Goal: Task Accomplishment & Management: Use online tool/utility

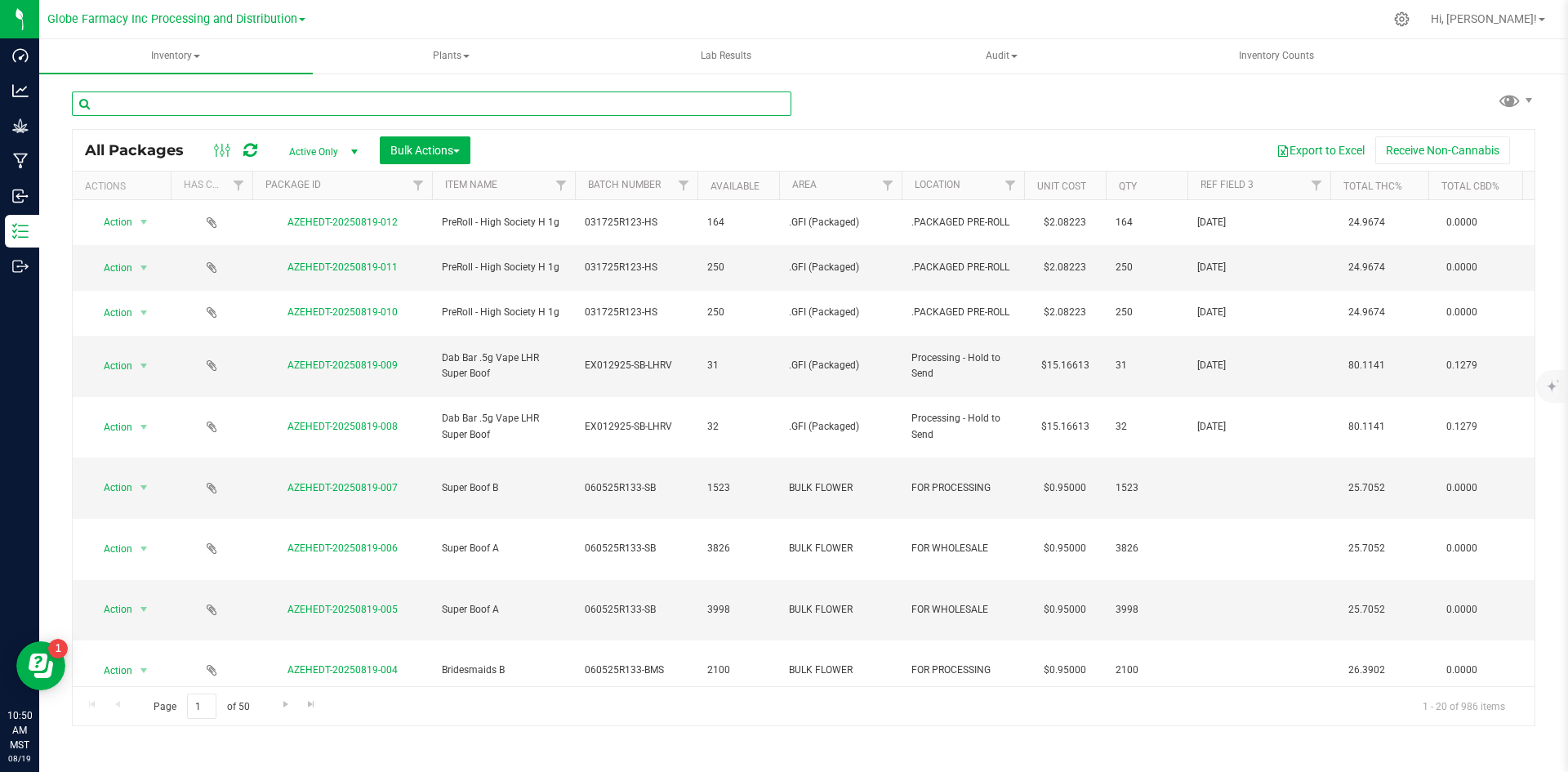
click at [582, 99] on input "text" at bounding box center [431, 104] width 719 height 25
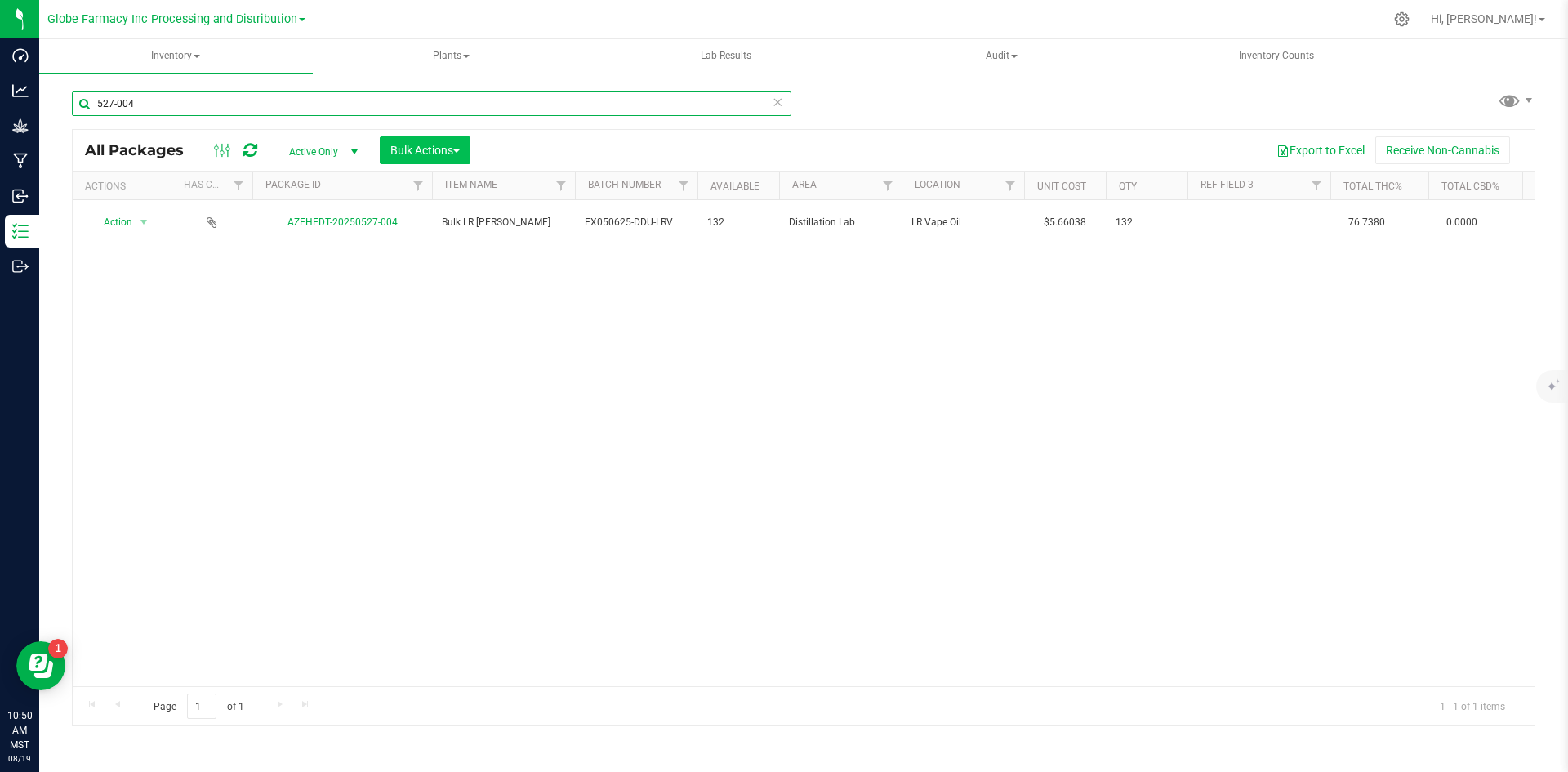
type input "527-004"
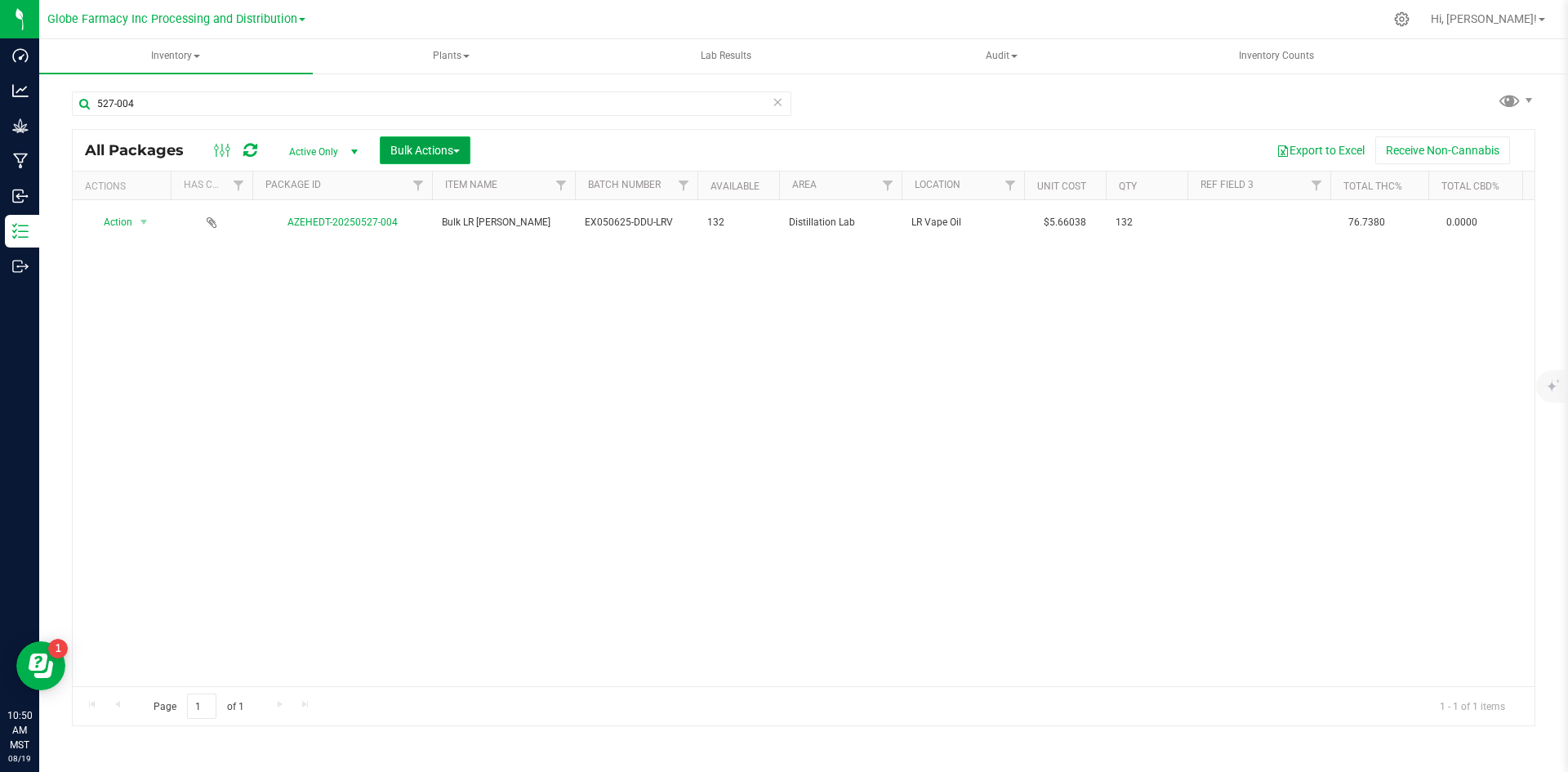
click at [458, 138] on button "Bulk Actions" at bounding box center [425, 151] width 91 height 28
click at [467, 190] on span "Add to manufacturing run" at bounding box center [451, 187] width 123 height 13
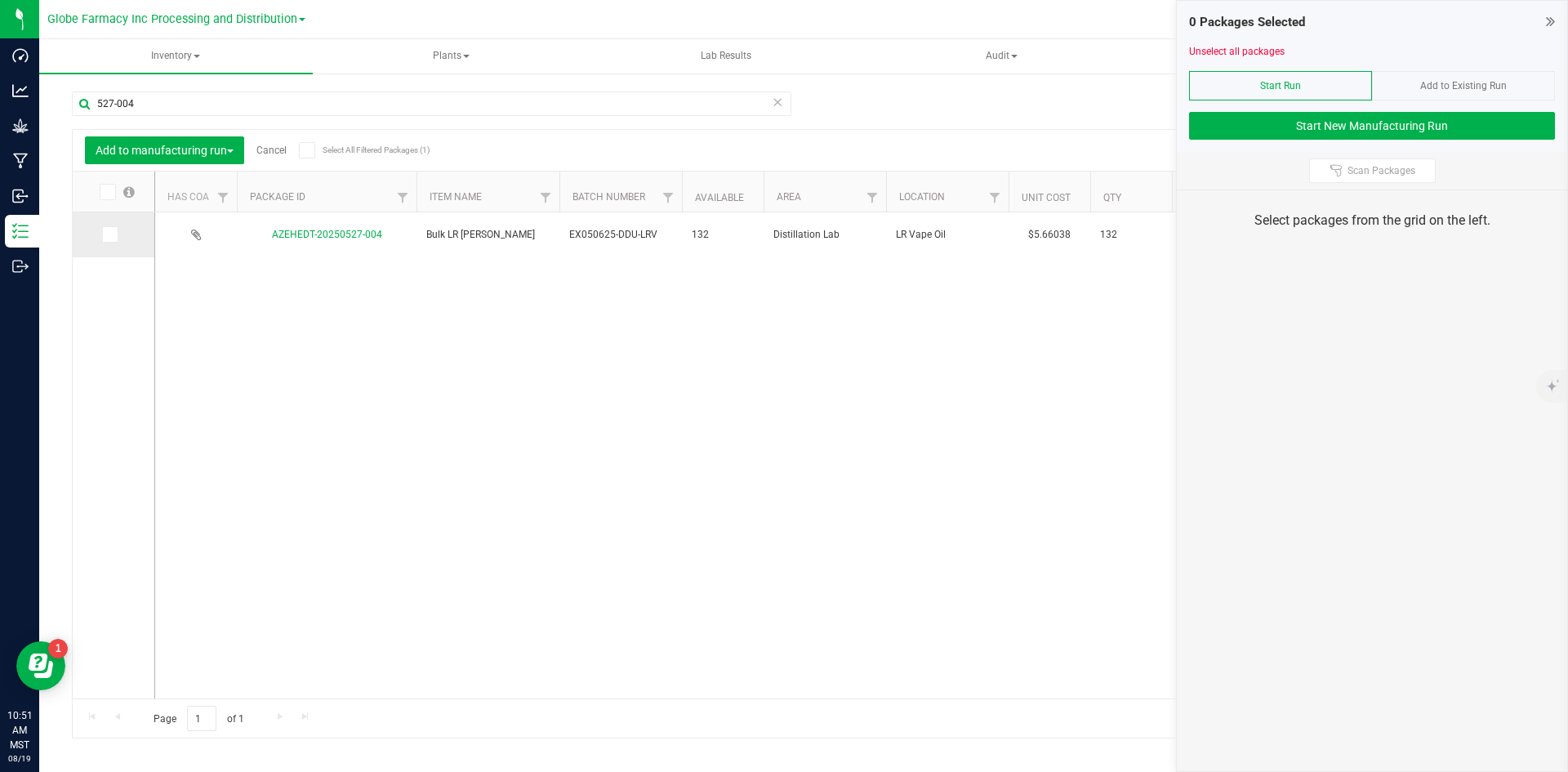
click at [111, 234] on icon at bounding box center [109, 234] width 11 height 0
click at [0, 0] on input "checkbox" at bounding box center [0, 0] width 0 height 0
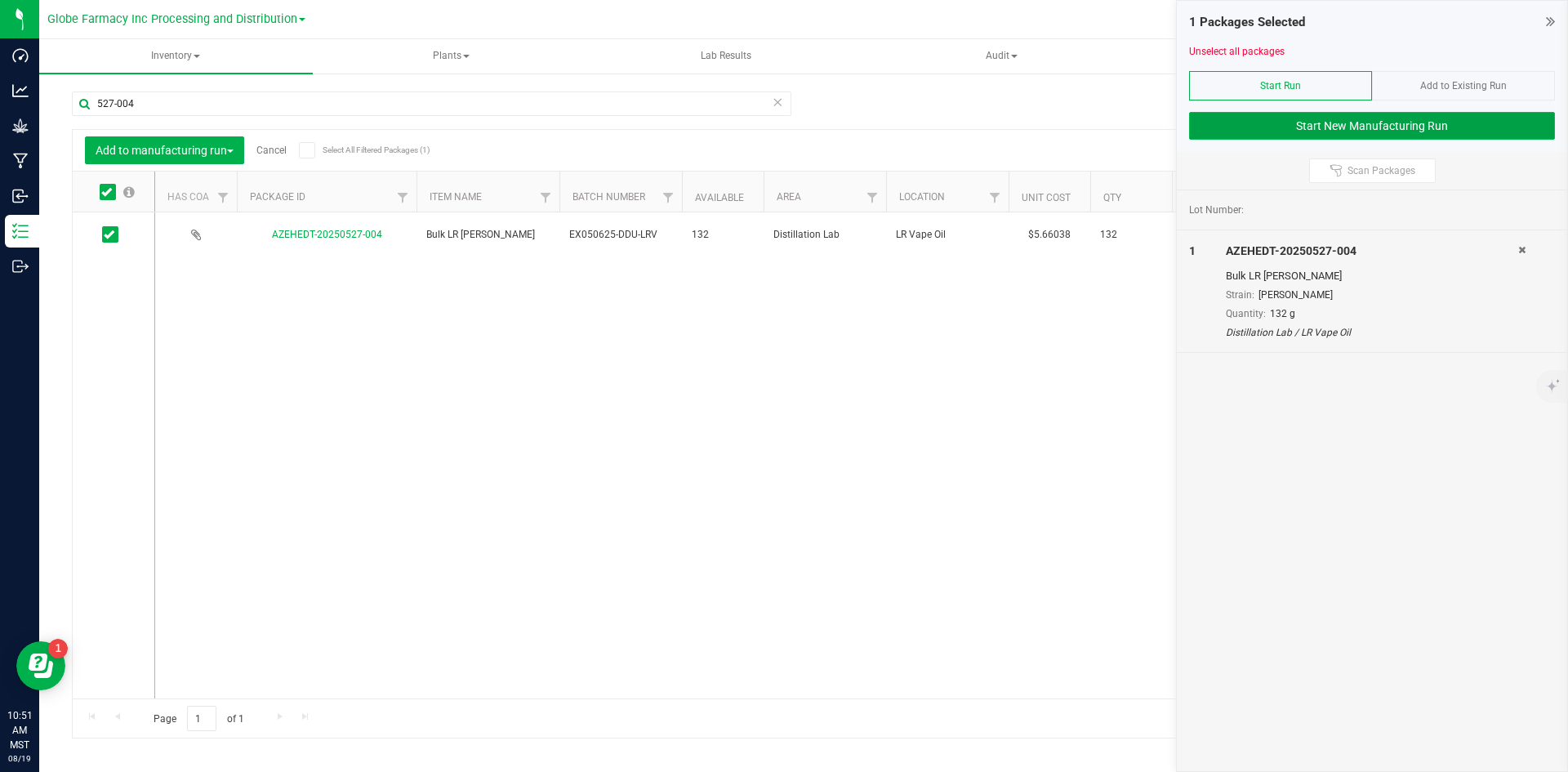
click at [1268, 131] on button "Start New Manufacturing Run" at bounding box center [1372, 126] width 366 height 28
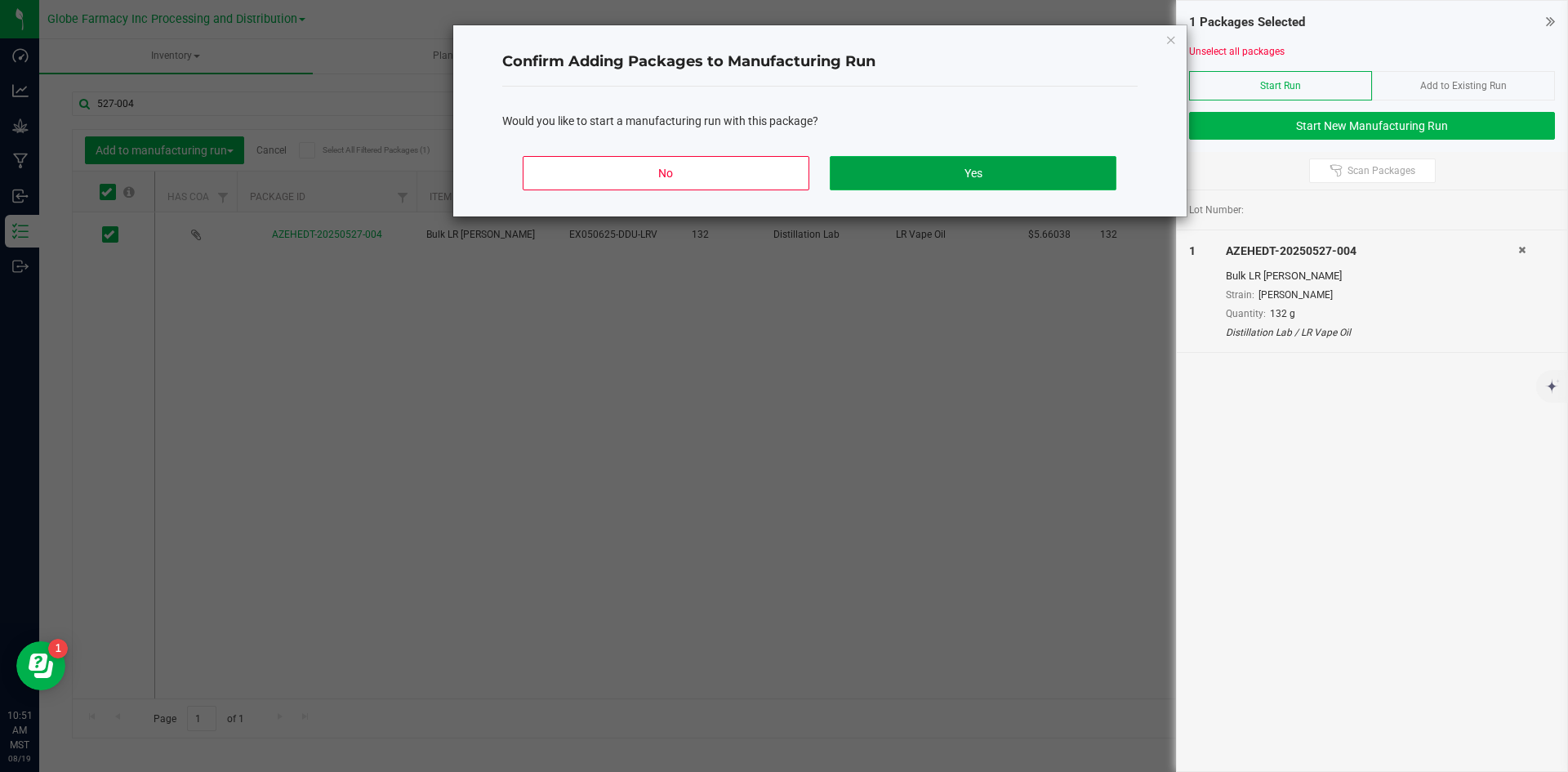
click at [1006, 175] on button "Yes" at bounding box center [973, 173] width 286 height 34
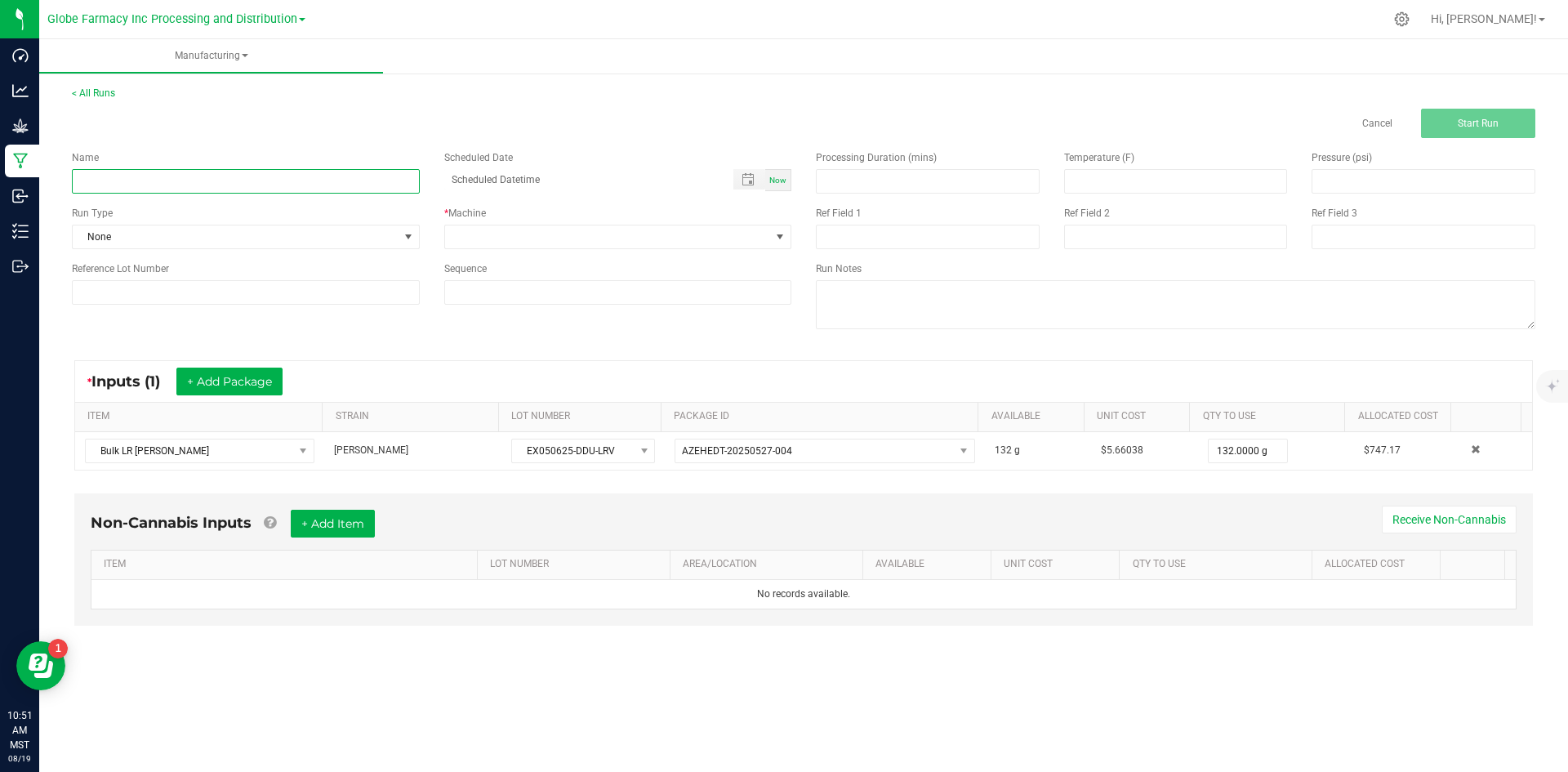
click at [138, 182] on input at bounding box center [245, 181] width 348 height 25
click at [84, 184] on input "LR AIO [PERSON_NAME]" at bounding box center [245, 181] width 348 height 25
click at [99, 174] on input "AIO [PERSON_NAME]" at bounding box center [245, 181] width 348 height 25
click at [100, 177] on input "AIO LR [PERSON_NAME]" at bounding box center [245, 181] width 348 height 25
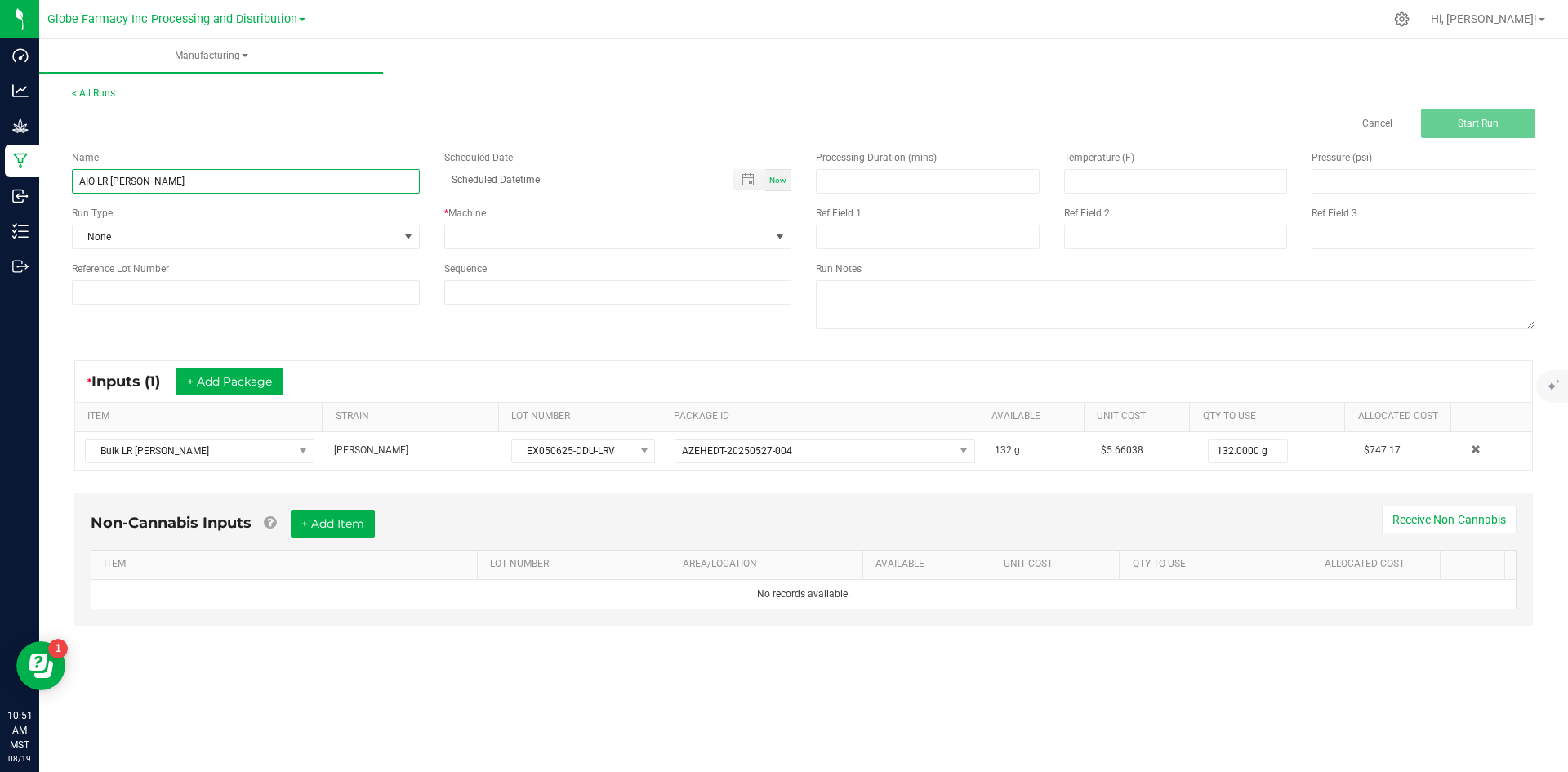
click at [100, 177] on input "AIO LR [PERSON_NAME]" at bounding box center [245, 181] width 348 height 25
click at [79, 177] on input "AIO [PERSON_NAME]" at bounding box center [245, 181] width 348 height 25
click at [187, 184] on input "LR AIO [PERSON_NAME]" at bounding box center [245, 181] width 348 height 25
type input "LR AIO [PERSON_NAME] 1G"
click at [526, 235] on span at bounding box center [607, 237] width 326 height 23
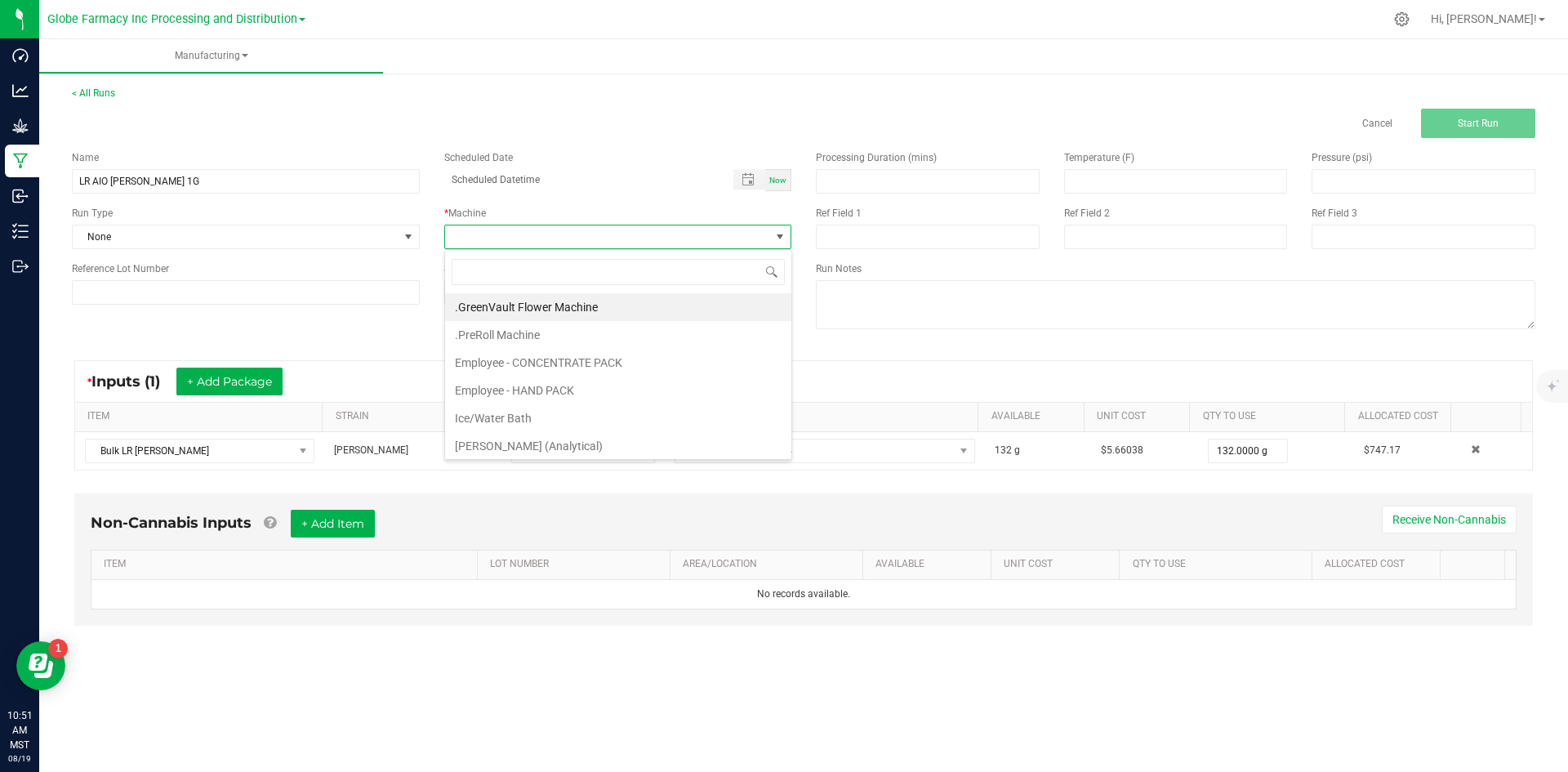
scroll to position [25, 347]
click at [522, 363] on li "Employee - CONCENTRATE PACK" at bounding box center [617, 363] width 346 height 28
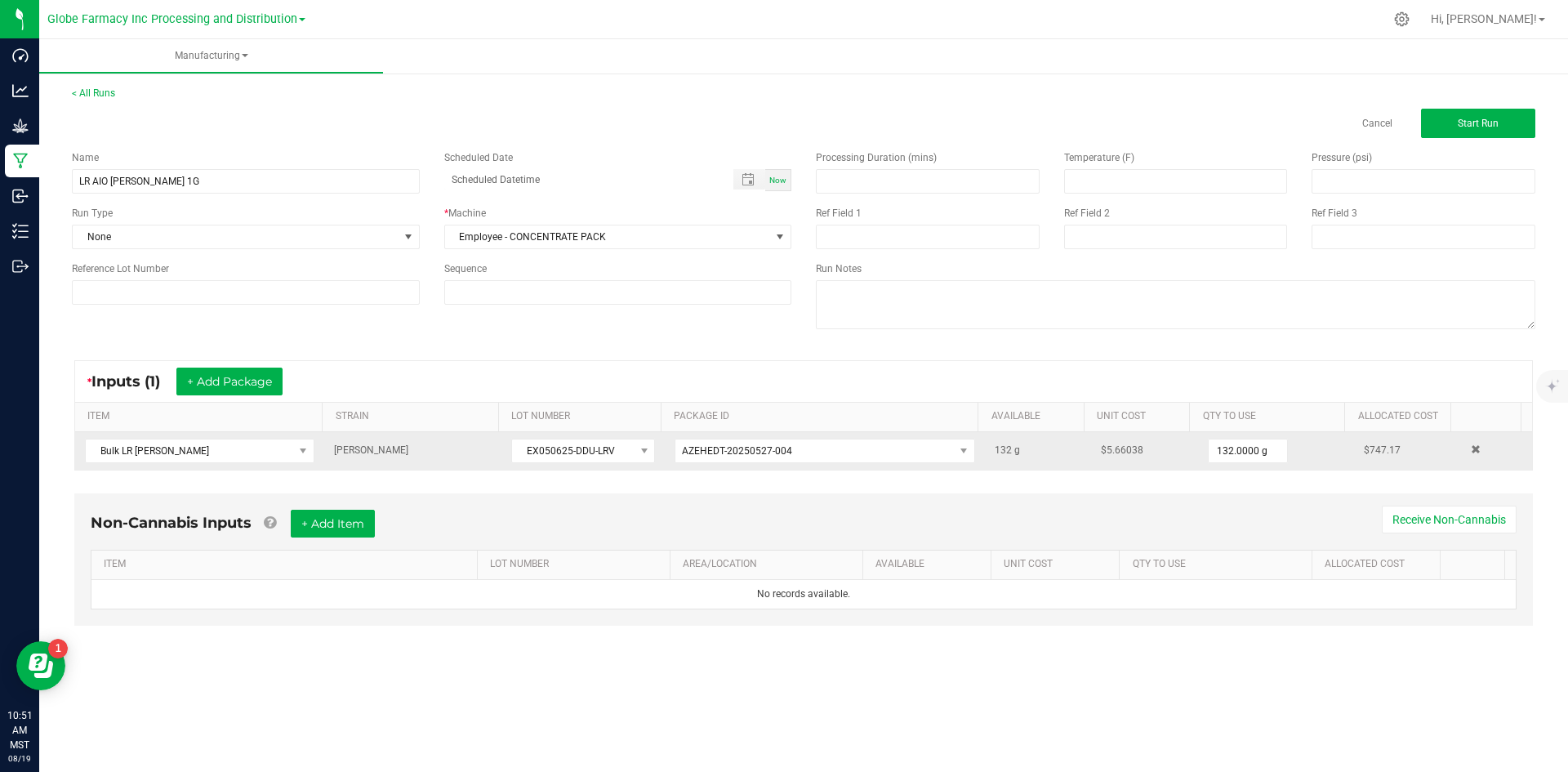
click at [525, 435] on td "EX050625-DDU-LRV" at bounding box center [583, 451] width 163 height 38
click at [525, 450] on span "EX050625-DDU-LRV" at bounding box center [573, 451] width 122 height 23
drag, startPoint x: 521, startPoint y: 450, endPoint x: 613, endPoint y: 459, distance: 92.4
click at [613, 459] on span "EX050625-DDU-LRV" at bounding box center [573, 451] width 122 height 23
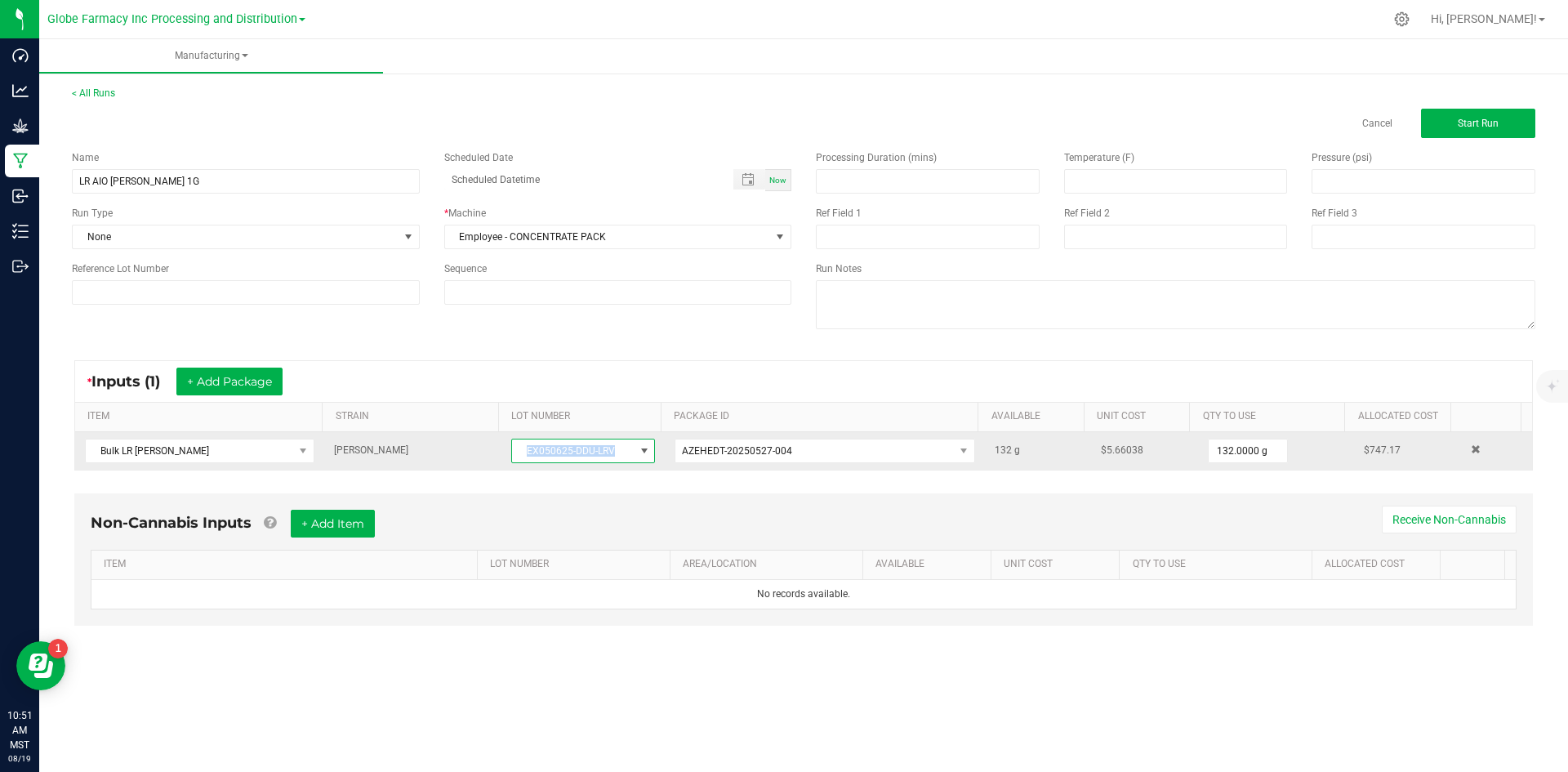
copy span "EX050625-DDU-LRV"
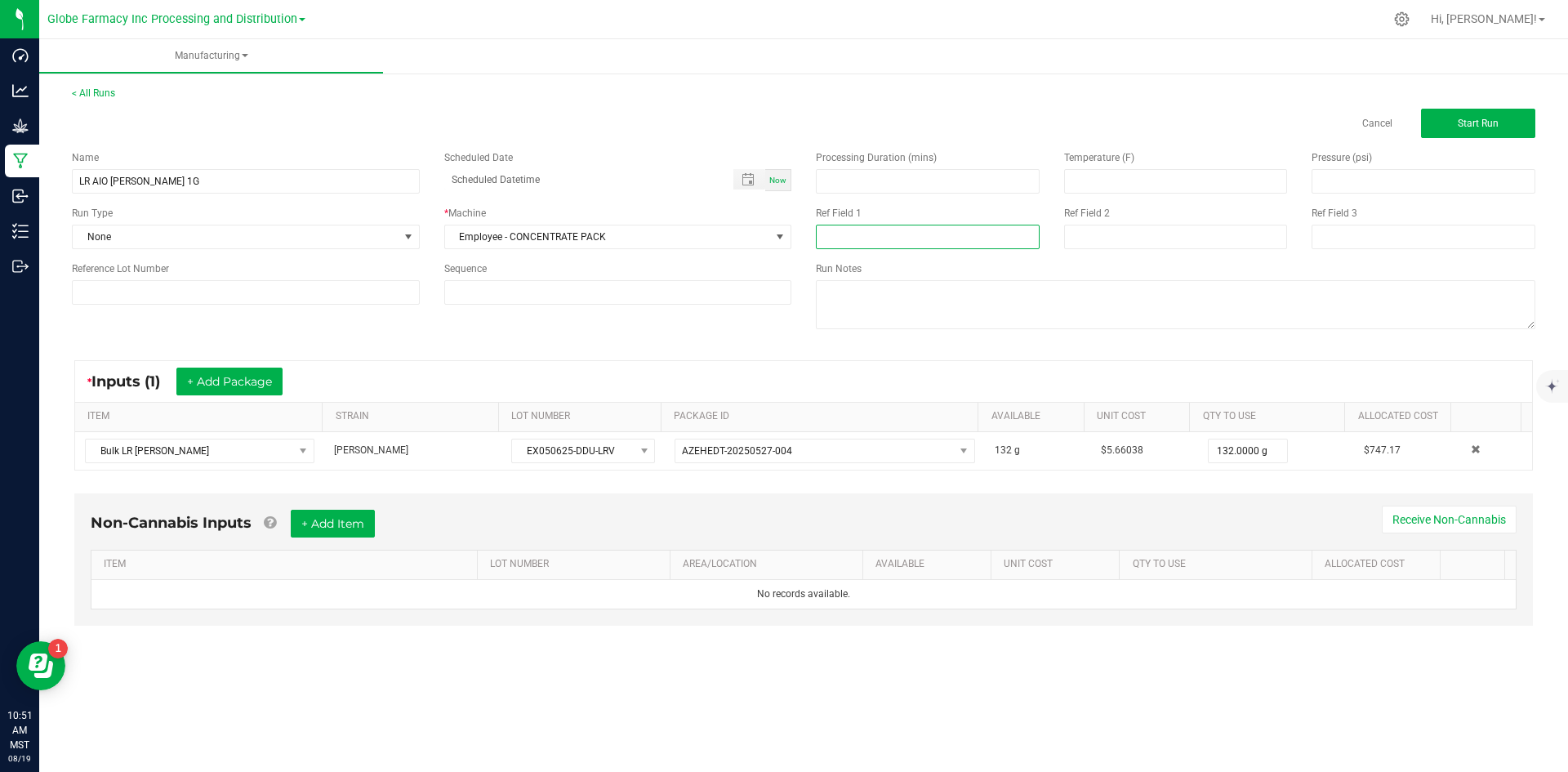
paste input "EX050625-DDU-LRV"
type input "EX050625-DDU-LRV"
click at [1081, 246] on input at bounding box center [1176, 237] width 224 height 25
type input "[DATE] VAPES"
click at [361, 521] on button "+ Add Item" at bounding box center [333, 523] width 84 height 28
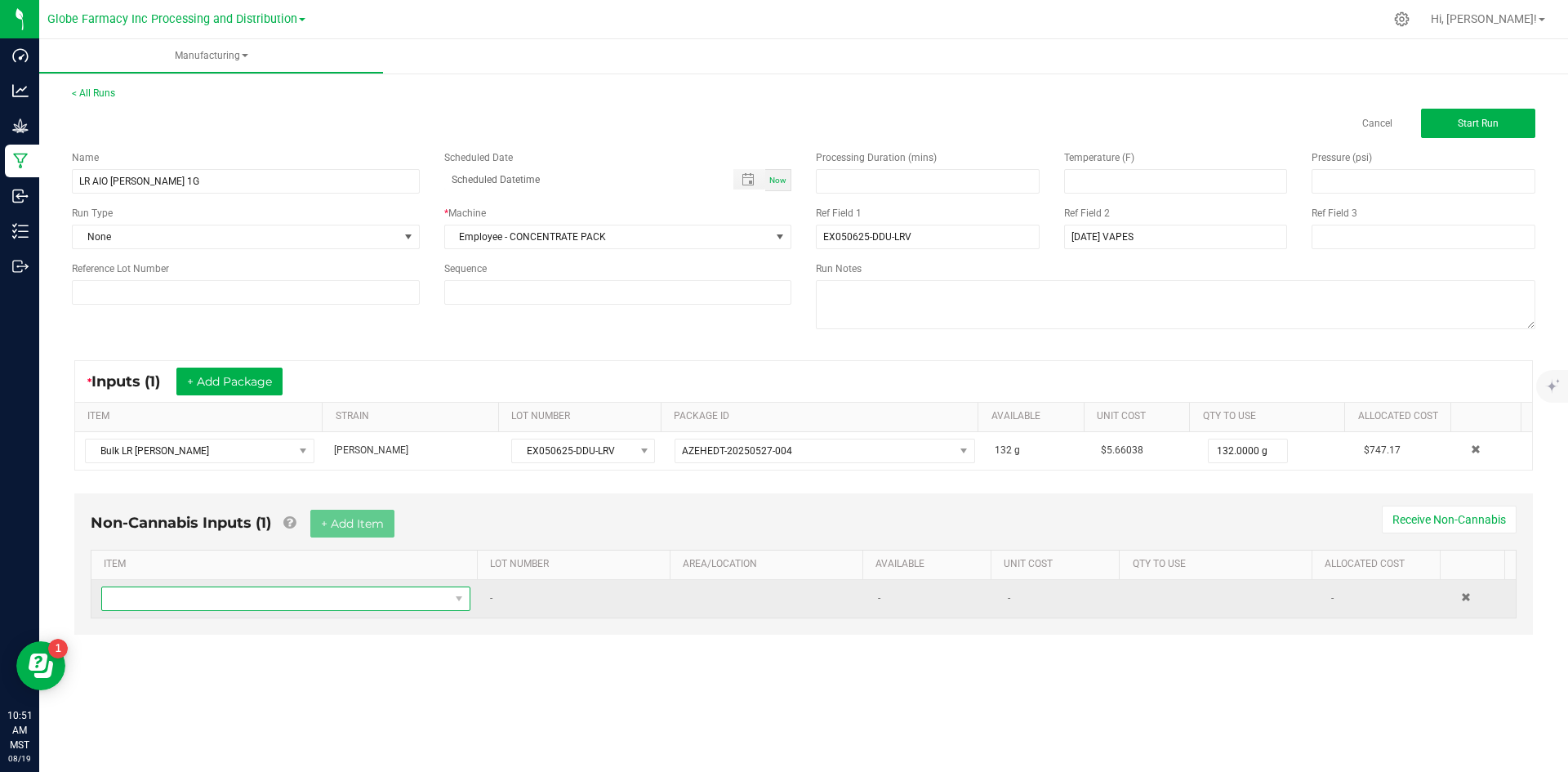
click at [320, 603] on span "NO DATA FOUND" at bounding box center [275, 599] width 347 height 23
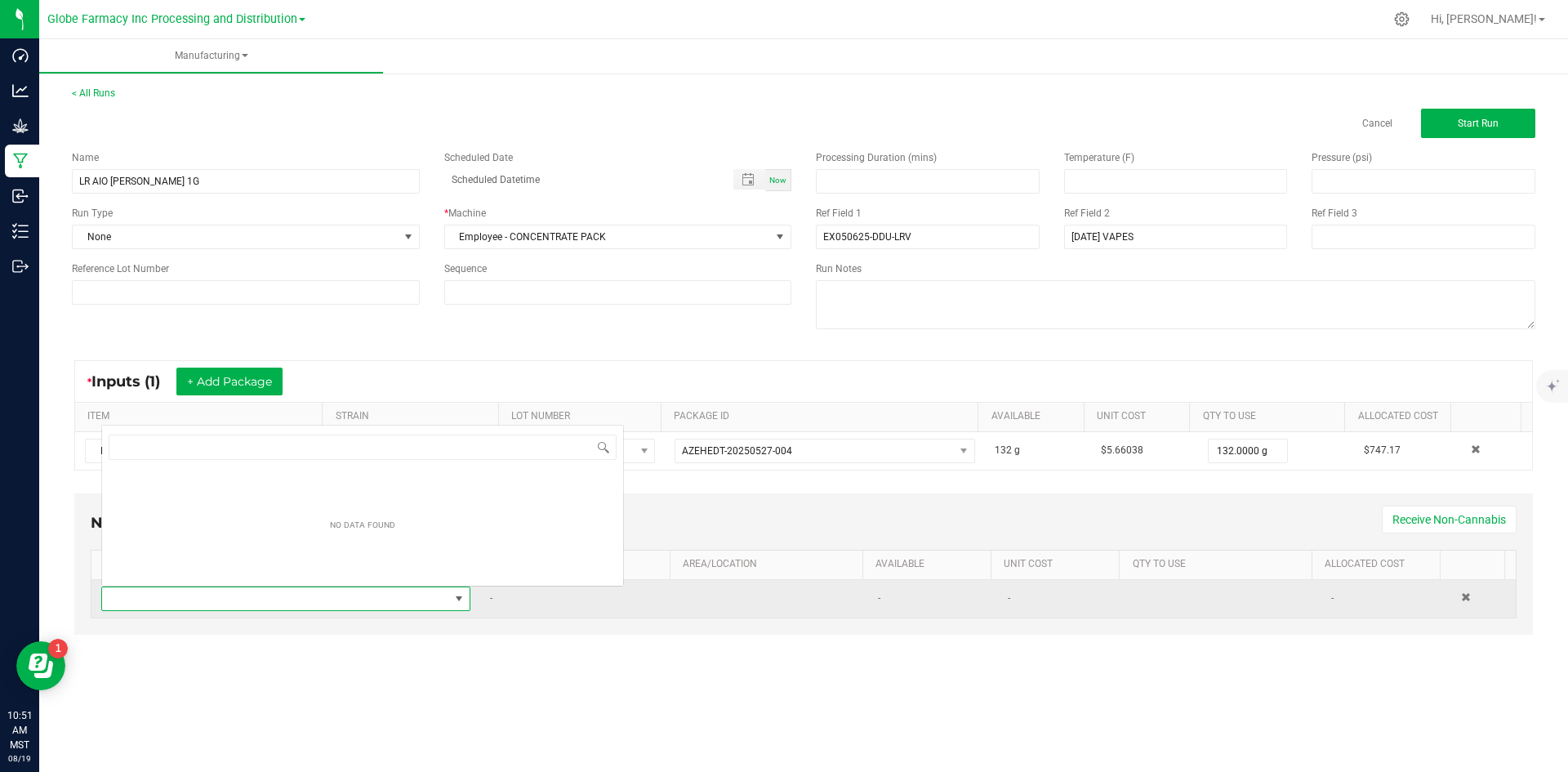
scroll to position [25, 362]
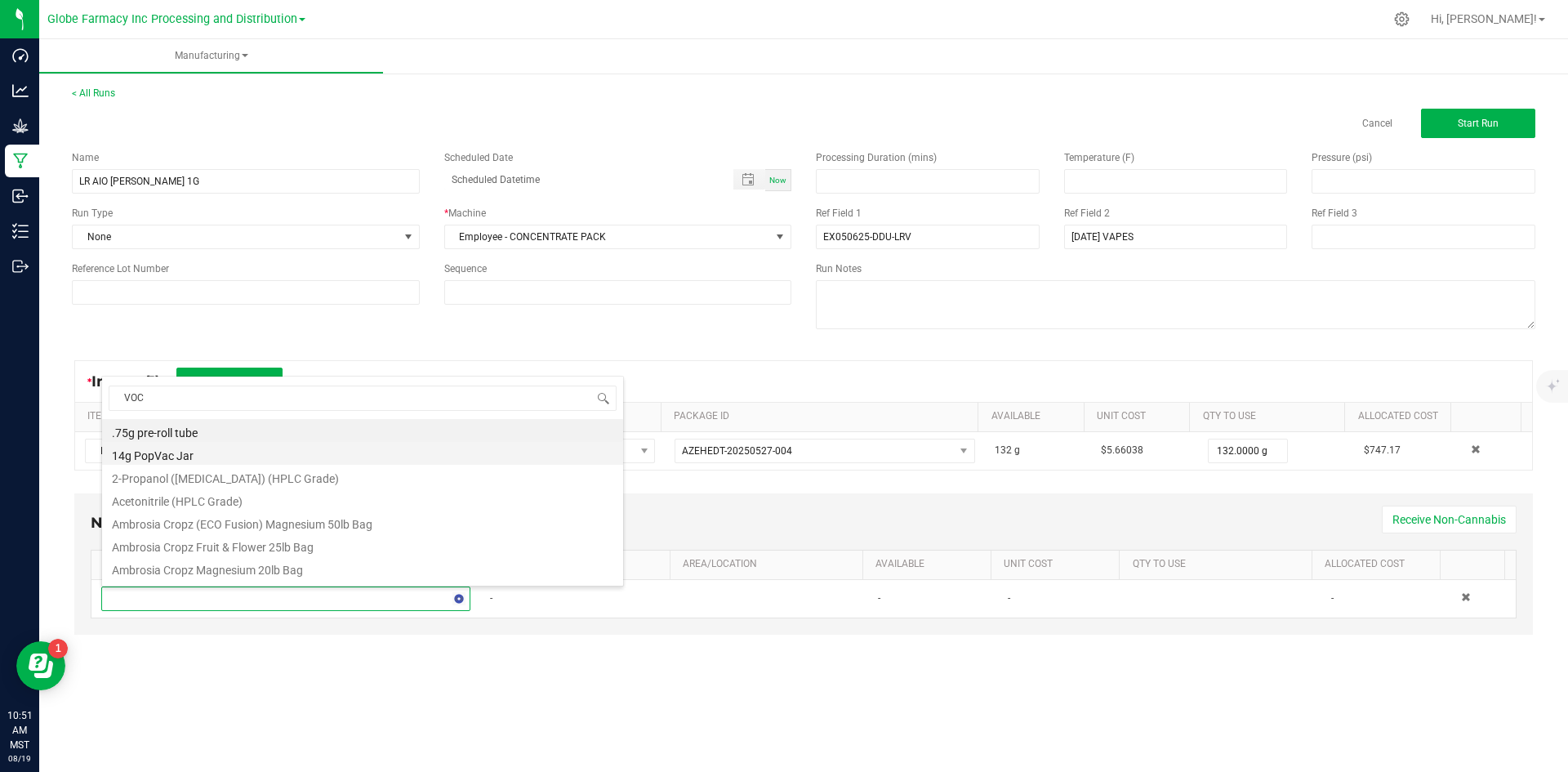
type input "VOCA"
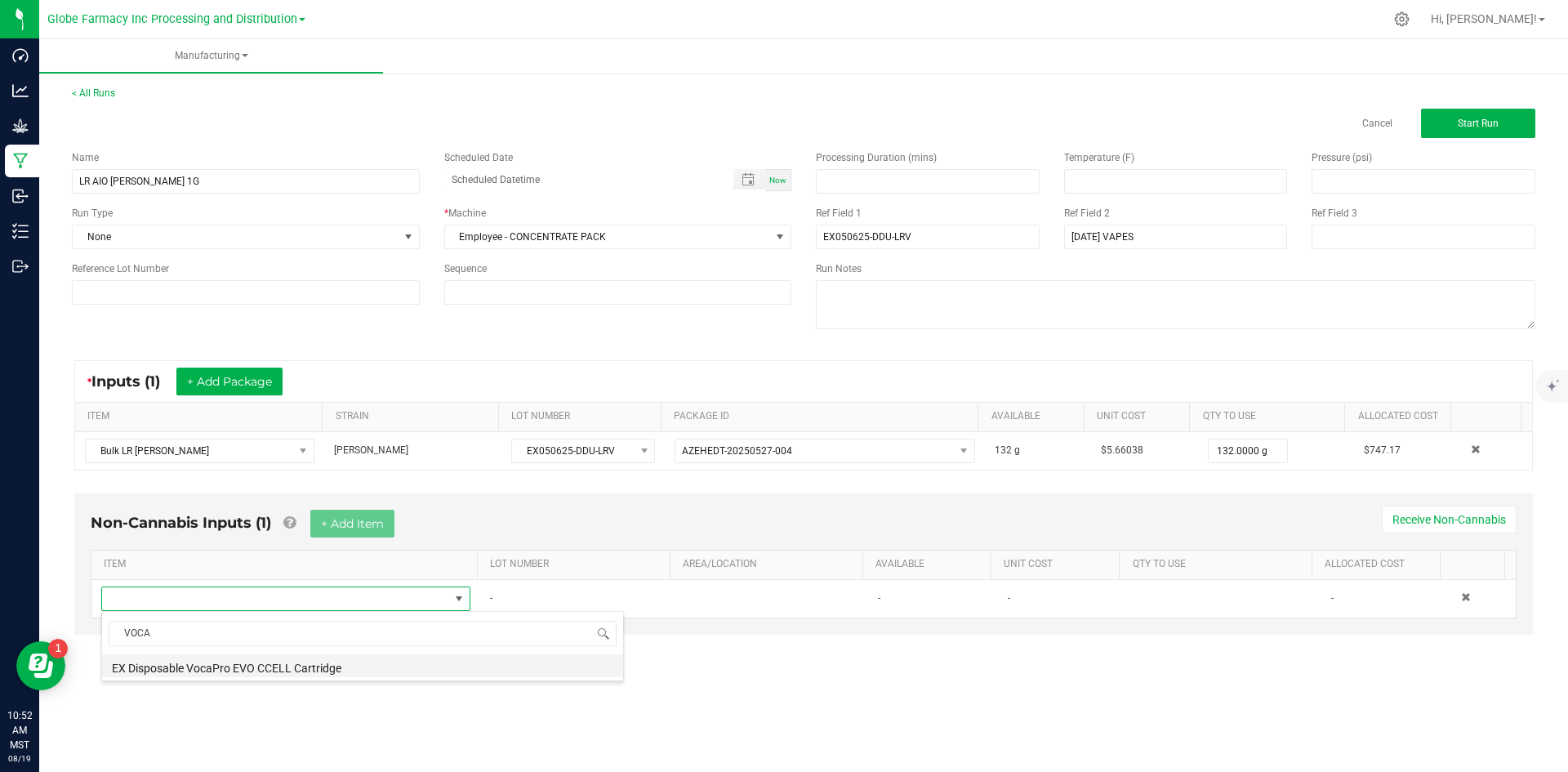
click at [263, 664] on li "EX Disposable VocaPro EVO CCELL Cartridge" at bounding box center [362, 666] width 521 height 23
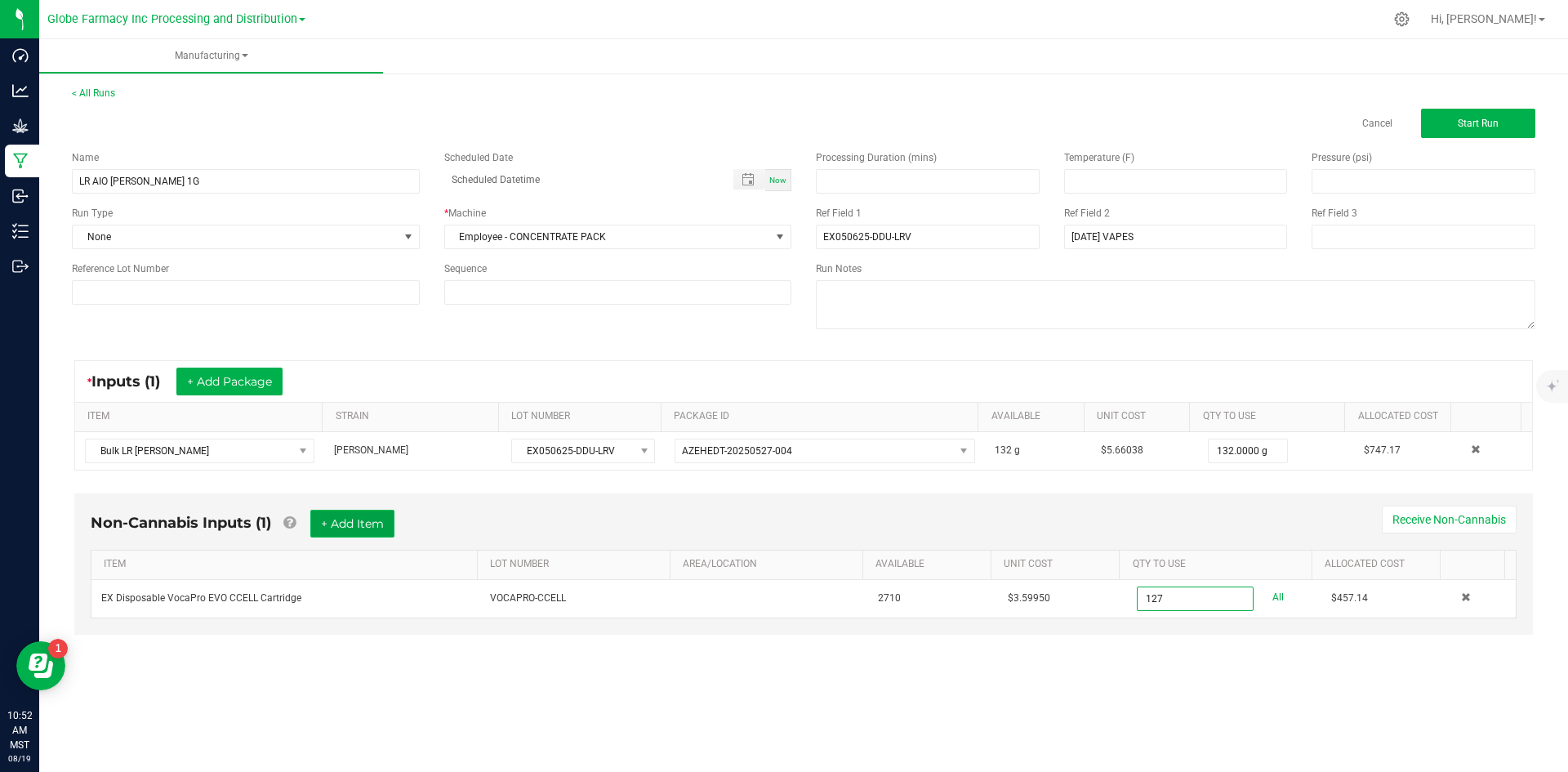
type input "127 ea"
click at [330, 529] on button "+ Add Item" at bounding box center [352, 523] width 84 height 28
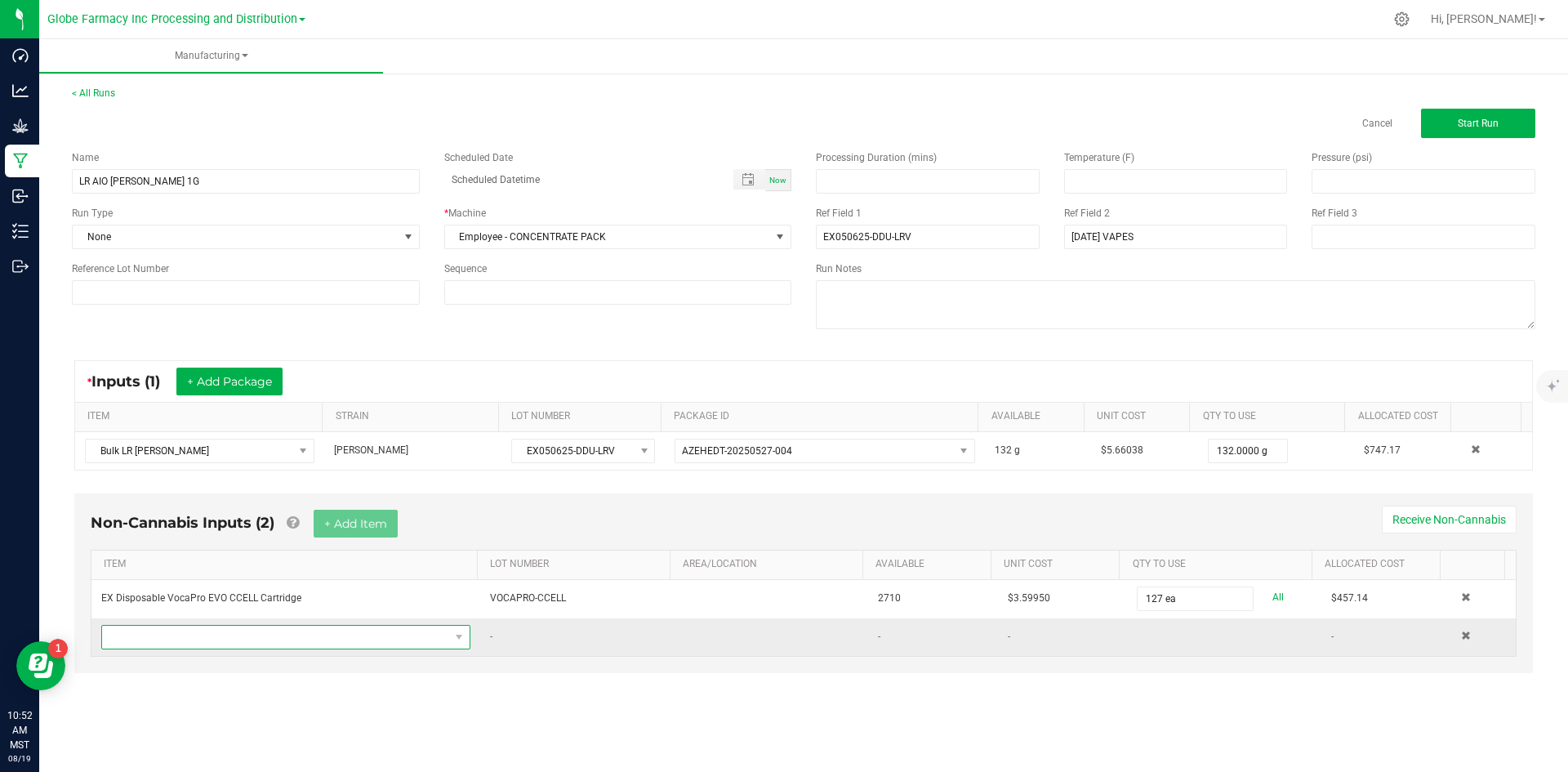
click at [296, 636] on span "NO DATA FOUND" at bounding box center [275, 637] width 347 height 23
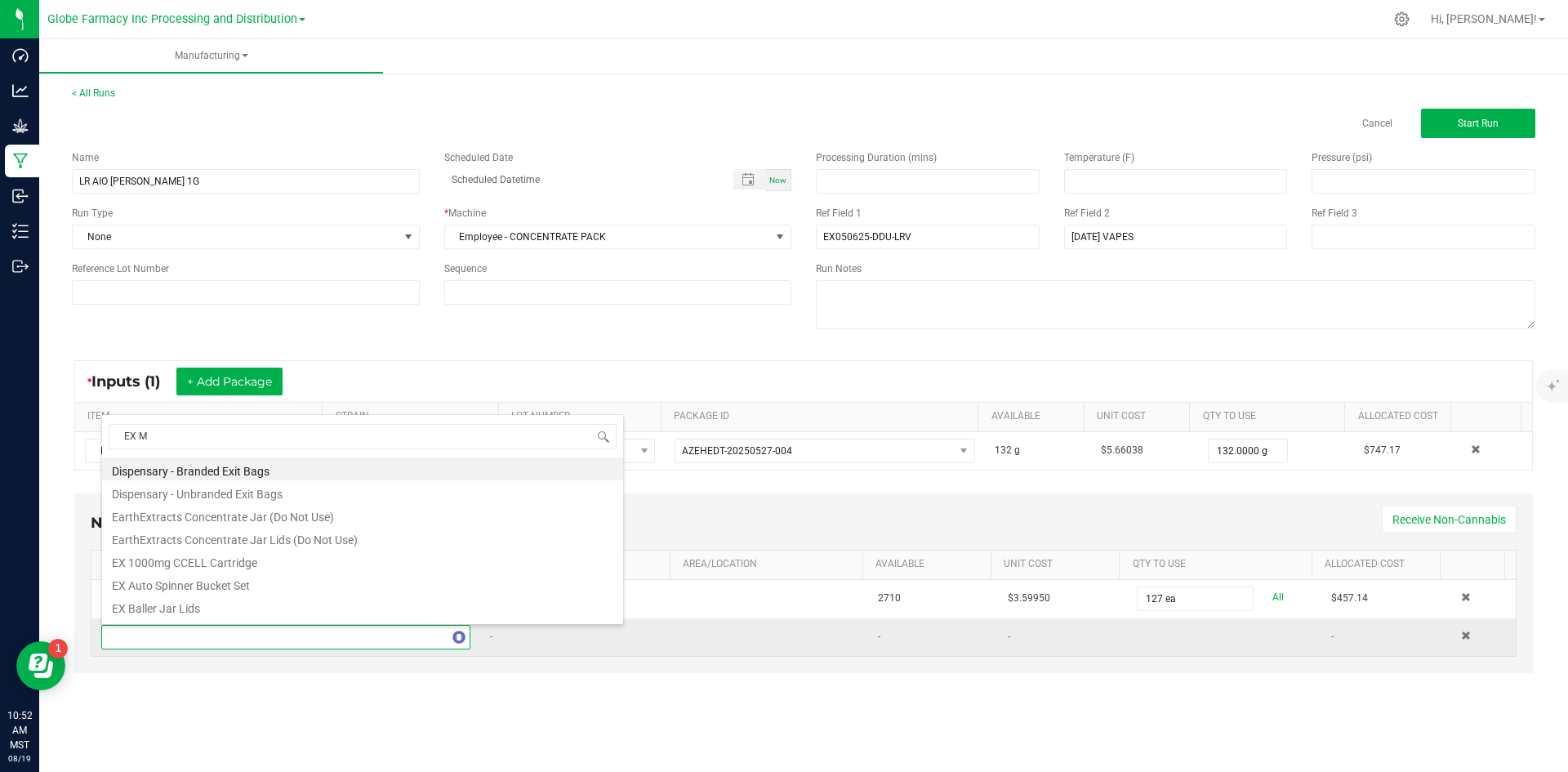
type input "EX MY"
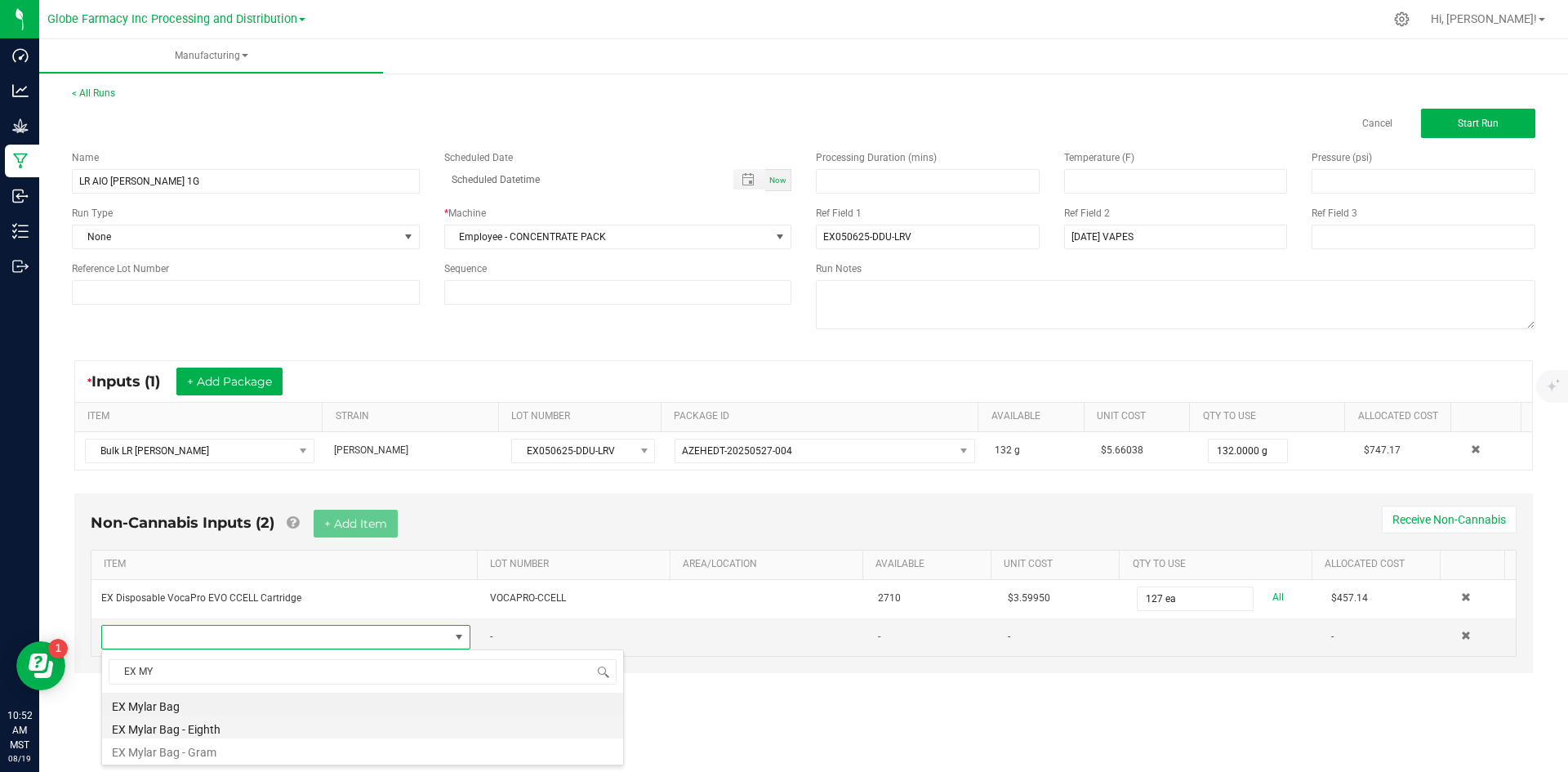
click at [232, 724] on li "EX Mylar Bag - Eighth" at bounding box center [362, 727] width 521 height 23
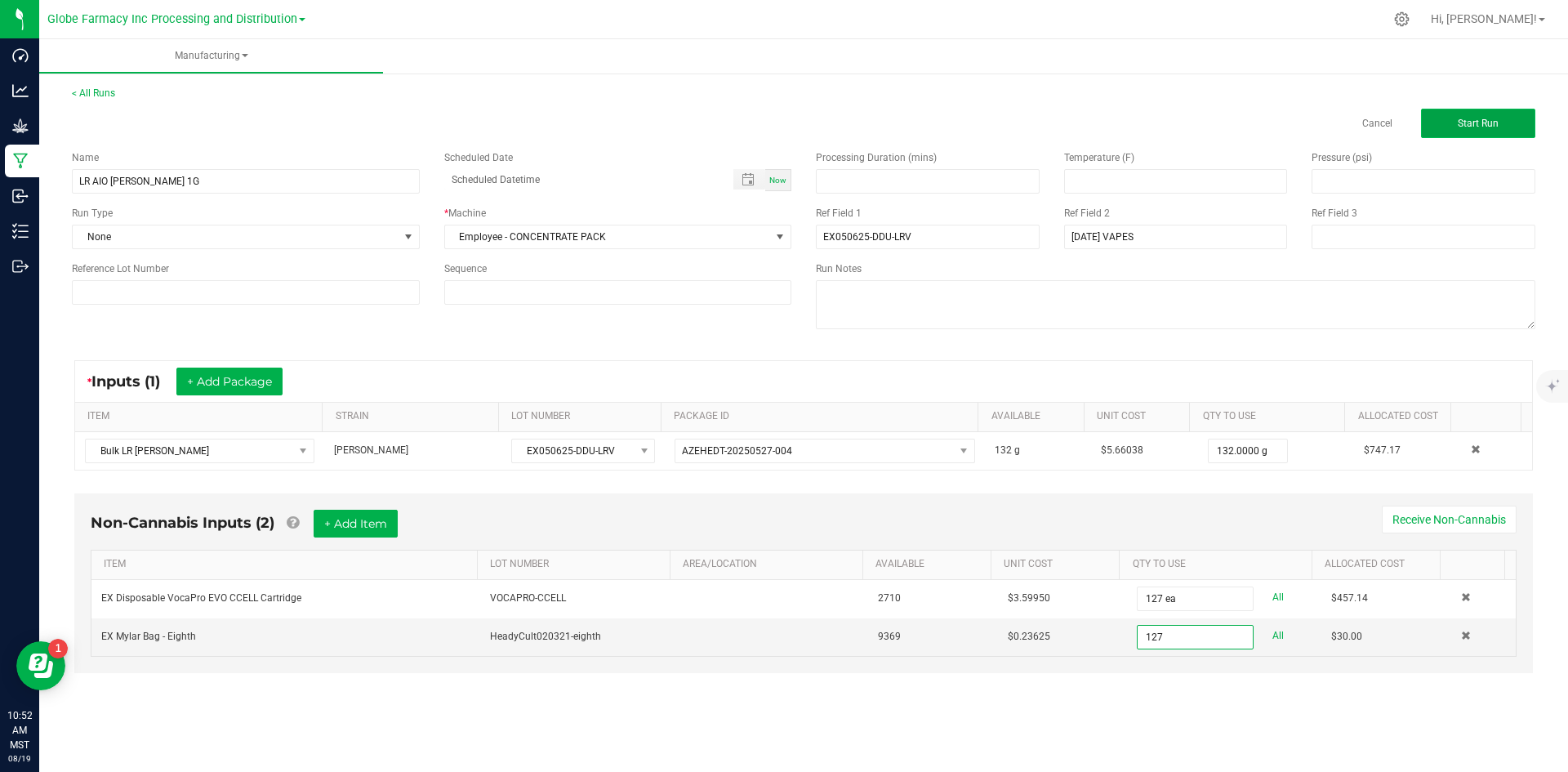
type input "127 ea"
click at [1472, 135] on button "Start Run" at bounding box center [1478, 123] width 115 height 29
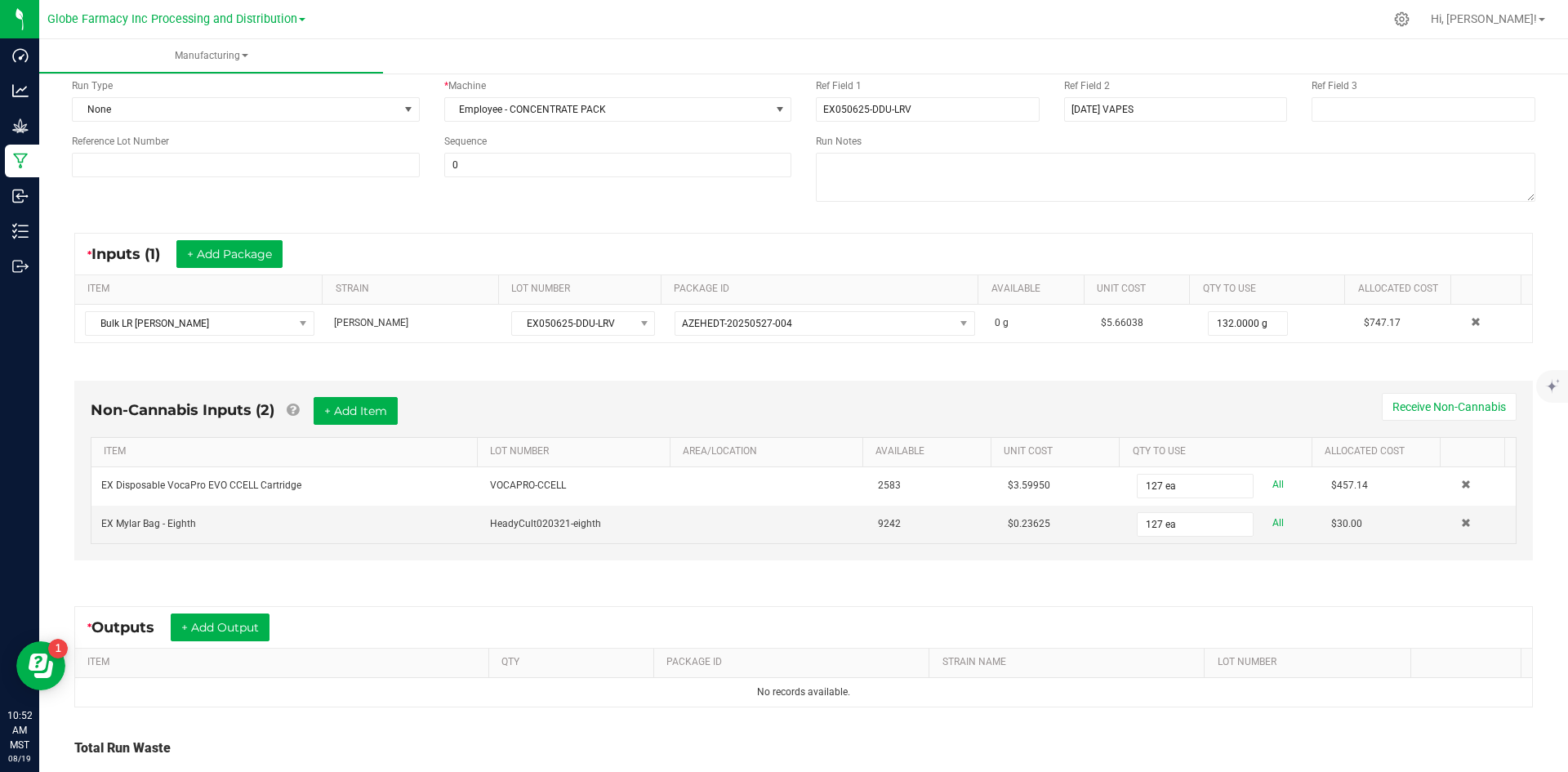
scroll to position [271, 0]
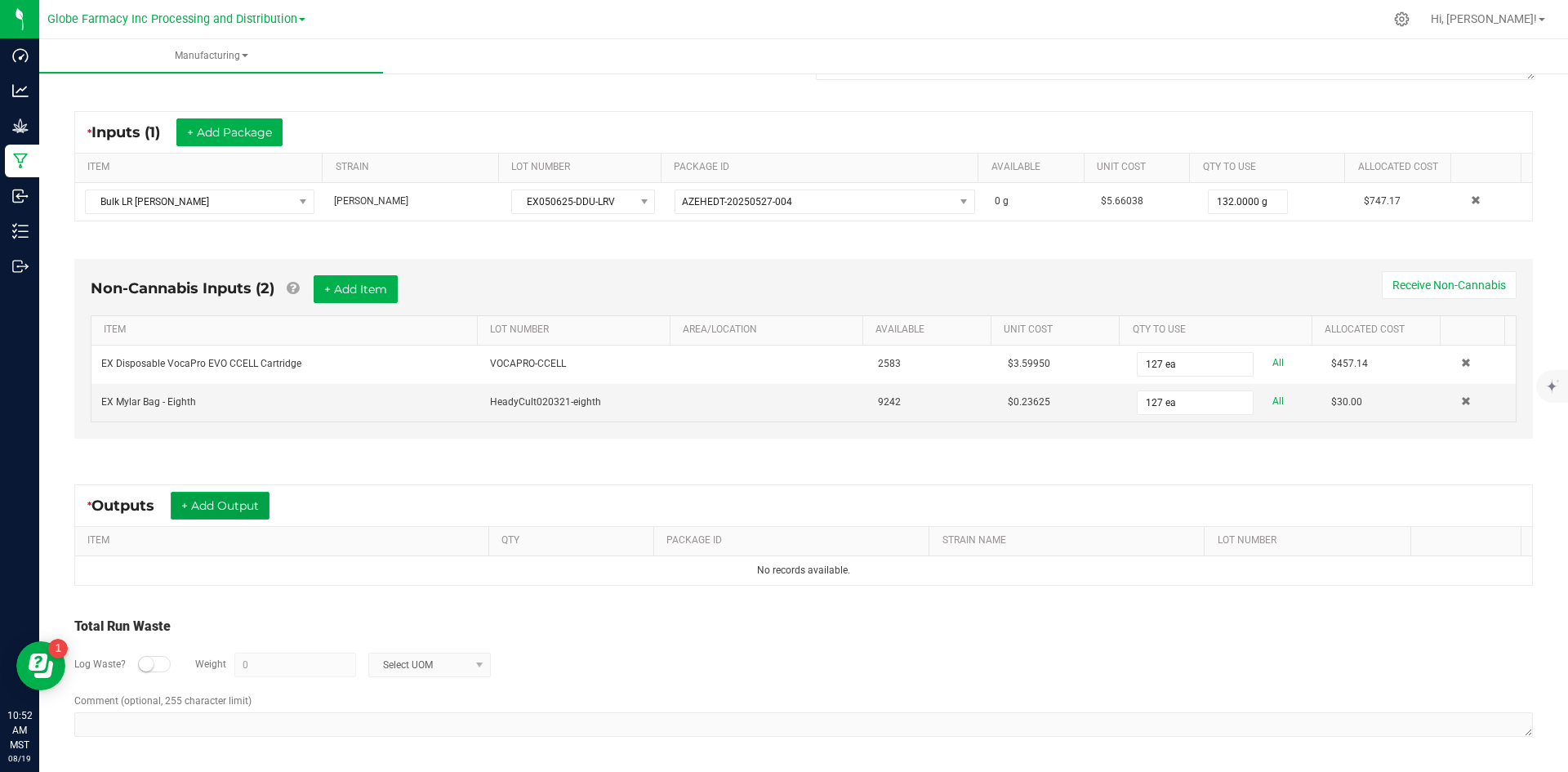
click at [224, 497] on button "+ Add Output" at bounding box center [220, 506] width 99 height 28
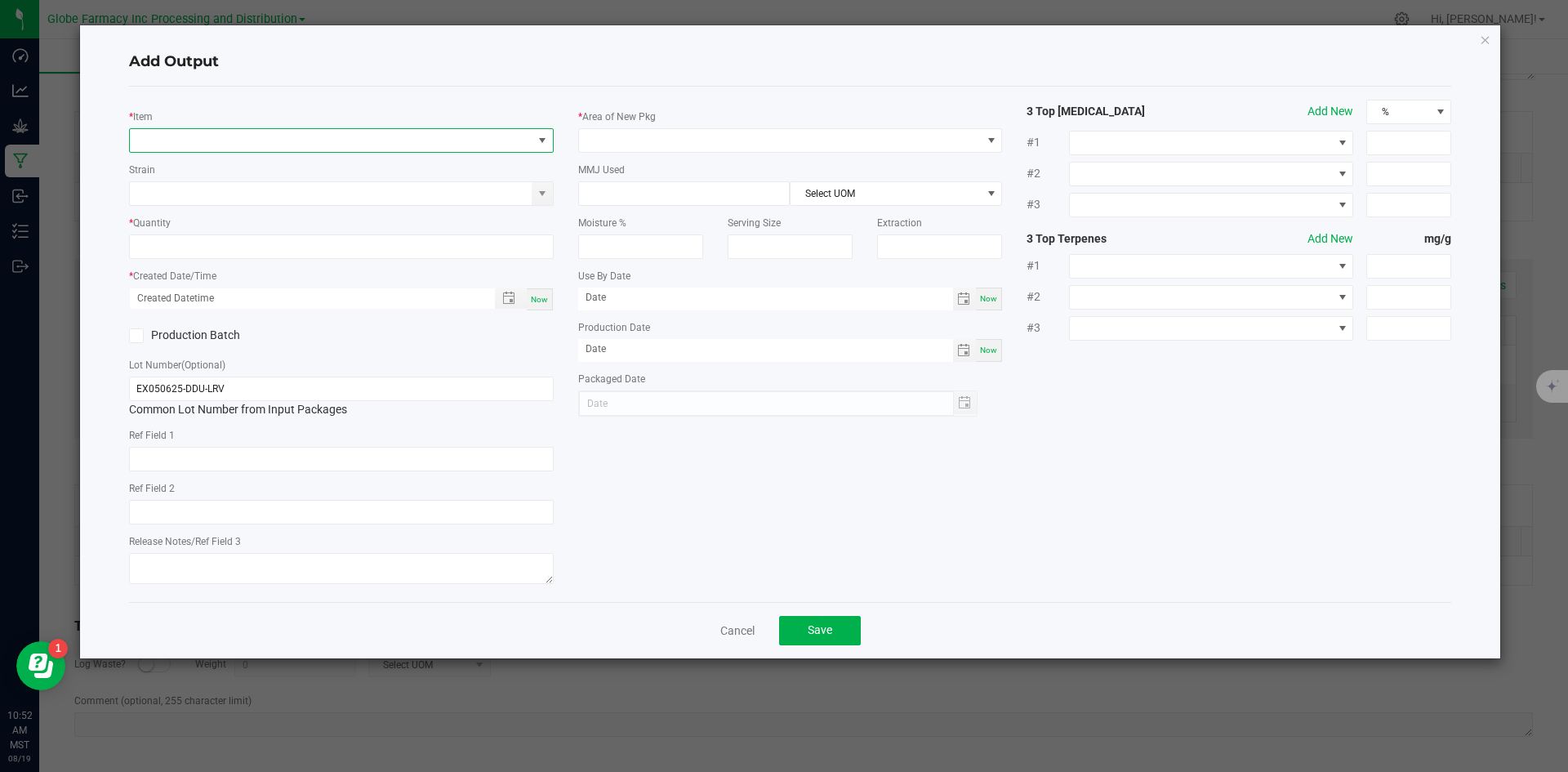
click at [286, 136] on span "NO DATA FOUND" at bounding box center [331, 140] width 403 height 23
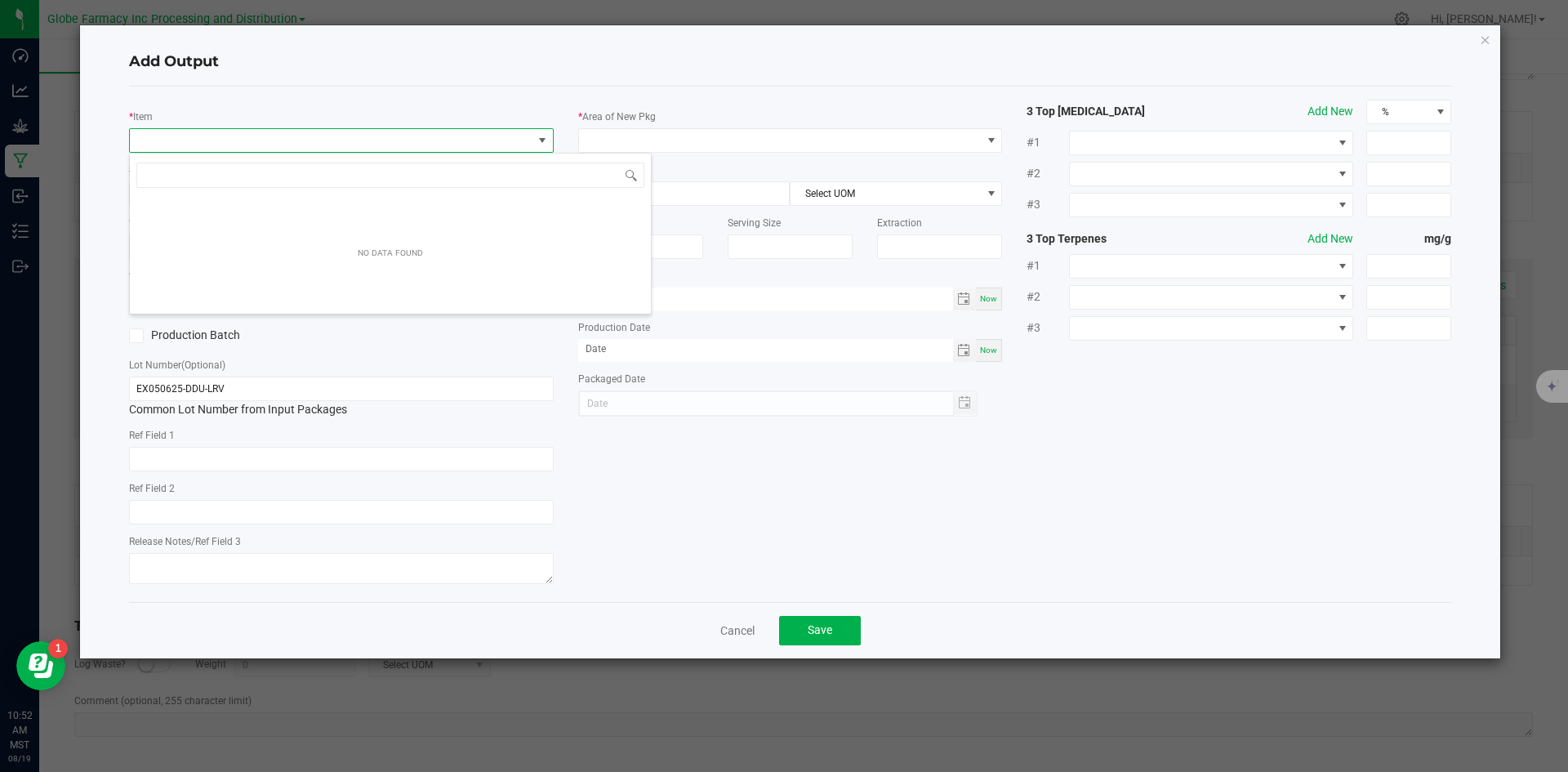
scroll to position [25, 425]
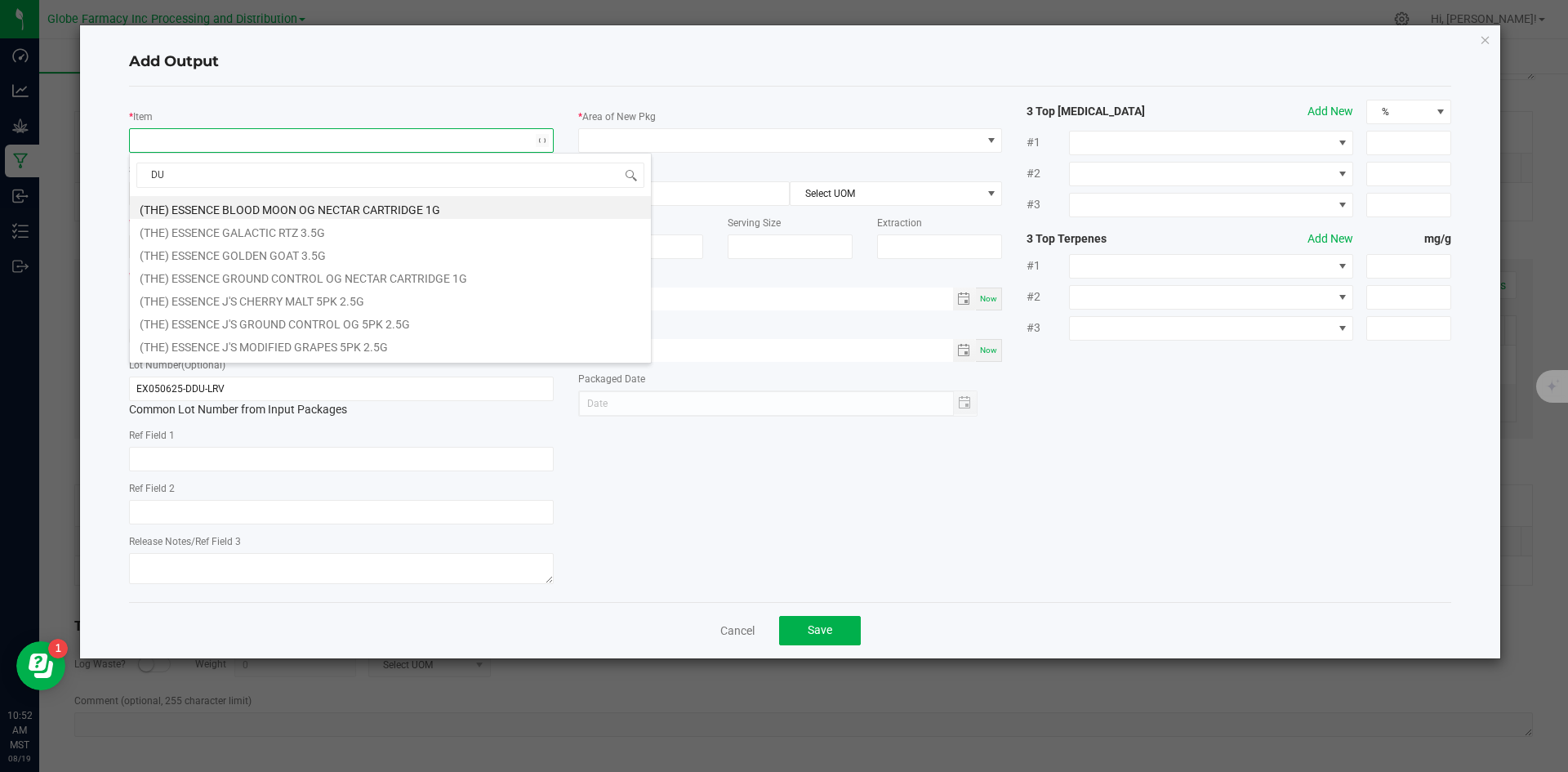
type input "D"
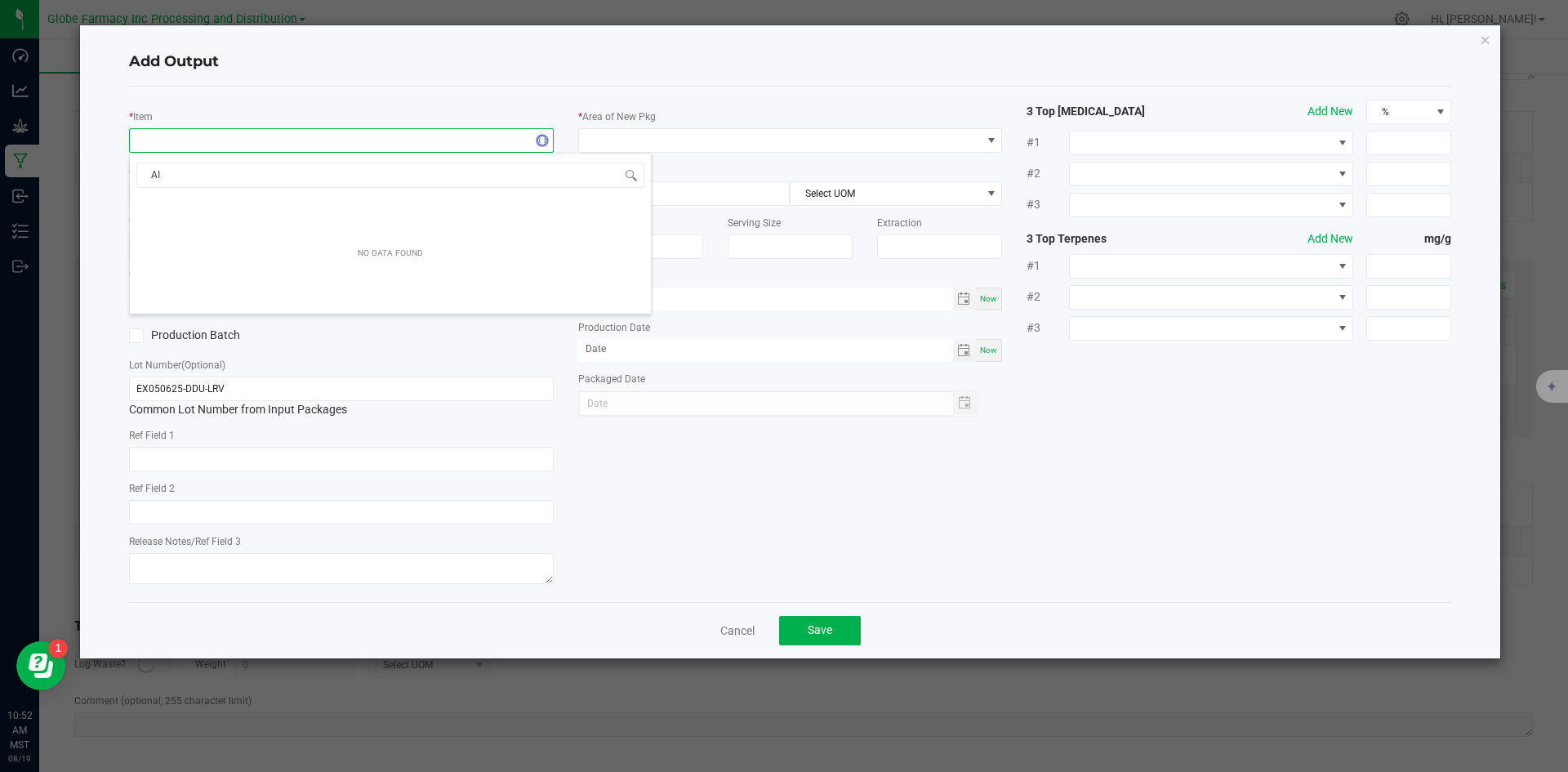
type input "A"
type input "[PERSON_NAME]"
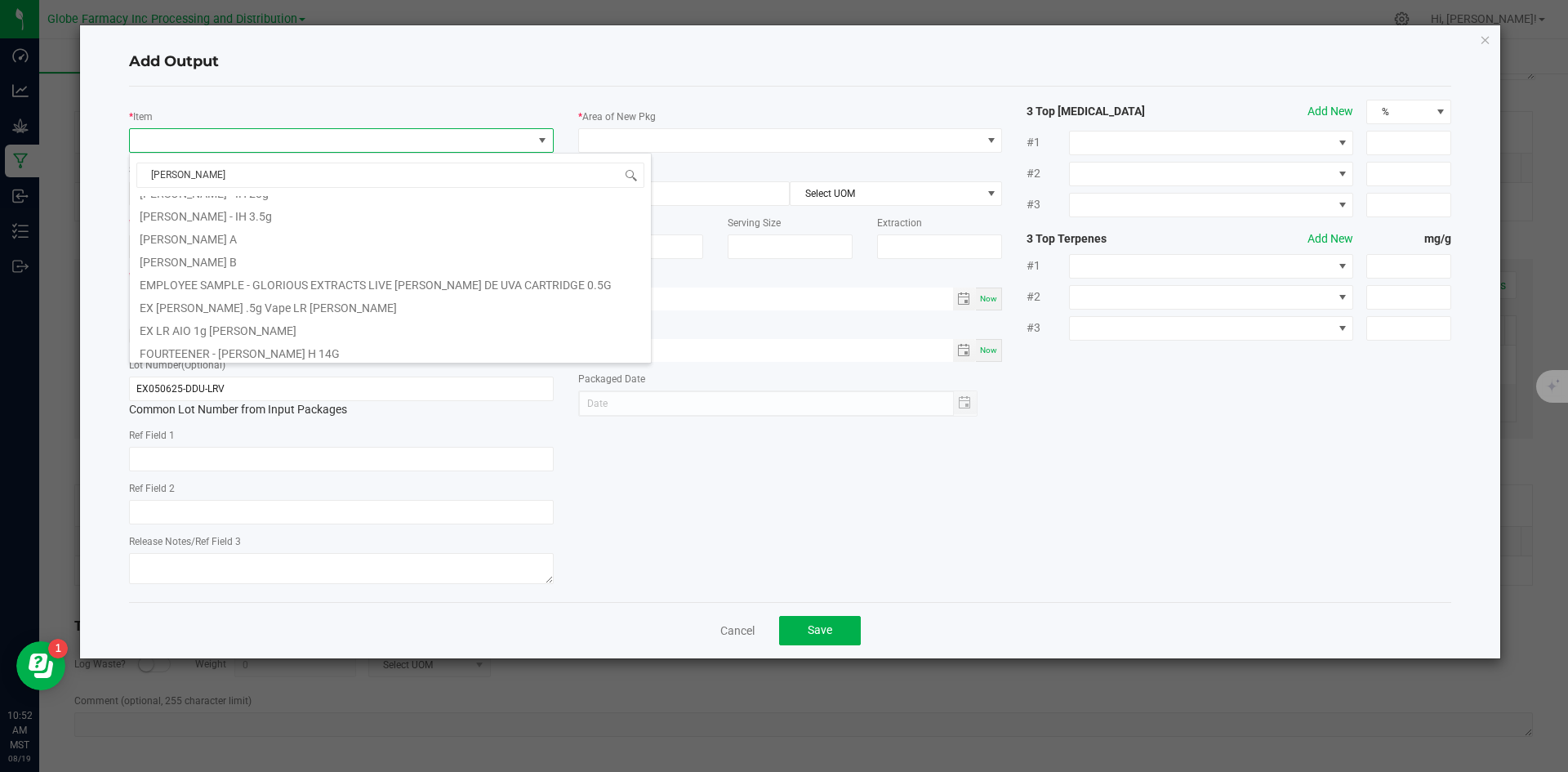
scroll to position [327, 0]
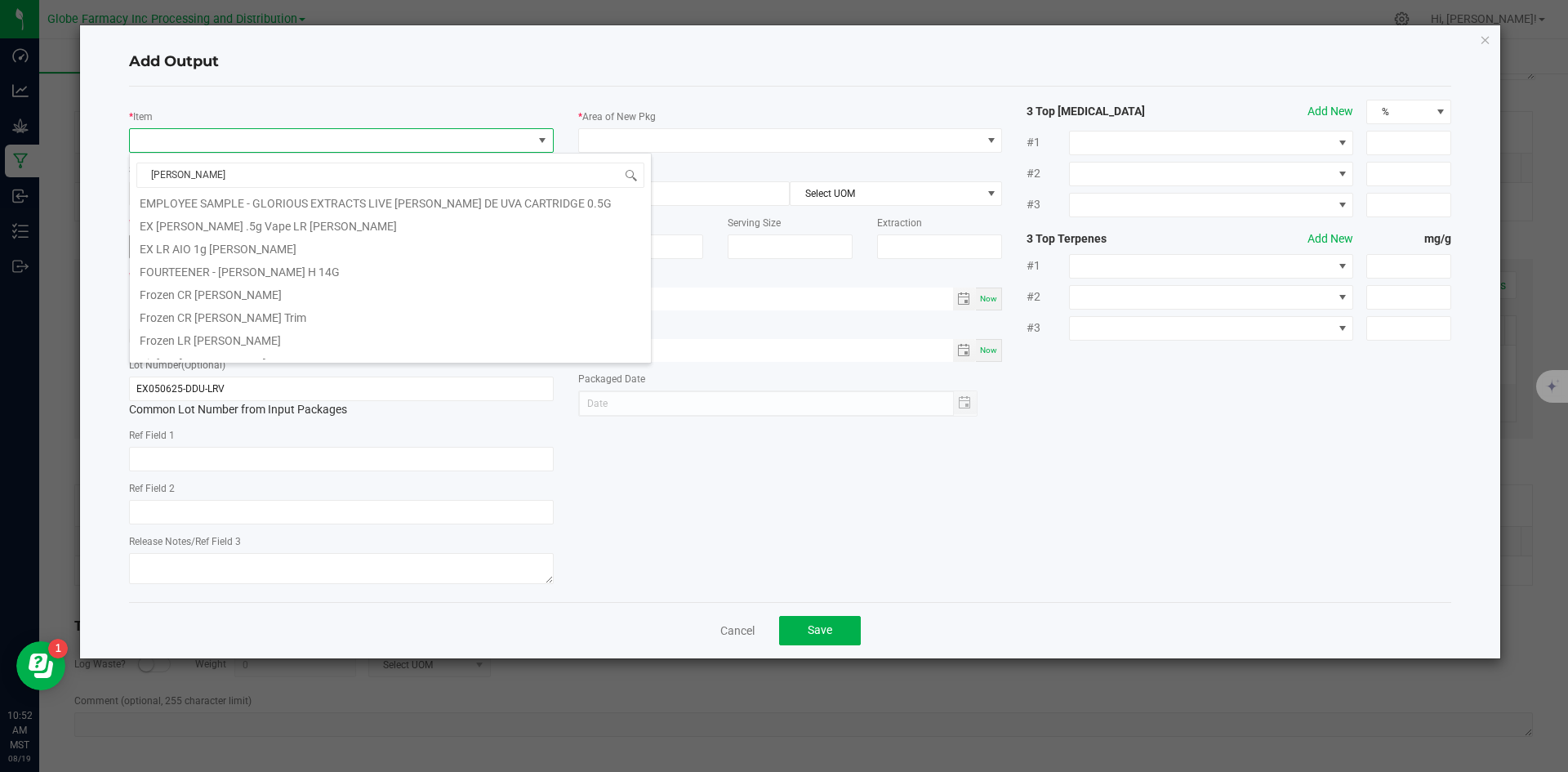
click at [330, 249] on li "EX LR AIO 1g [PERSON_NAME]" at bounding box center [391, 246] width 521 height 23
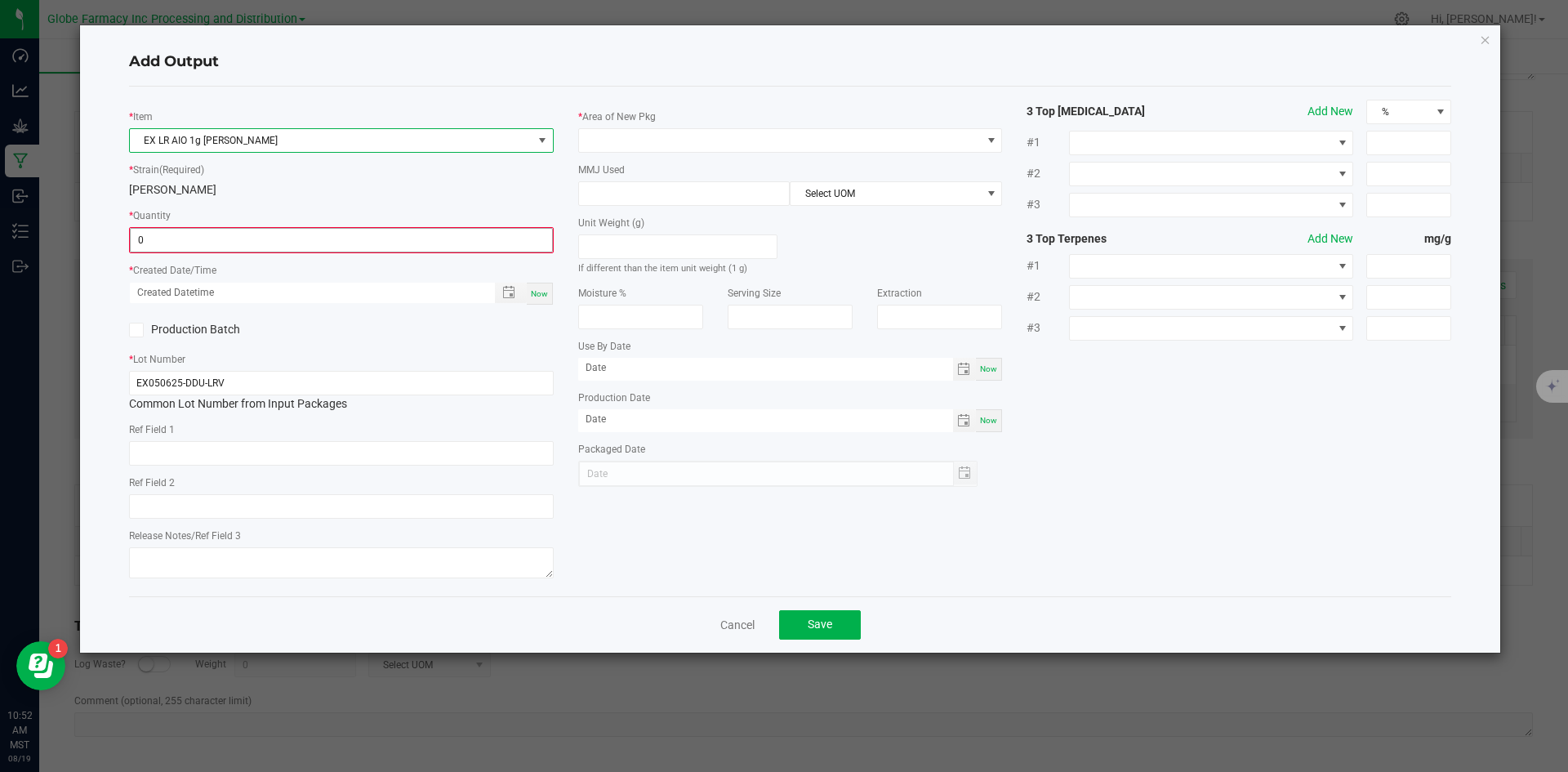
click at [329, 247] on input "0" at bounding box center [340, 240] width 421 height 23
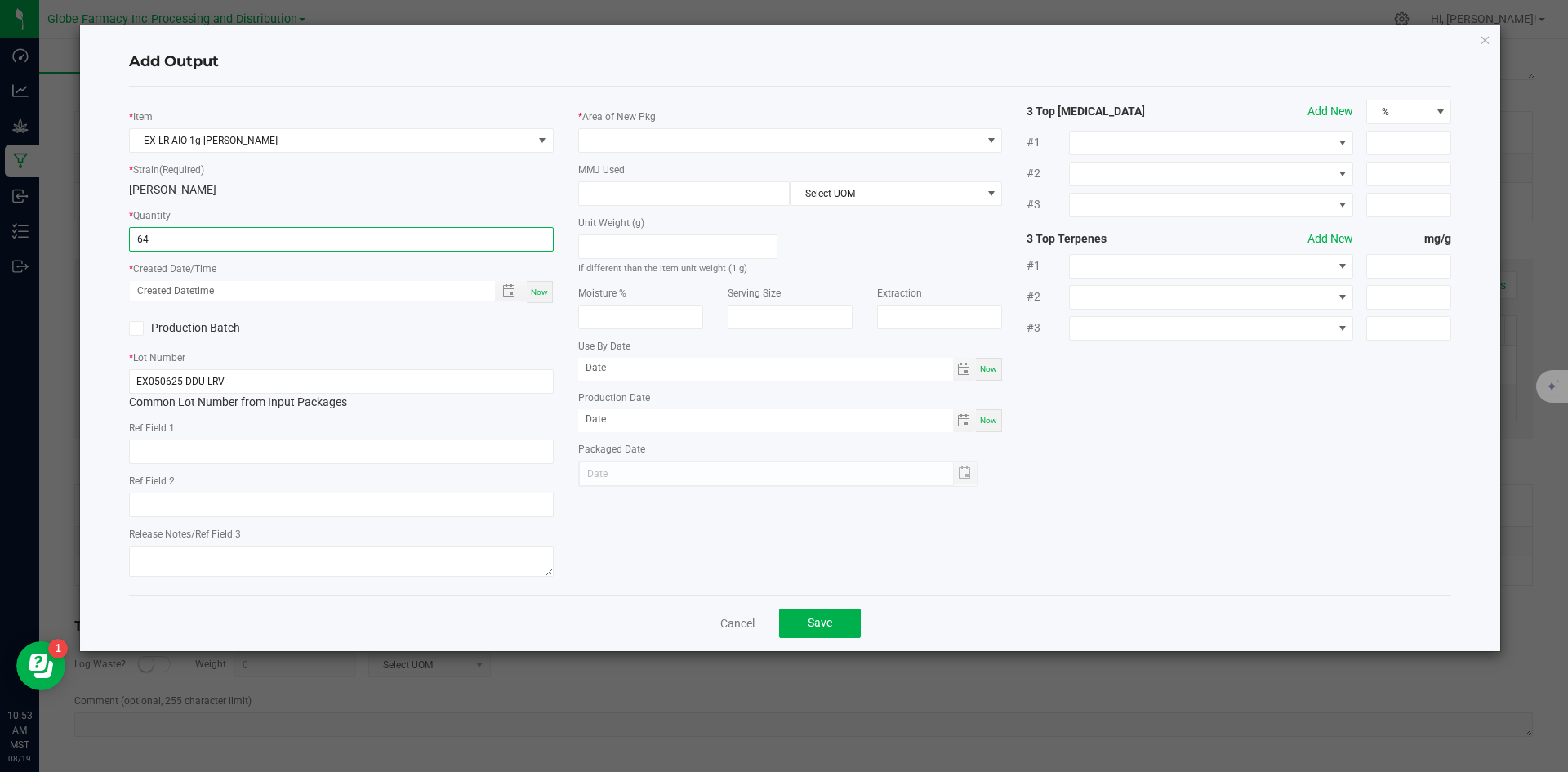
type input "64 ea"
click at [533, 293] on span "Now" at bounding box center [539, 292] width 17 height 9
type input "[DATE] 10:53 AM"
type input "[DATE]"
click at [328, 449] on input "text" at bounding box center [341, 452] width 425 height 25
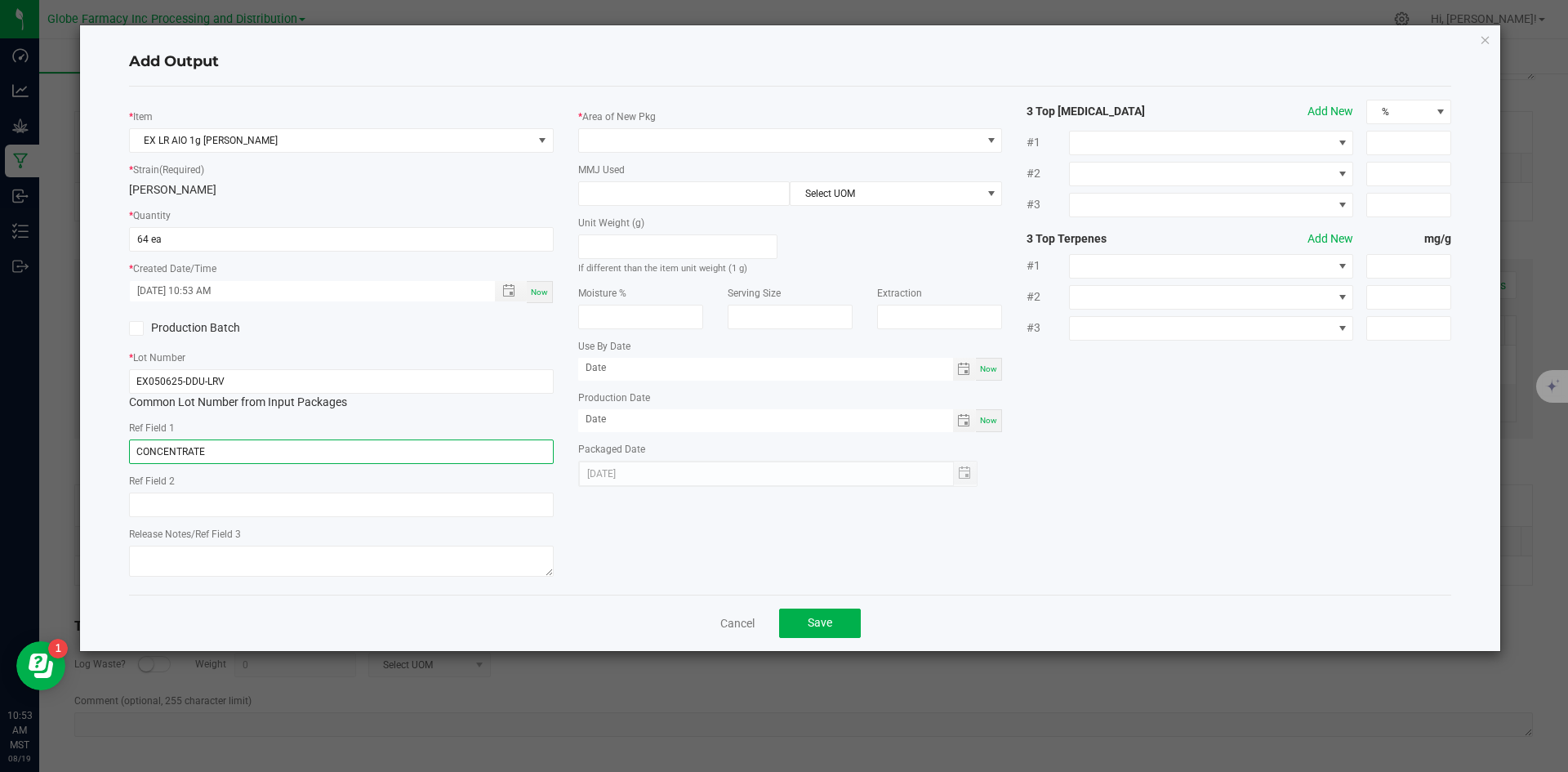
type input "CONCENTRATE"
type input "[PERSON_NAME]"
type textarea "[DATE]"
click at [643, 143] on span at bounding box center [780, 140] width 403 height 23
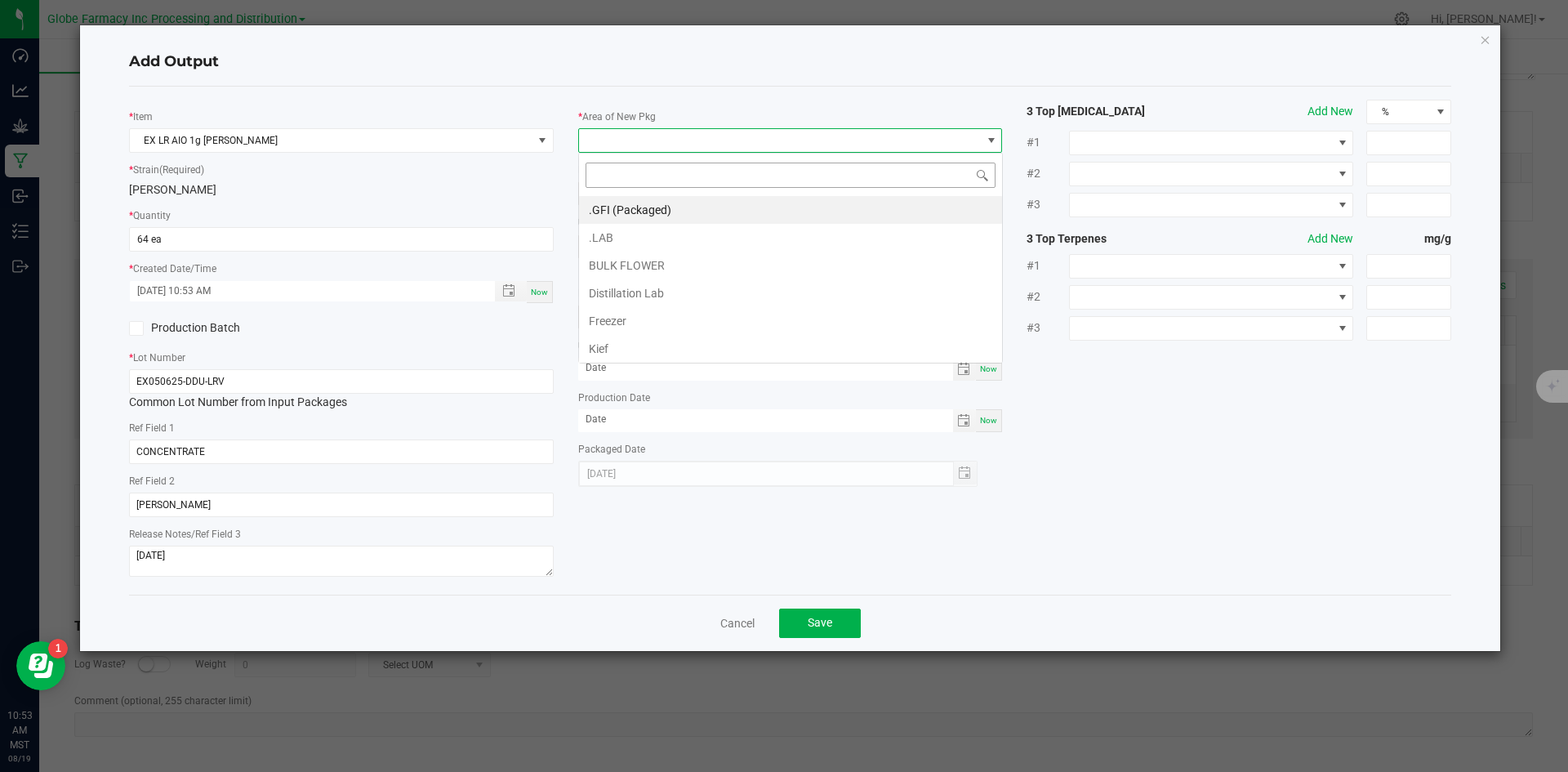
scroll to position [25, 425]
click at [633, 202] on li ".GFI (Packaged)" at bounding box center [790, 210] width 423 height 28
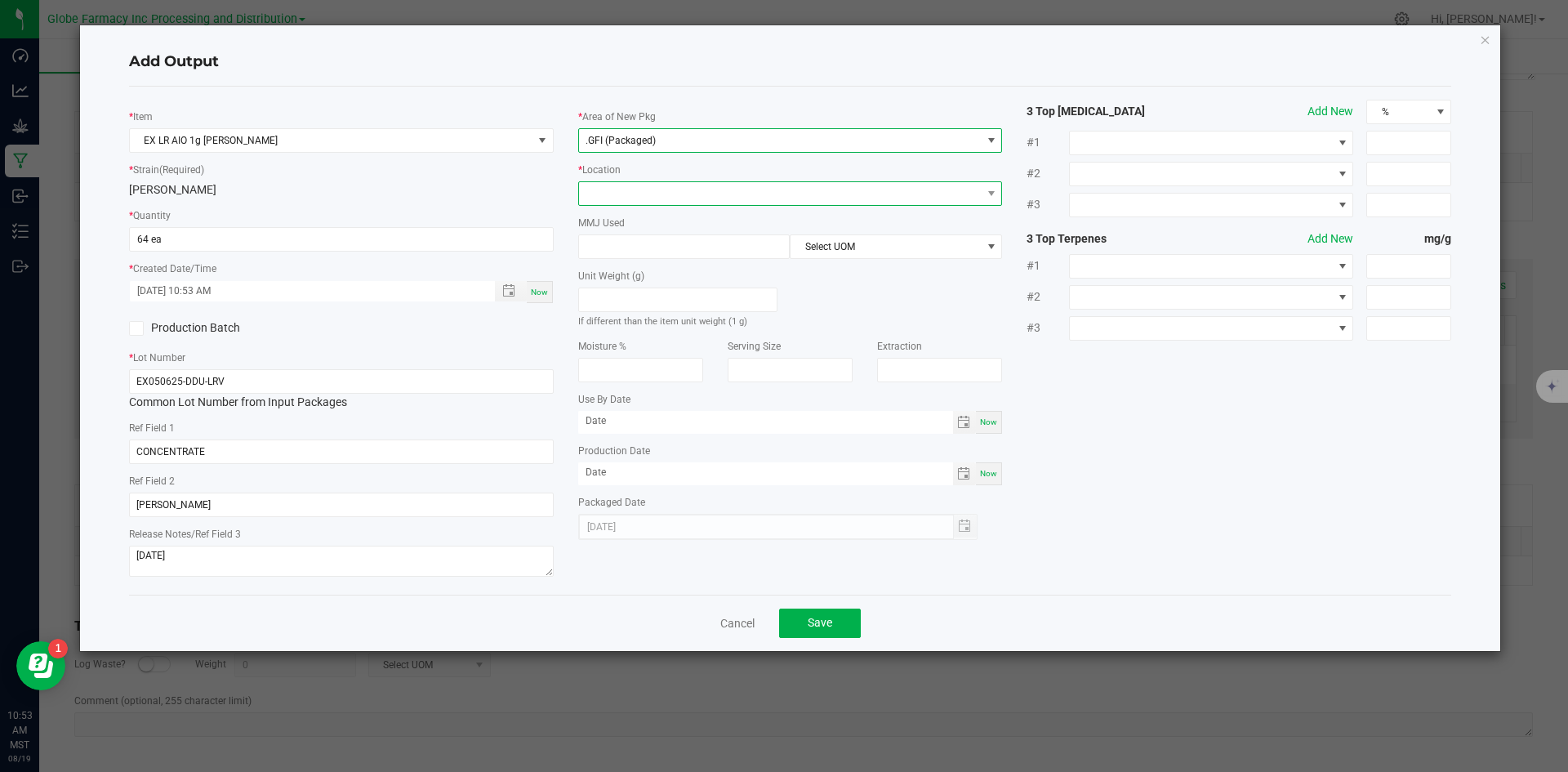
click at [633, 195] on span at bounding box center [780, 193] width 403 height 23
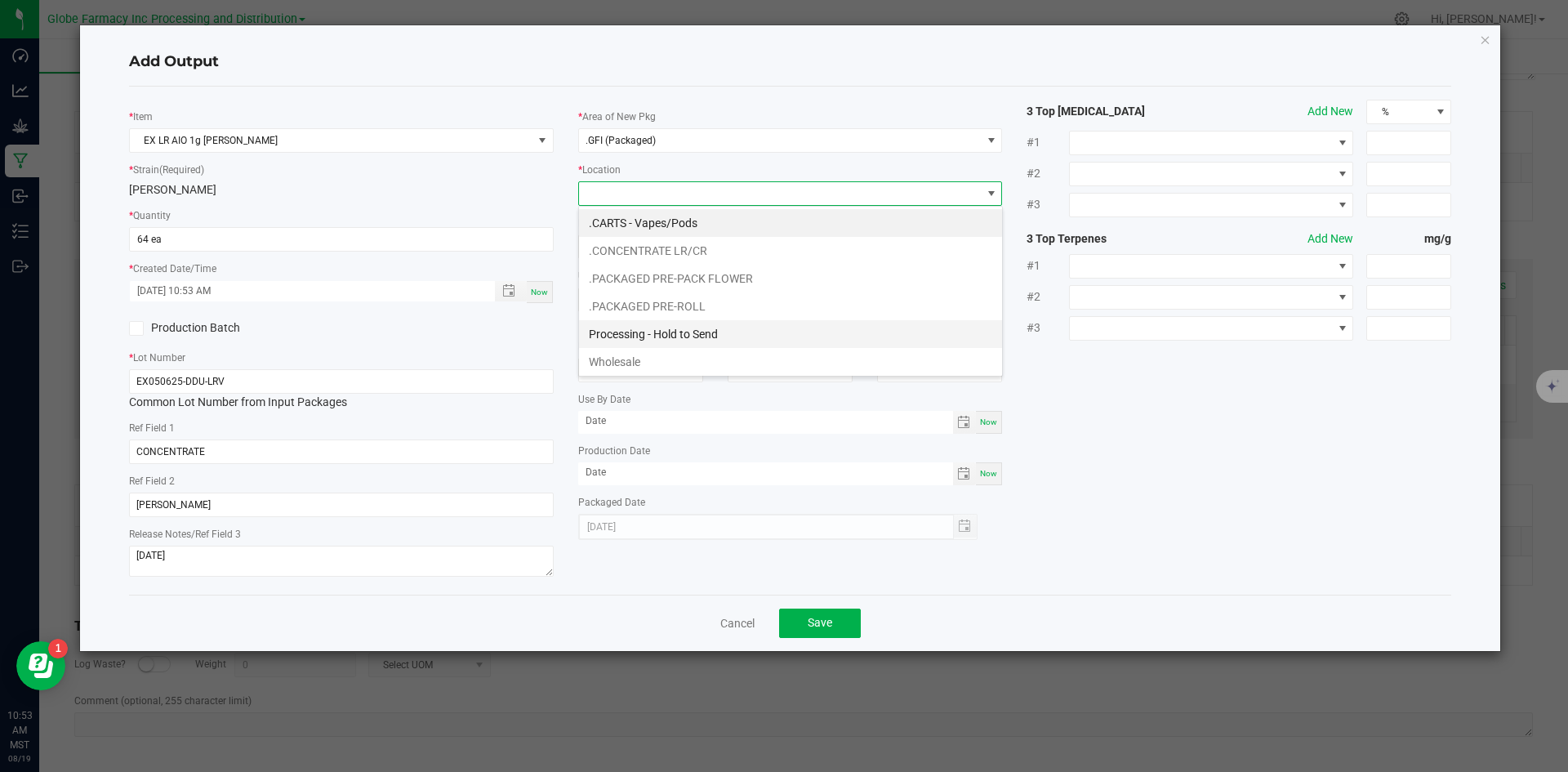
click at [650, 330] on li "Processing - Hold to Send" at bounding box center [790, 334] width 423 height 28
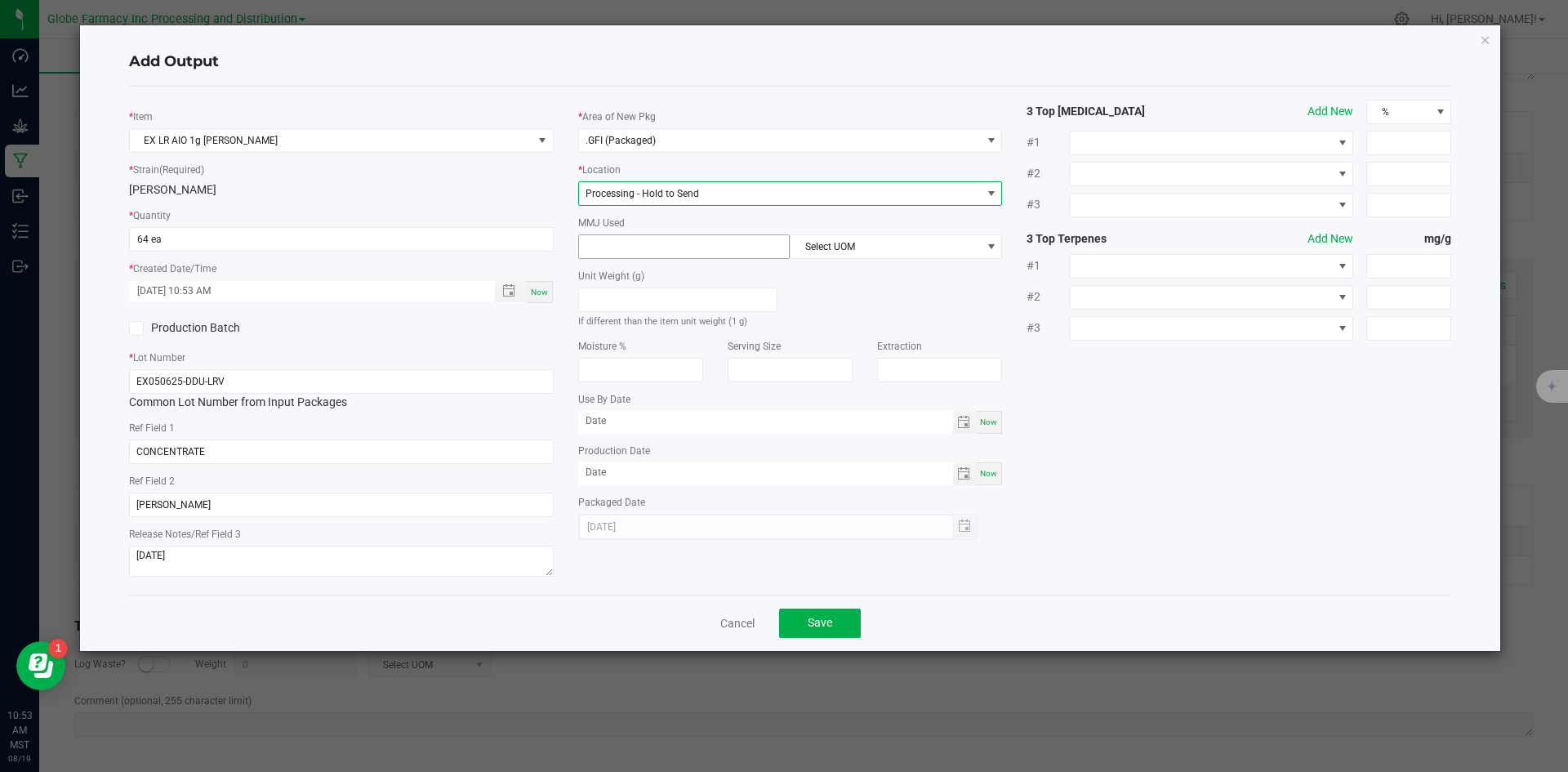
click at [636, 251] on input at bounding box center [684, 246] width 211 height 23
type input "1"
click at [824, 258] on span "Select UOM" at bounding box center [895, 246] width 212 height 25
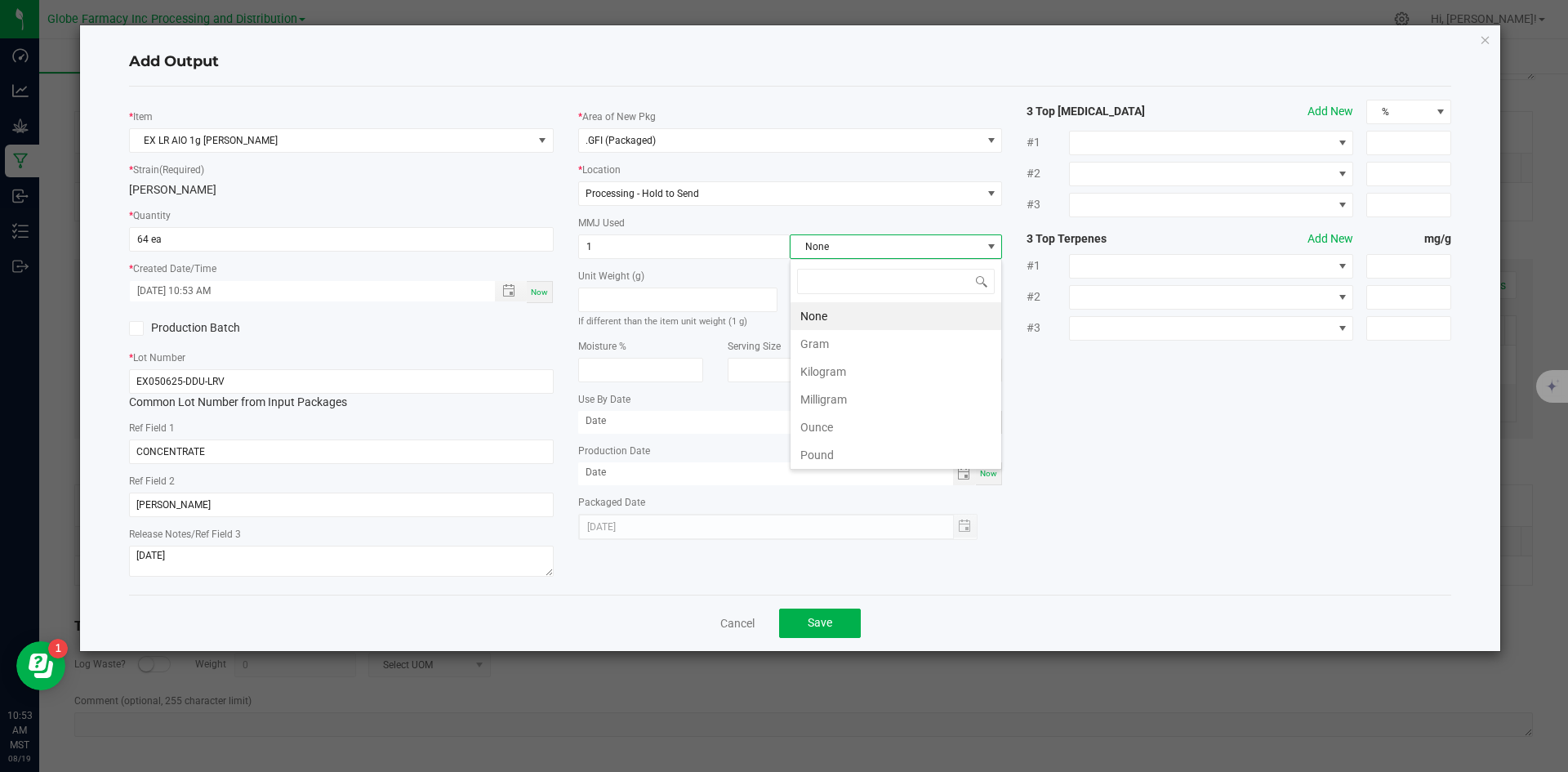
scroll to position [25, 212]
click at [823, 340] on li "Gram" at bounding box center [896, 344] width 211 height 28
click at [823, 628] on span "Save" at bounding box center [819, 622] width 25 height 13
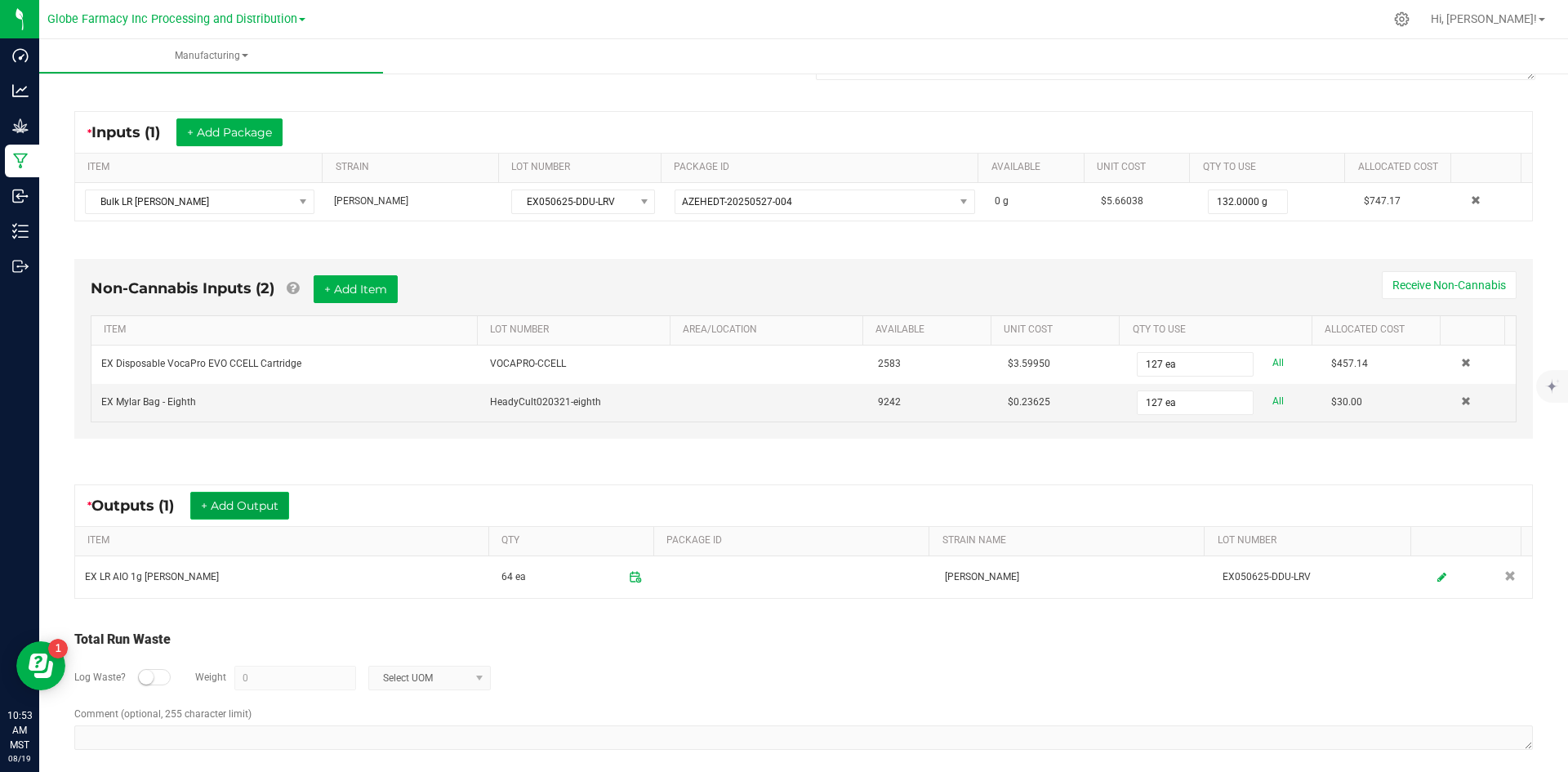
click at [265, 502] on button "+ Add Output" at bounding box center [239, 506] width 99 height 28
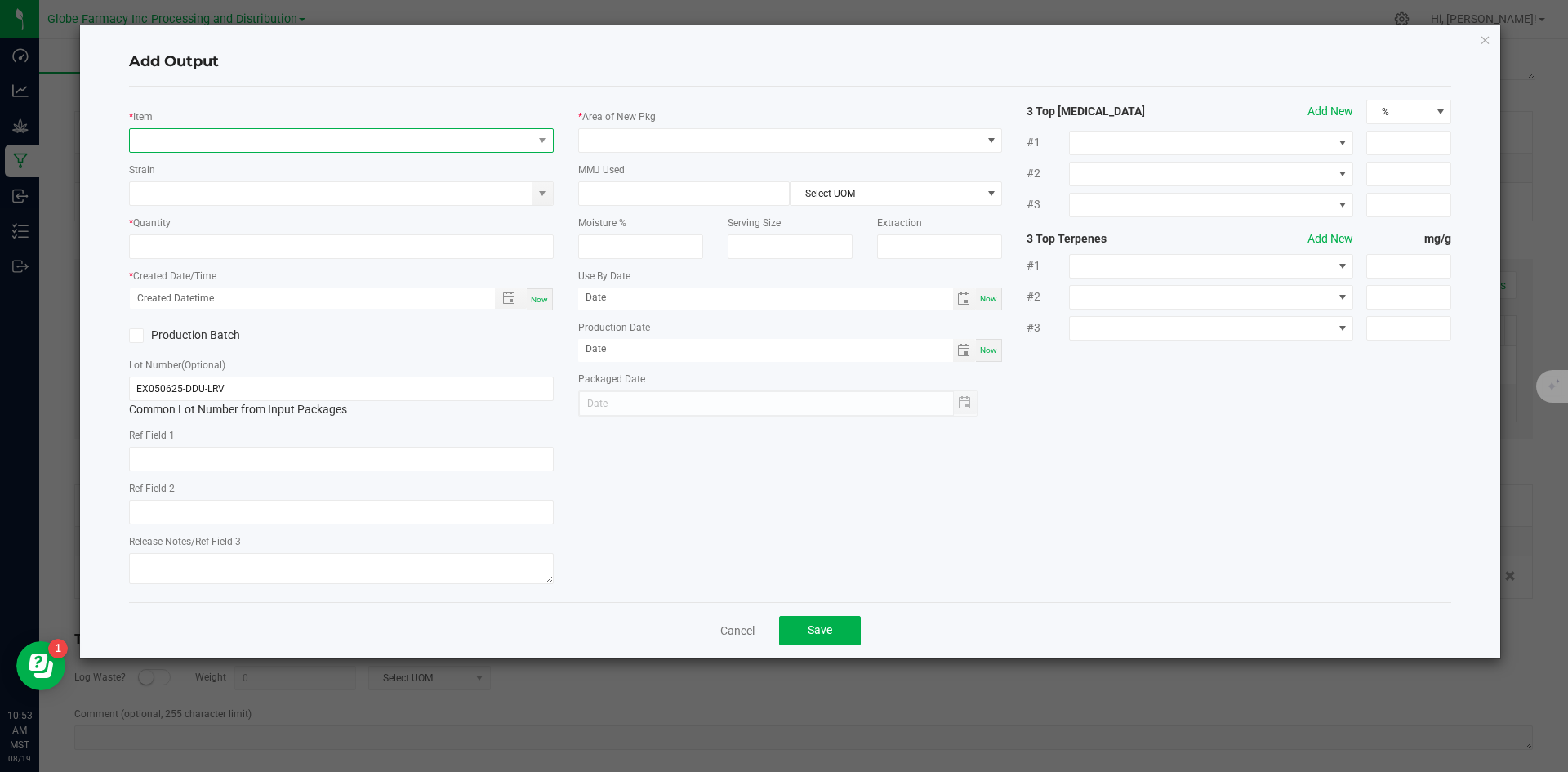
click at [326, 145] on span "NO DATA FOUND" at bounding box center [331, 140] width 403 height 23
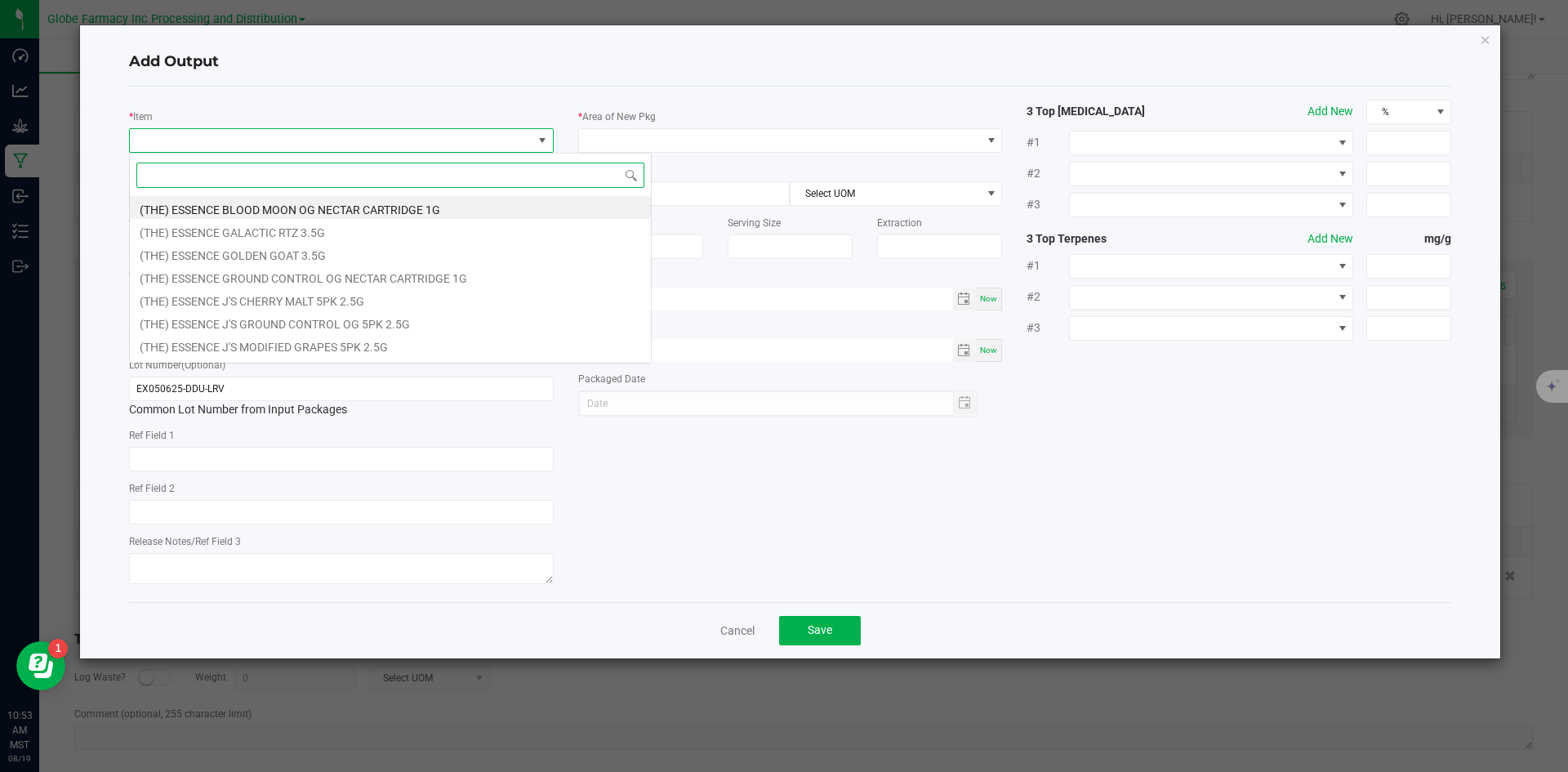
scroll to position [25, 425]
type input "EX LR AIO"
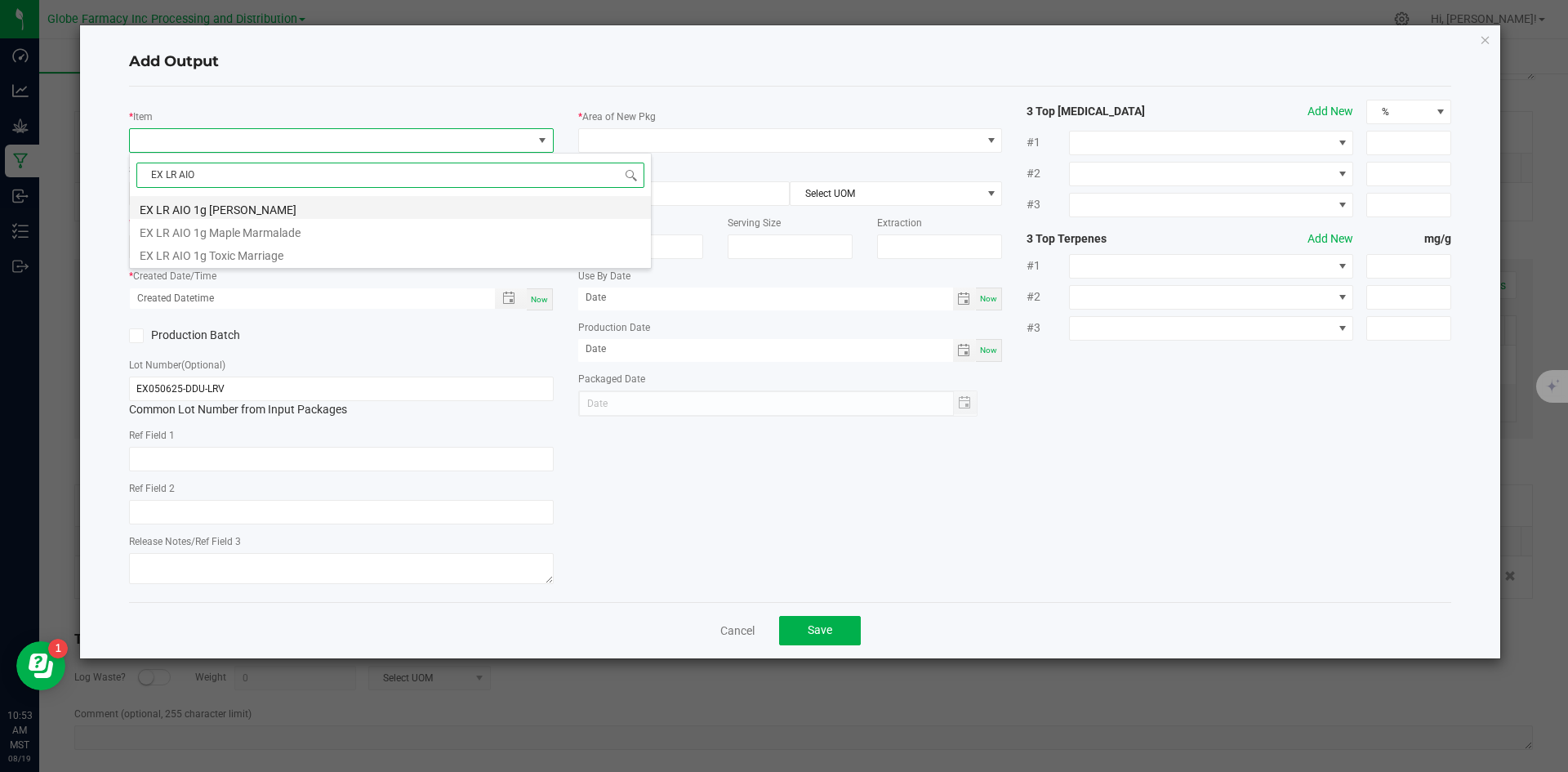
click at [333, 209] on li "EX LR AIO 1g [PERSON_NAME]" at bounding box center [391, 207] width 521 height 23
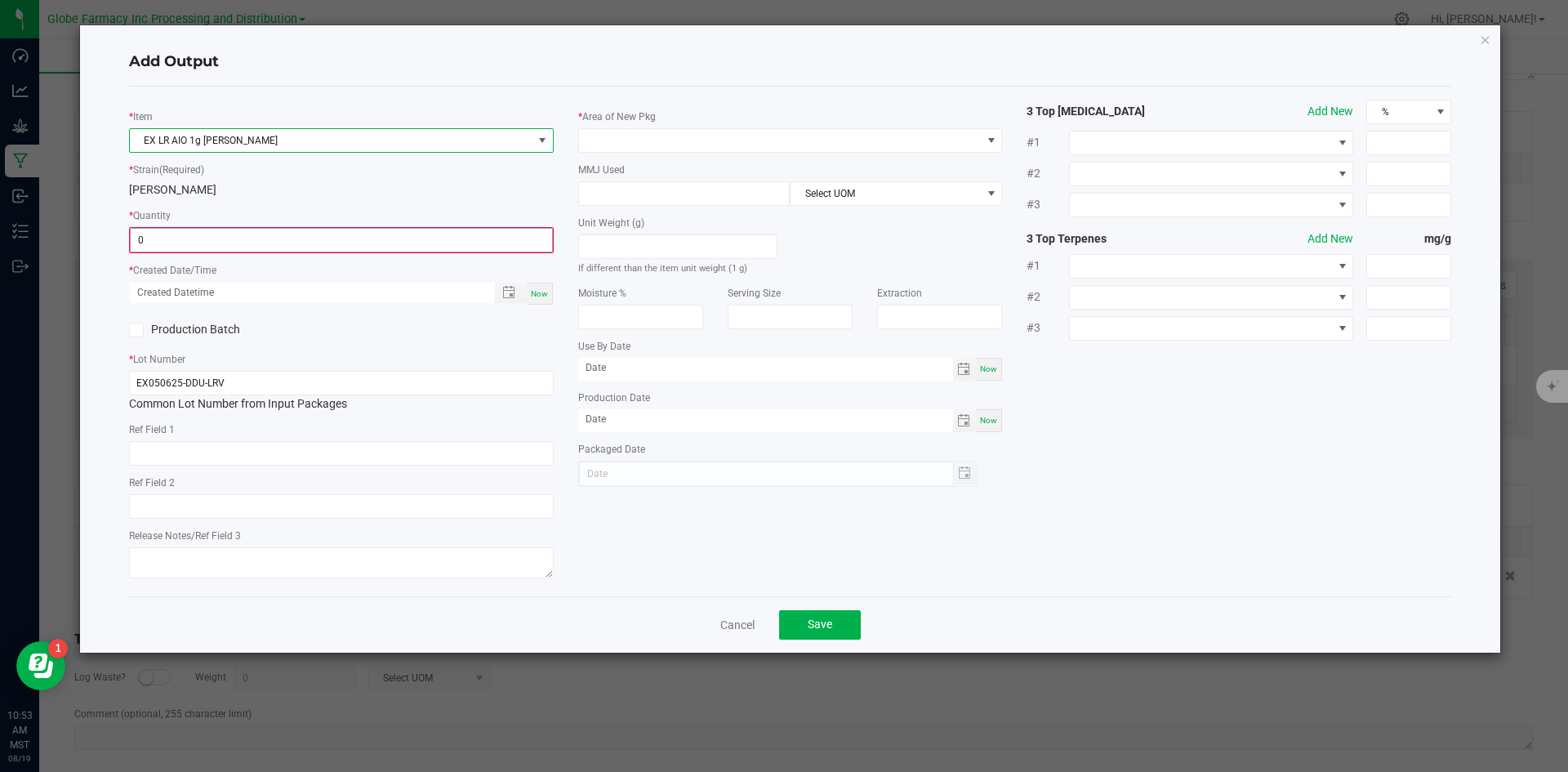
click at [276, 247] on input "0" at bounding box center [340, 240] width 421 height 23
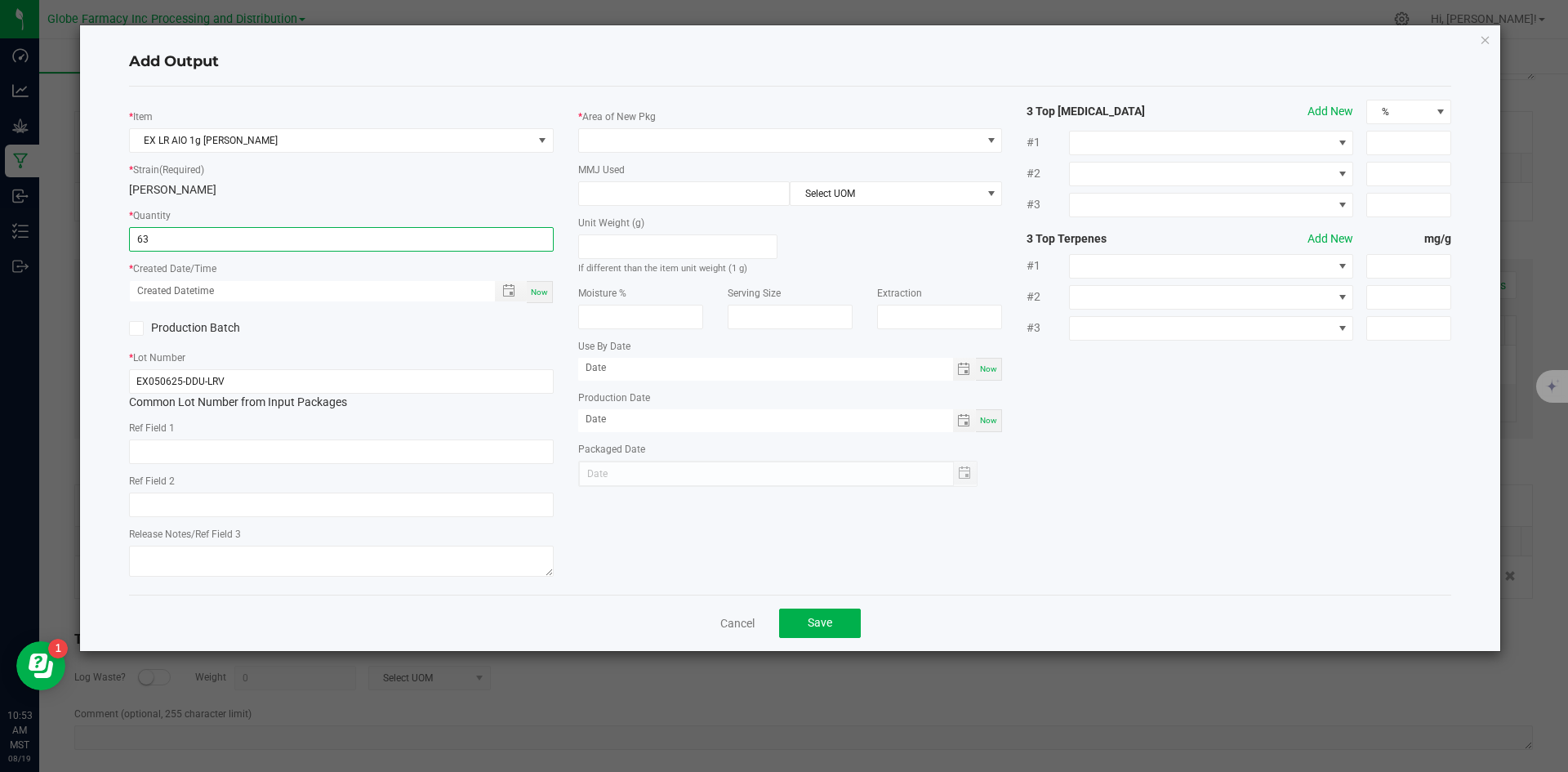
type input "63 ea"
click at [539, 288] on span "Now" at bounding box center [539, 292] width 17 height 9
type input "[DATE] 10:53 AM"
type input "[DATE]"
click at [338, 455] on input "text" at bounding box center [341, 452] width 425 height 25
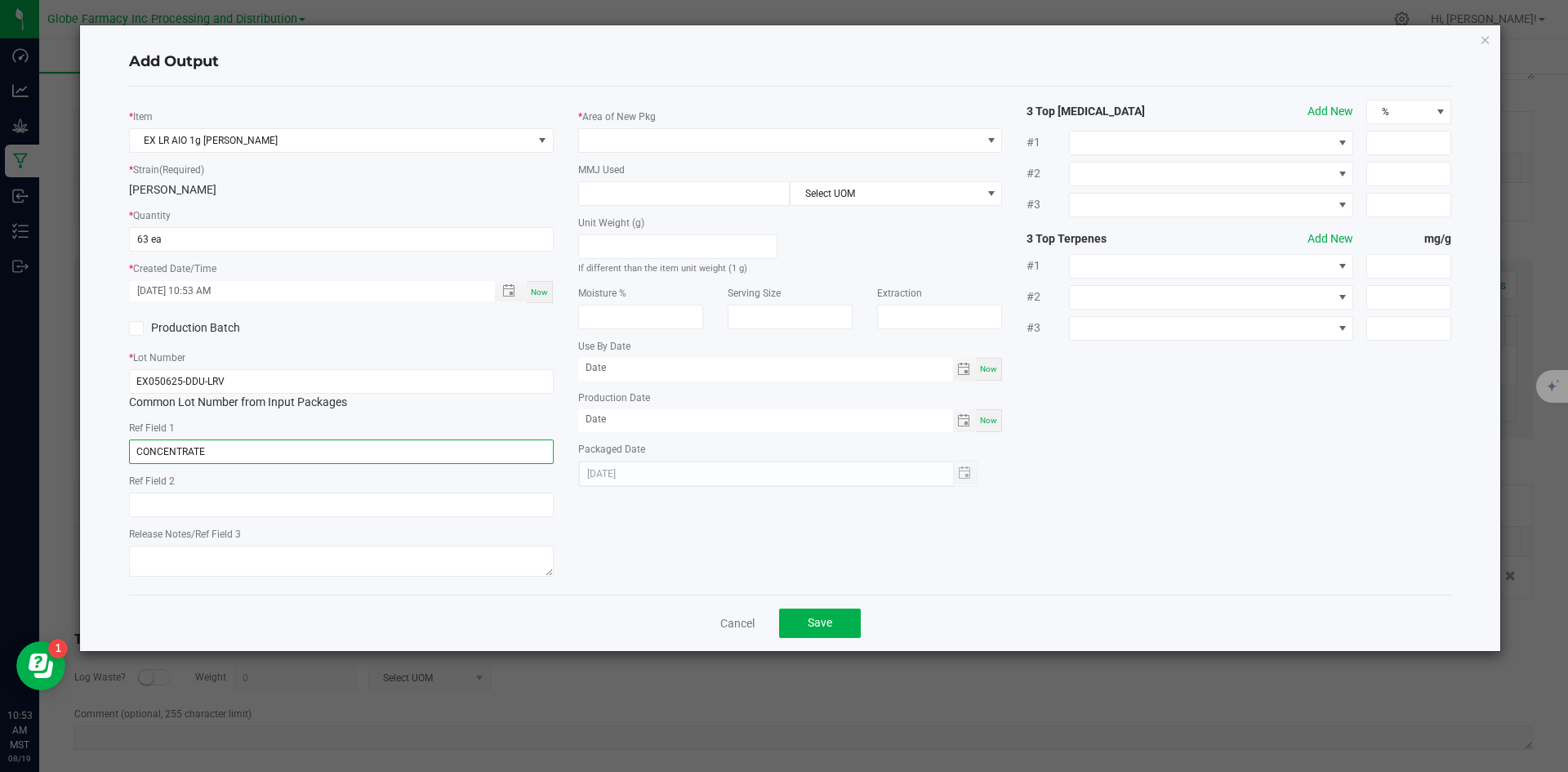
type input "CONCENTRATE"
type input "[PERSON_NAME]"
type textarea "[DATE]"
click at [749, 133] on span at bounding box center [780, 140] width 403 height 23
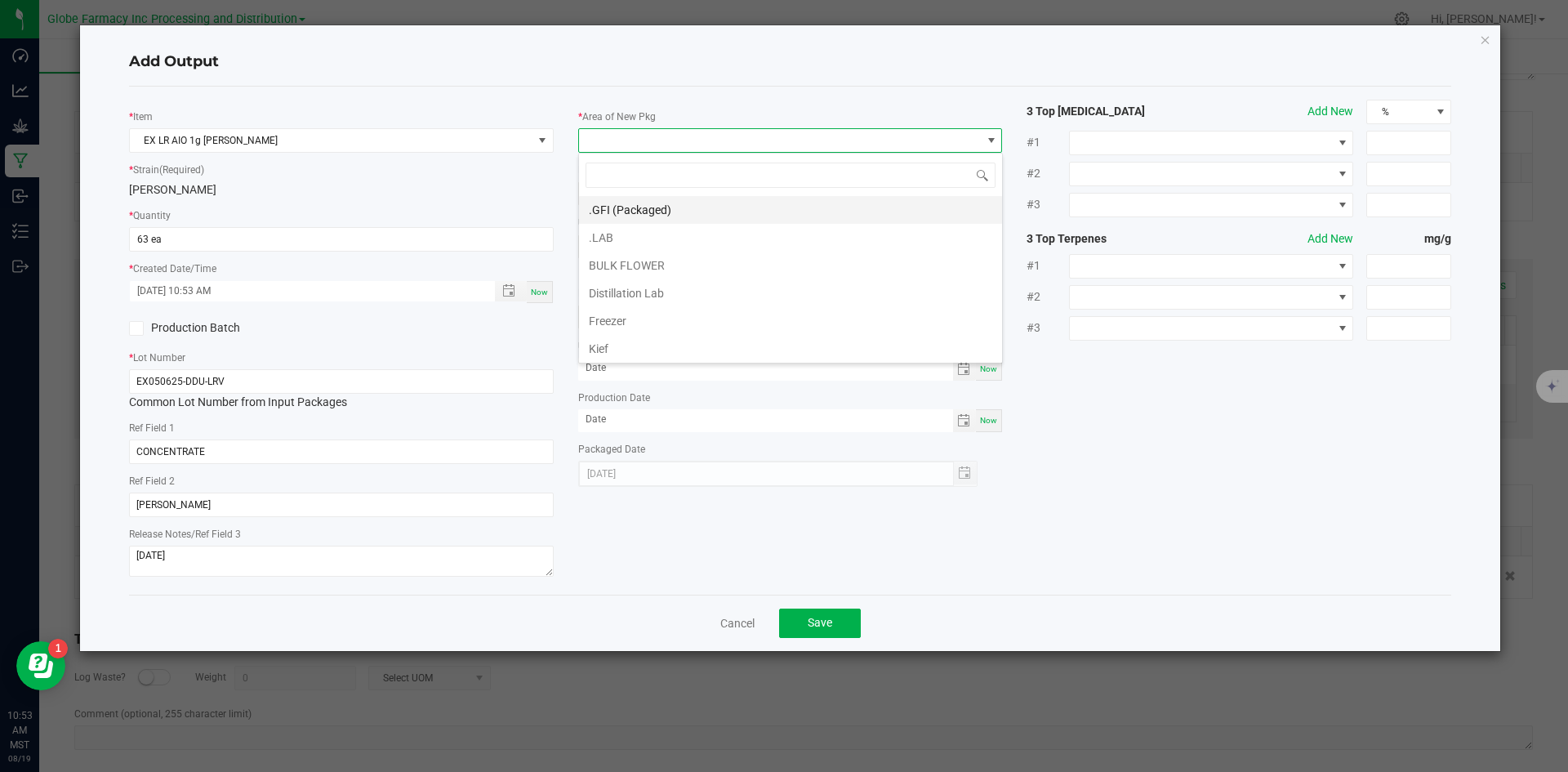
click at [683, 209] on li ".GFI (Packaged)" at bounding box center [790, 210] width 423 height 28
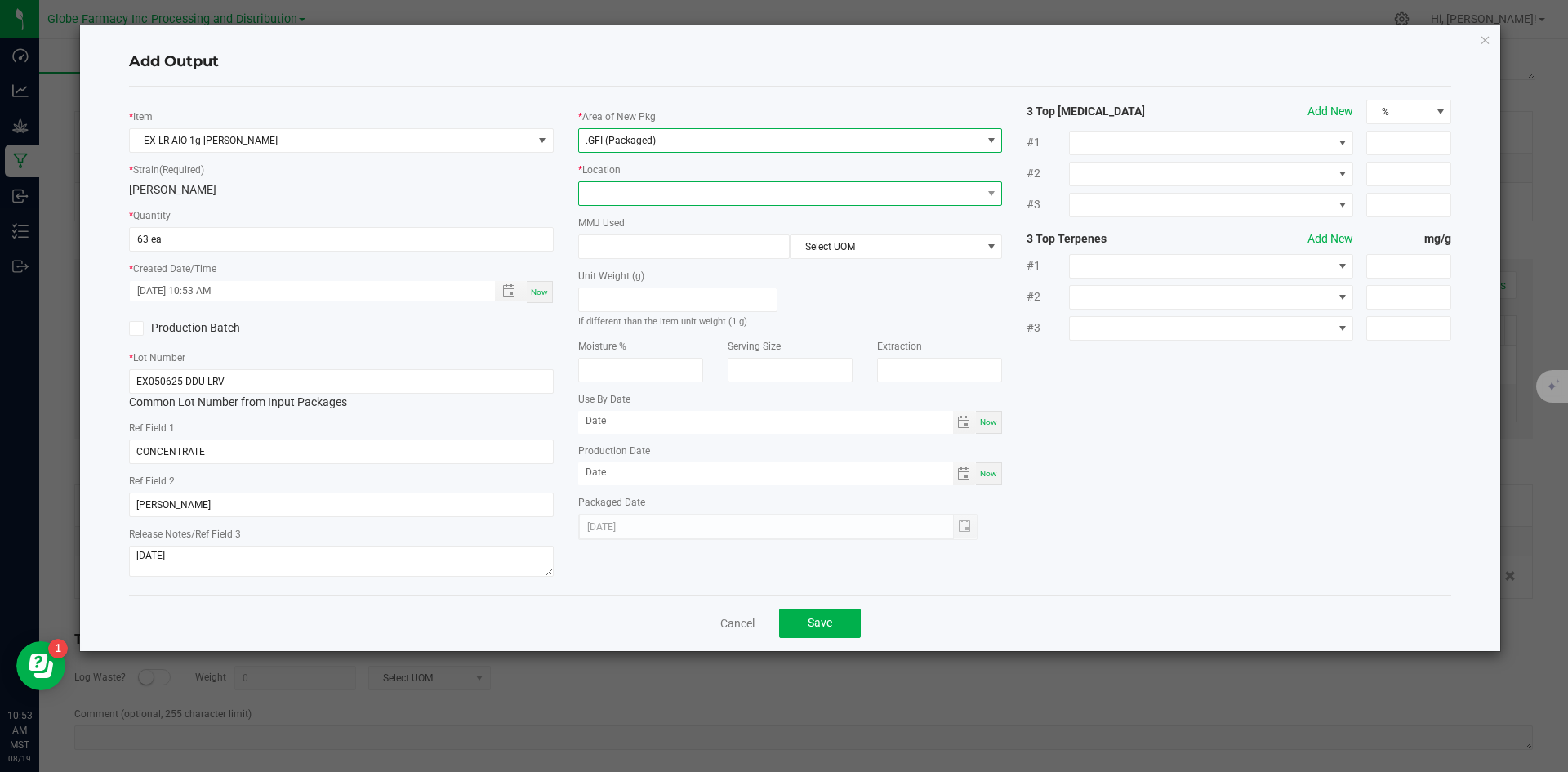
click at [671, 195] on span at bounding box center [780, 193] width 403 height 23
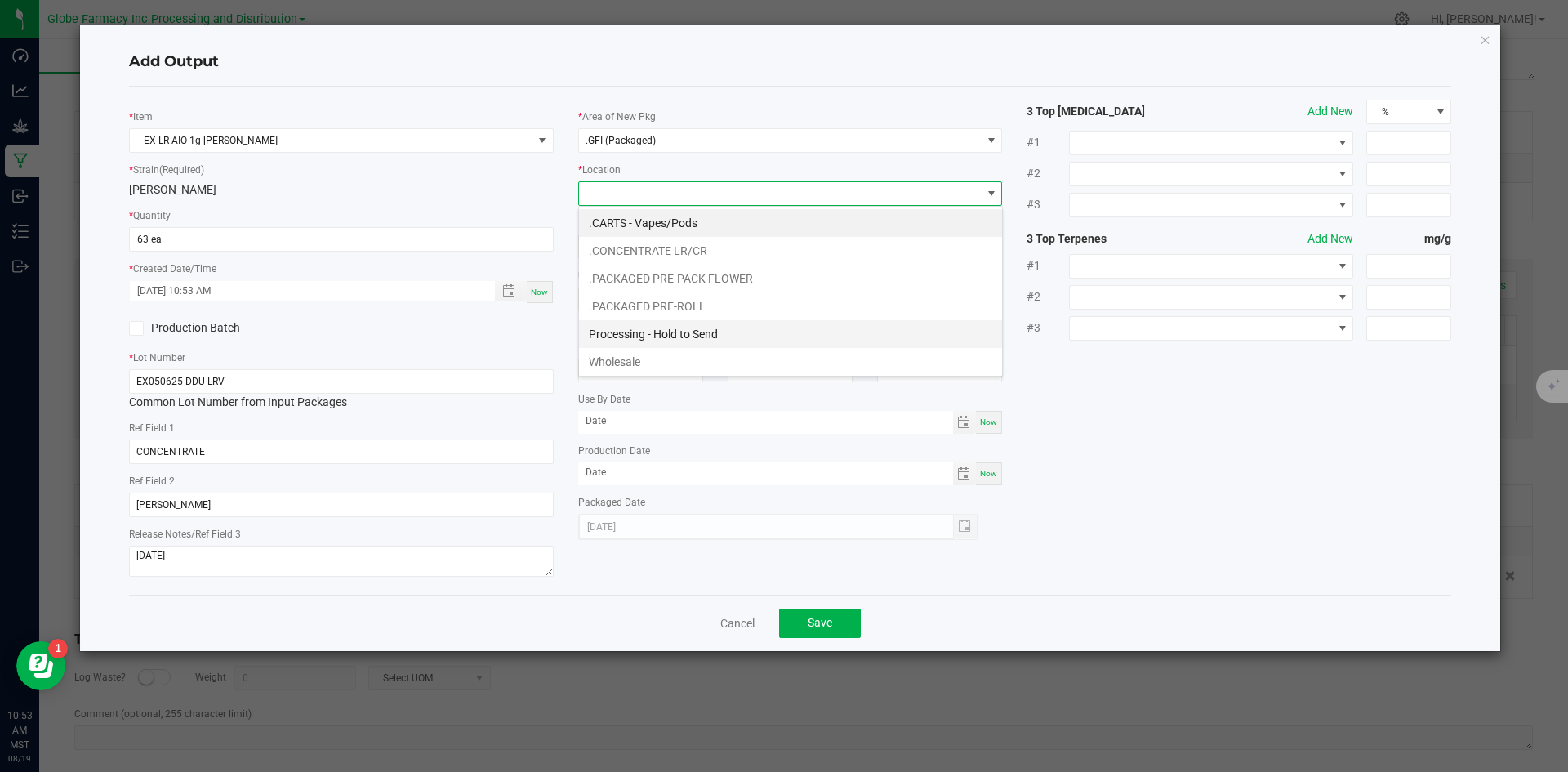
click at [738, 332] on li "Processing - Hold to Send" at bounding box center [790, 334] width 423 height 28
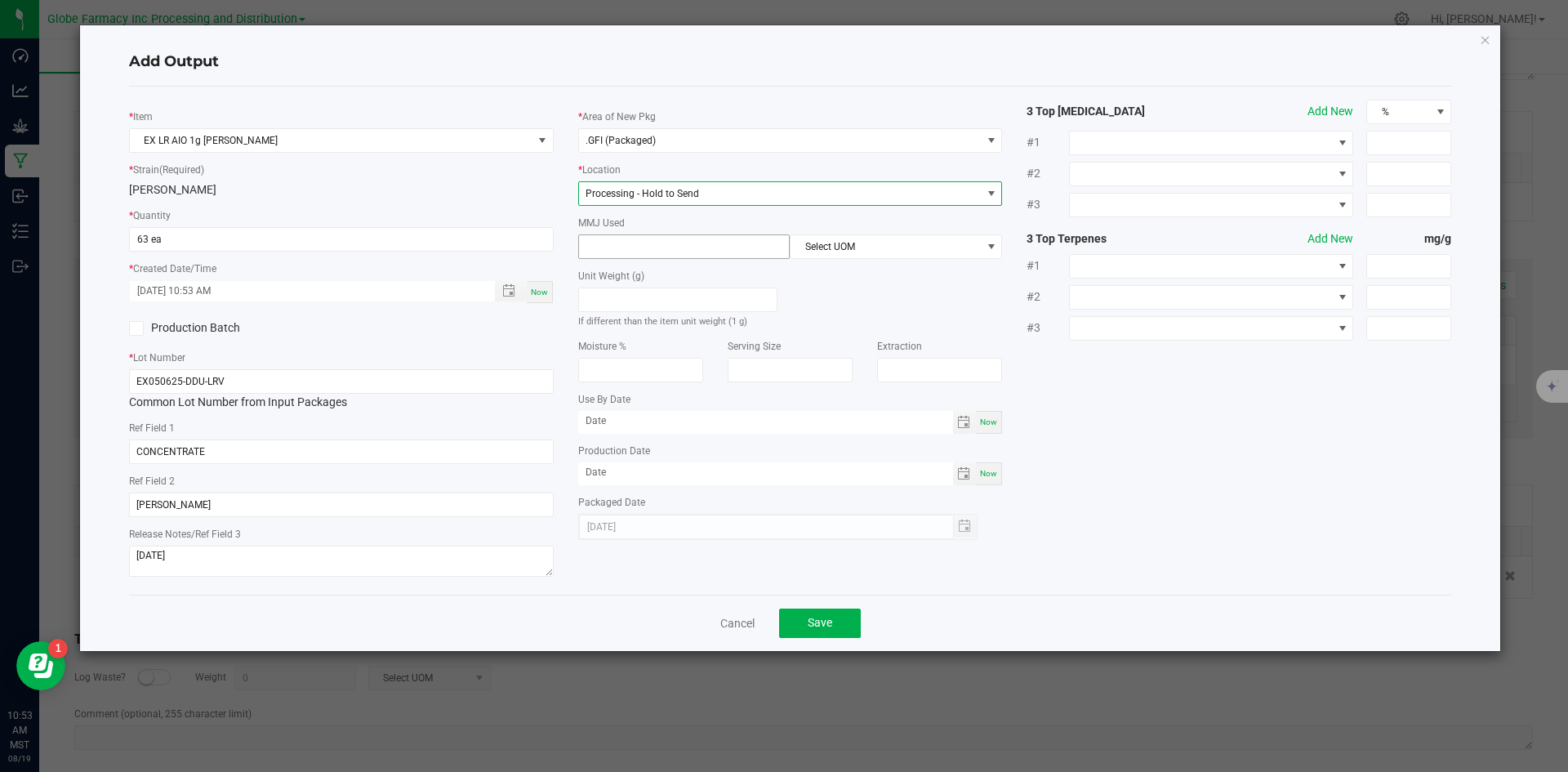
click at [684, 249] on input at bounding box center [684, 246] width 211 height 23
type input "1"
click at [844, 245] on span "Select UOM" at bounding box center [885, 246] width 190 height 23
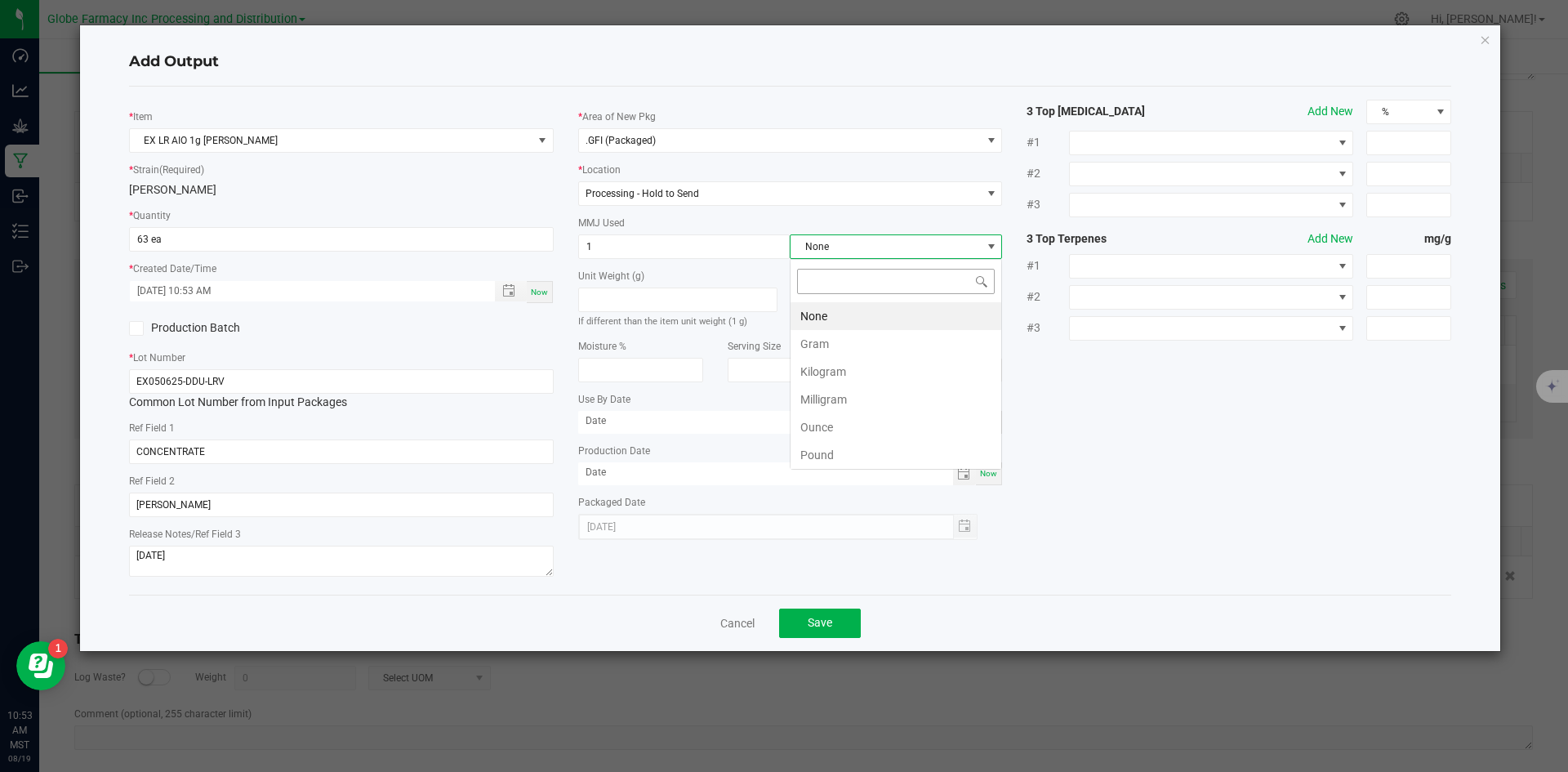
scroll to position [25, 212]
click at [842, 338] on li "Gram" at bounding box center [896, 344] width 211 height 28
click at [828, 623] on span "Save" at bounding box center [819, 622] width 25 height 13
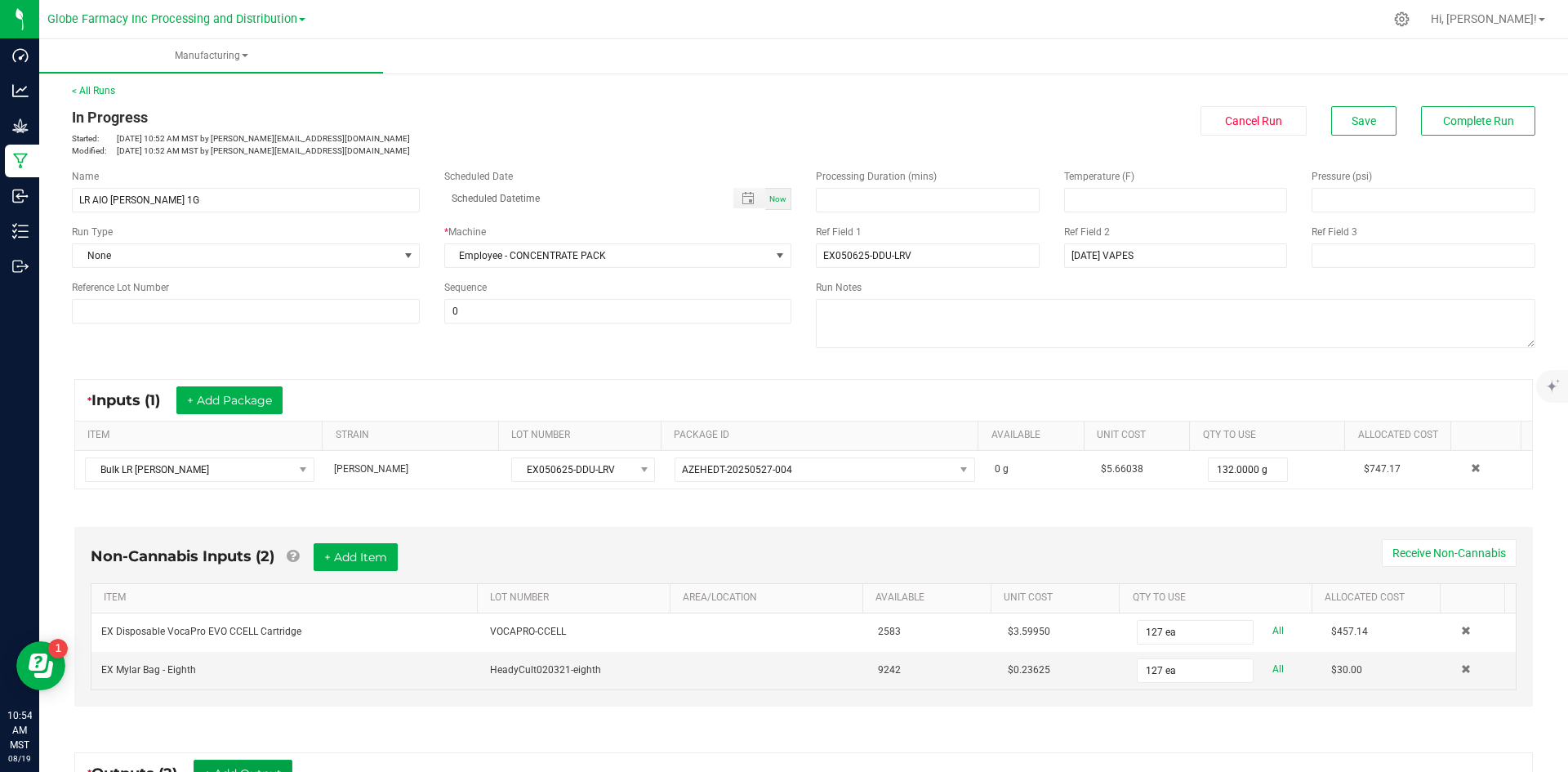
scroll to position [0, 0]
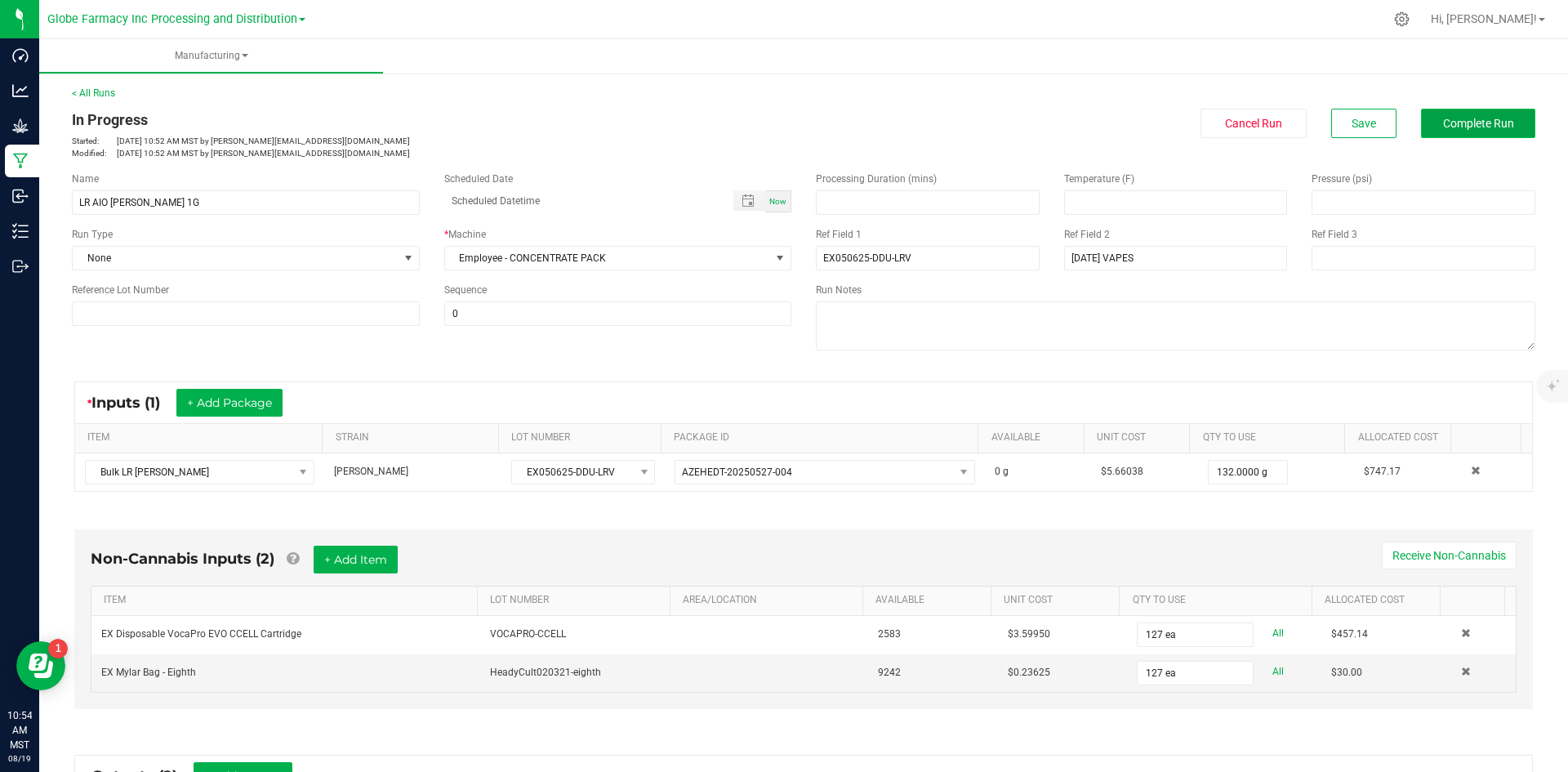
click at [1458, 128] on span "Complete Run" at bounding box center [1478, 123] width 71 height 13
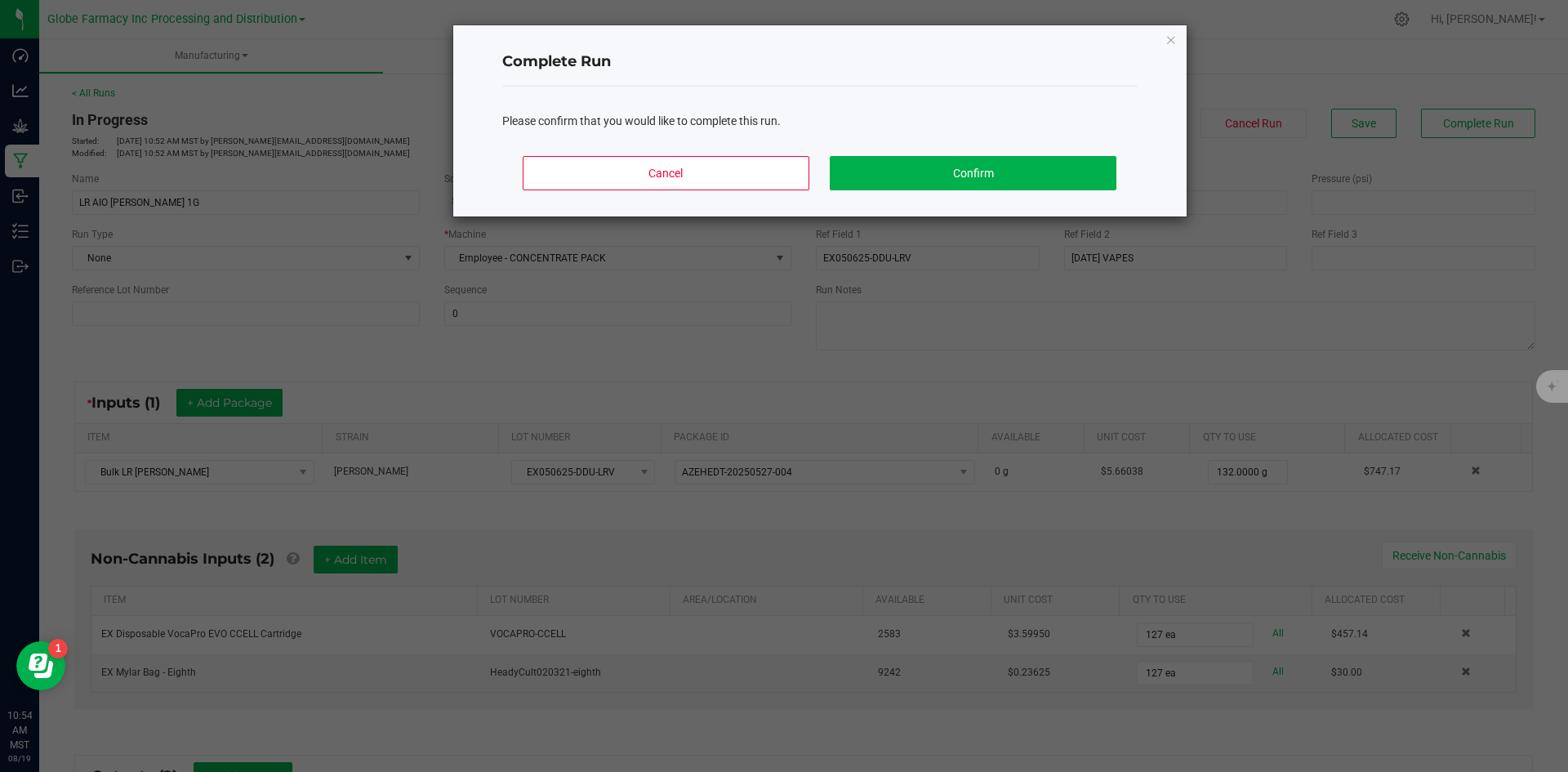
click at [910, 195] on div "Cancel Confirm" at bounding box center [819, 180] width 635 height 73
click at [908, 185] on button "Confirm" at bounding box center [973, 173] width 286 height 34
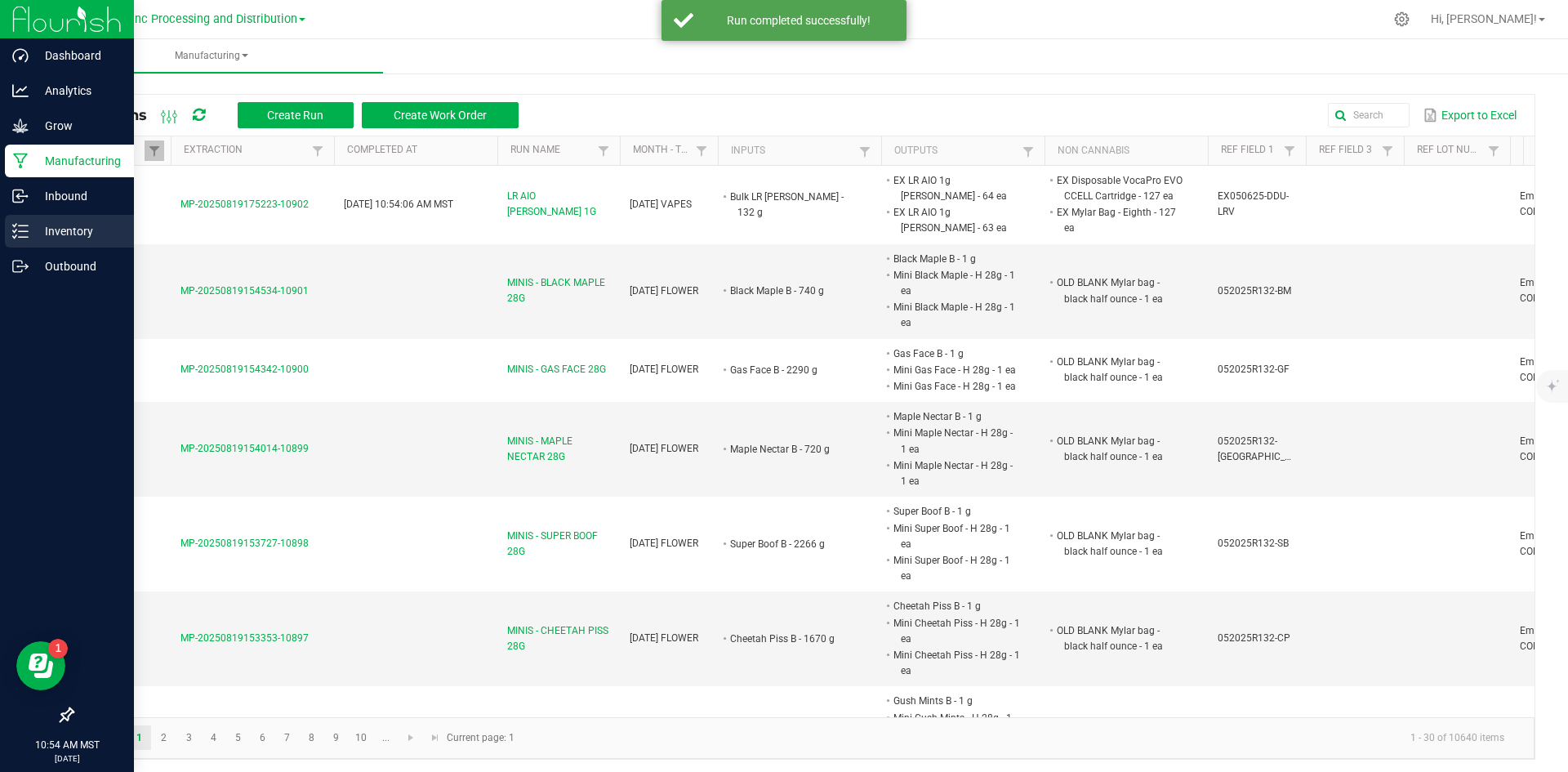
click at [42, 236] on p "Inventory" at bounding box center [77, 230] width 98 height 19
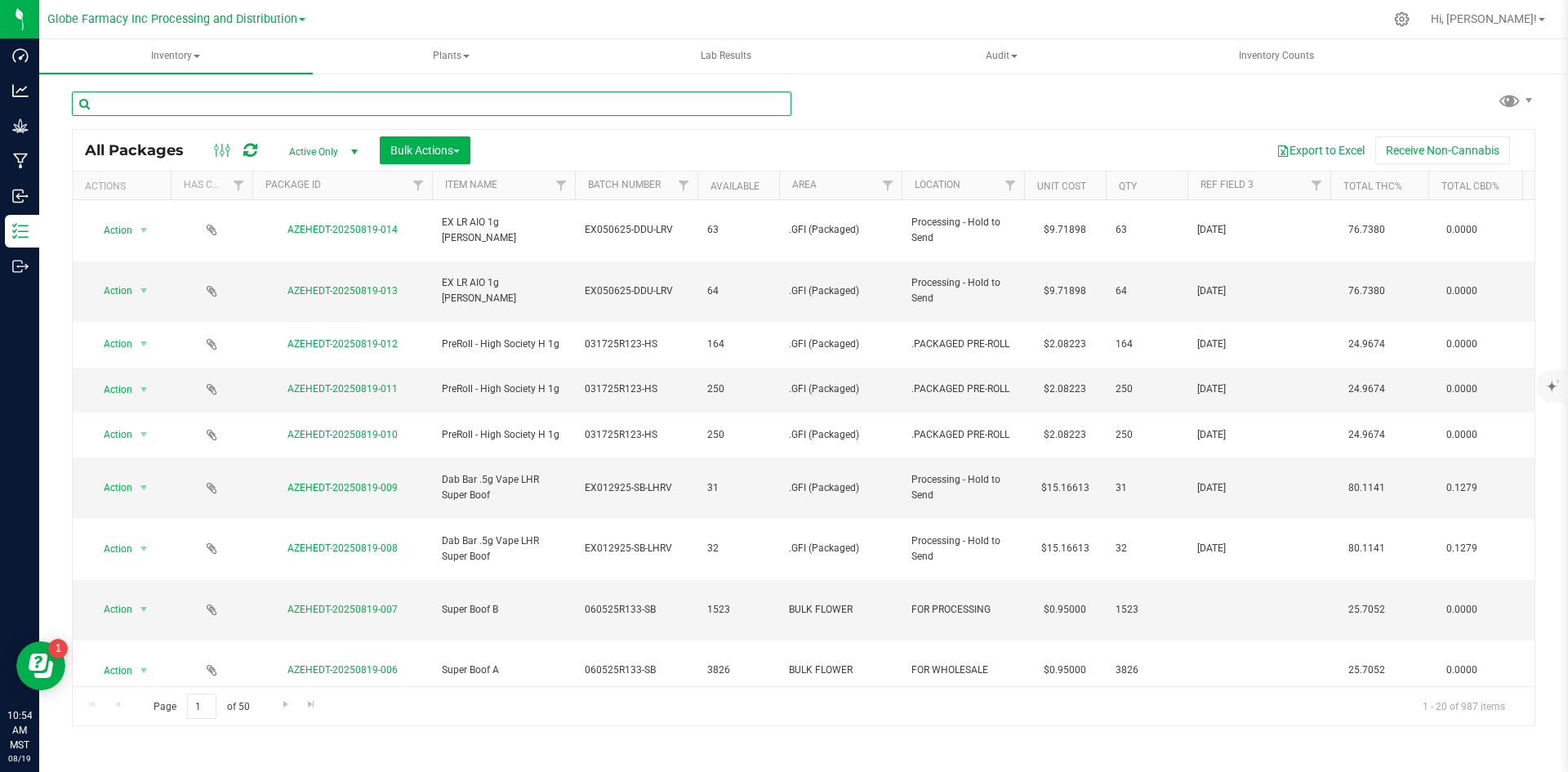
click at [390, 104] on input "text" at bounding box center [431, 104] width 719 height 25
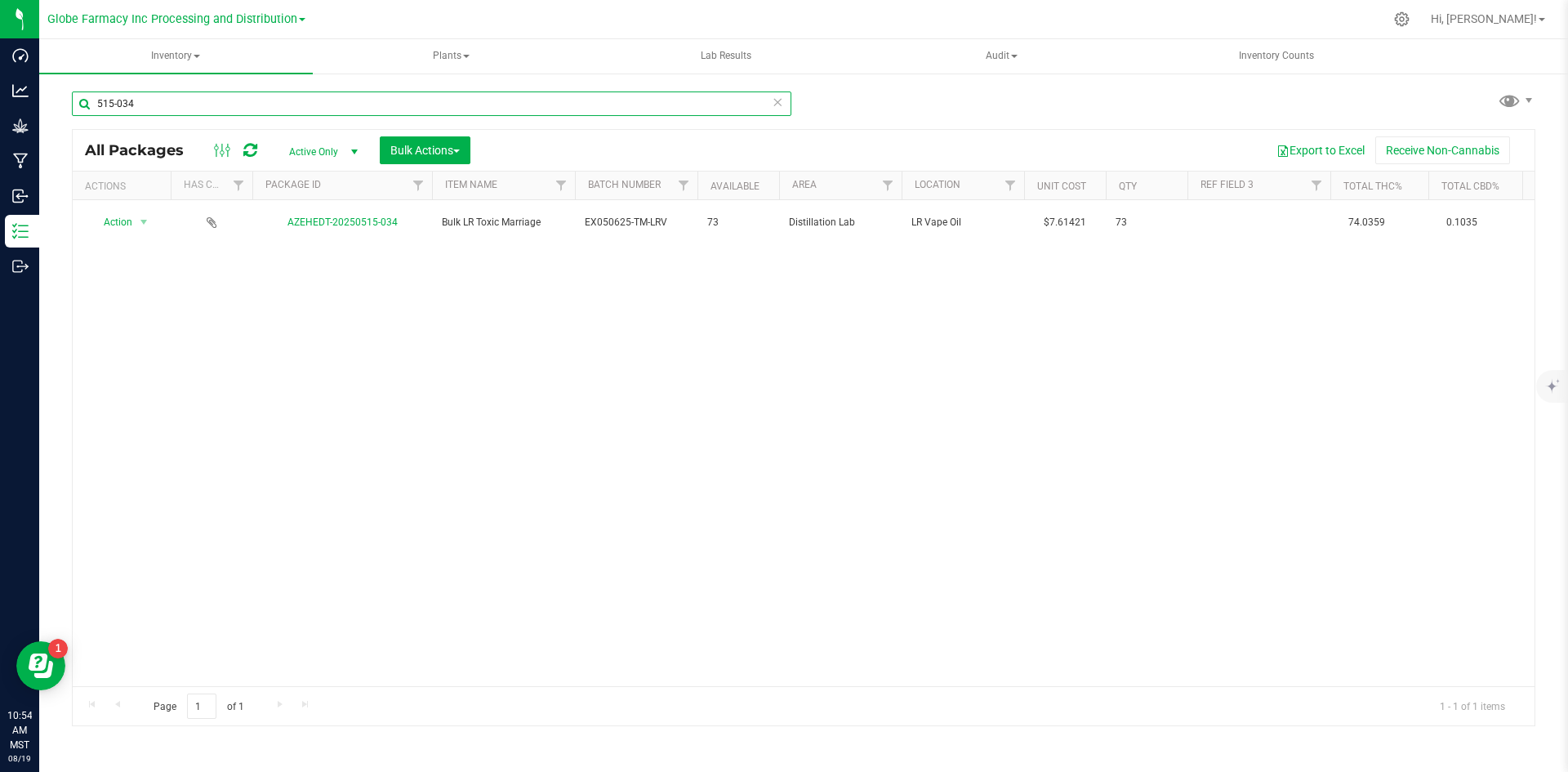
type input "515-034"
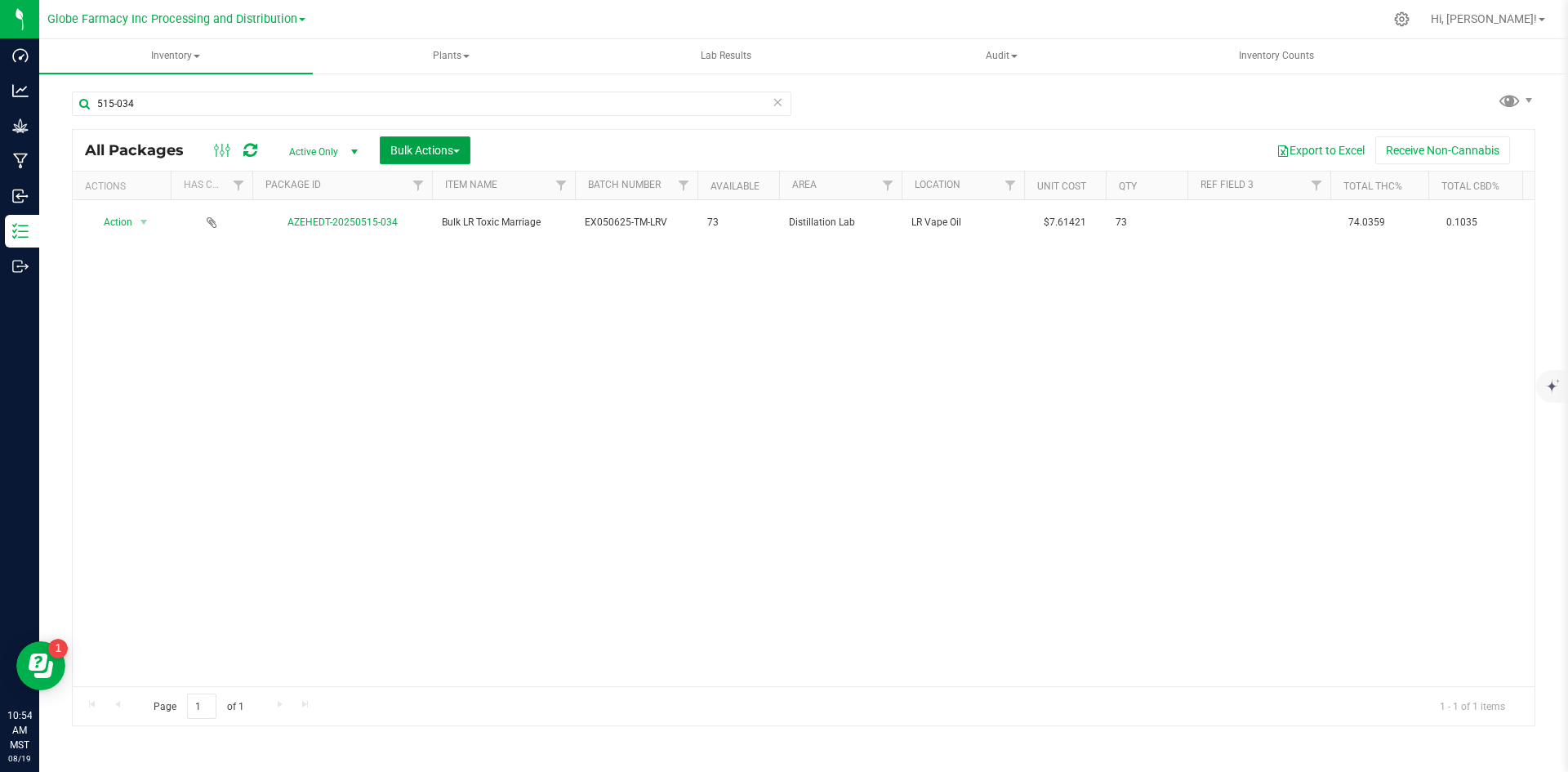
click at [405, 152] on span "Bulk Actions" at bounding box center [425, 151] width 70 height 13
click at [417, 189] on span "Add to manufacturing run" at bounding box center [451, 187] width 123 height 13
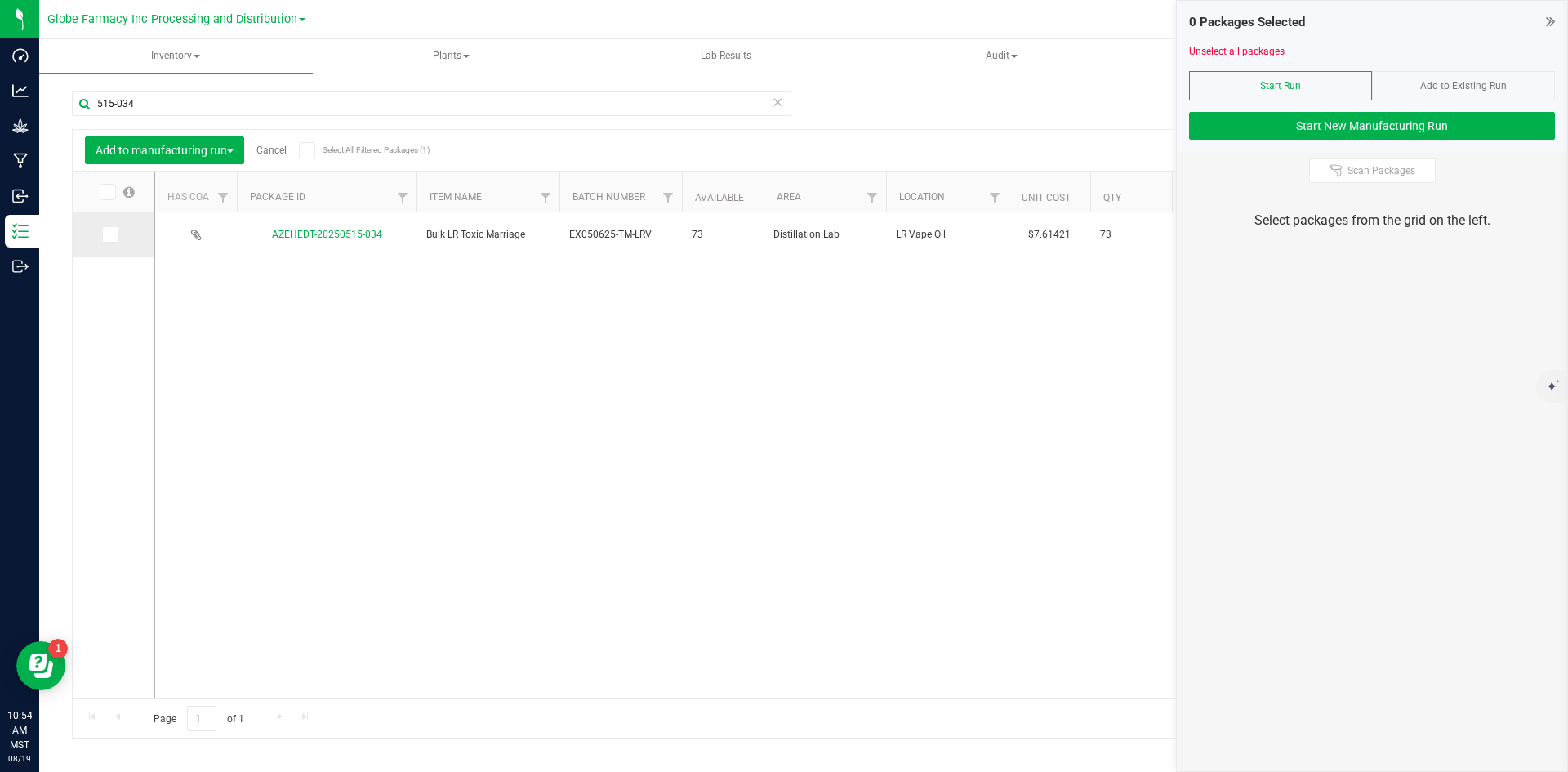
click at [109, 234] on icon at bounding box center [109, 234] width 11 height 0
click at [0, 0] on input "checkbox" at bounding box center [0, 0] width 0 height 0
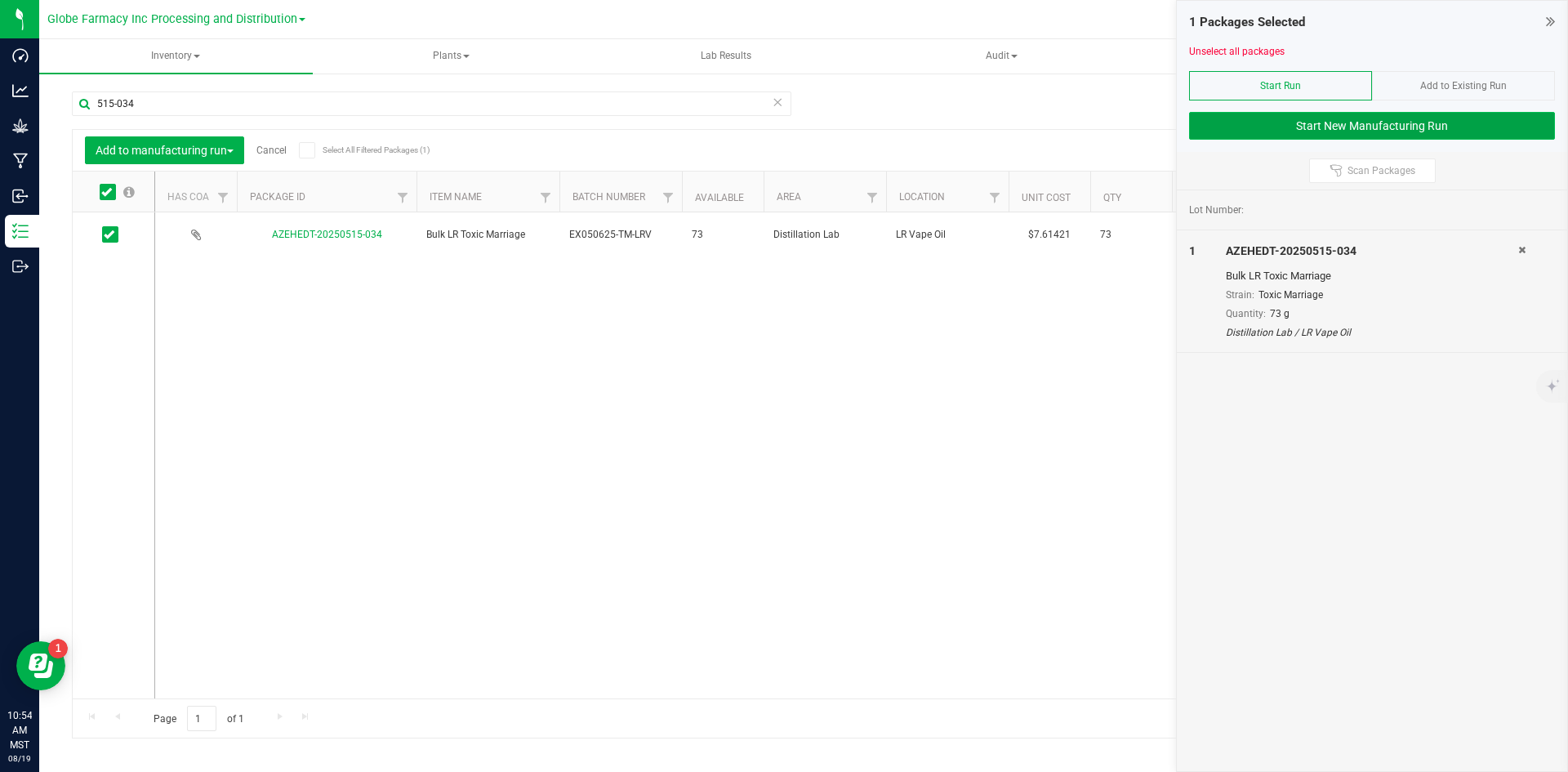
click at [1321, 122] on button "Start New Manufacturing Run" at bounding box center [1372, 126] width 366 height 28
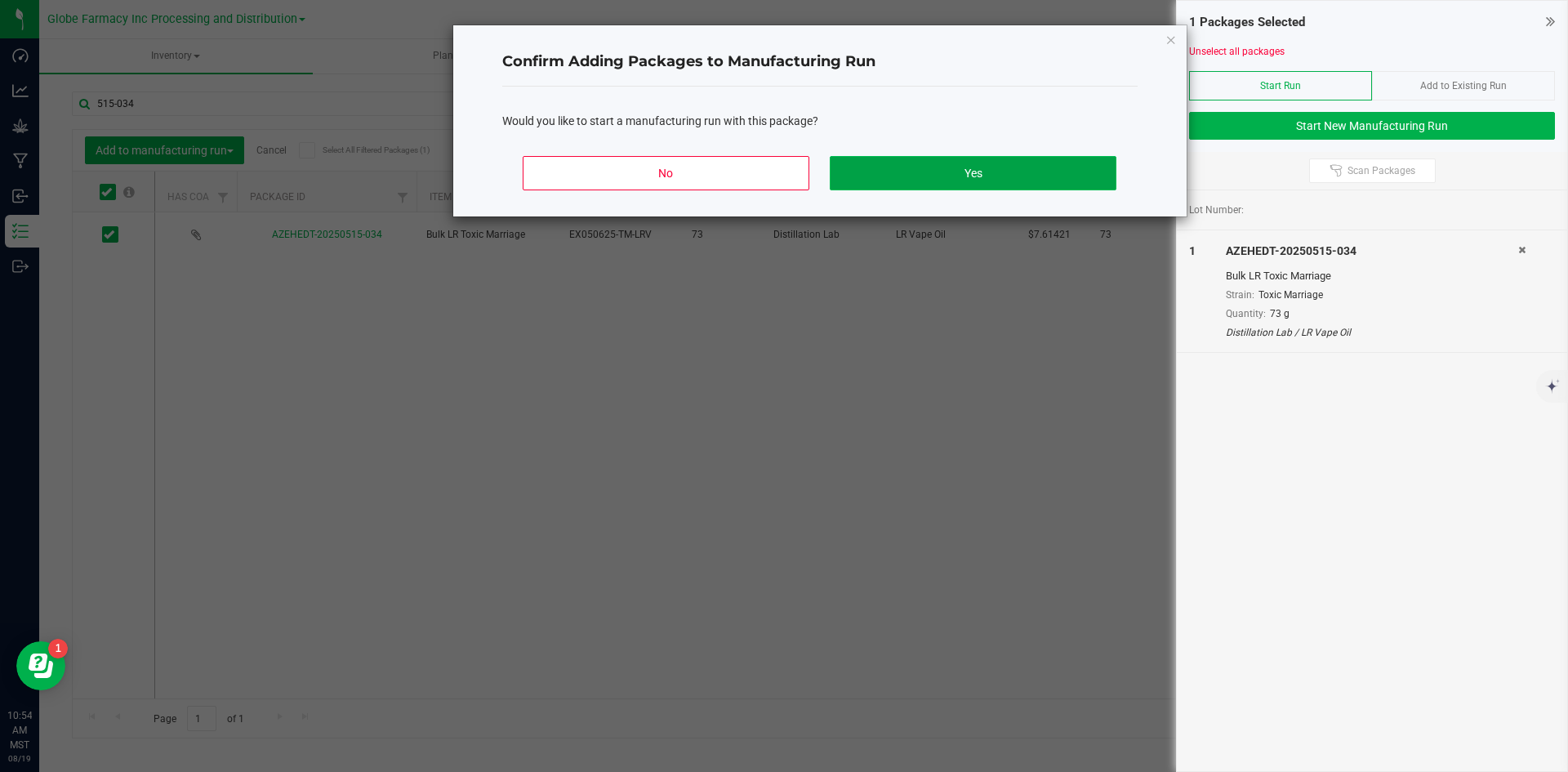
click at [976, 159] on button "Yes" at bounding box center [973, 173] width 286 height 34
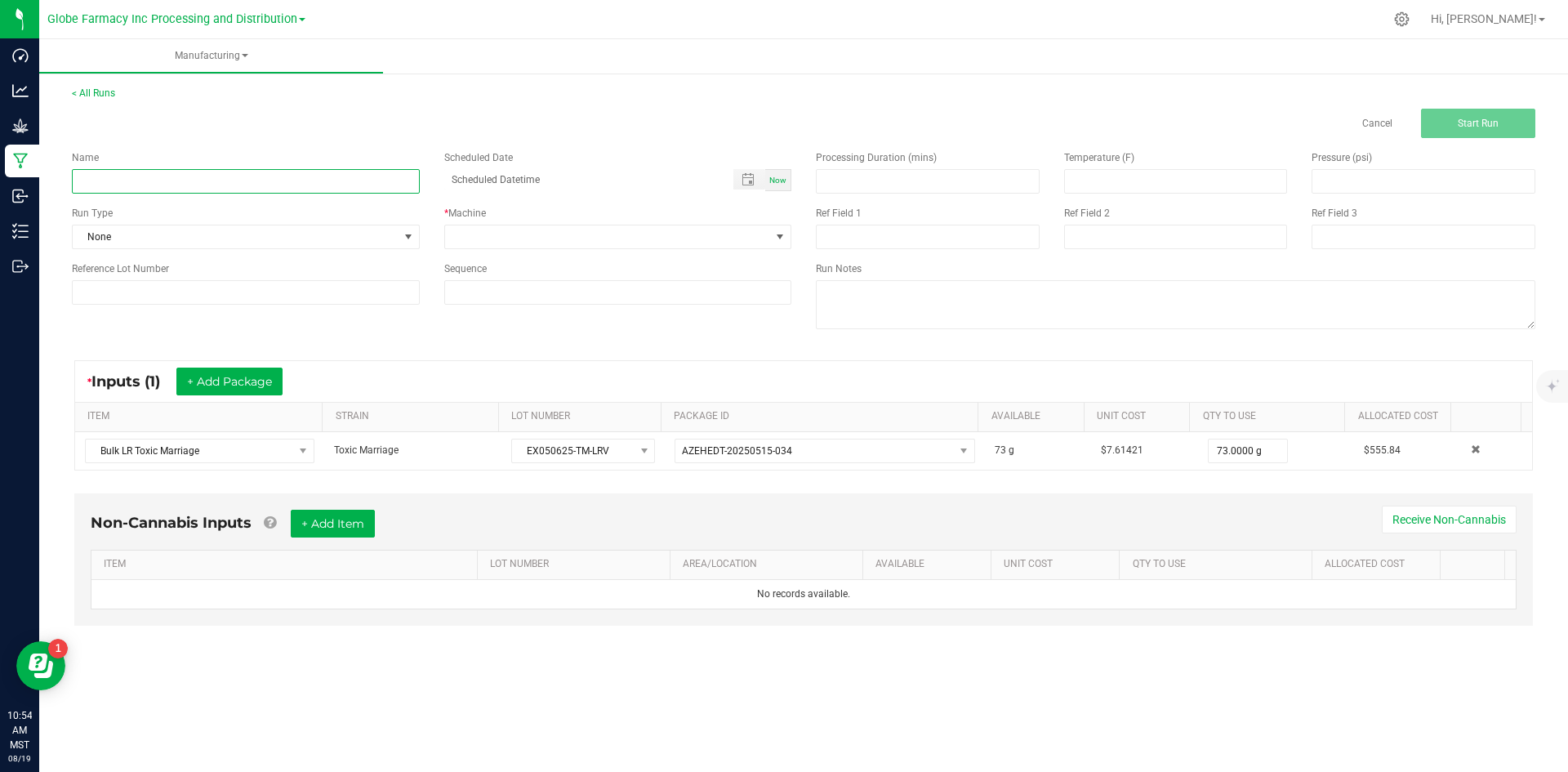
click at [328, 180] on input at bounding box center [245, 181] width 348 height 25
type input "LR AIO TOXIC MARRIAGE 1G"
click at [654, 248] on span at bounding box center [607, 237] width 326 height 23
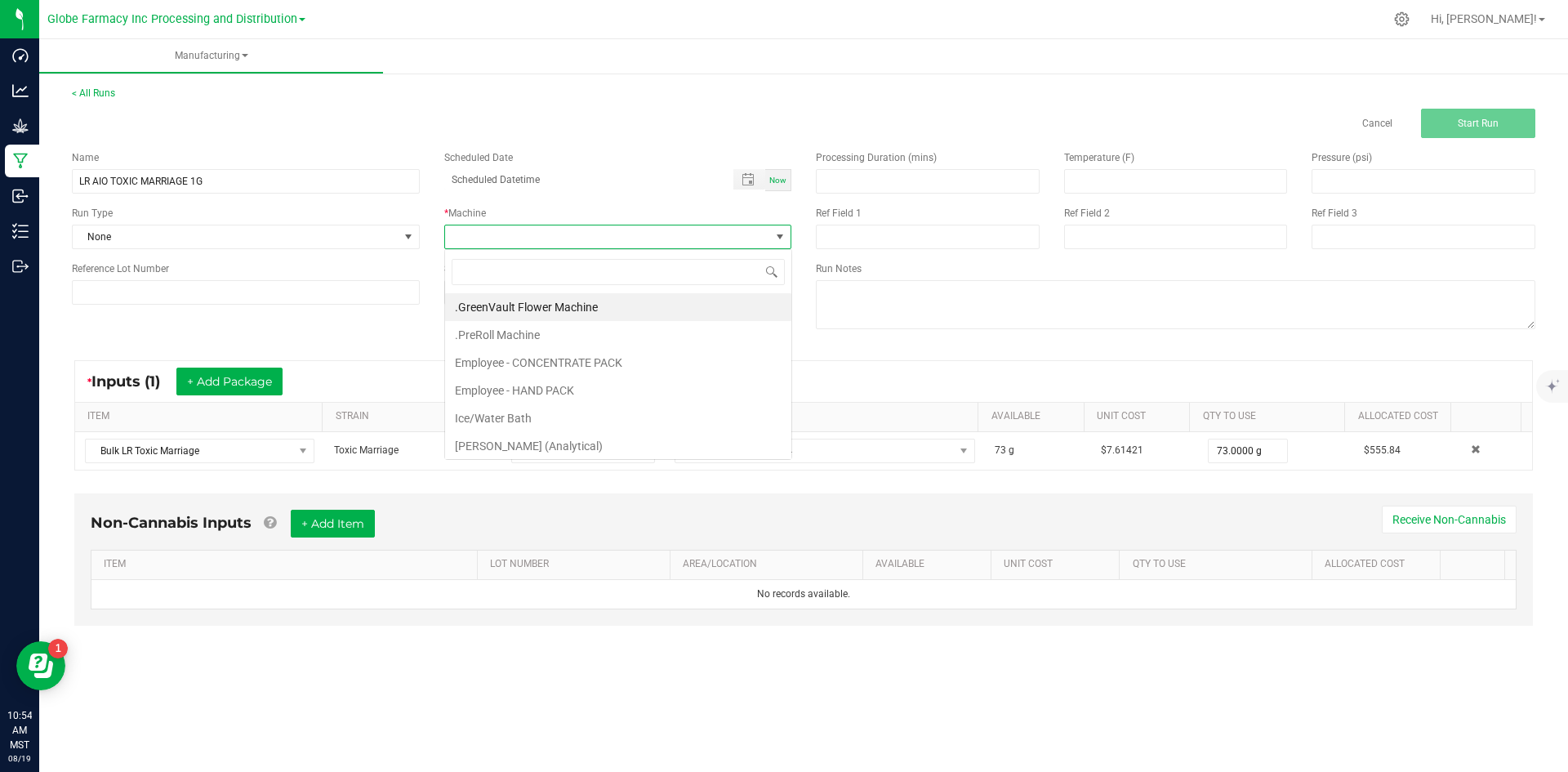
scroll to position [25, 347]
click at [638, 369] on li "Employee - CONCENTRATE PACK" at bounding box center [617, 363] width 346 height 28
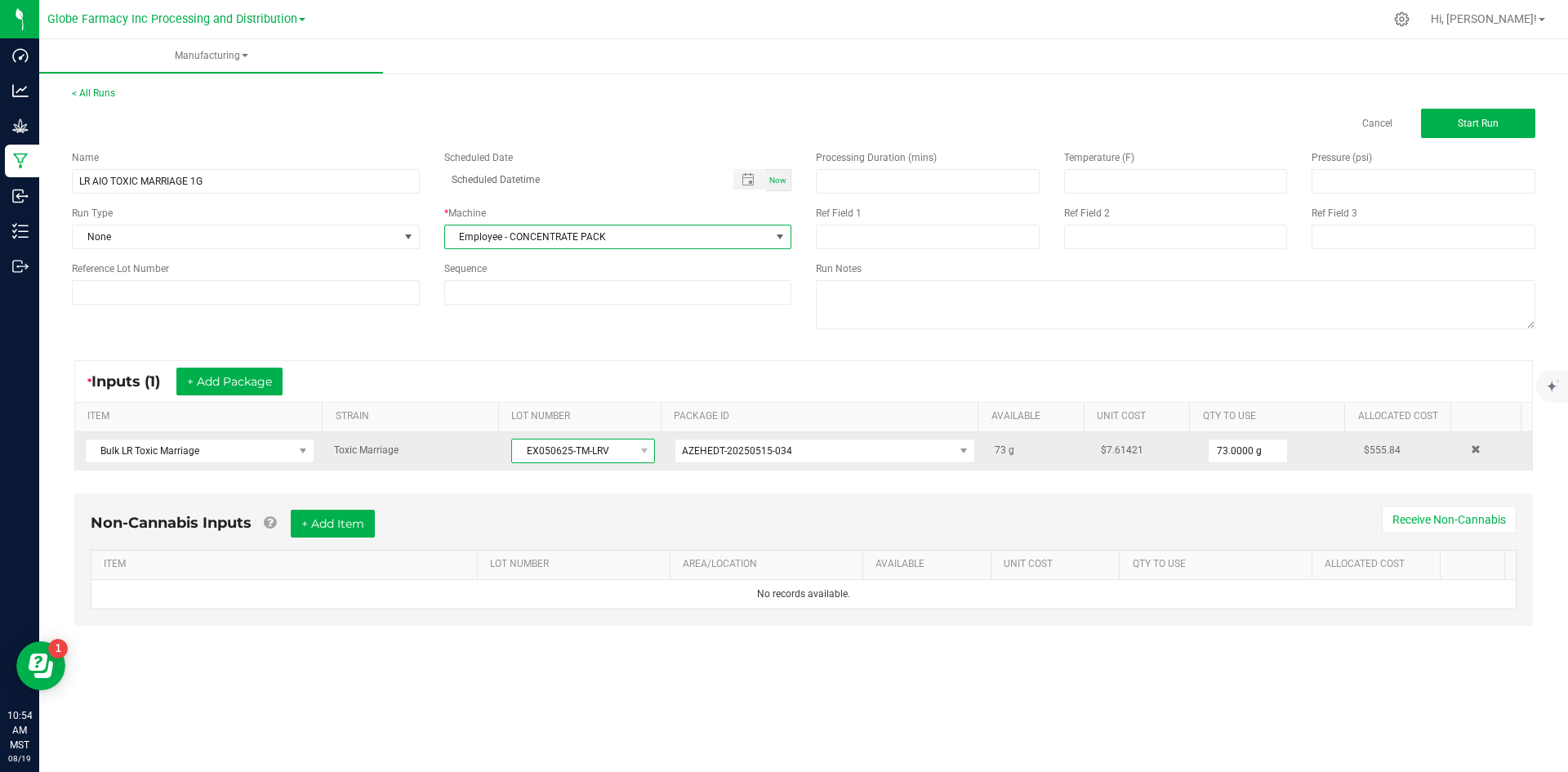
click at [528, 450] on span "EX050625-TM-LRV" at bounding box center [573, 451] width 122 height 23
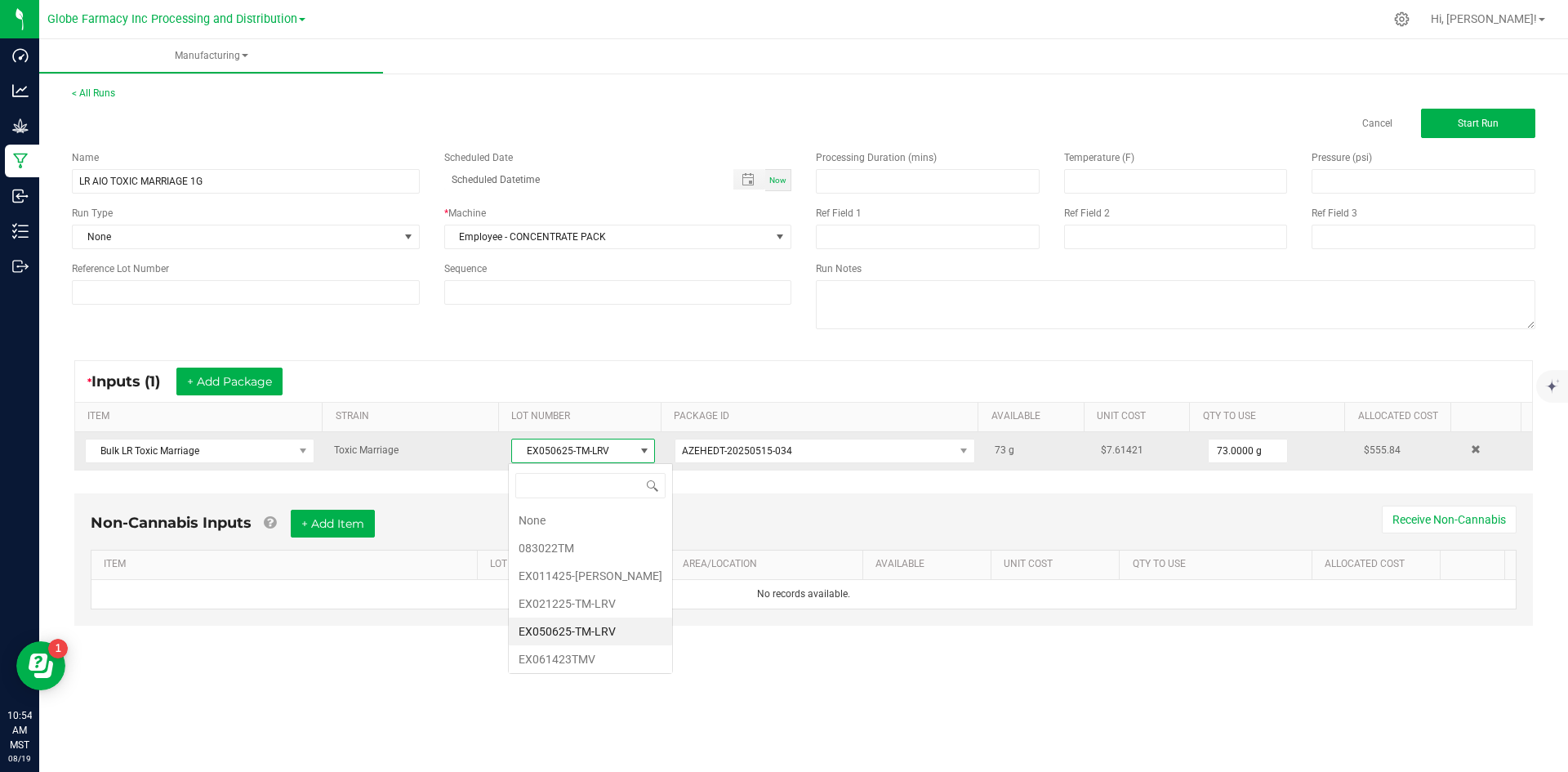
scroll to position [25, 143]
drag, startPoint x: 522, startPoint y: 445, endPoint x: 643, endPoint y: 442, distance: 121.0
click at [643, 442] on span "EX050625-TM-LRV" at bounding box center [583, 451] width 144 height 25
drag, startPoint x: 580, startPoint y: 450, endPoint x: 575, endPoint y: 468, distance: 18.7
drag, startPoint x: 575, startPoint y: 468, endPoint x: 533, endPoint y: 450, distance: 45.7
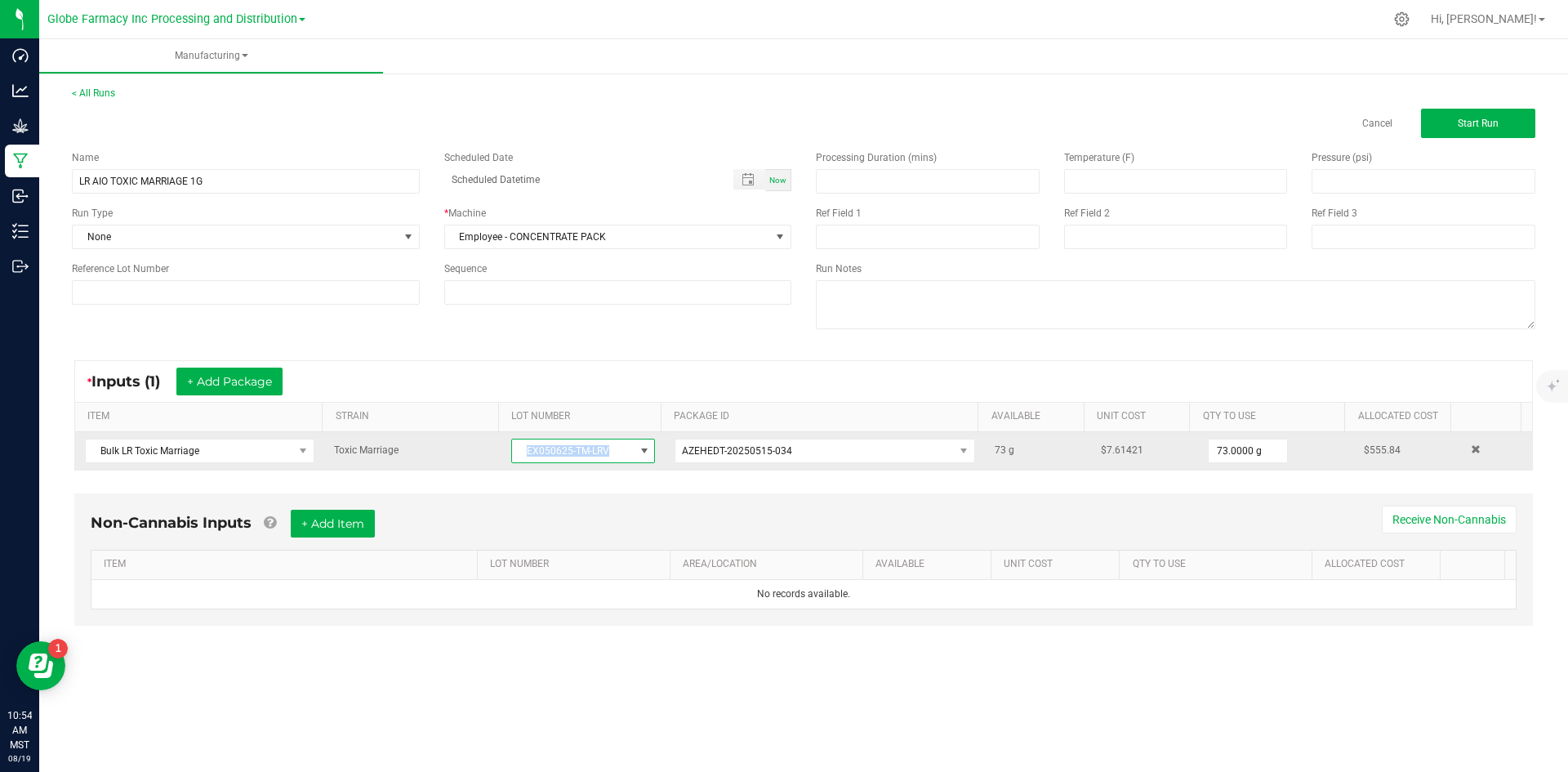
copy span "EX050625-TM-LRV"
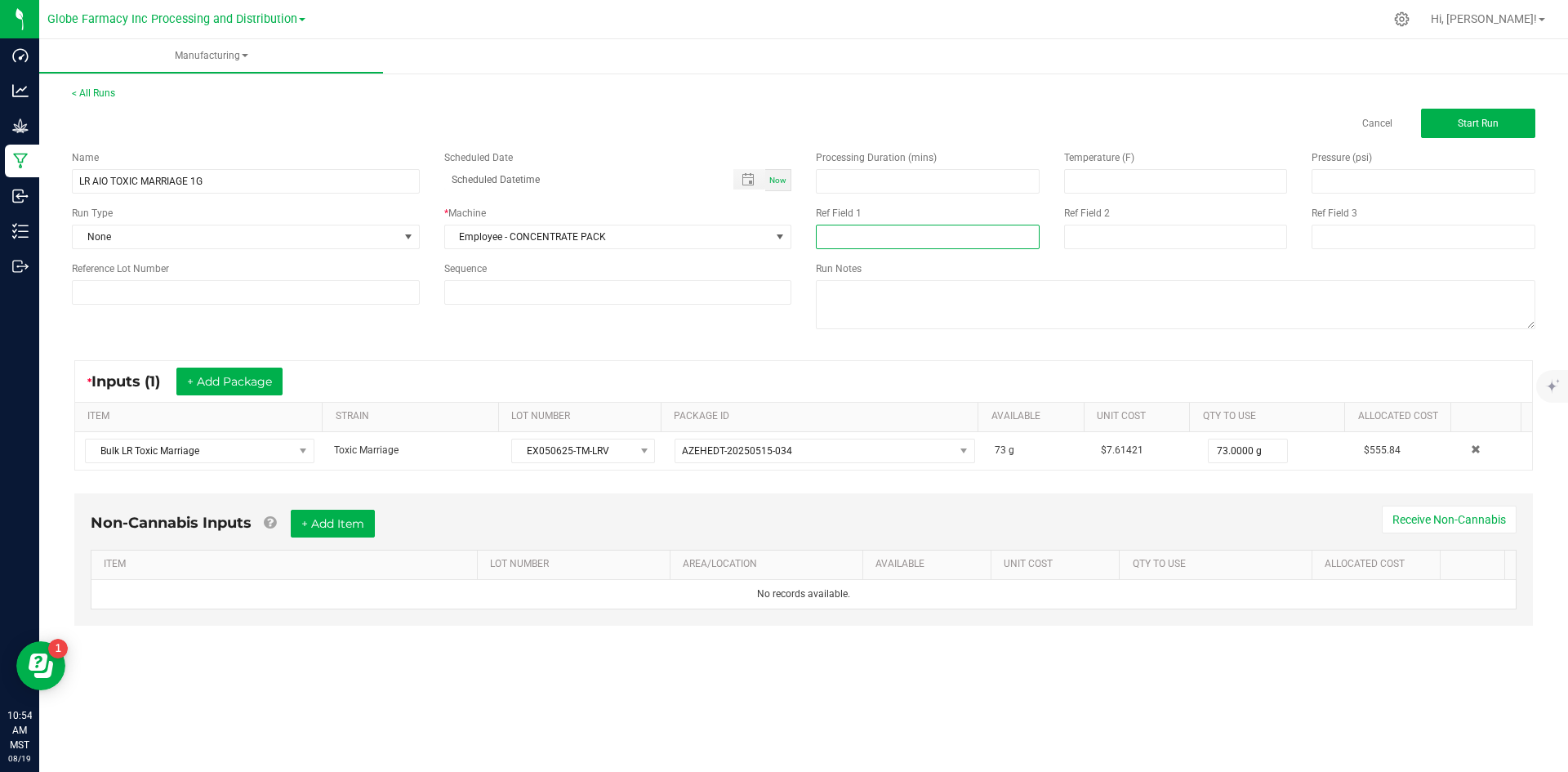
paste input "EX050625-TM-LRV"
type input "EX050625-TM-LRV"
click at [1119, 234] on input at bounding box center [1176, 237] width 224 height 25
type input "[DATE] VAPES"
click at [346, 535] on button "+ Add Item" at bounding box center [333, 523] width 84 height 28
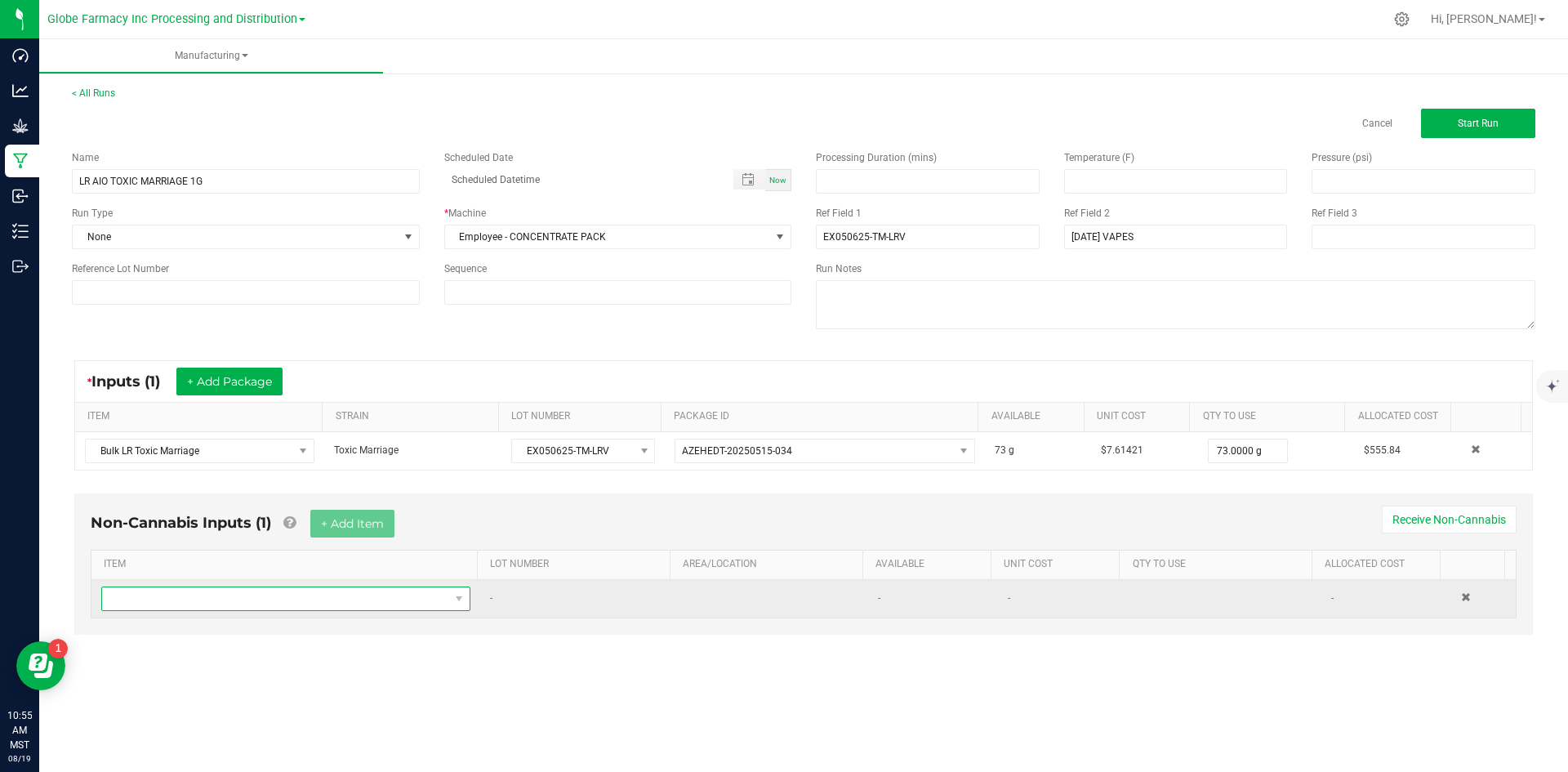
click at [330, 602] on span "NO DATA FOUND" at bounding box center [275, 599] width 347 height 23
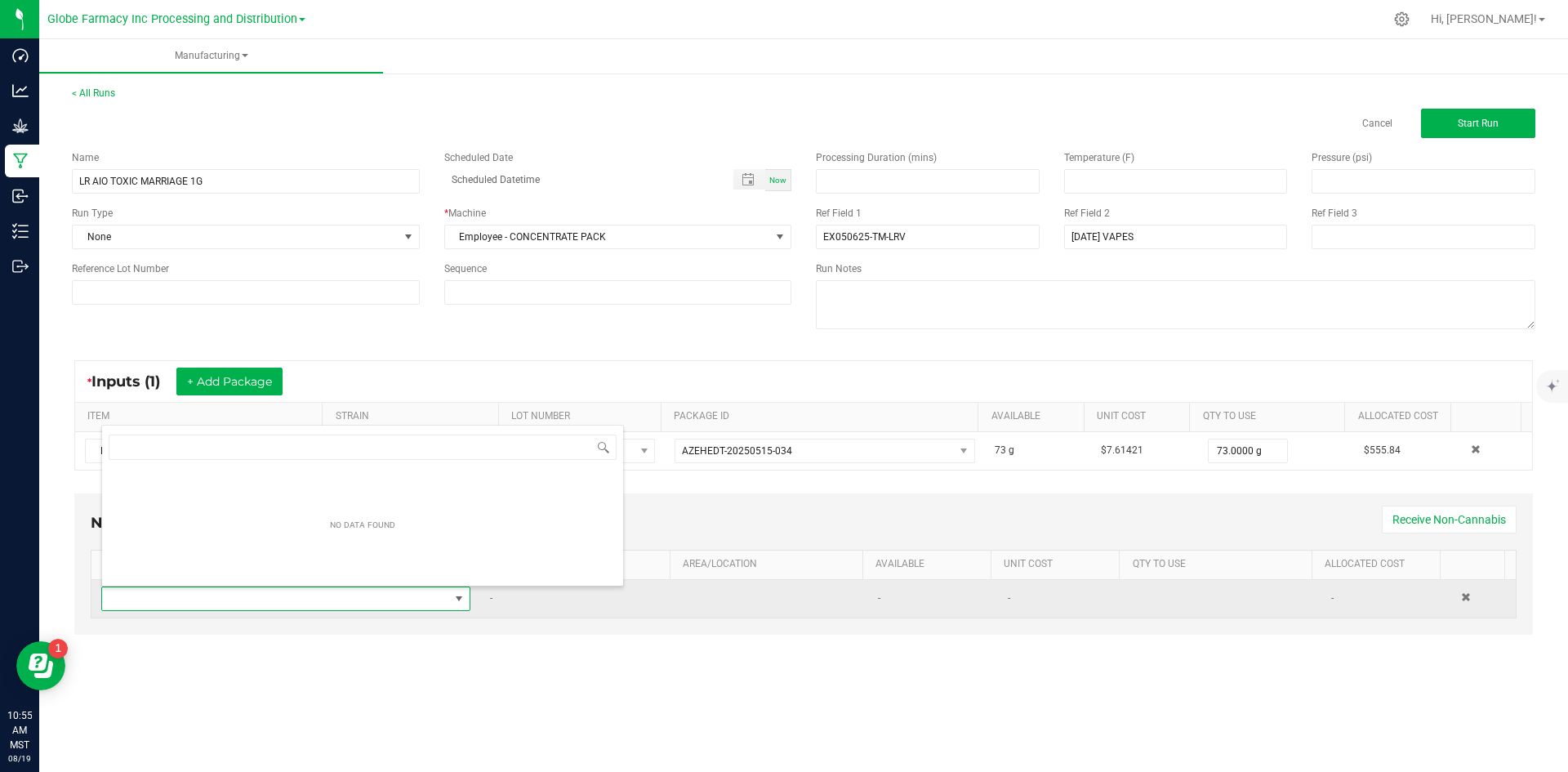
scroll to position [25, 362]
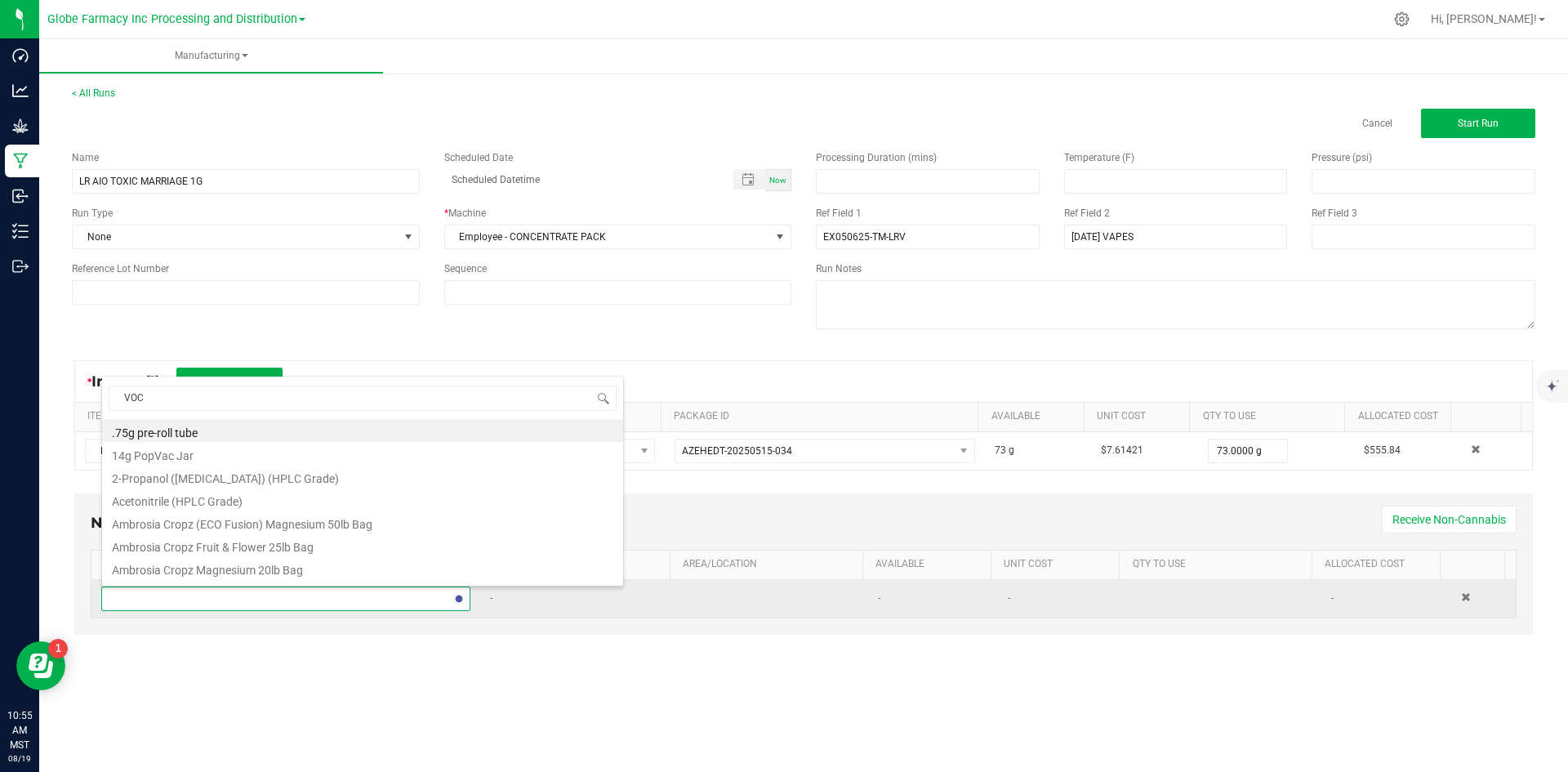
type input "VOCA"
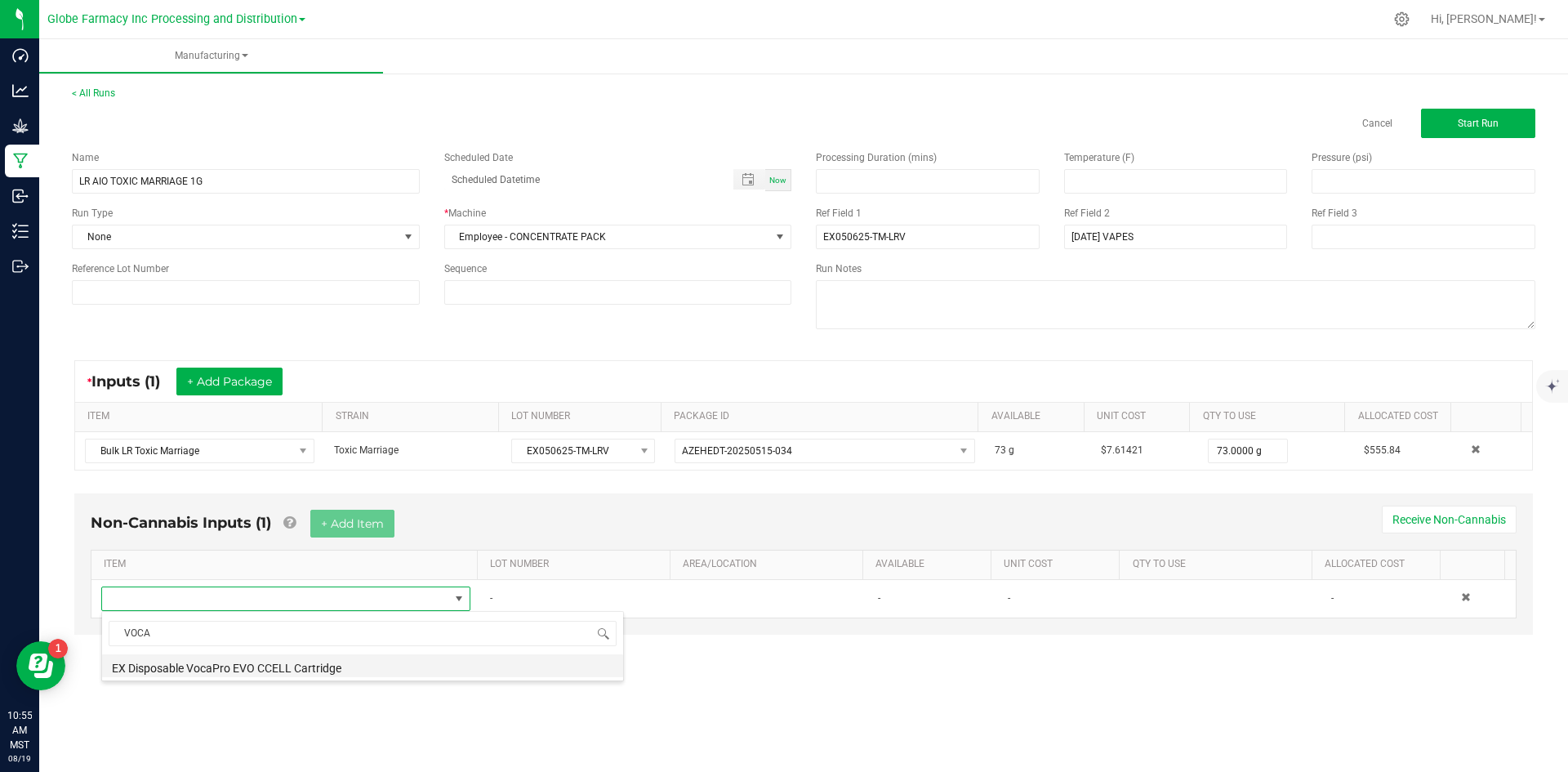
click at [328, 662] on li "EX Disposable VocaPro EVO CCELL Cartridge" at bounding box center [362, 666] width 521 height 23
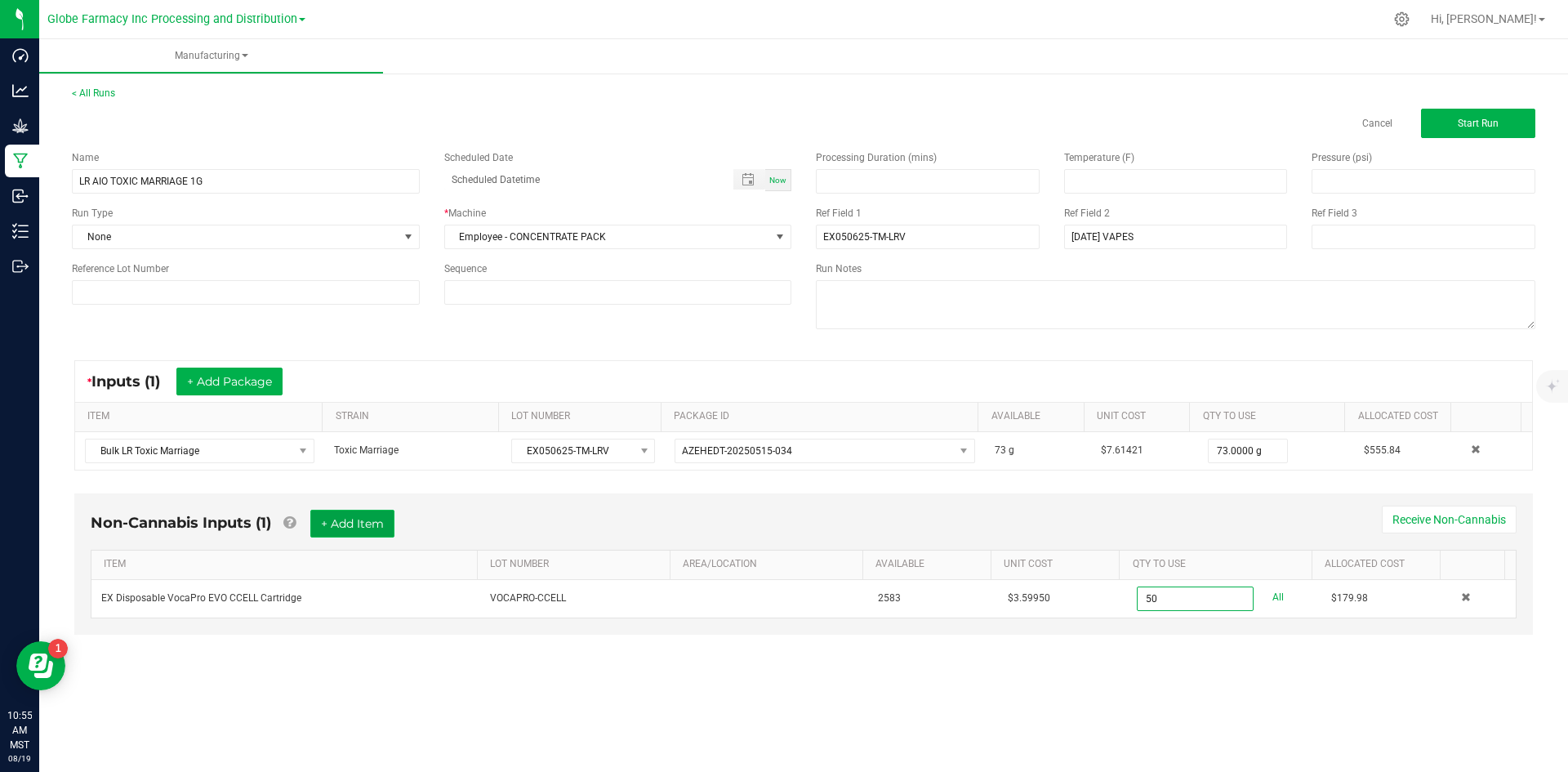
type input "50 ea"
click at [339, 528] on button "+ Add Item" at bounding box center [352, 523] width 84 height 28
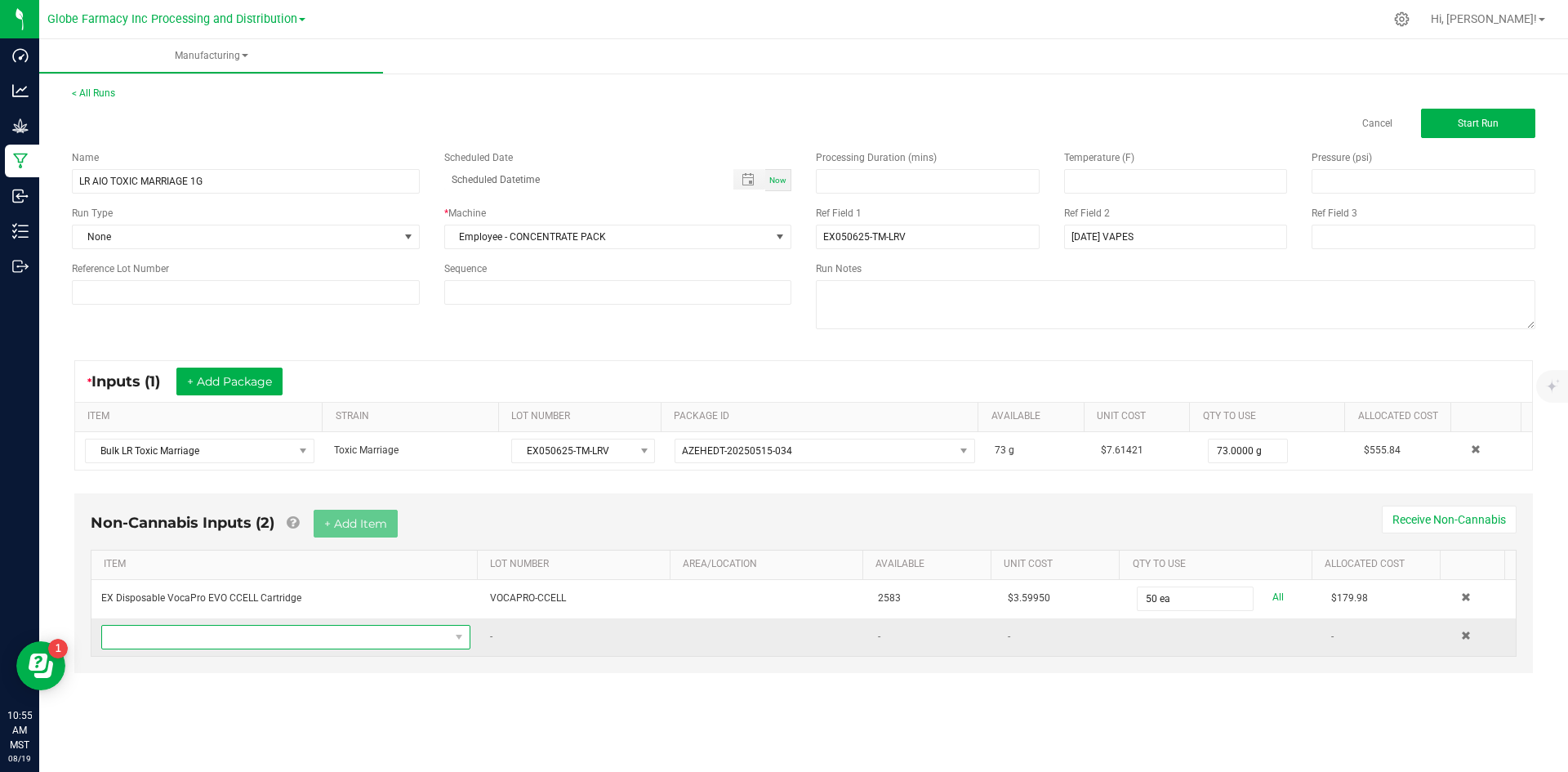
click at [288, 638] on span "NO DATA FOUND" at bounding box center [275, 637] width 347 height 23
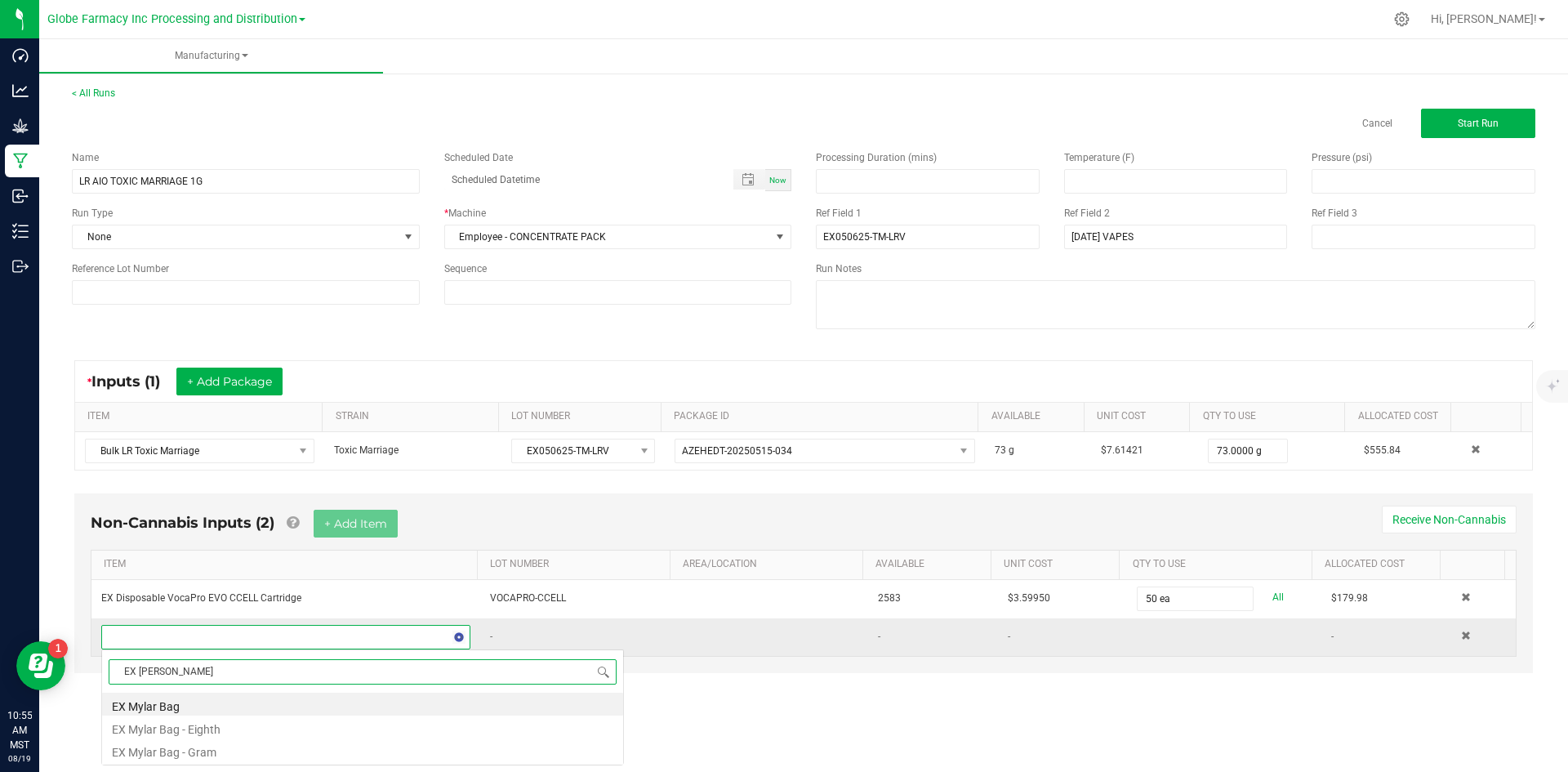
type input "EX MYLAR"
click at [255, 725] on li "EX Mylar Bag - Eighth" at bounding box center [362, 727] width 521 height 23
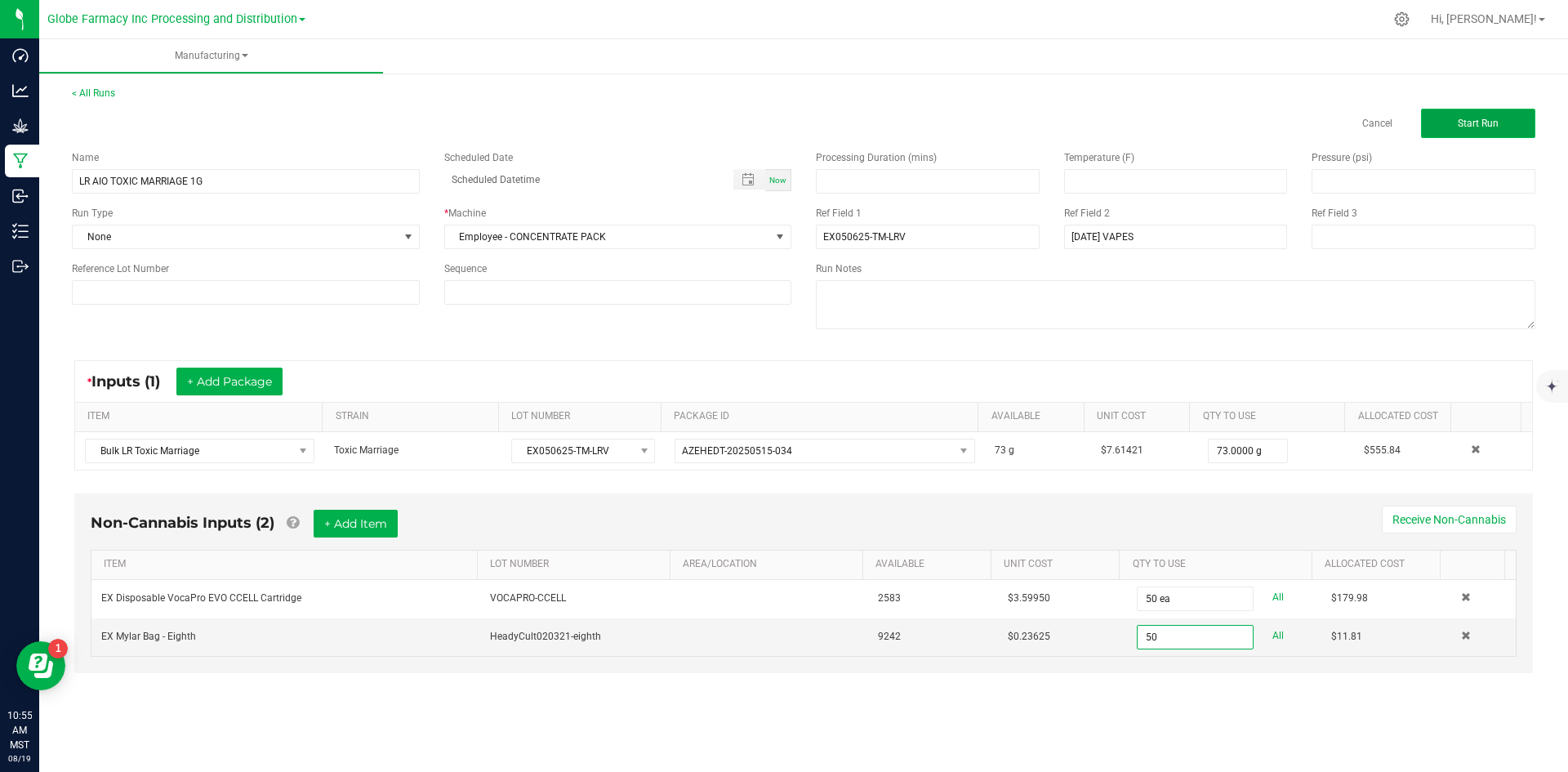
type input "50 ea"
click at [1451, 127] on button "Start Run" at bounding box center [1478, 123] width 115 height 29
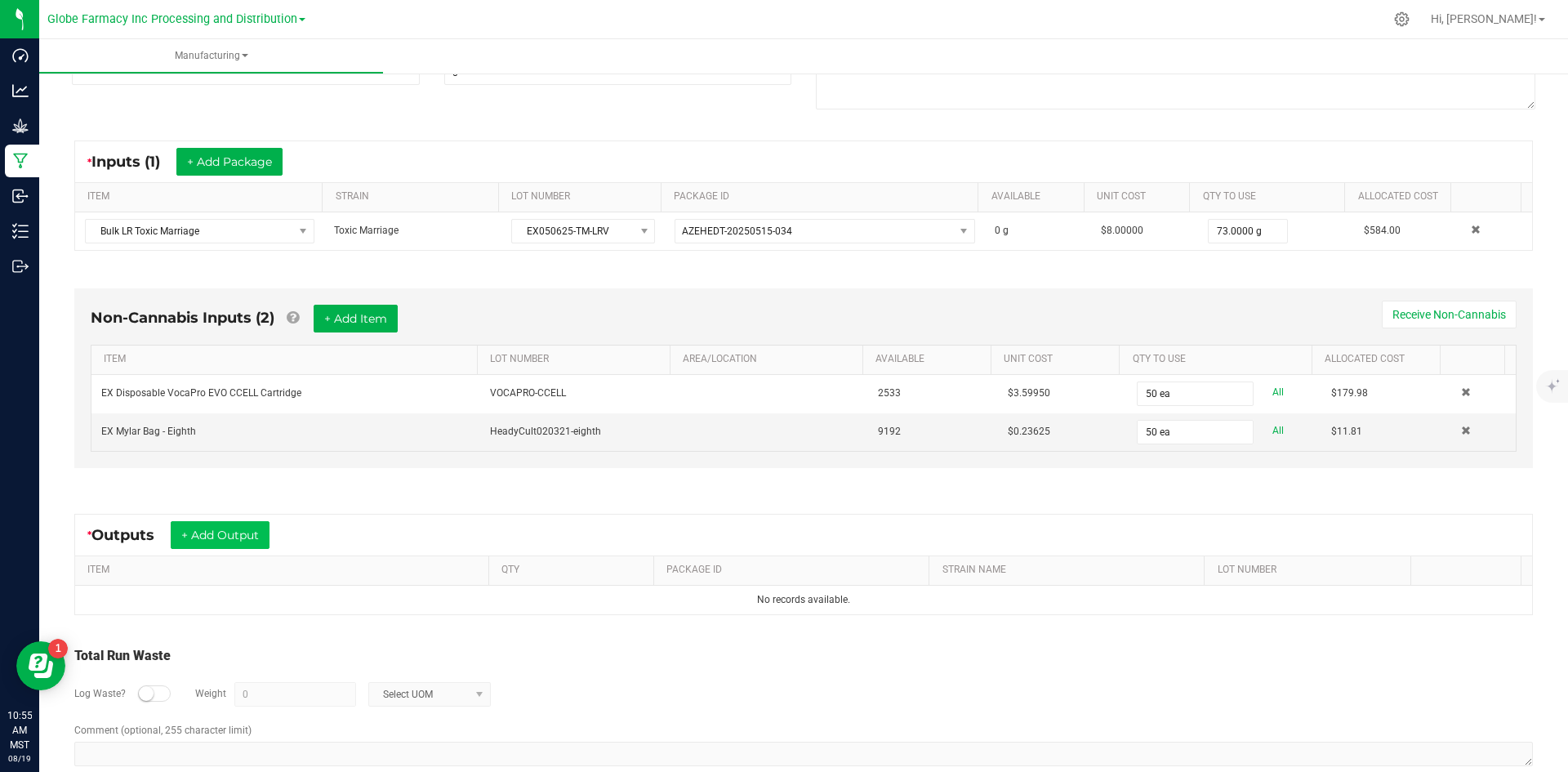
scroll to position [271, 0]
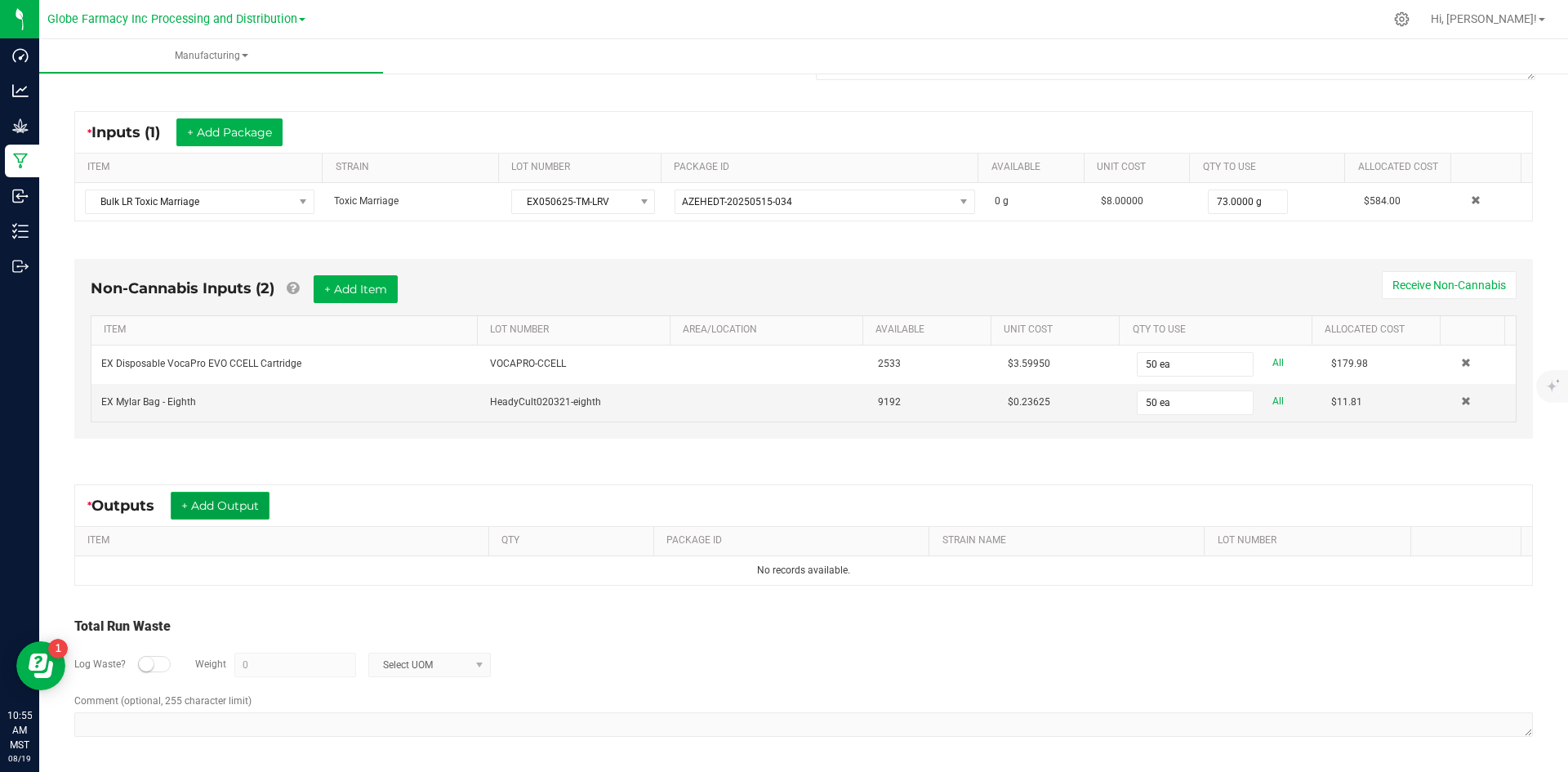
click at [213, 498] on button "+ Add Output" at bounding box center [220, 506] width 99 height 28
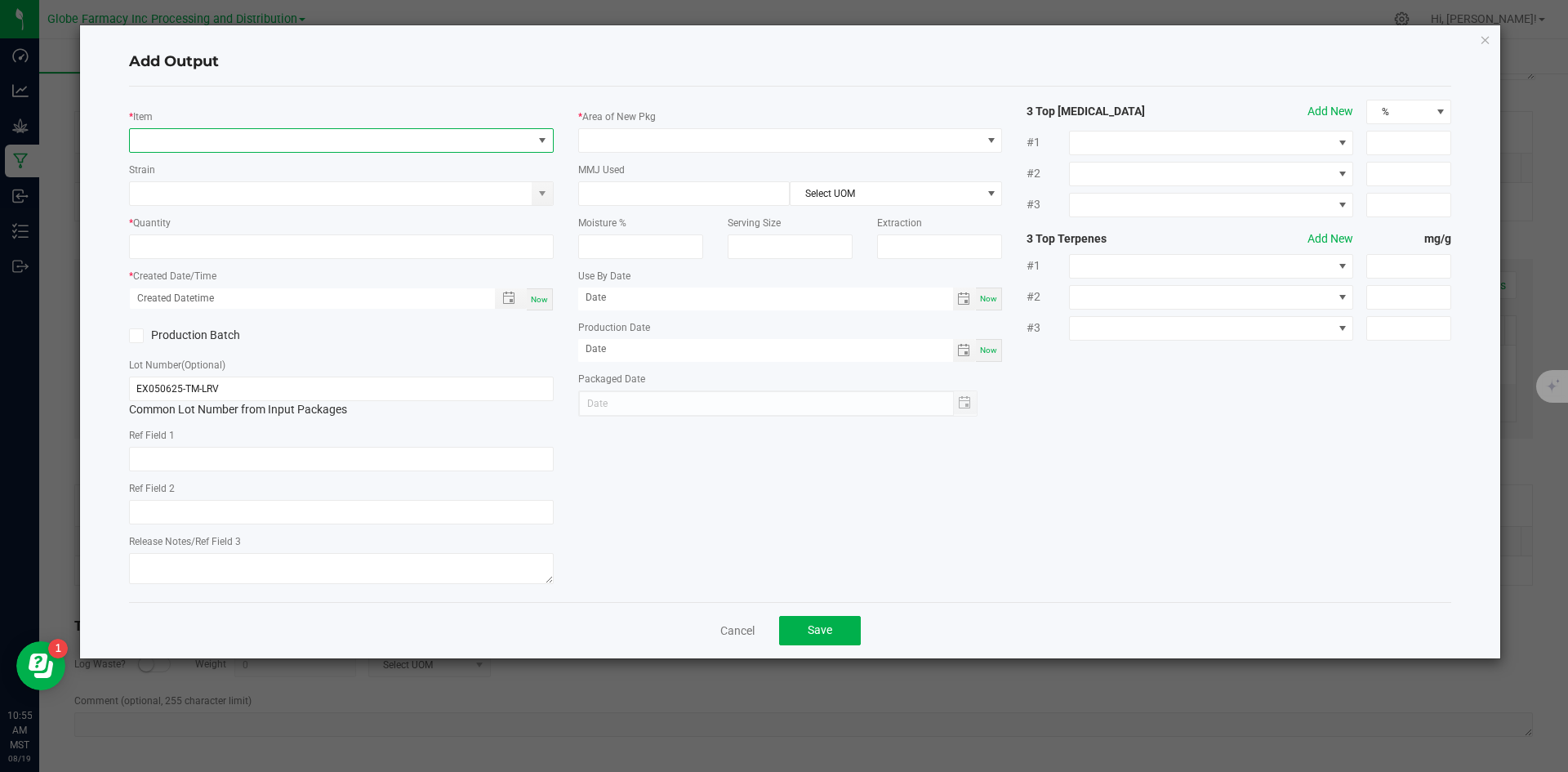
click at [178, 142] on span "NO DATA FOUND" at bounding box center [331, 140] width 403 height 23
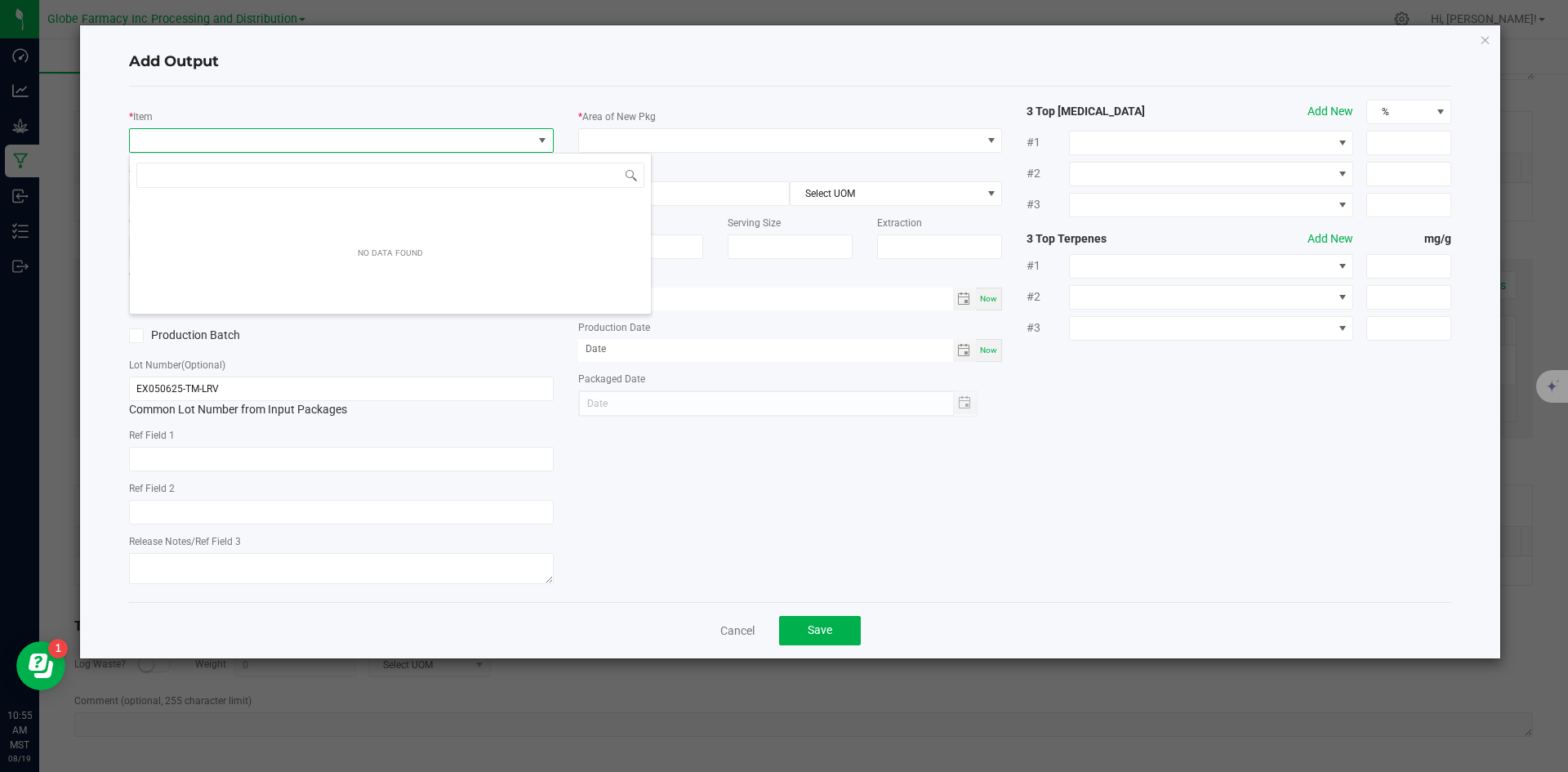
scroll to position [25, 425]
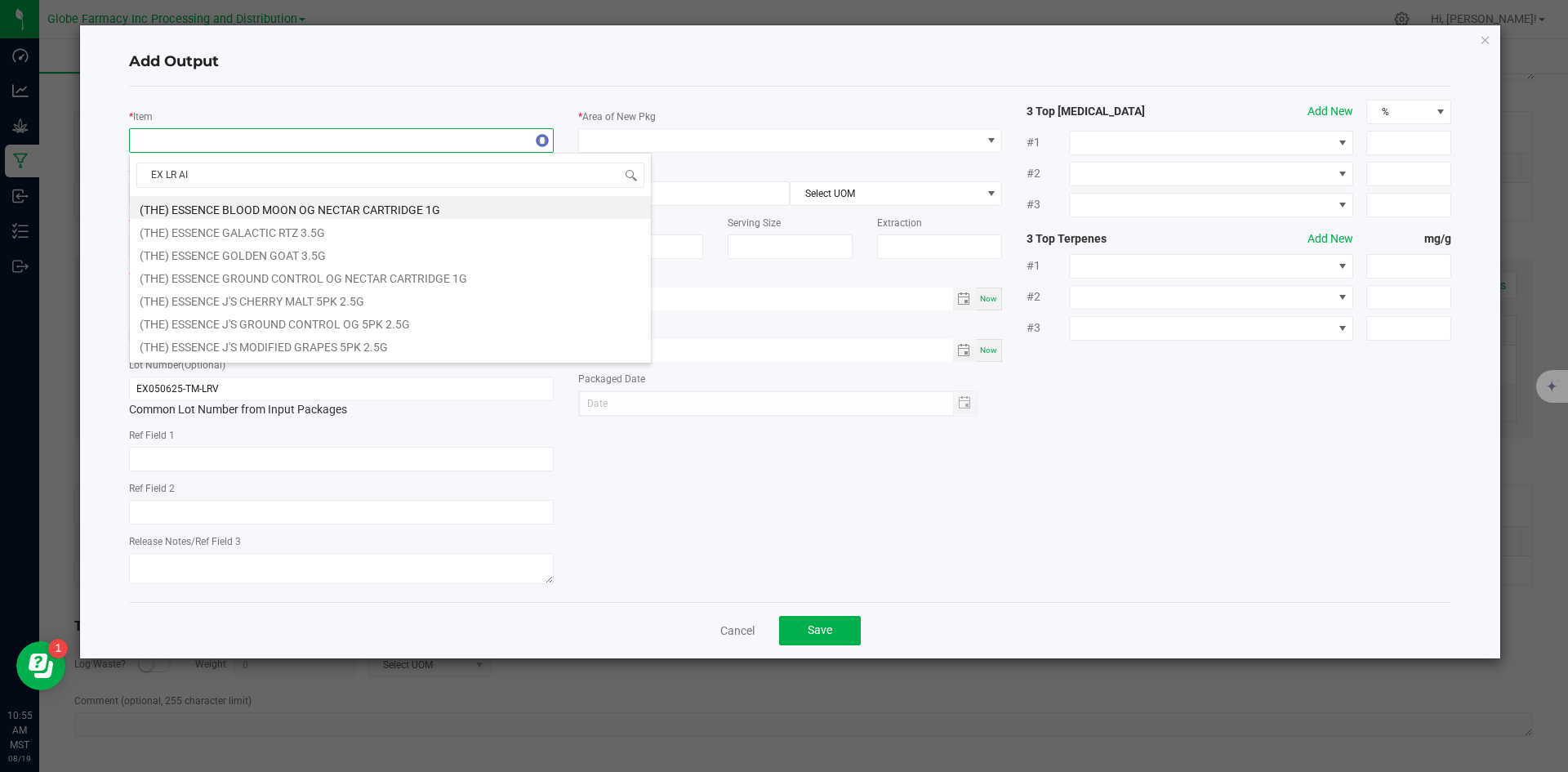
type input "EX LR AIO"
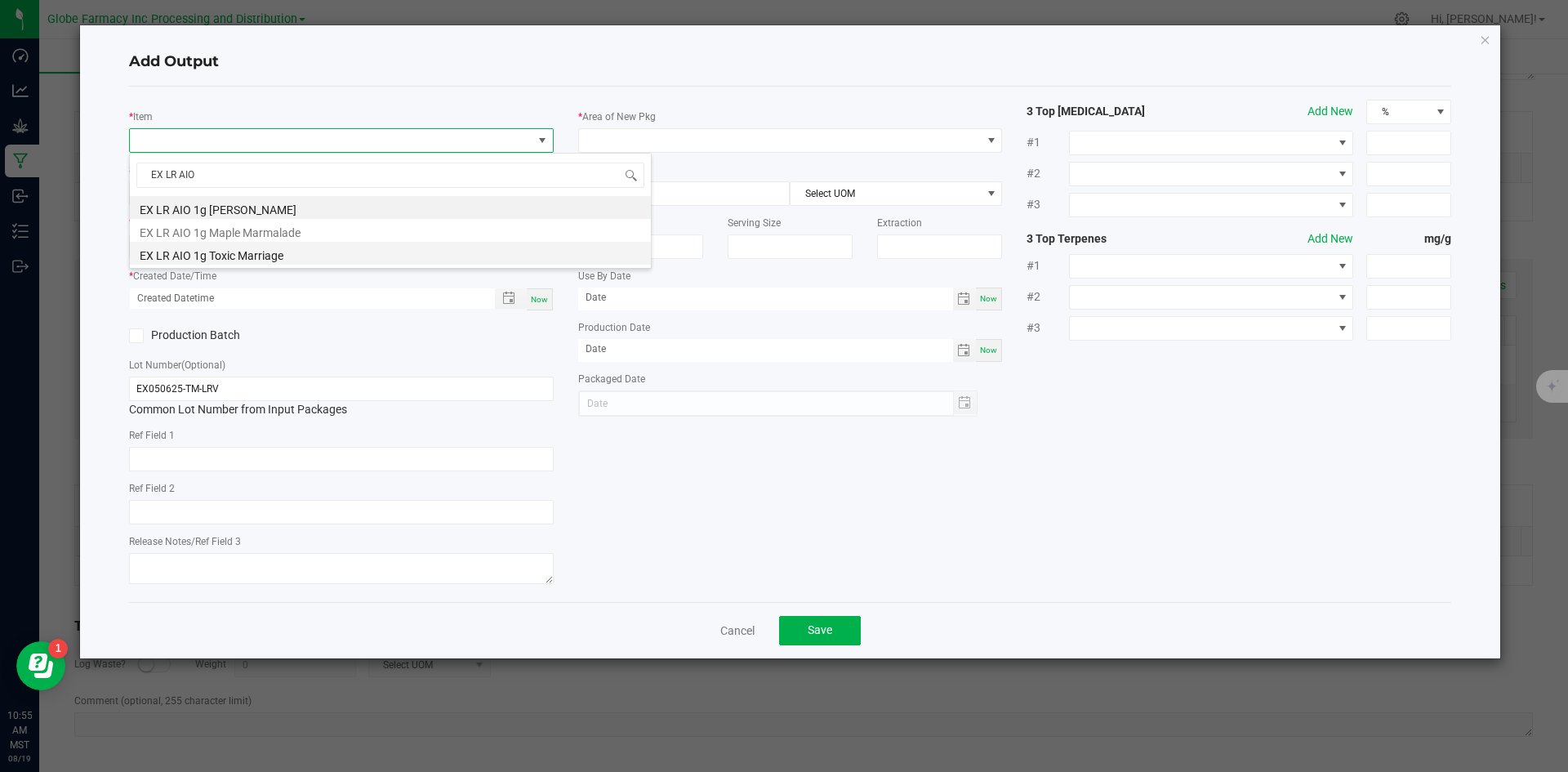
click at [218, 252] on li "EX LR AIO 1g Toxic Marriage" at bounding box center [391, 252] width 521 height 23
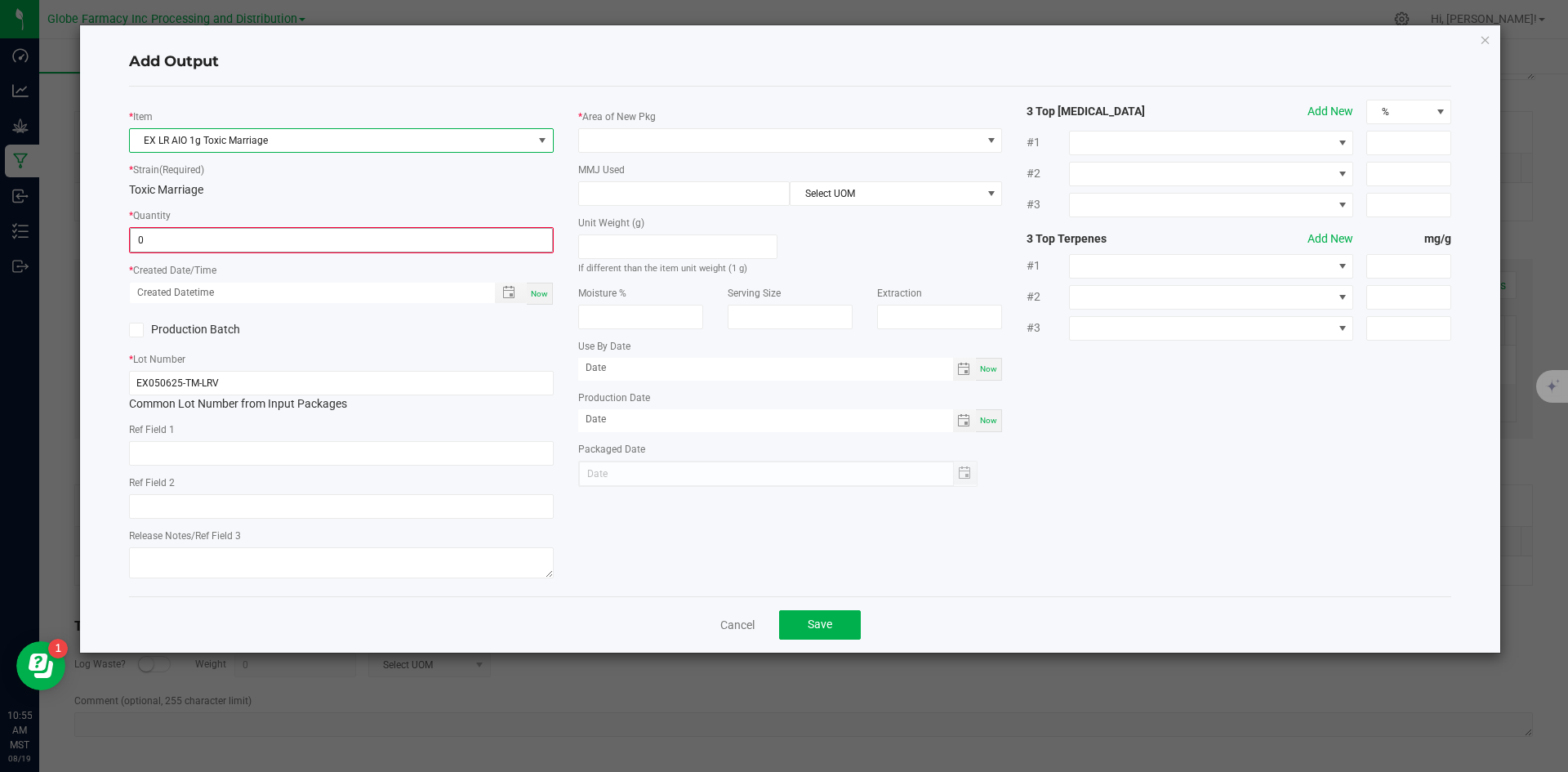
click at [218, 237] on input "0" at bounding box center [340, 240] width 421 height 23
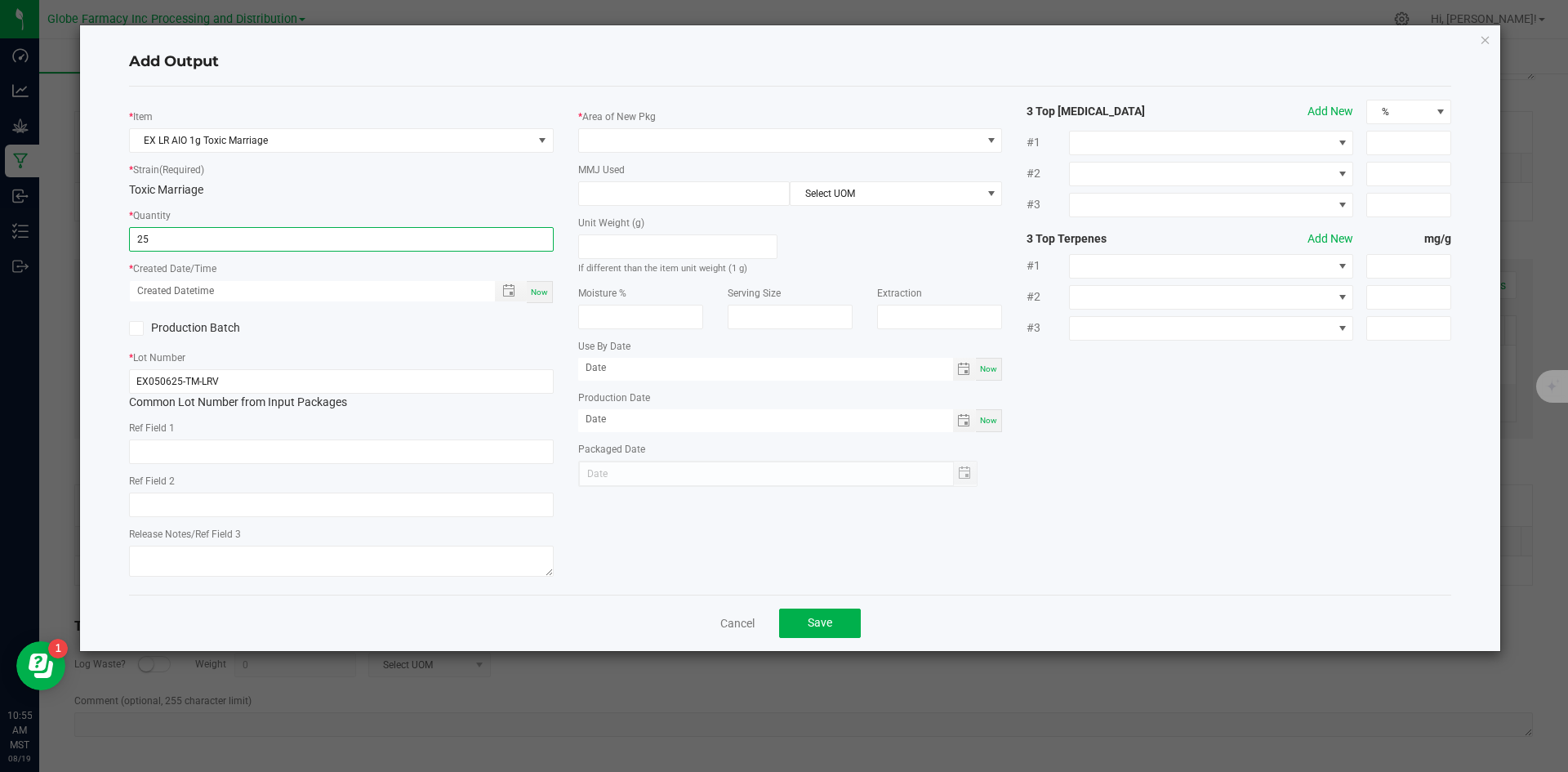
type input "25 ea"
click at [537, 291] on span "Now" at bounding box center [539, 292] width 17 height 9
type input "[DATE] 10:55 AM"
type input "[DATE]"
click at [357, 453] on input "text" at bounding box center [341, 452] width 425 height 25
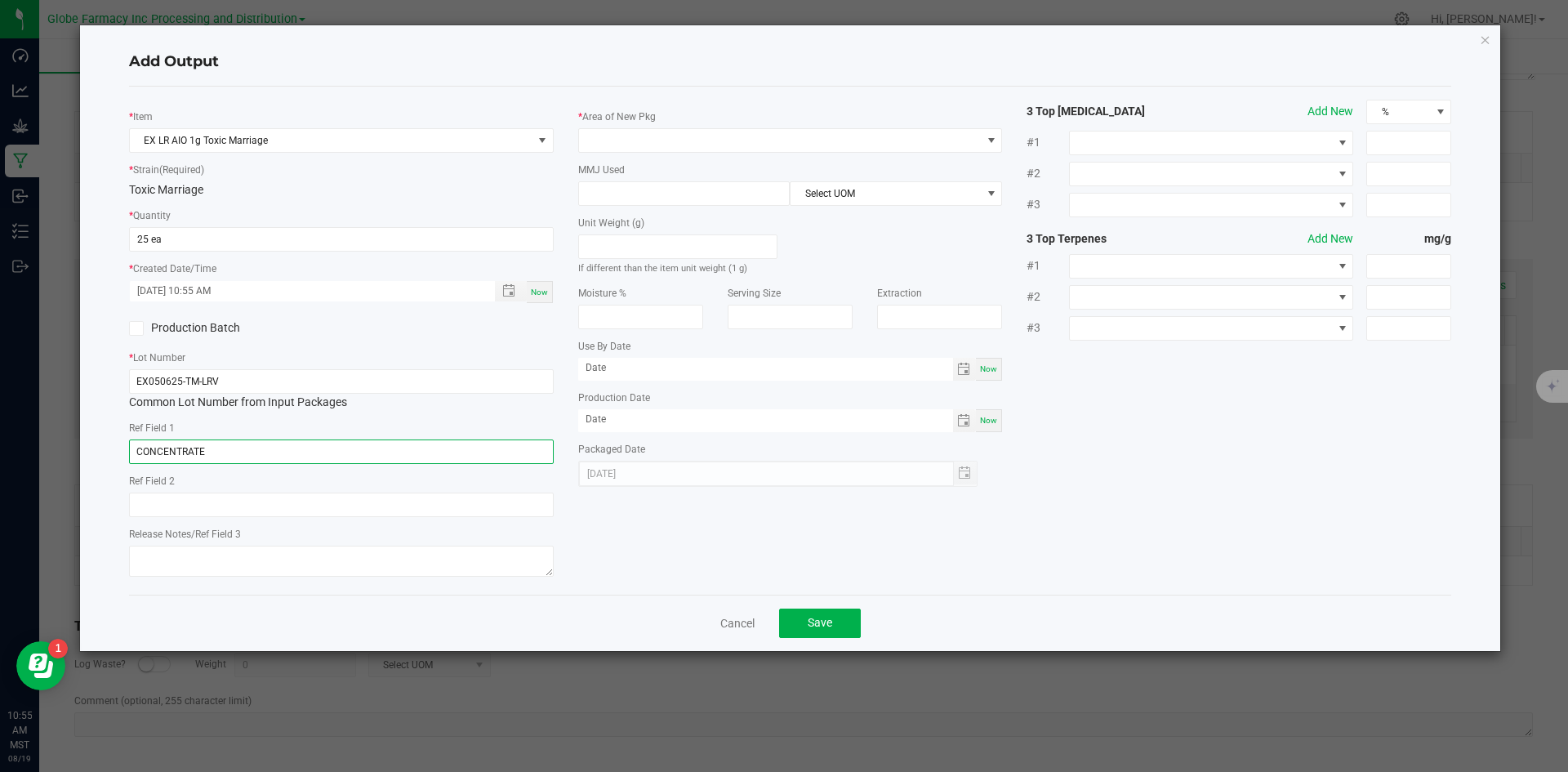
type input "CONCENTRATE"
type input "TOXIC MARRIAGE"
type textarea "[DATE]"
click at [618, 140] on span at bounding box center [780, 140] width 403 height 23
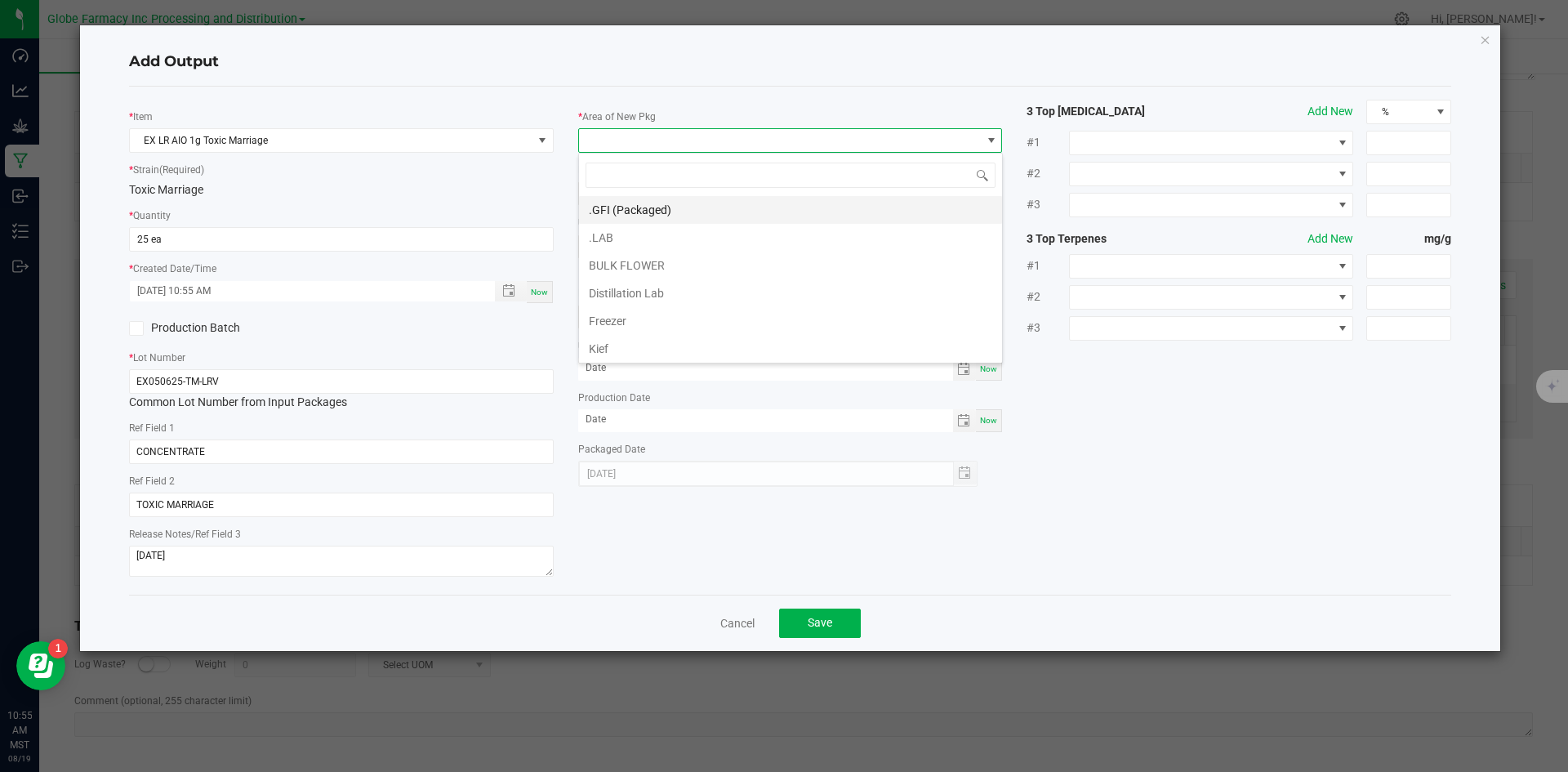
click at [615, 205] on li ".GFI (Packaged)" at bounding box center [790, 210] width 423 height 28
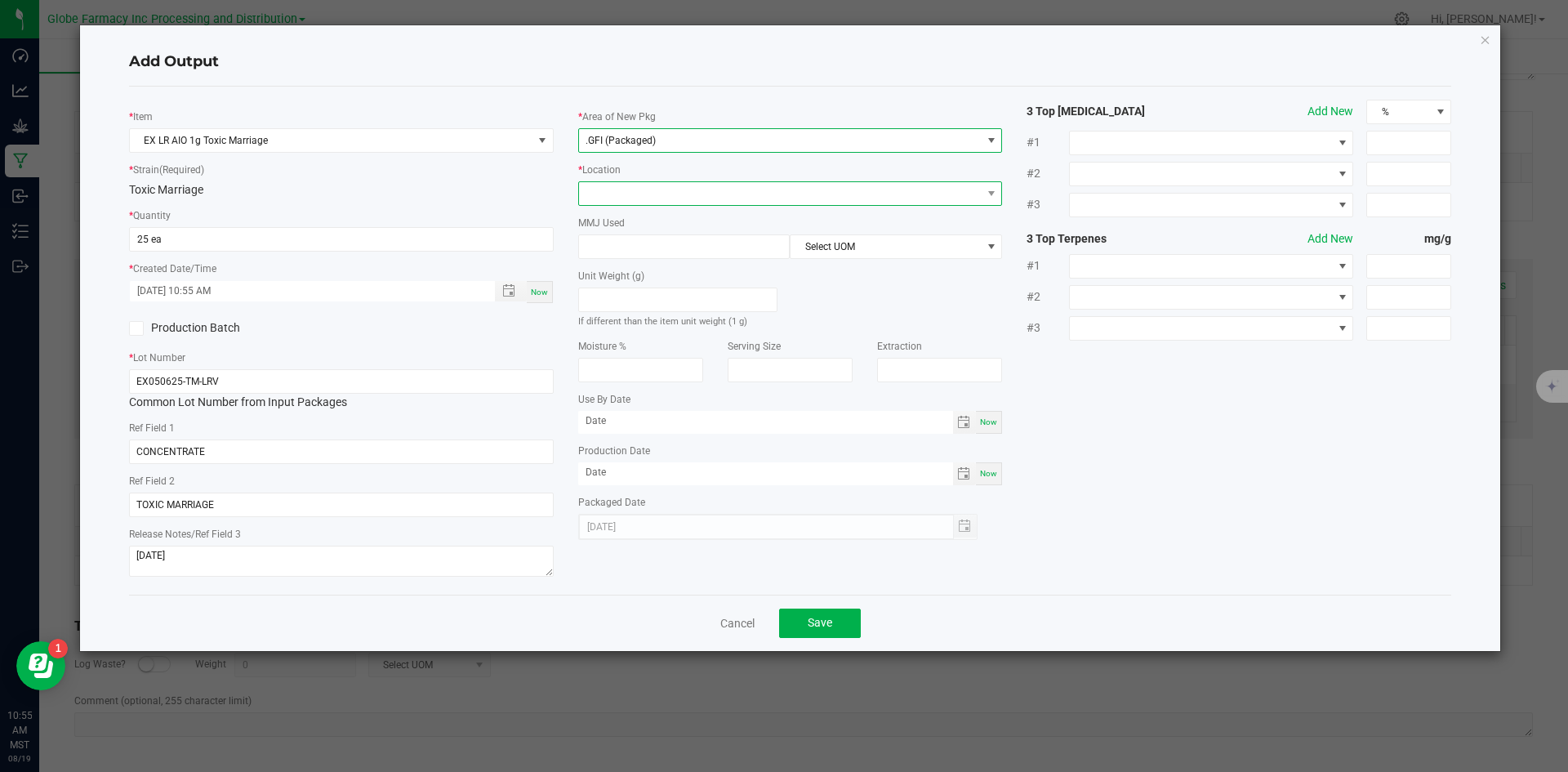
click at [628, 195] on span at bounding box center [780, 193] width 403 height 23
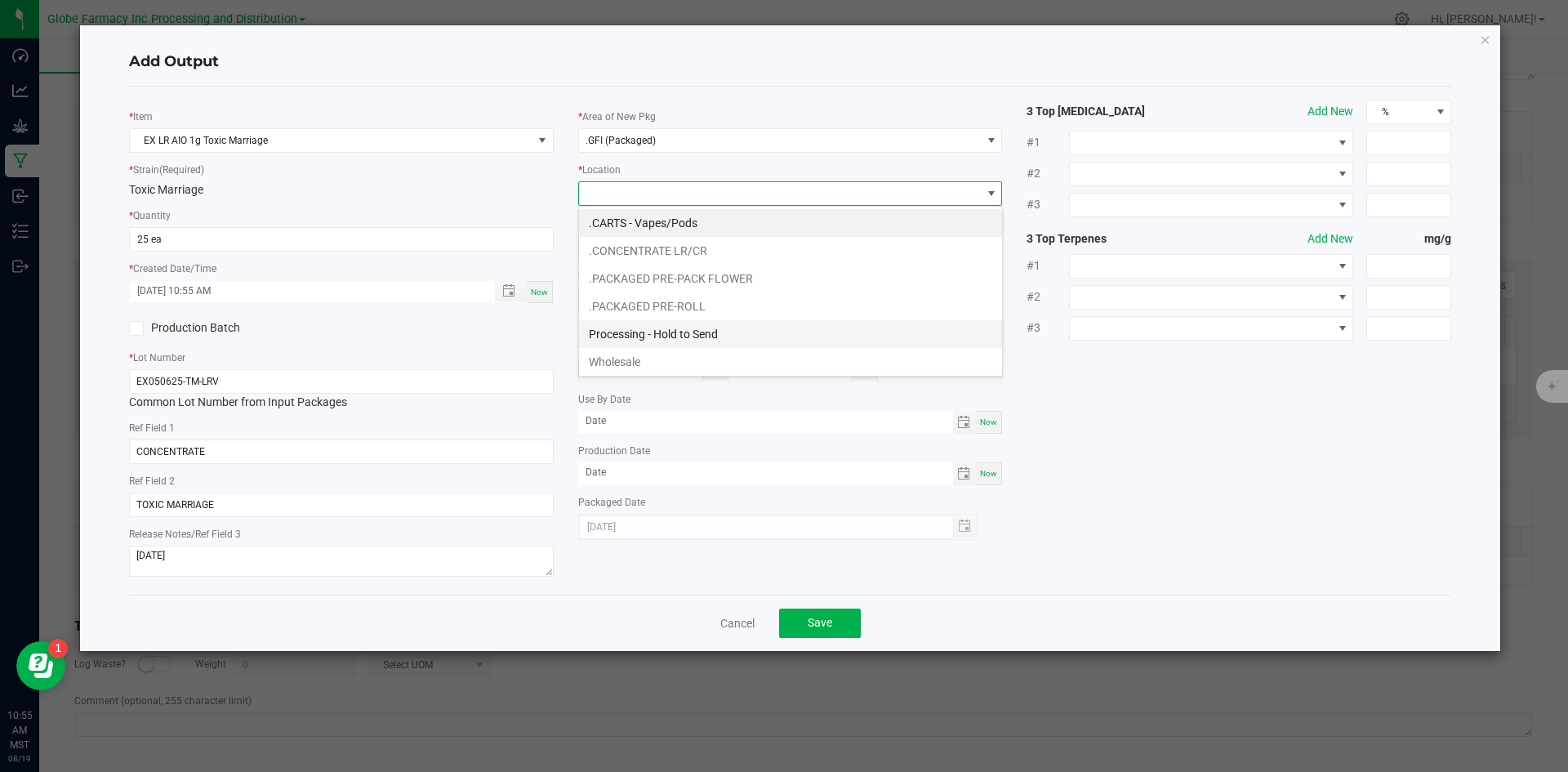
click at [690, 327] on li "Processing - Hold to Send" at bounding box center [790, 334] width 423 height 28
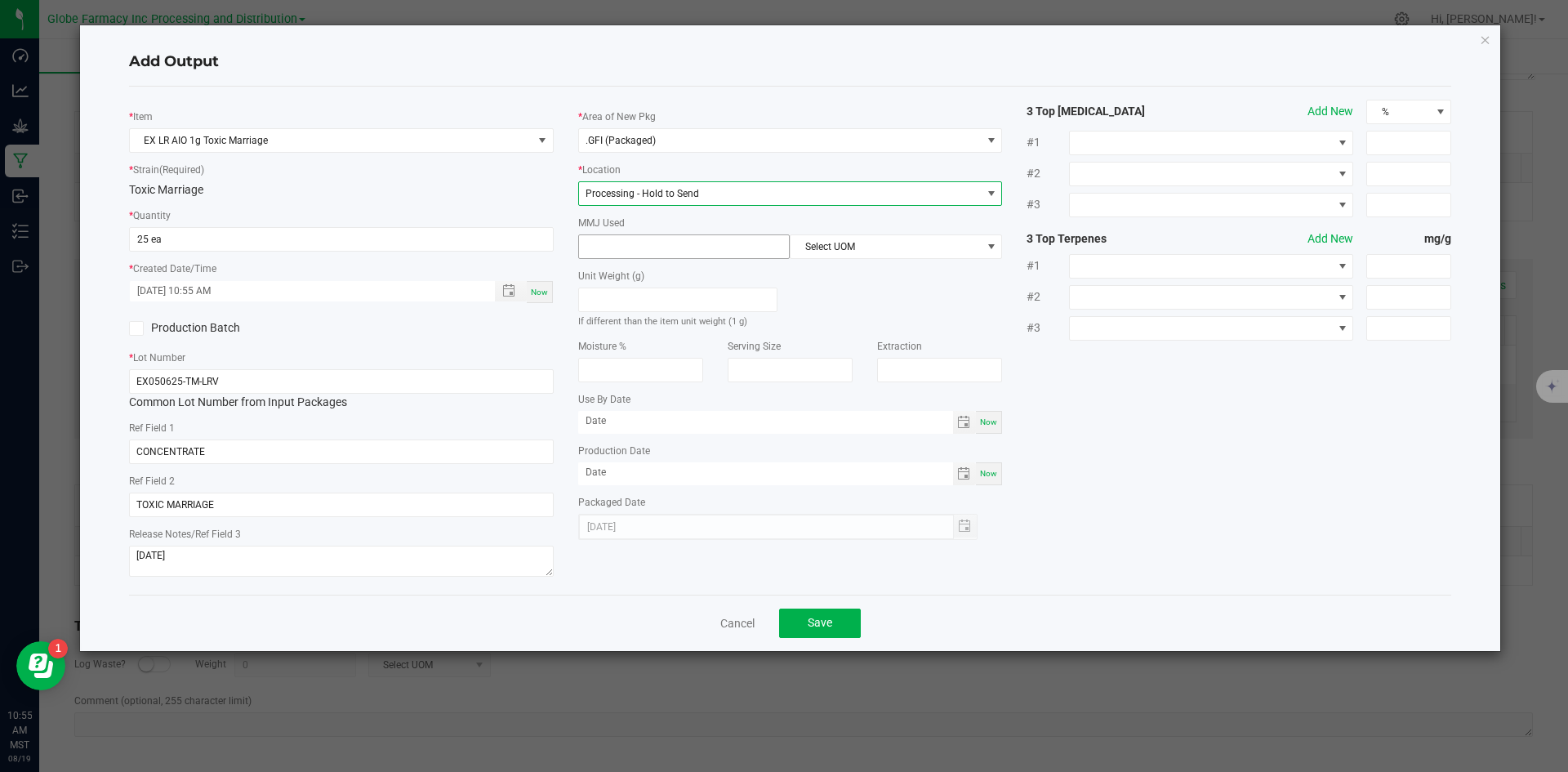
click at [649, 250] on input at bounding box center [684, 246] width 211 height 23
type input "1"
click at [828, 250] on span "Select UOM" at bounding box center [885, 246] width 190 height 23
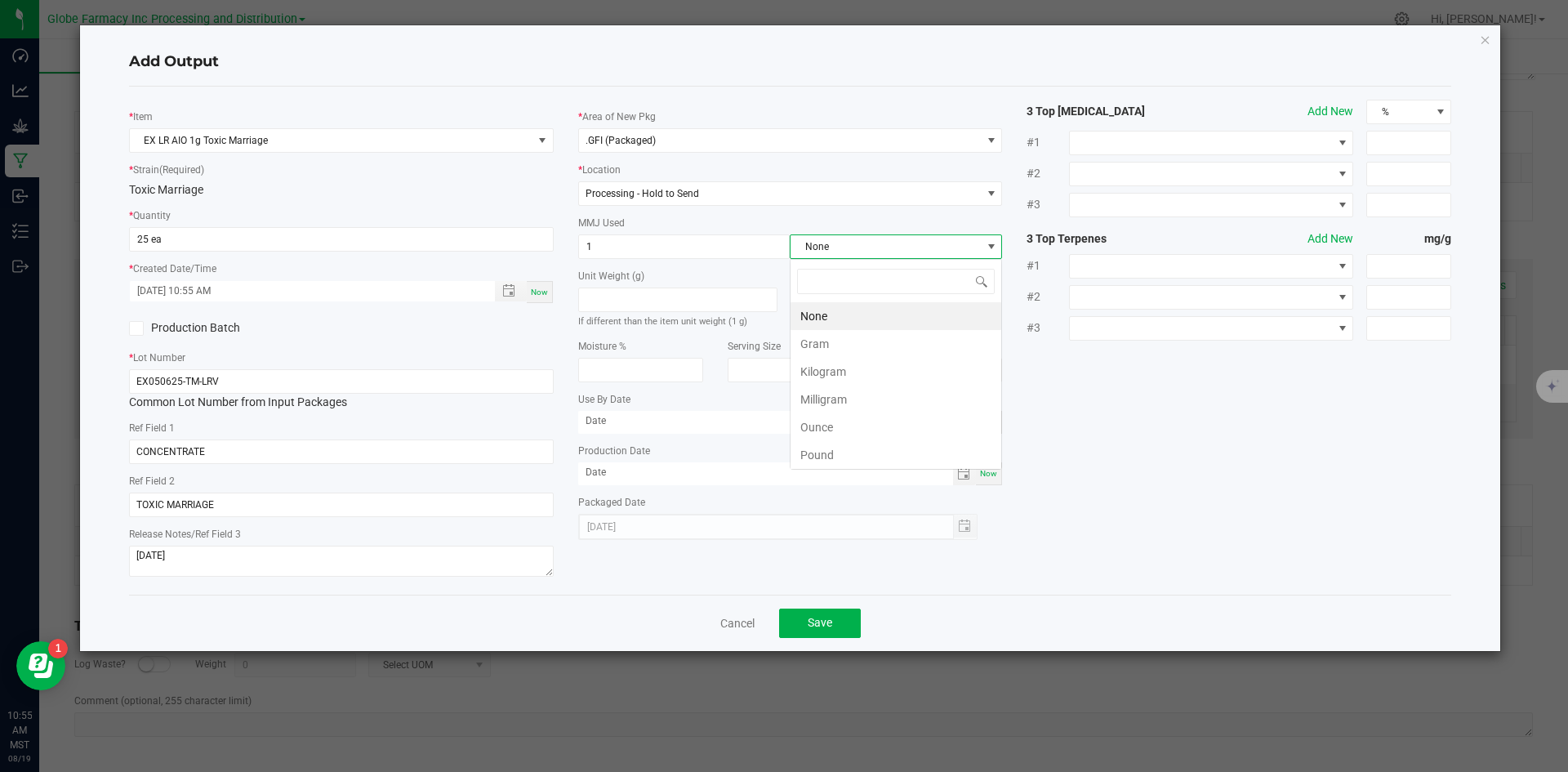
scroll to position [25, 212]
click at [832, 345] on li "Gram" at bounding box center [896, 344] width 211 height 28
click at [828, 621] on span "Save" at bounding box center [819, 622] width 25 height 13
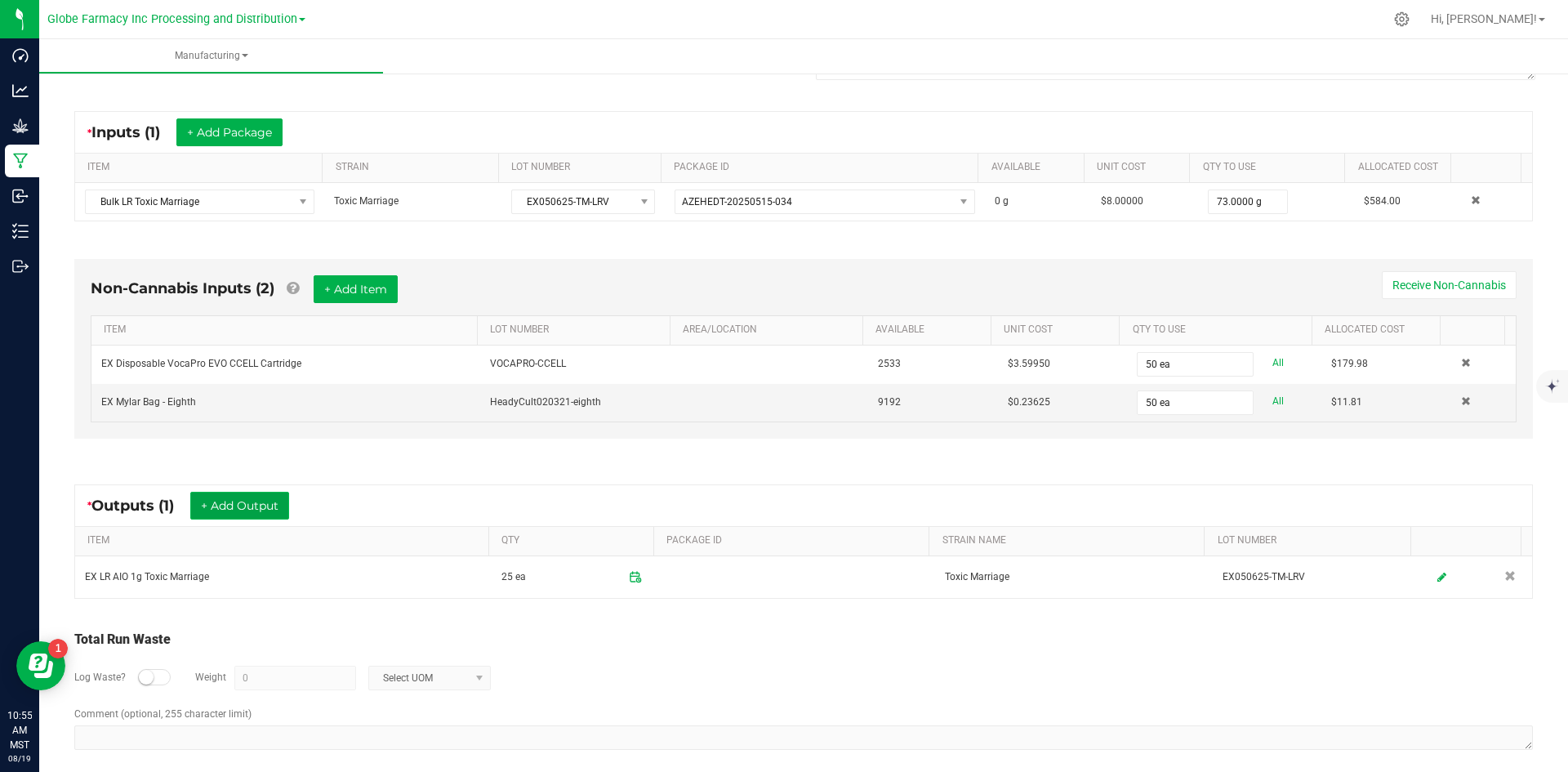
click at [230, 517] on button "+ Add Output" at bounding box center [239, 506] width 99 height 28
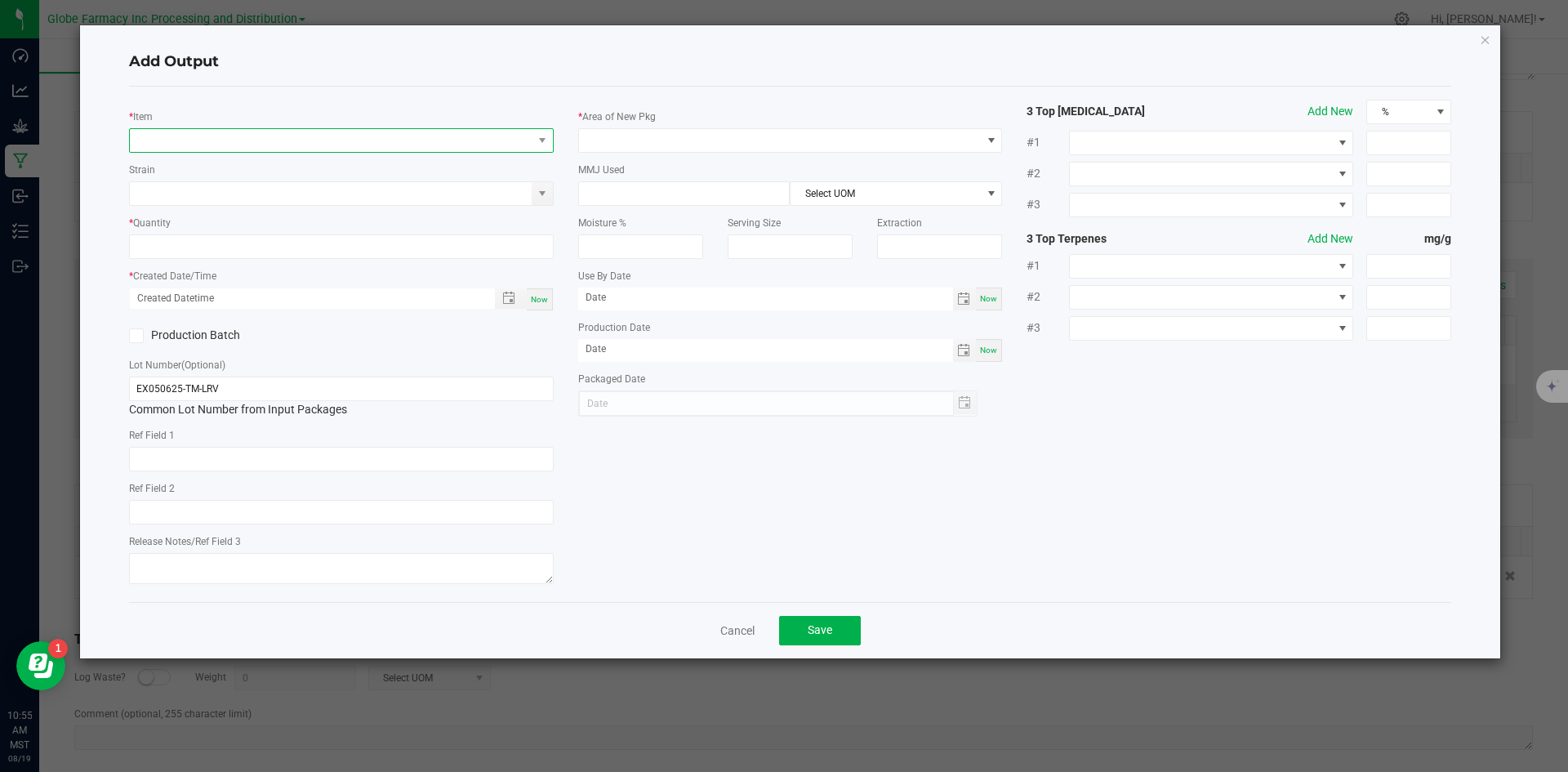
click at [208, 140] on span "NO DATA FOUND" at bounding box center [331, 140] width 403 height 23
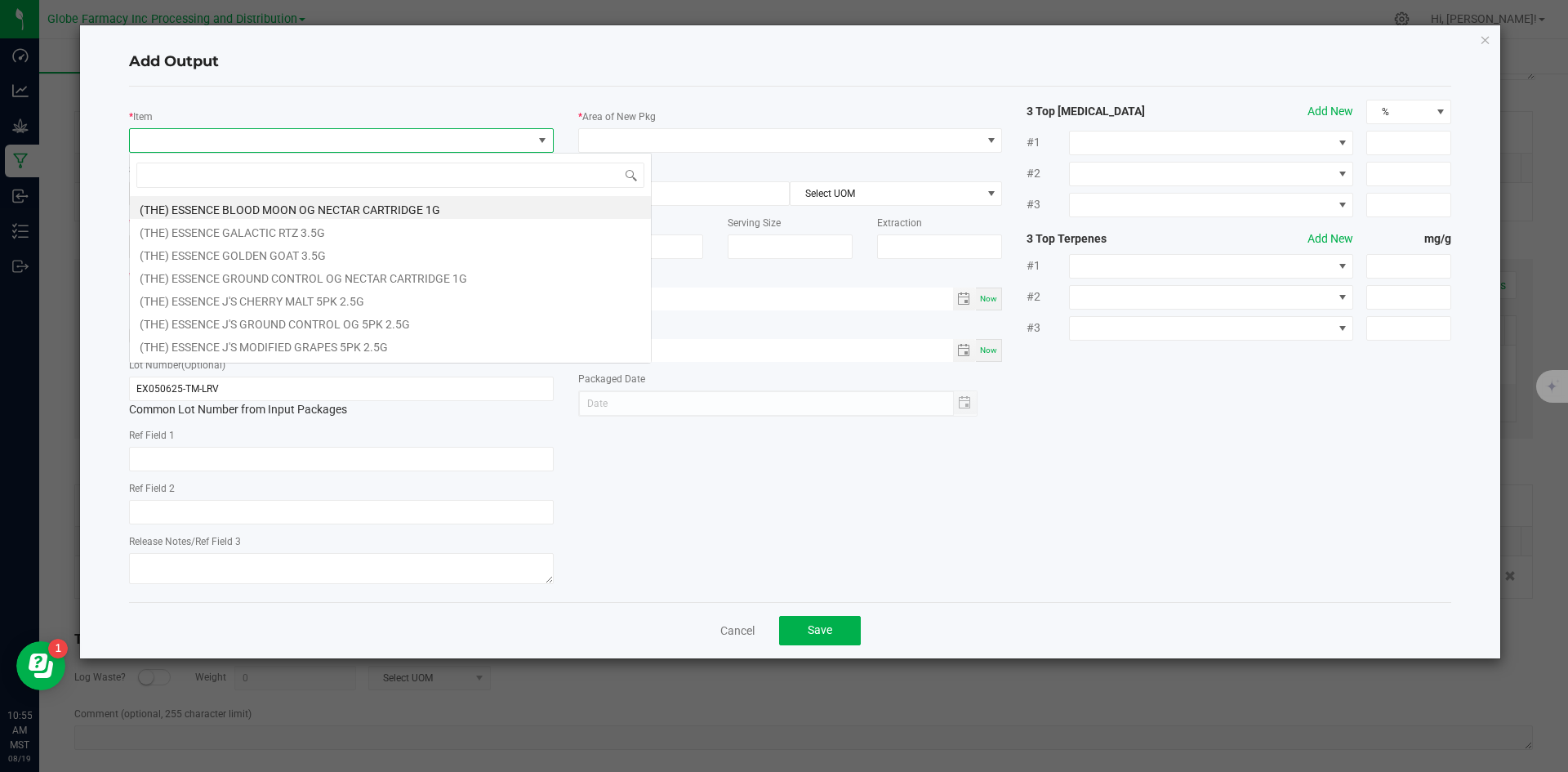
scroll to position [25, 425]
type input "EX LR AI"
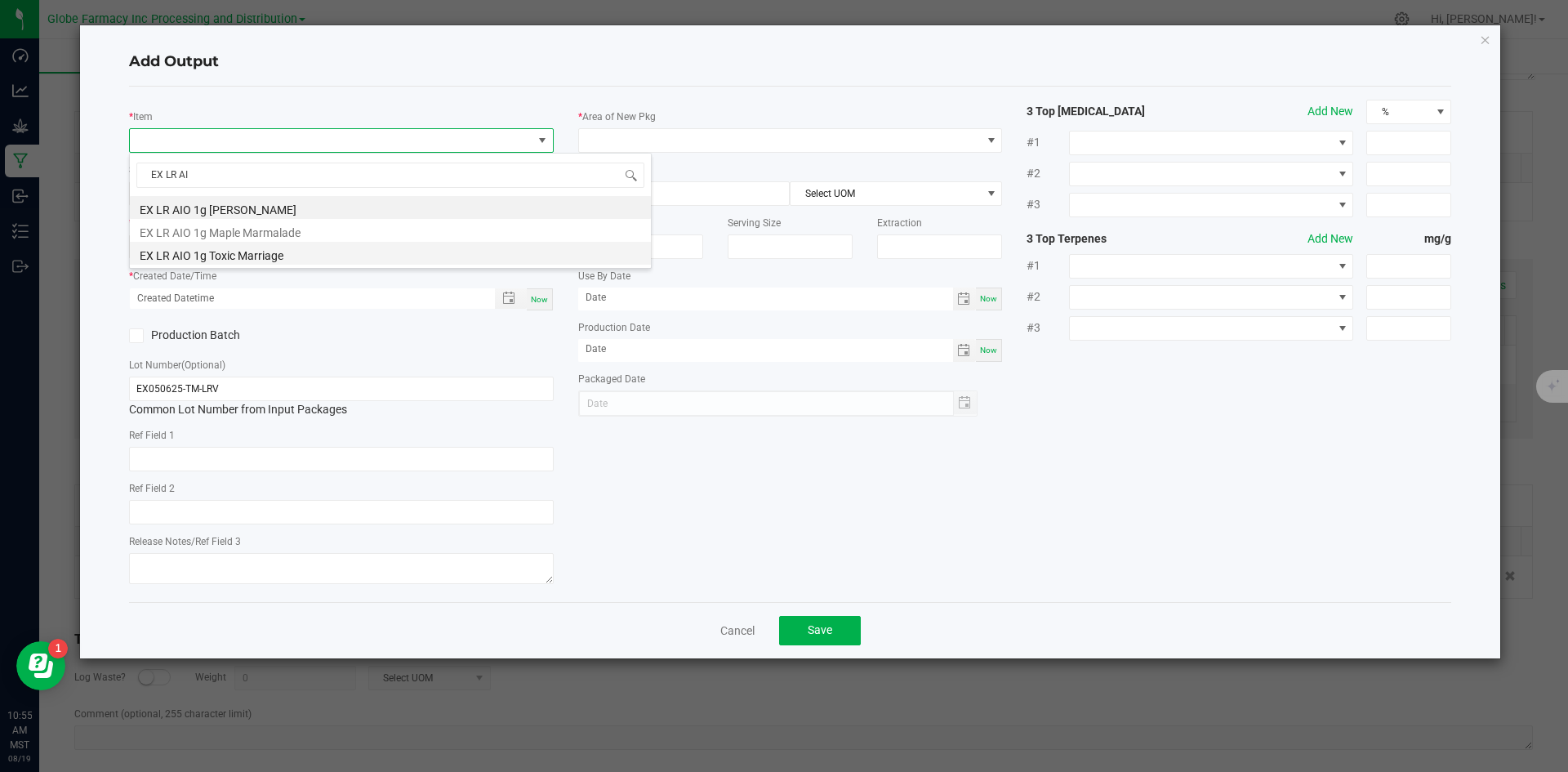
click at [225, 255] on li "EX LR AIO 1g Toxic Marriage" at bounding box center [391, 252] width 521 height 23
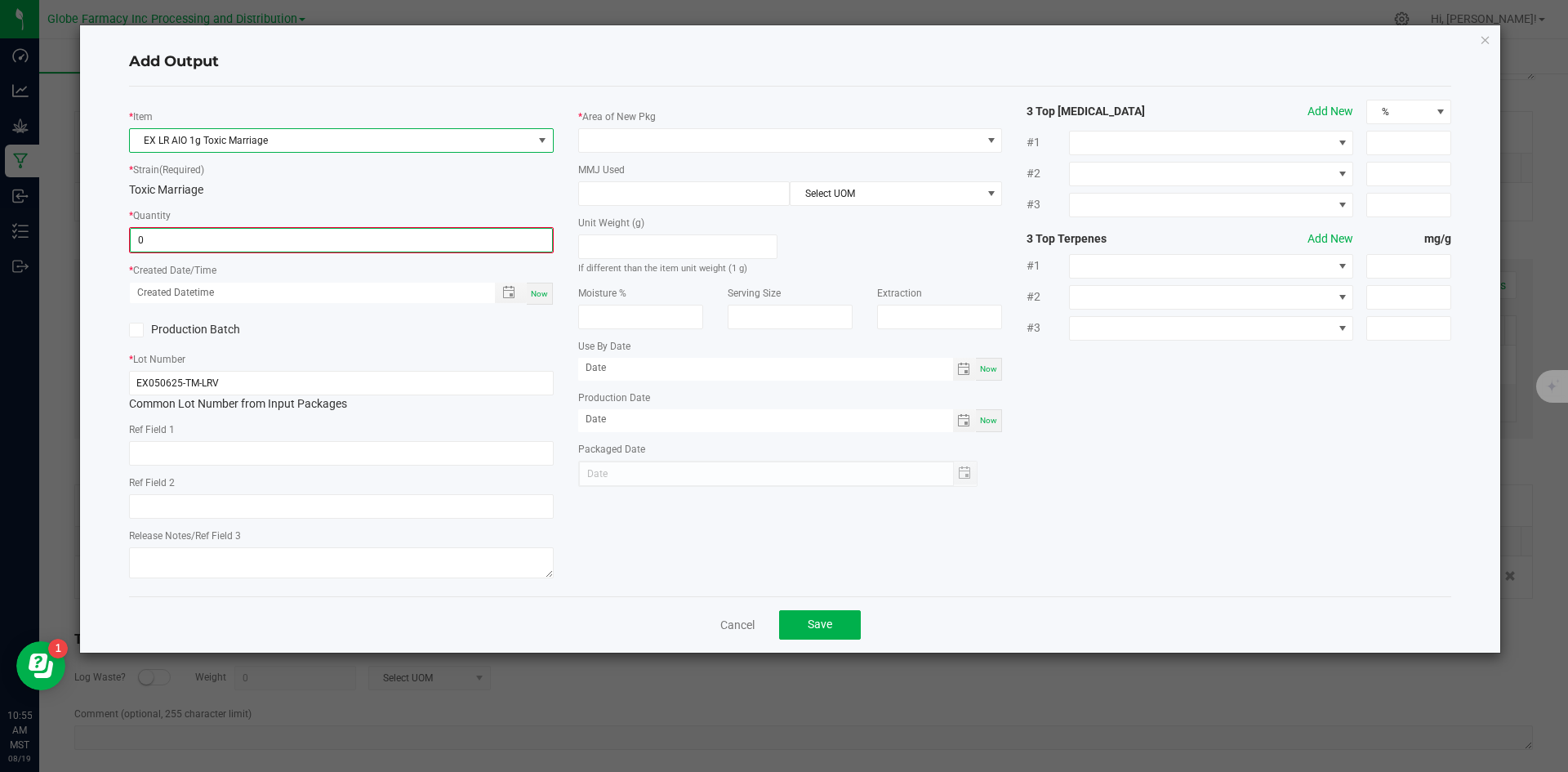
click at [239, 245] on input "0" at bounding box center [340, 240] width 421 height 23
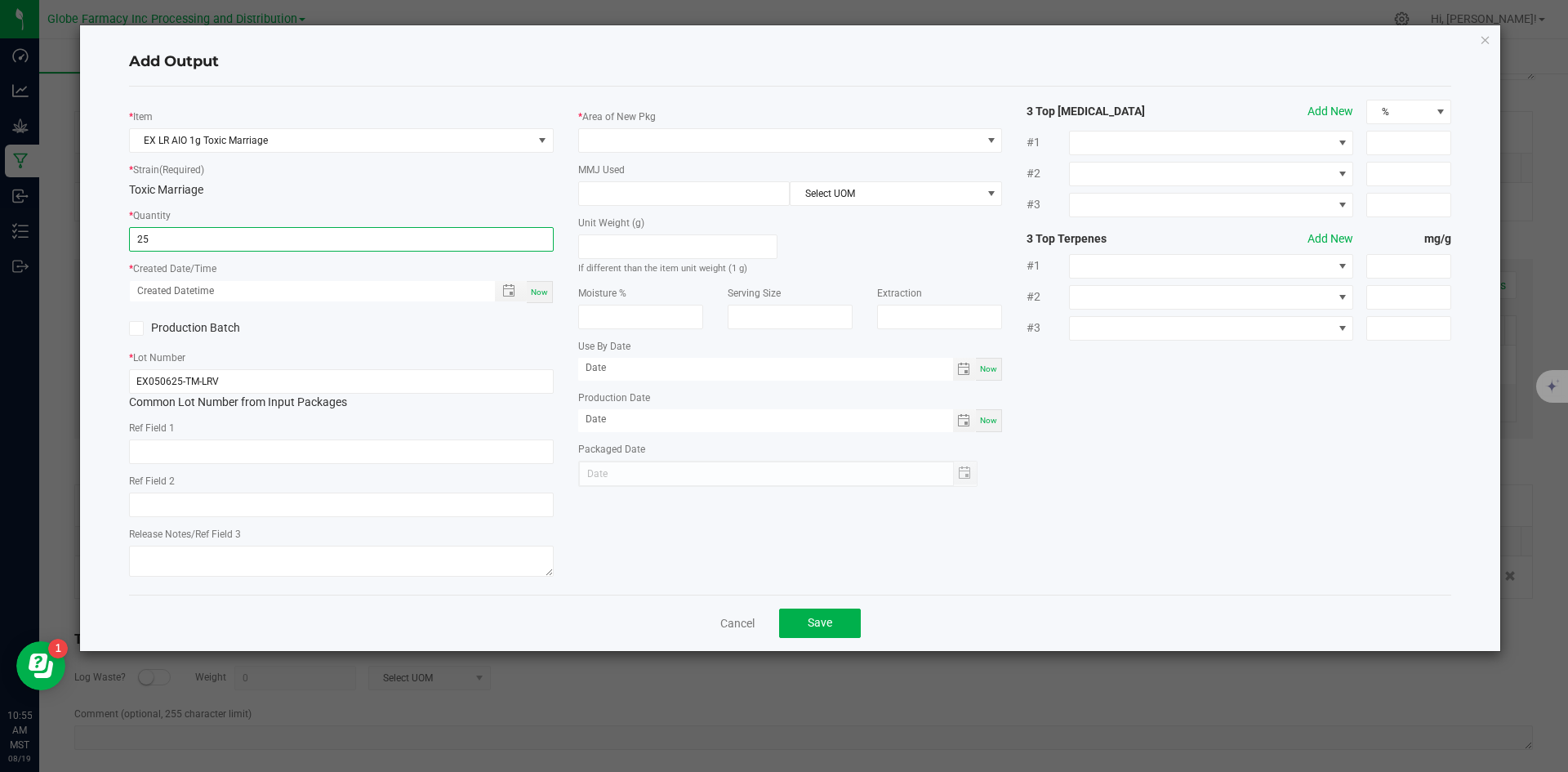
type input "25 ea"
click at [540, 288] on span "Now" at bounding box center [539, 292] width 17 height 9
type input "[DATE] 10:55 AM"
type input "[DATE]"
click at [310, 444] on input "text" at bounding box center [341, 452] width 425 height 25
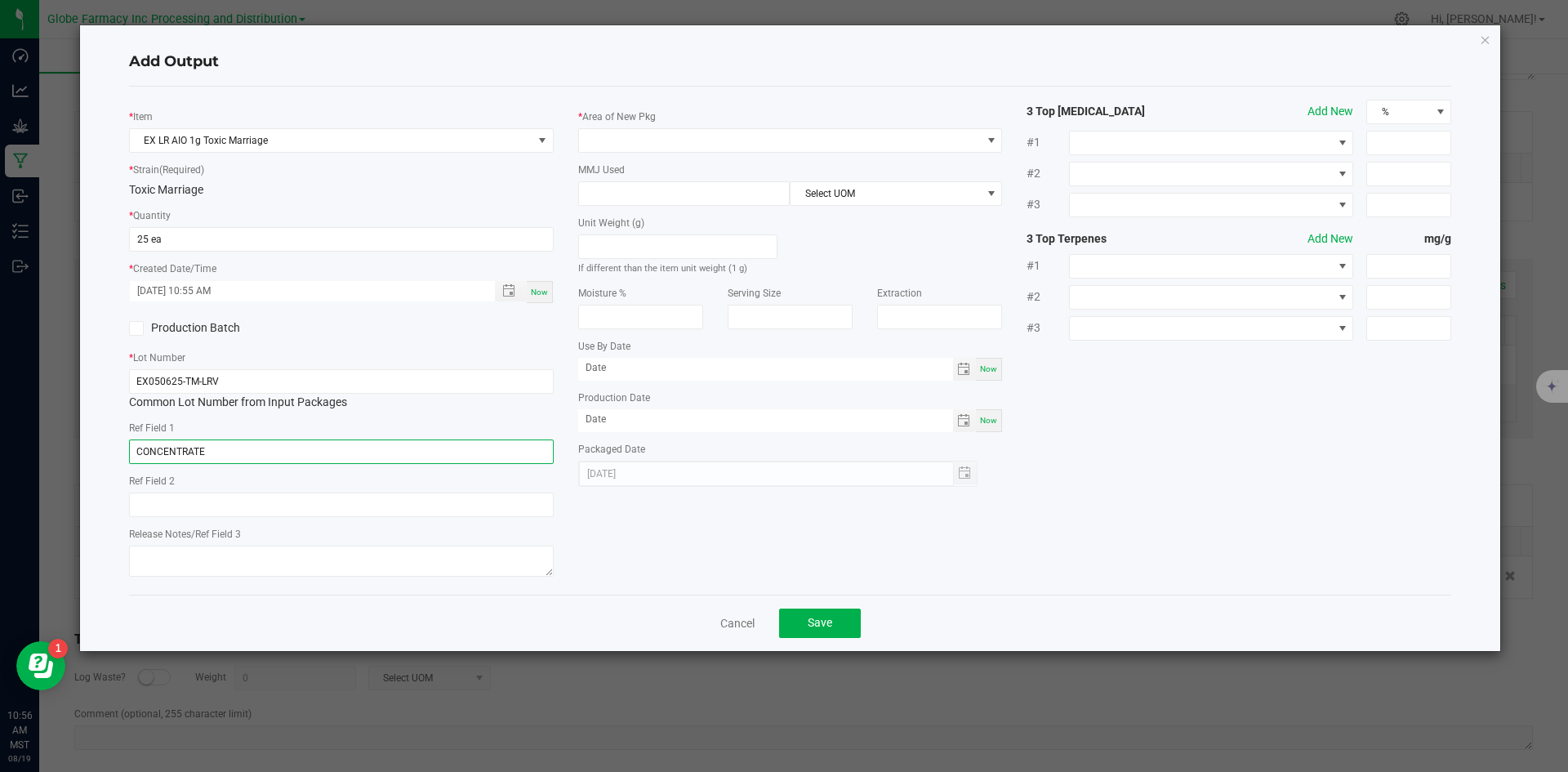
type input "CONCENTRATE"
type input "TOXIC MARRIAGE"
type textarea "[DATE]"
click at [669, 142] on span at bounding box center [780, 140] width 403 height 23
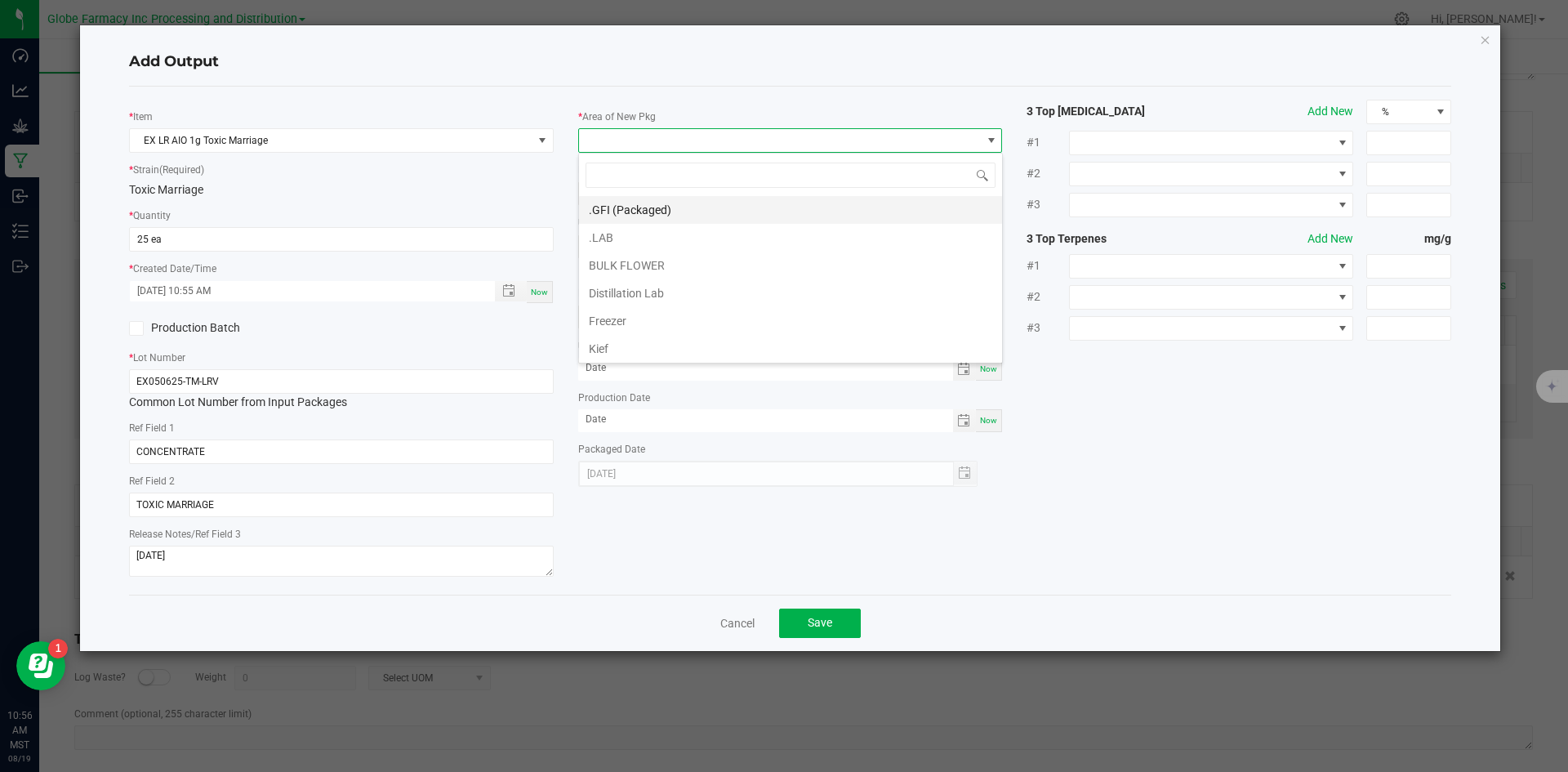
click at [679, 203] on li ".GFI (Packaged)" at bounding box center [790, 210] width 423 height 28
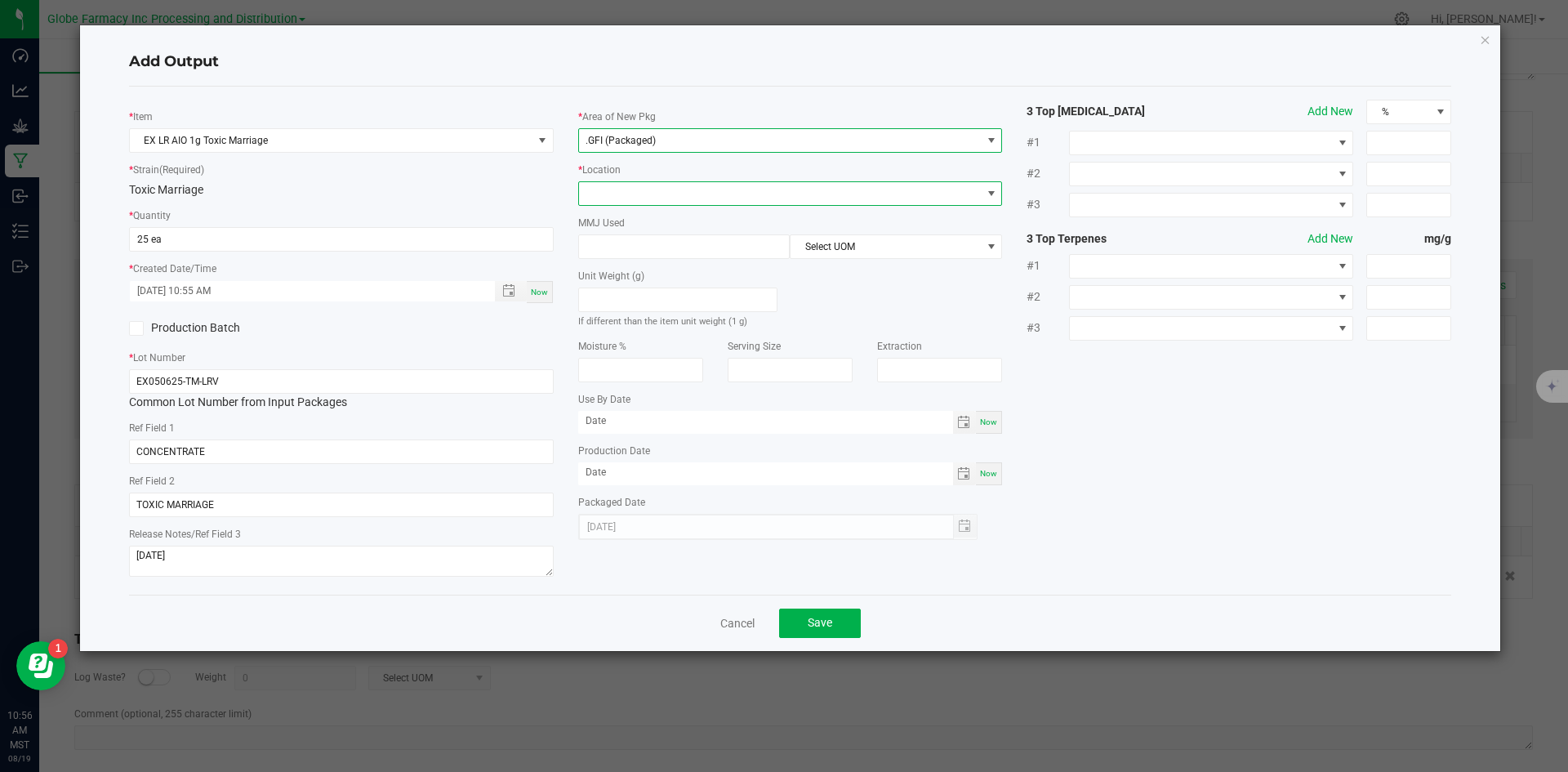
click at [674, 199] on span at bounding box center [780, 193] width 403 height 23
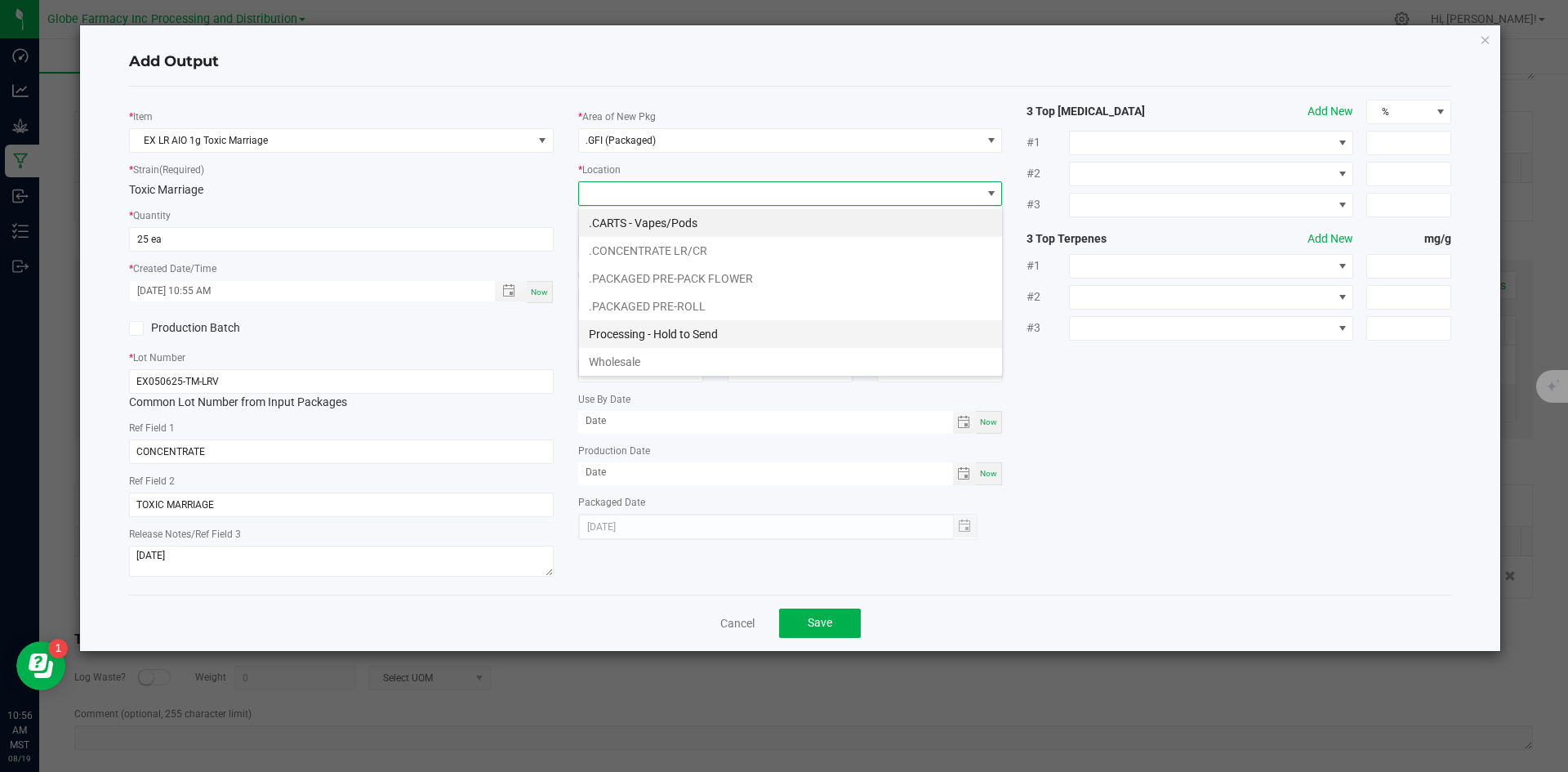
click at [668, 333] on li "Processing - Hold to Send" at bounding box center [790, 334] width 423 height 28
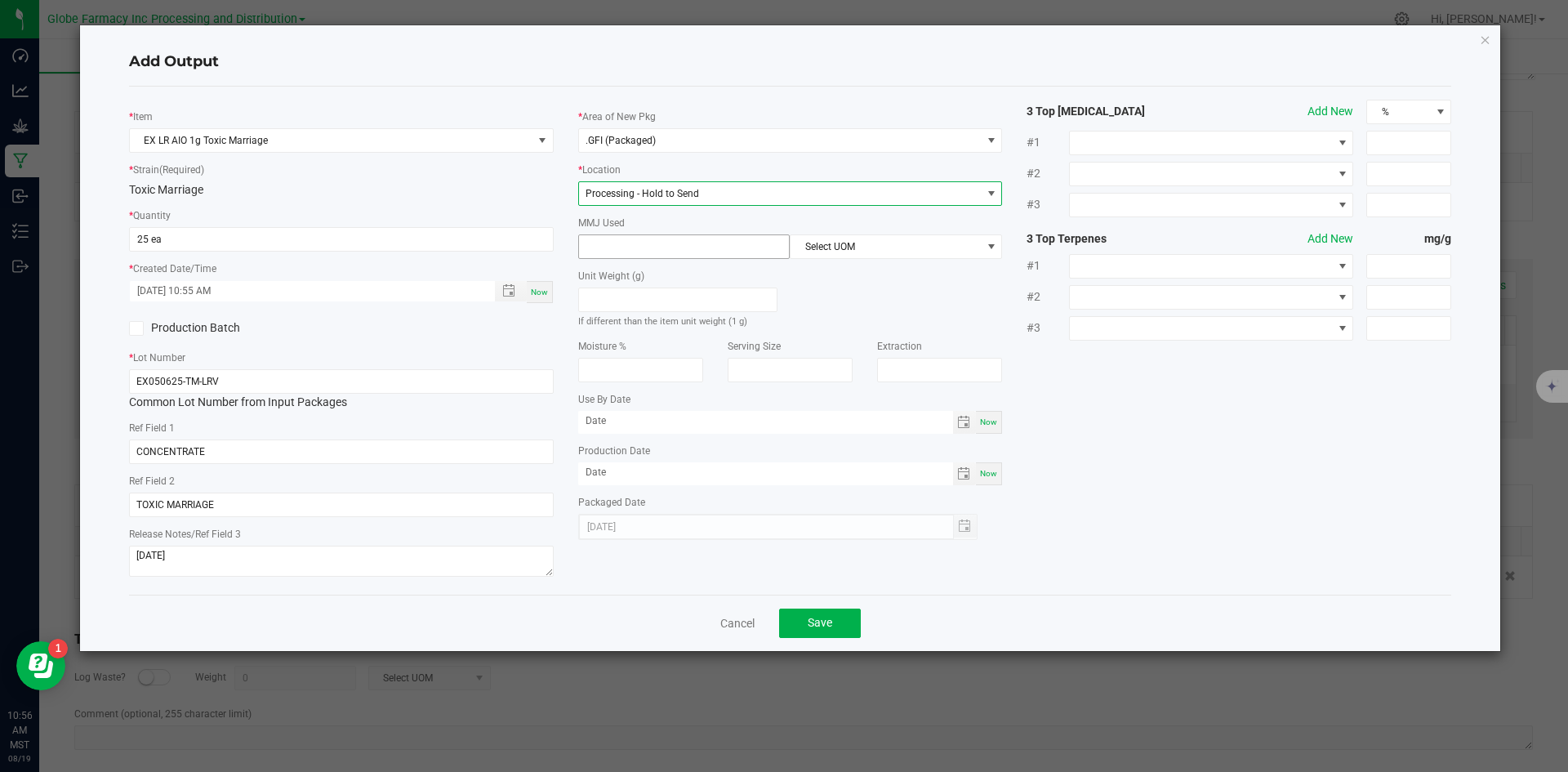
click at [636, 249] on input at bounding box center [684, 246] width 211 height 23
type input "1"
click at [835, 249] on span "Select UOM" at bounding box center [885, 246] width 190 height 23
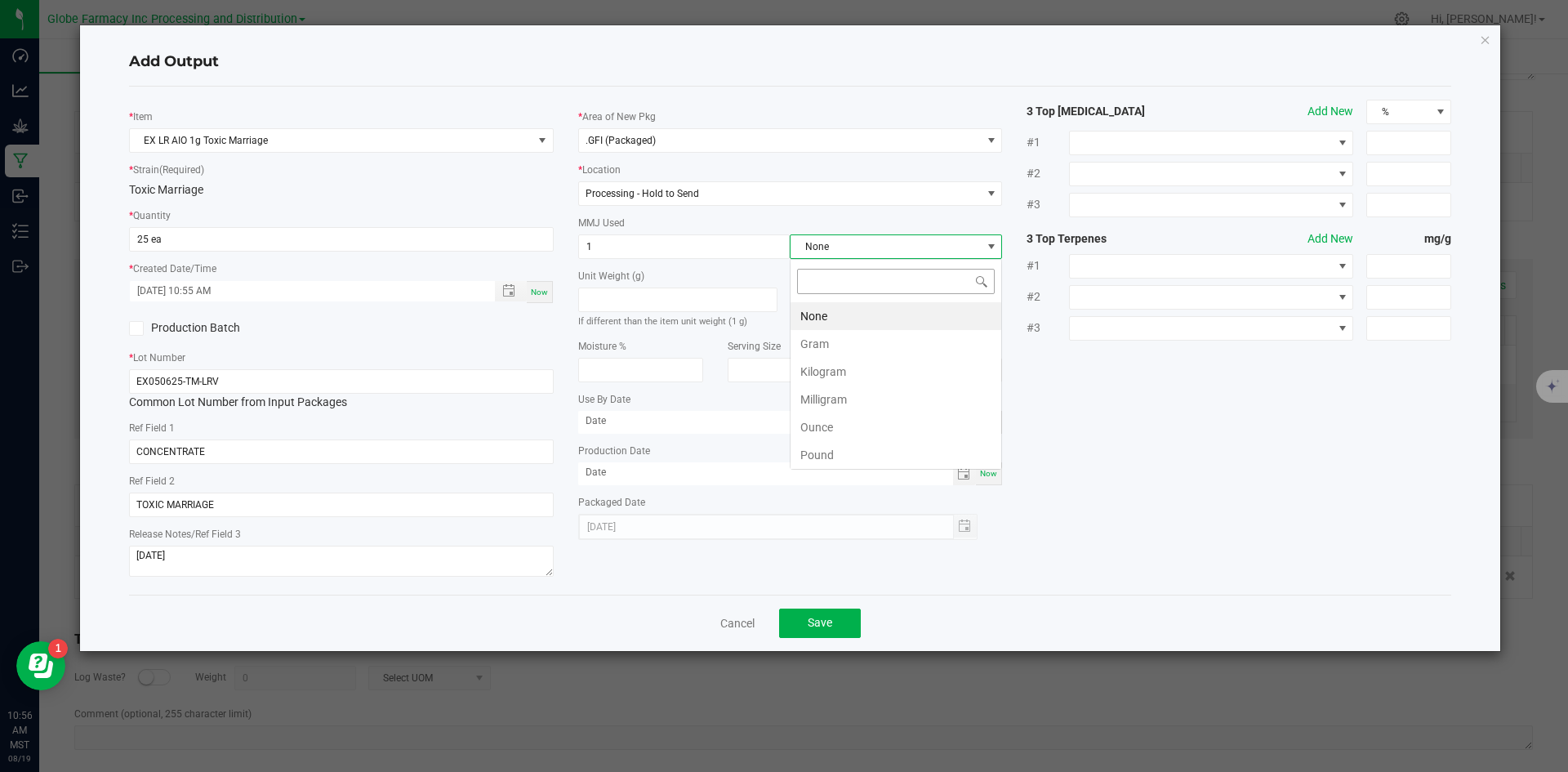
scroll to position [25, 212]
click at [821, 334] on li "Gram" at bounding box center [896, 344] width 211 height 28
click at [828, 628] on span "Save" at bounding box center [819, 622] width 25 height 13
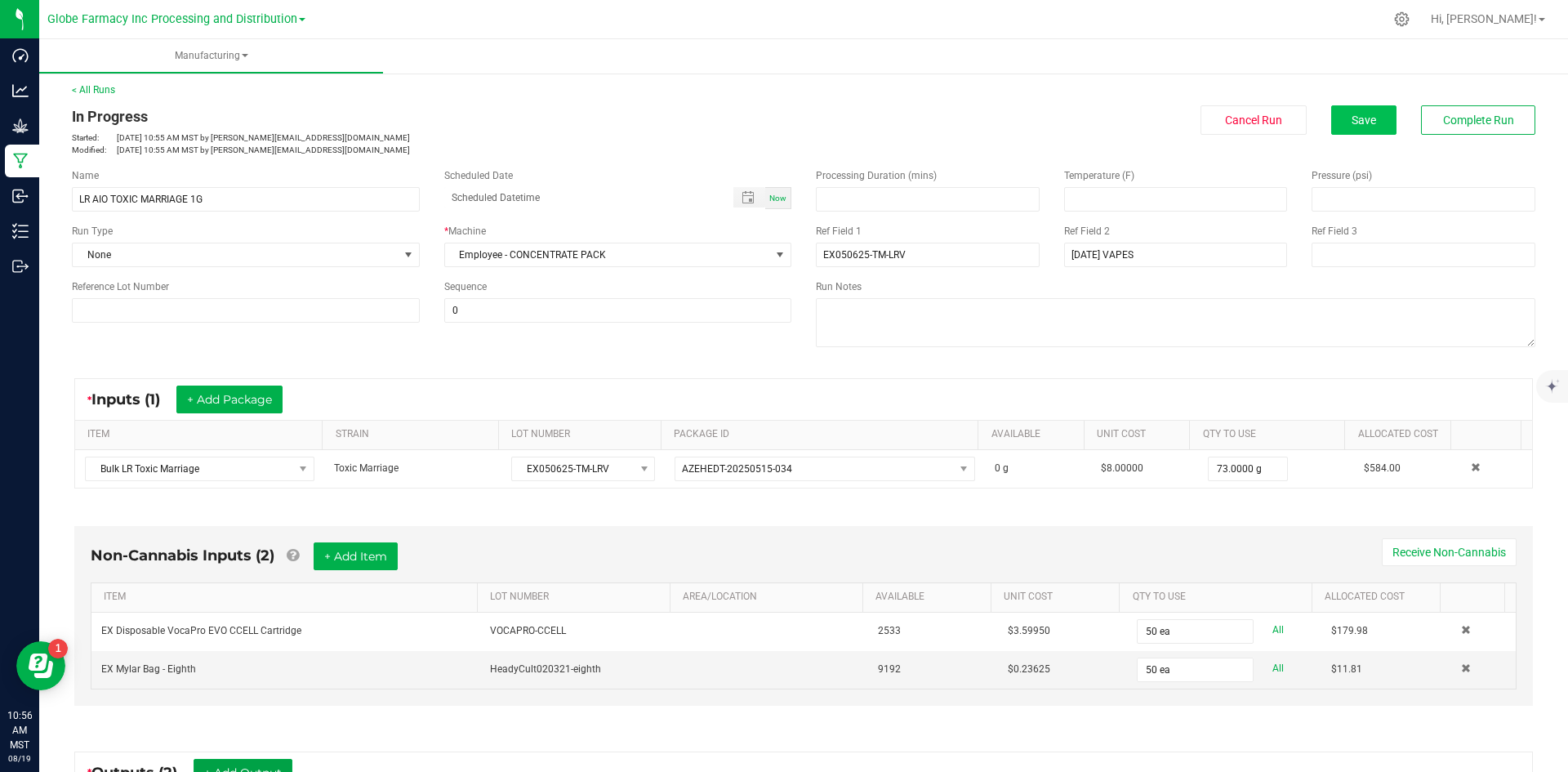
scroll to position [0, 0]
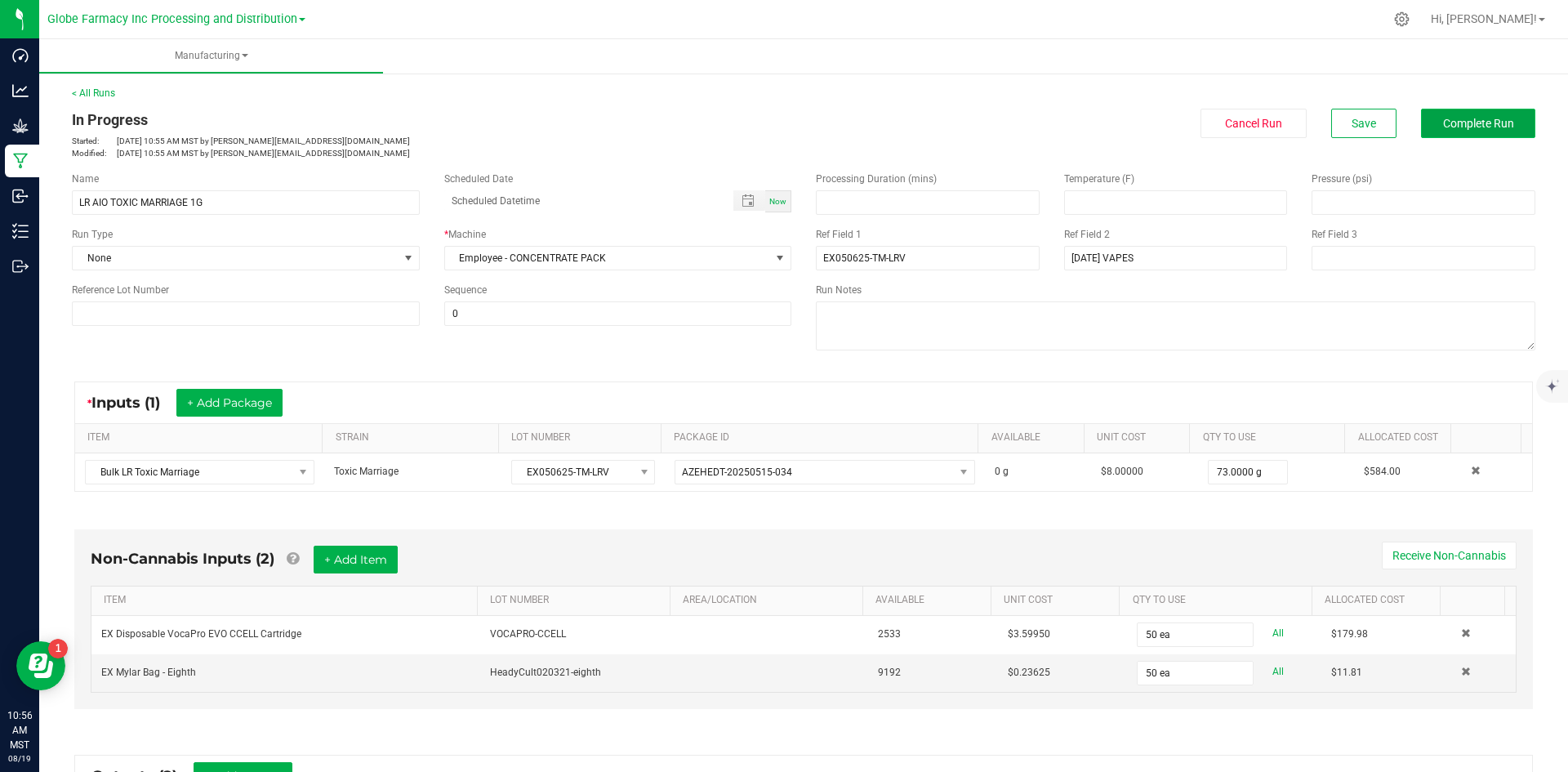
click at [1466, 119] on span "Complete Run" at bounding box center [1478, 123] width 71 height 13
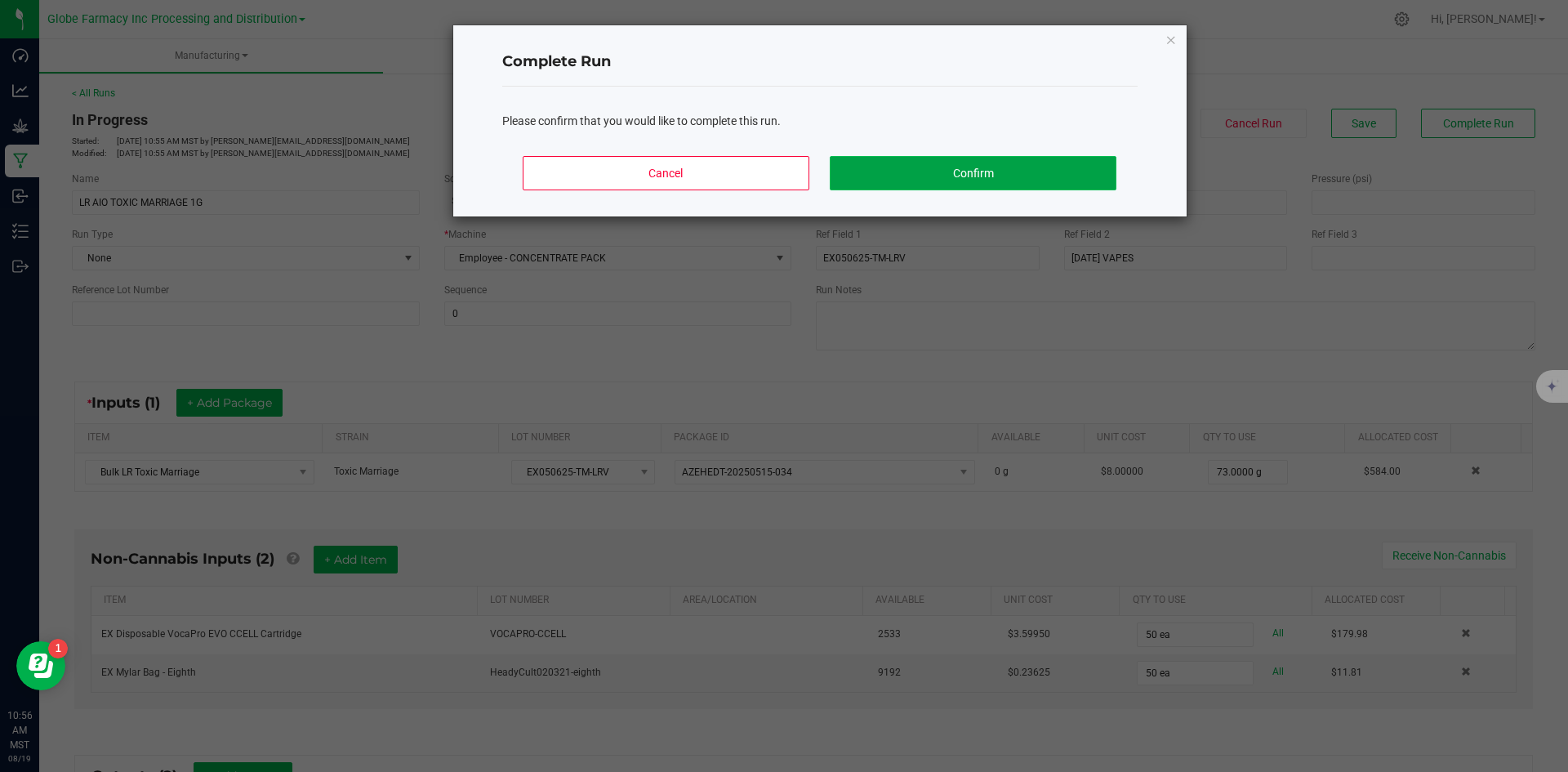
click at [975, 160] on button "Confirm" at bounding box center [973, 173] width 286 height 34
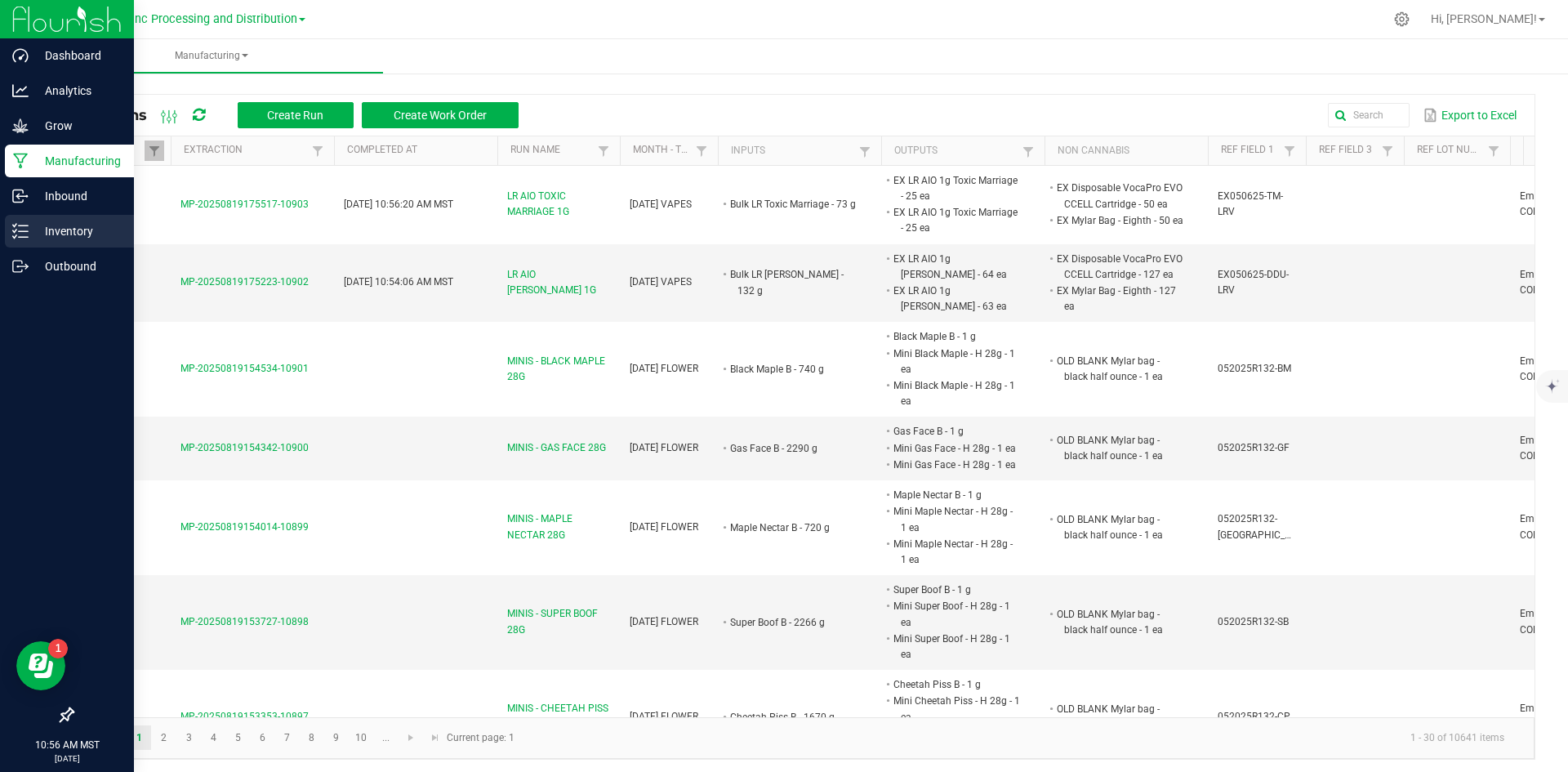
click at [39, 224] on p "Inventory" at bounding box center [77, 230] width 98 height 19
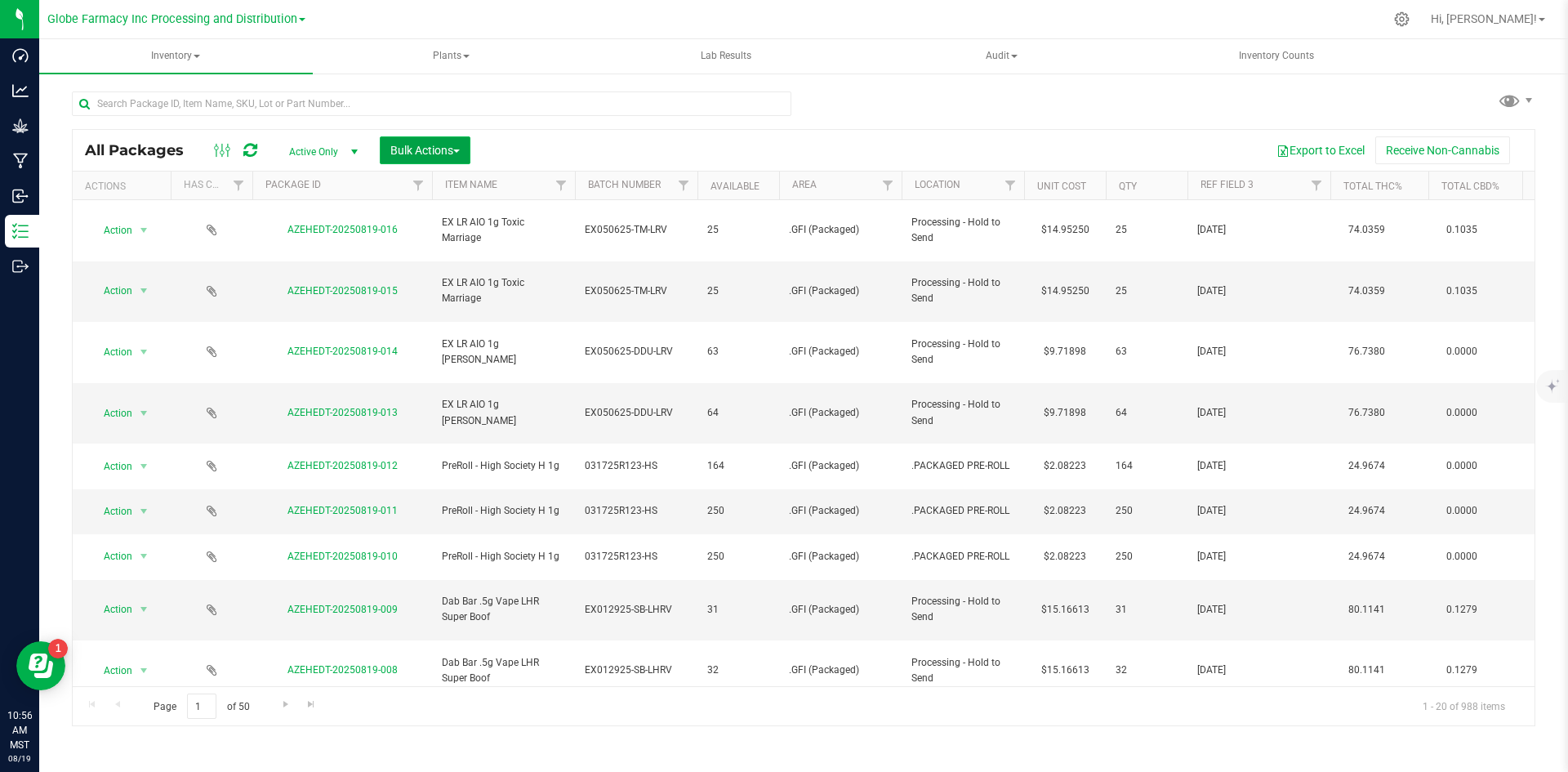
click at [435, 139] on button "Bulk Actions" at bounding box center [425, 151] width 91 height 28
click at [442, 329] on div "Print package labels" at bounding box center [450, 340] width 120 height 26
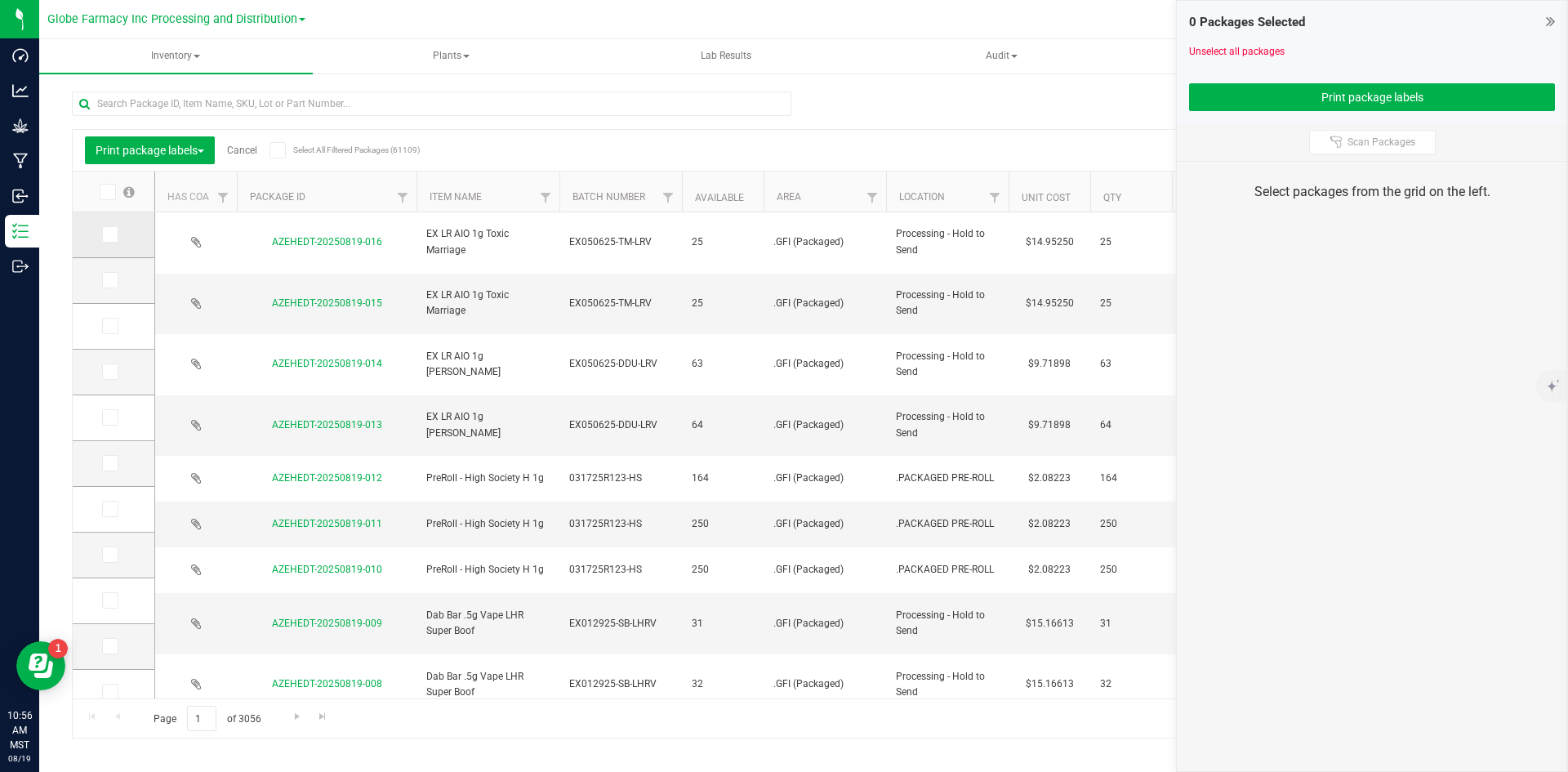
click at [115, 226] on td at bounding box center [113, 235] width 82 height 46
click at [106, 234] on icon at bounding box center [109, 234] width 11 height 0
click at [0, 0] on input "checkbox" at bounding box center [0, 0] width 0 height 0
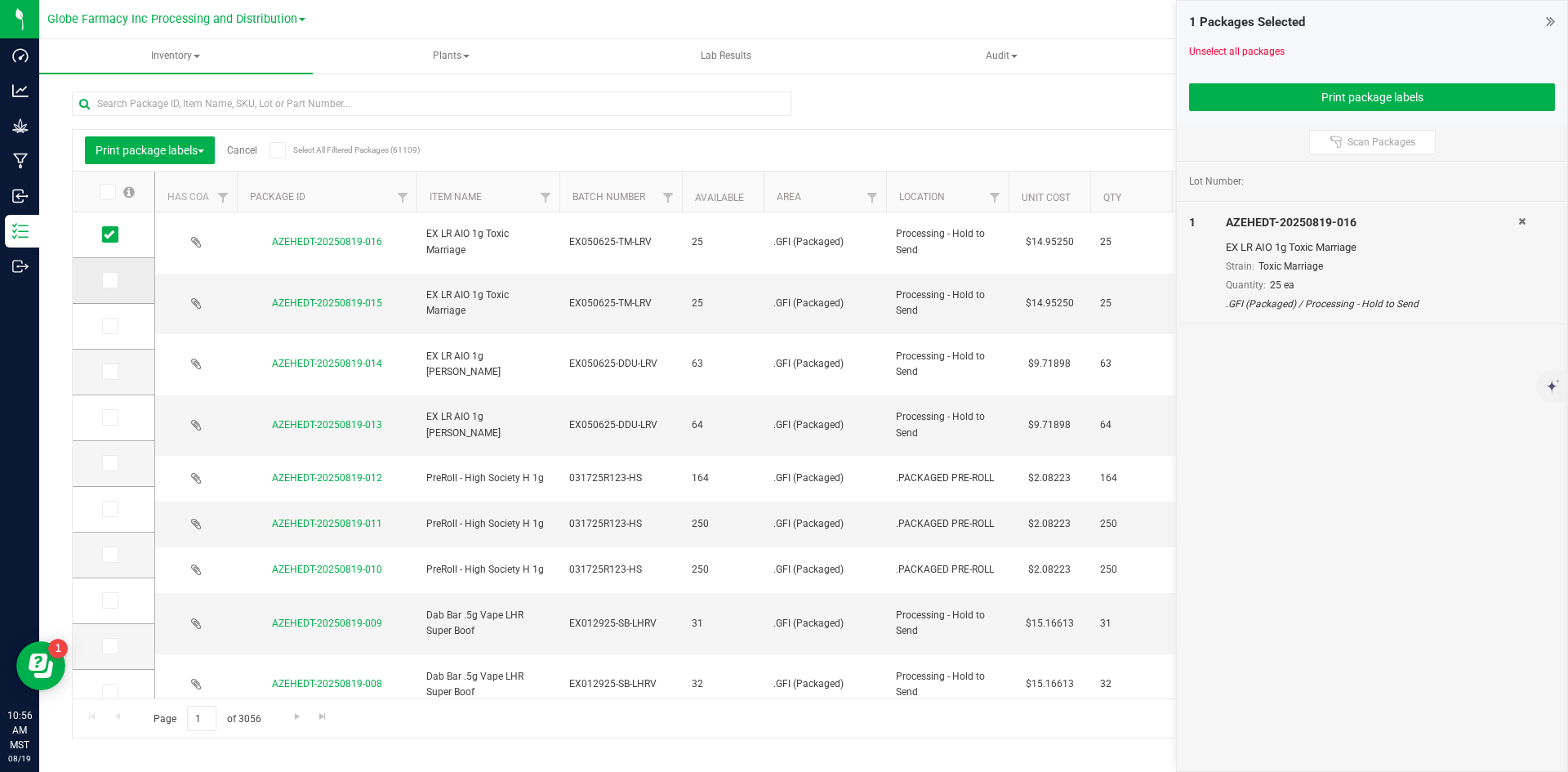
click at [119, 279] on label at bounding box center [114, 280] width 24 height 17
click at [0, 0] on input "checkbox" at bounding box center [0, 0] width 0 height 0
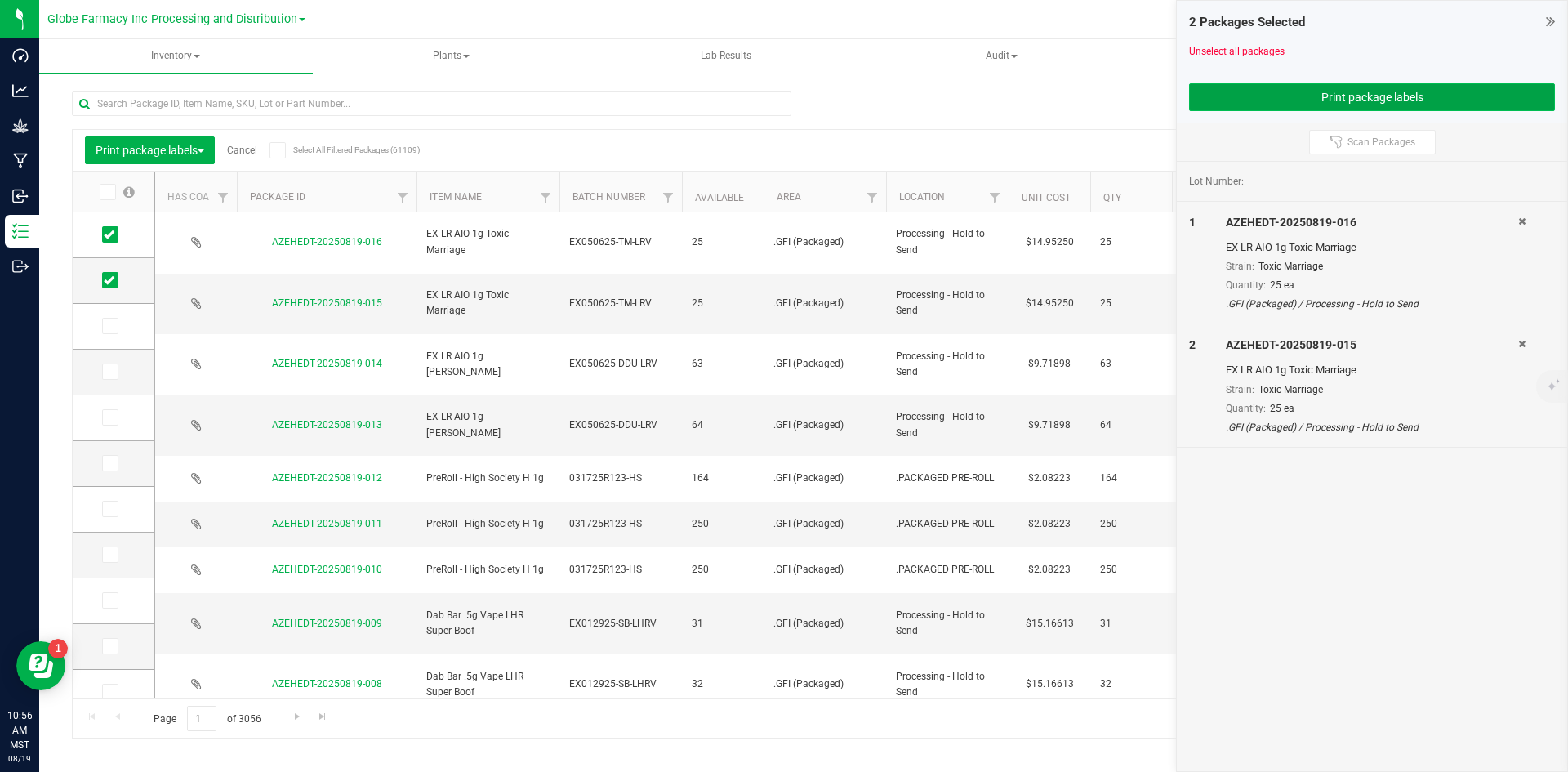
click at [1242, 84] on button "Print package labels" at bounding box center [1372, 97] width 366 height 28
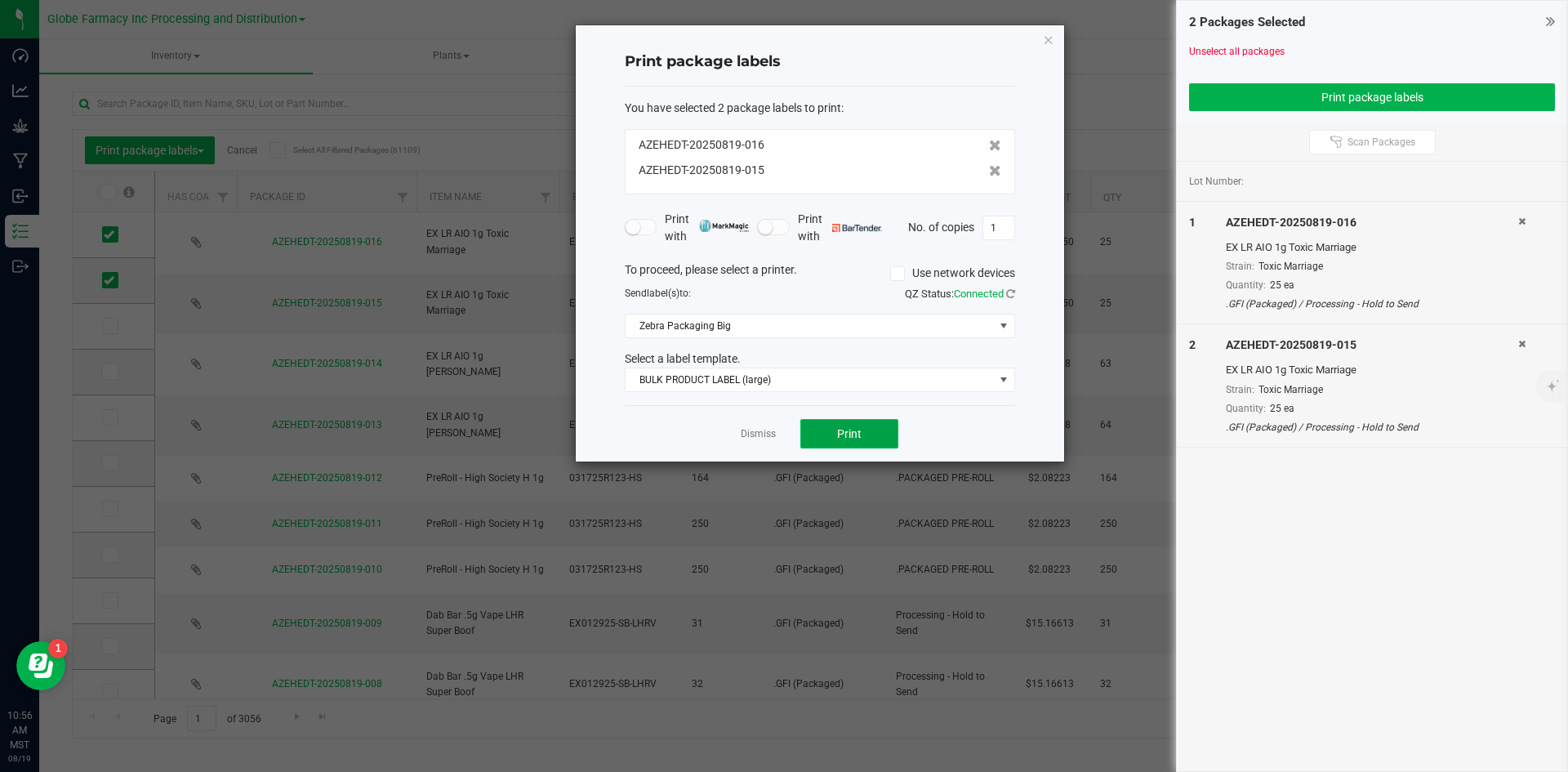
click at [856, 430] on span "Print" at bounding box center [849, 433] width 25 height 13
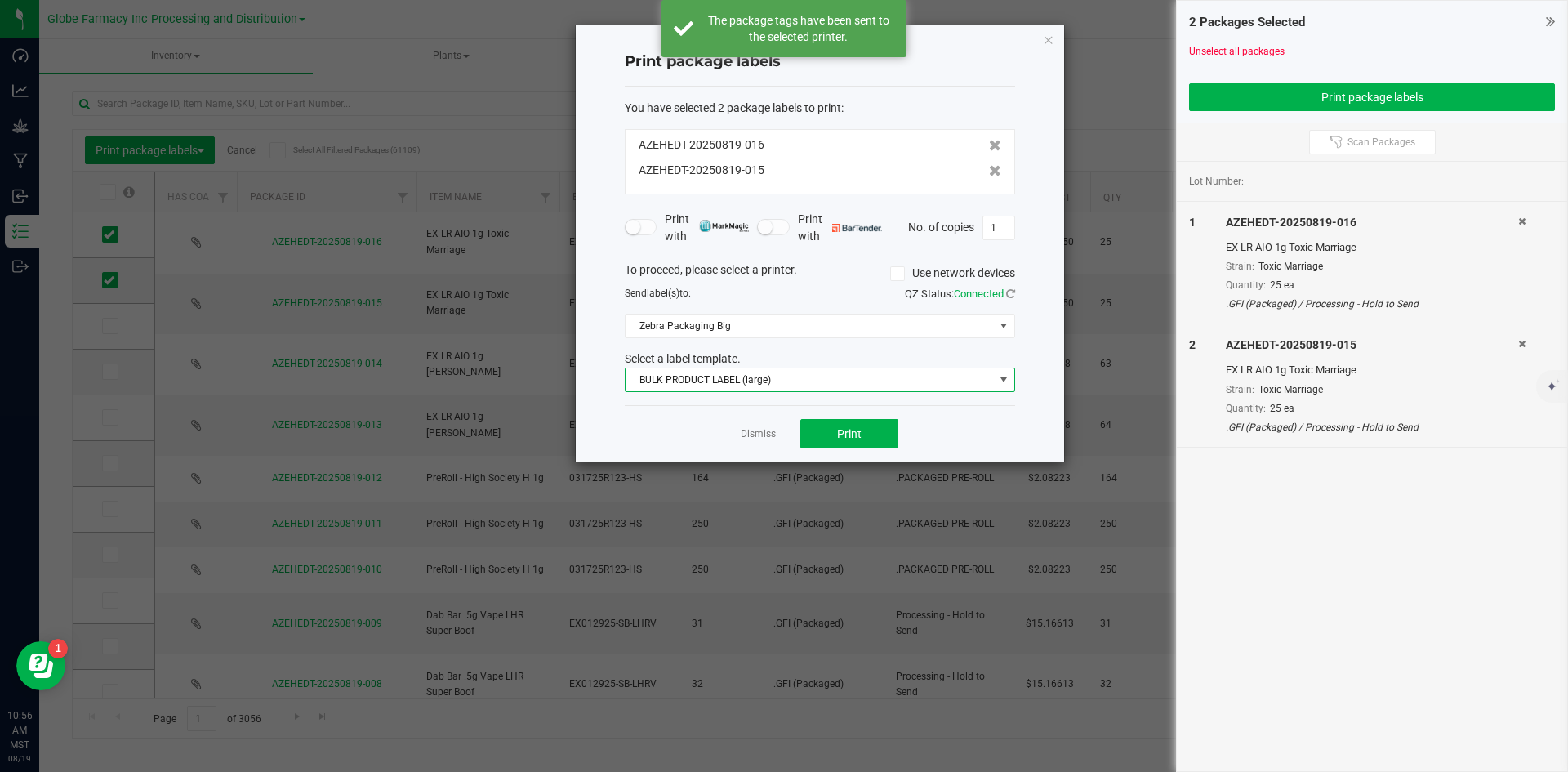
click at [662, 383] on span "BULK PRODUCT LABEL (large)" at bounding box center [809, 379] width 368 height 23
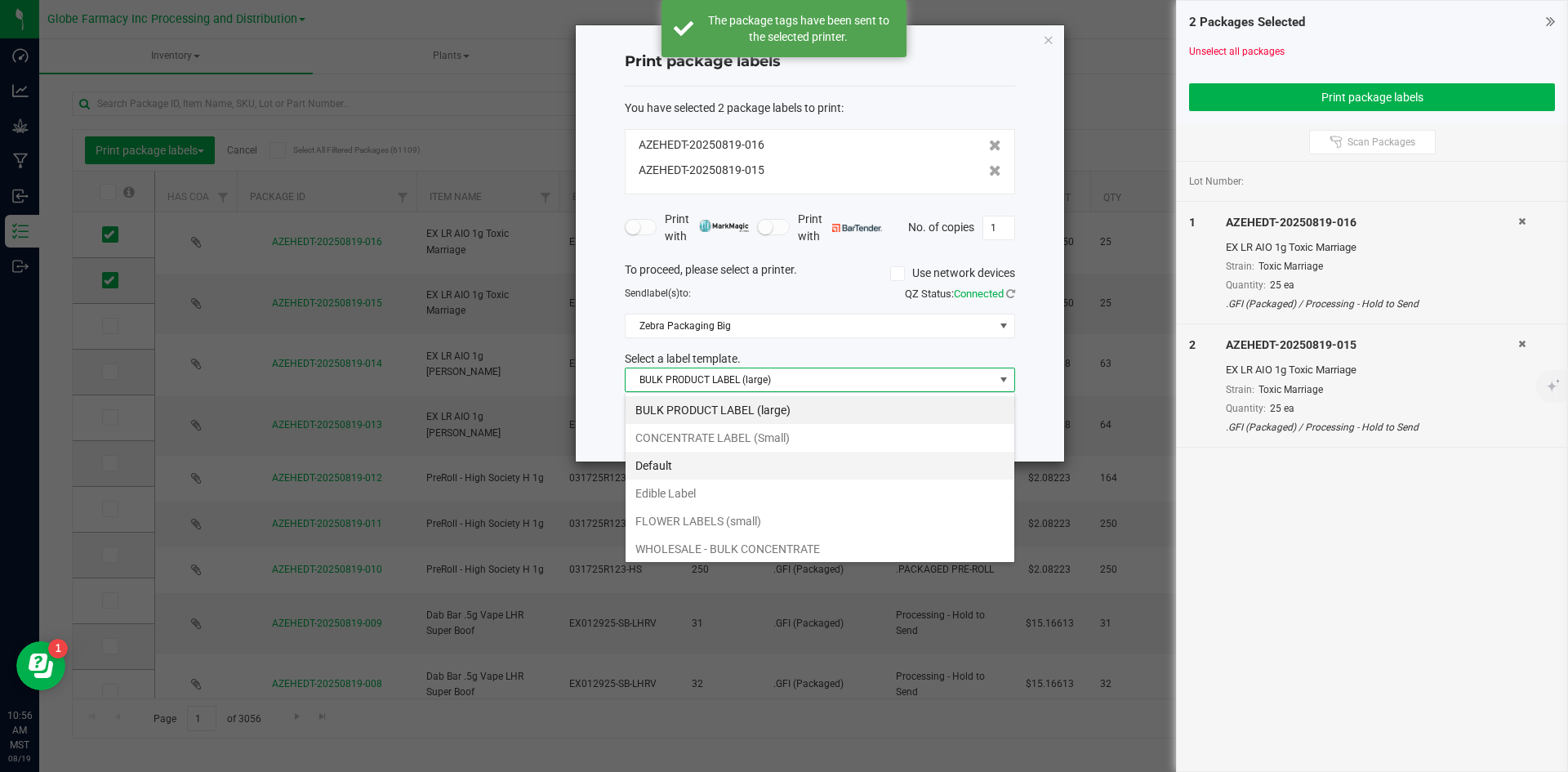
scroll to position [25, 390]
click at [705, 433] on li "CONCENTRATE LABEL (Small)" at bounding box center [820, 438] width 389 height 28
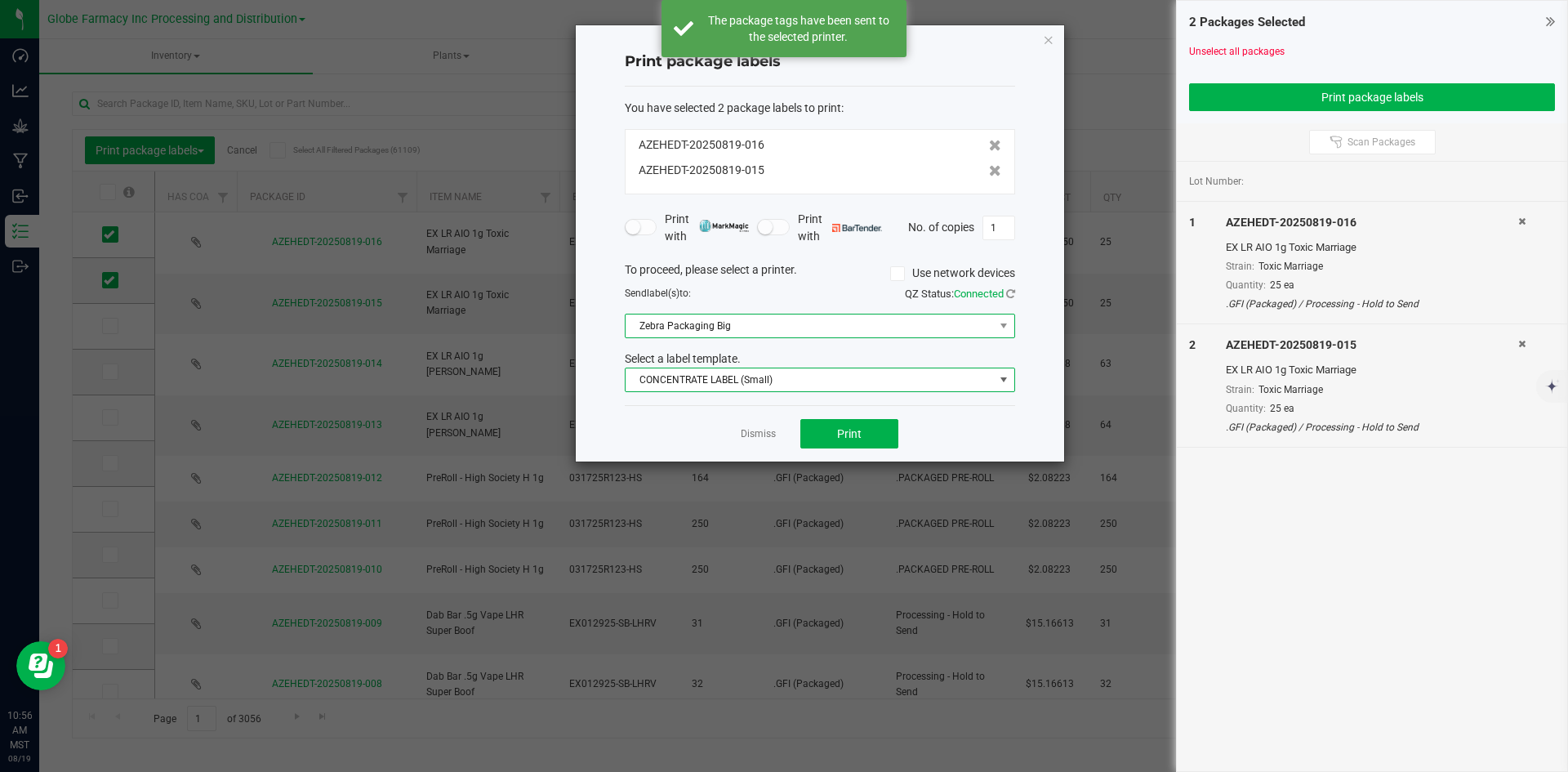
click at [696, 321] on span "Zebra Packaging Big" at bounding box center [809, 326] width 368 height 23
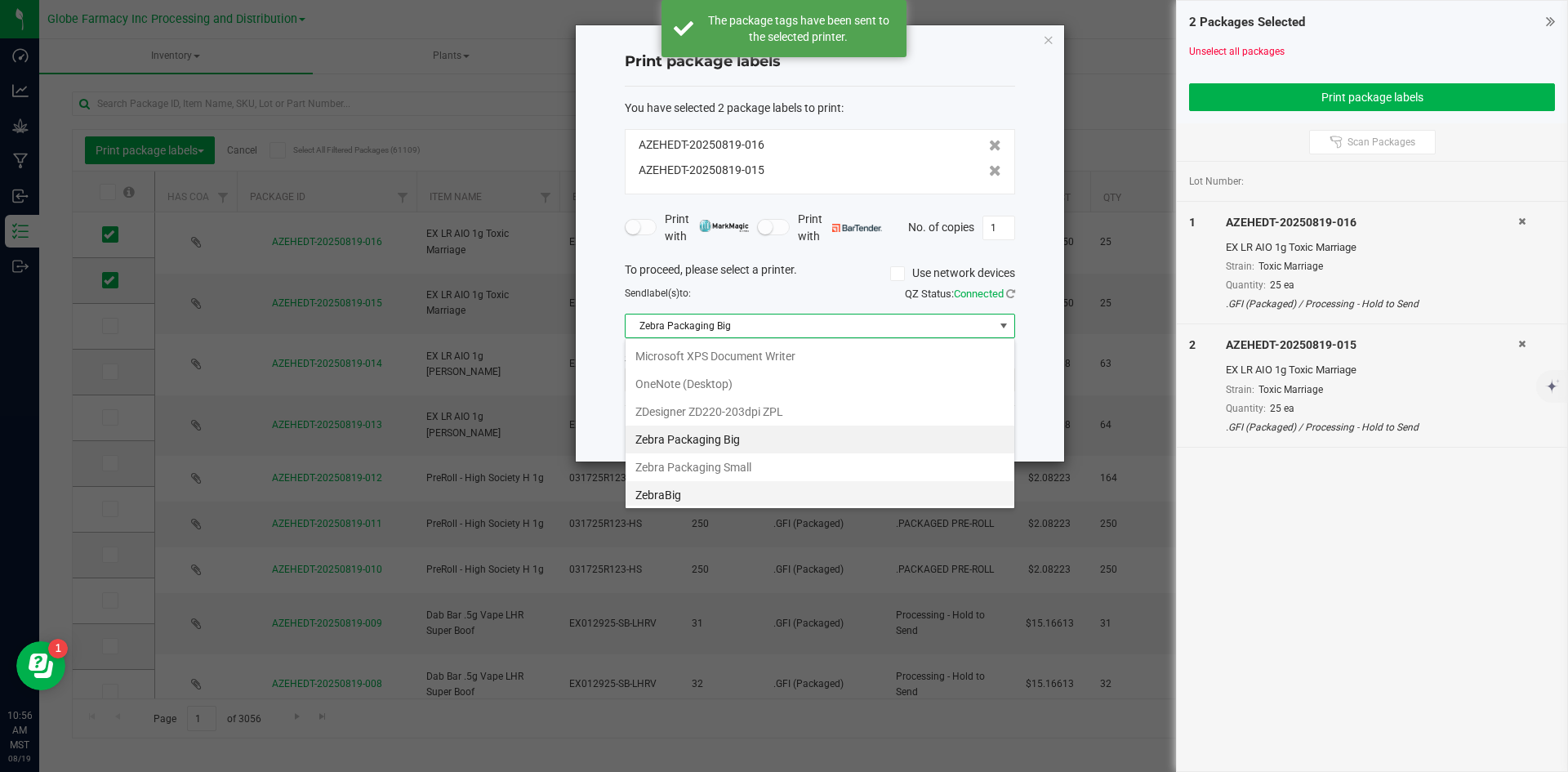
scroll to position [196, 0]
click at [716, 432] on Small "Zebra Packaging Small" at bounding box center [820, 438] width 389 height 28
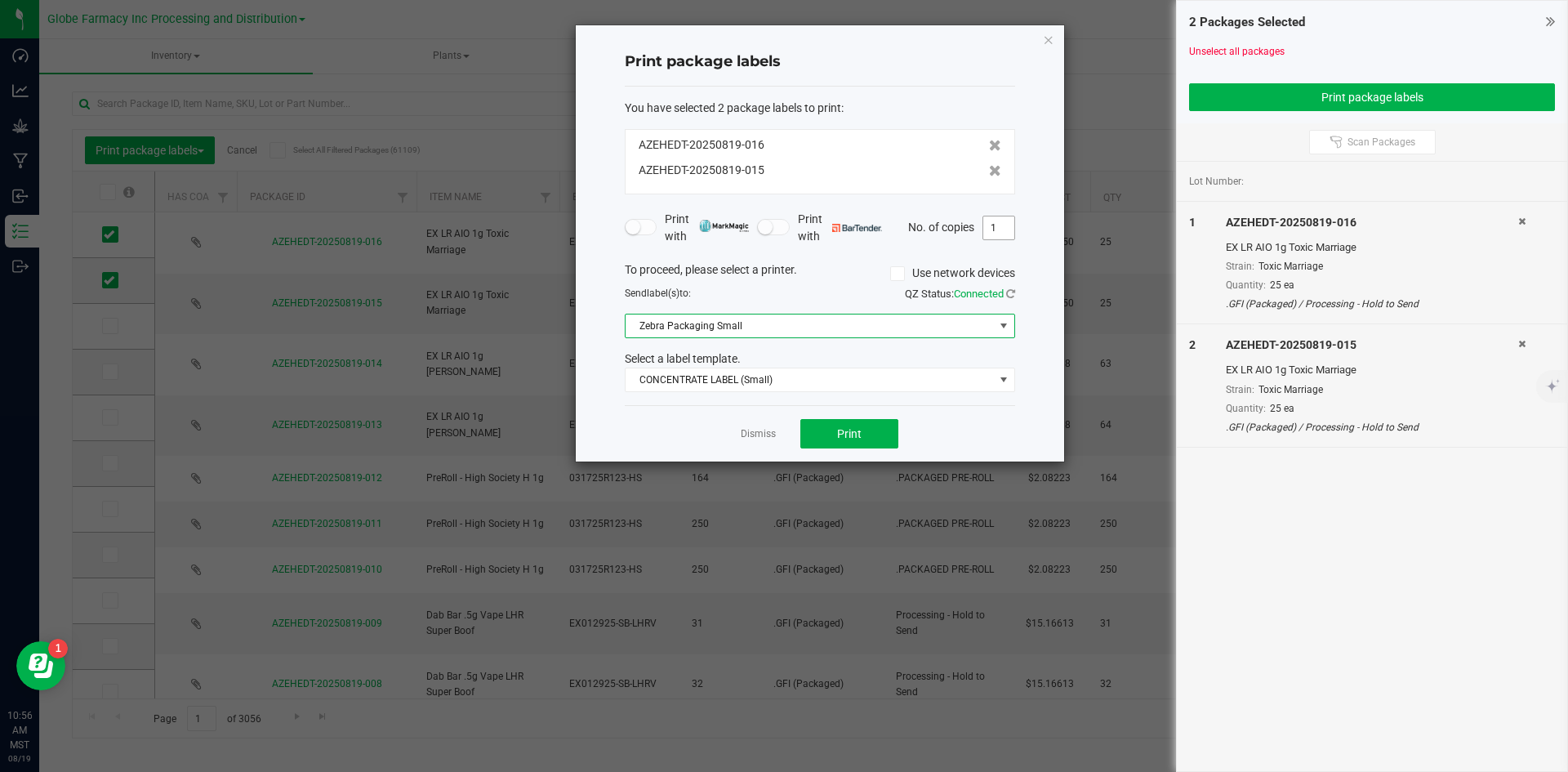
click at [1001, 224] on input "1" at bounding box center [999, 228] width 31 height 23
type input "25"
click at [830, 431] on button "Print" at bounding box center [849, 434] width 98 height 29
click at [771, 433] on link "Dismiss" at bounding box center [758, 433] width 35 height 14
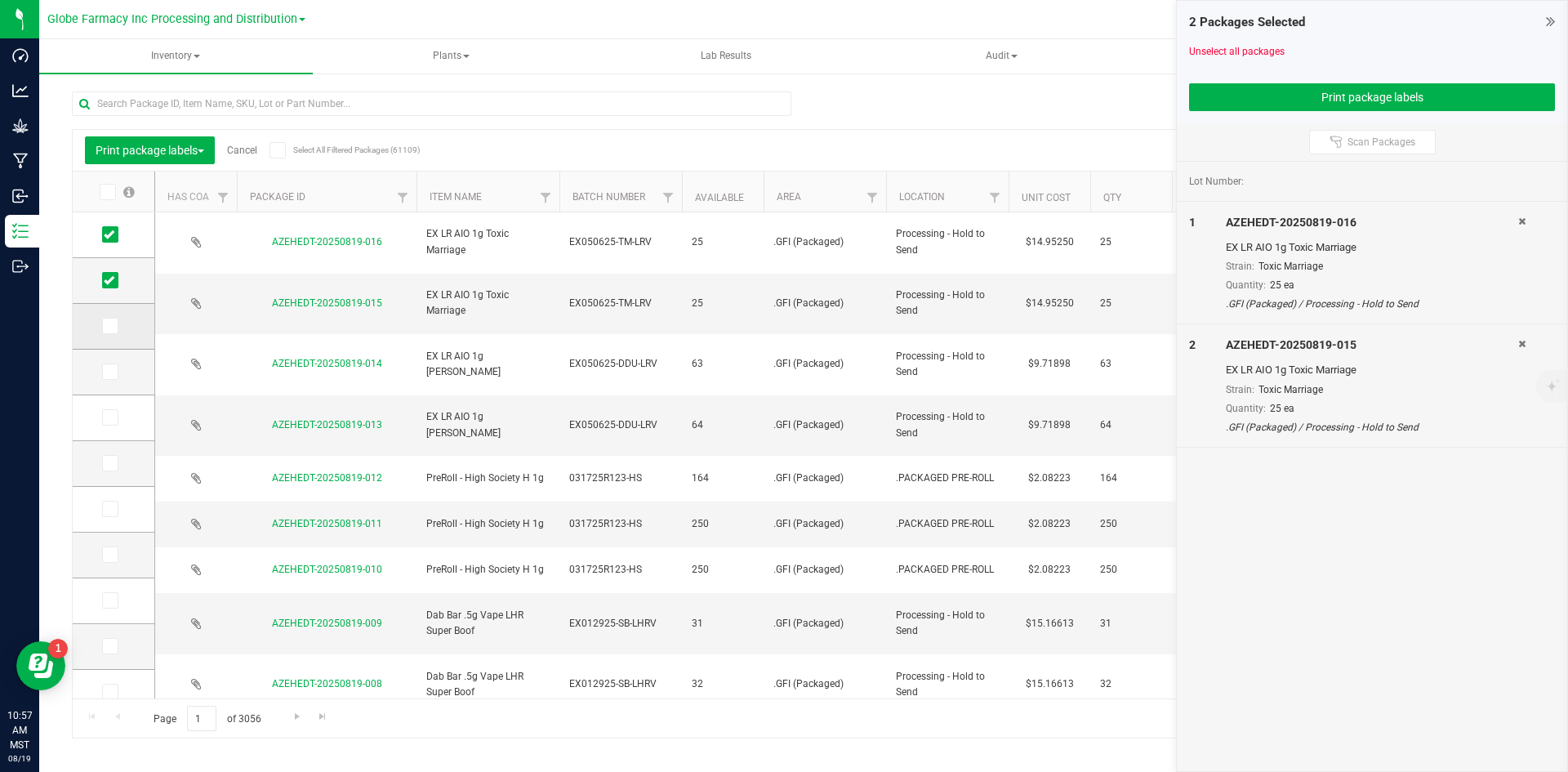
click at [106, 326] on icon at bounding box center [109, 326] width 11 height 0
click at [0, 0] on input "checkbox" at bounding box center [0, 0] width 0 height 0
drag, startPoint x: 107, startPoint y: 277, endPoint x: 108, endPoint y: 263, distance: 14.0
click at [108, 280] on icon at bounding box center [109, 280] width 11 height 0
click at [0, 0] on input "checkbox" at bounding box center [0, 0] width 0 height 0
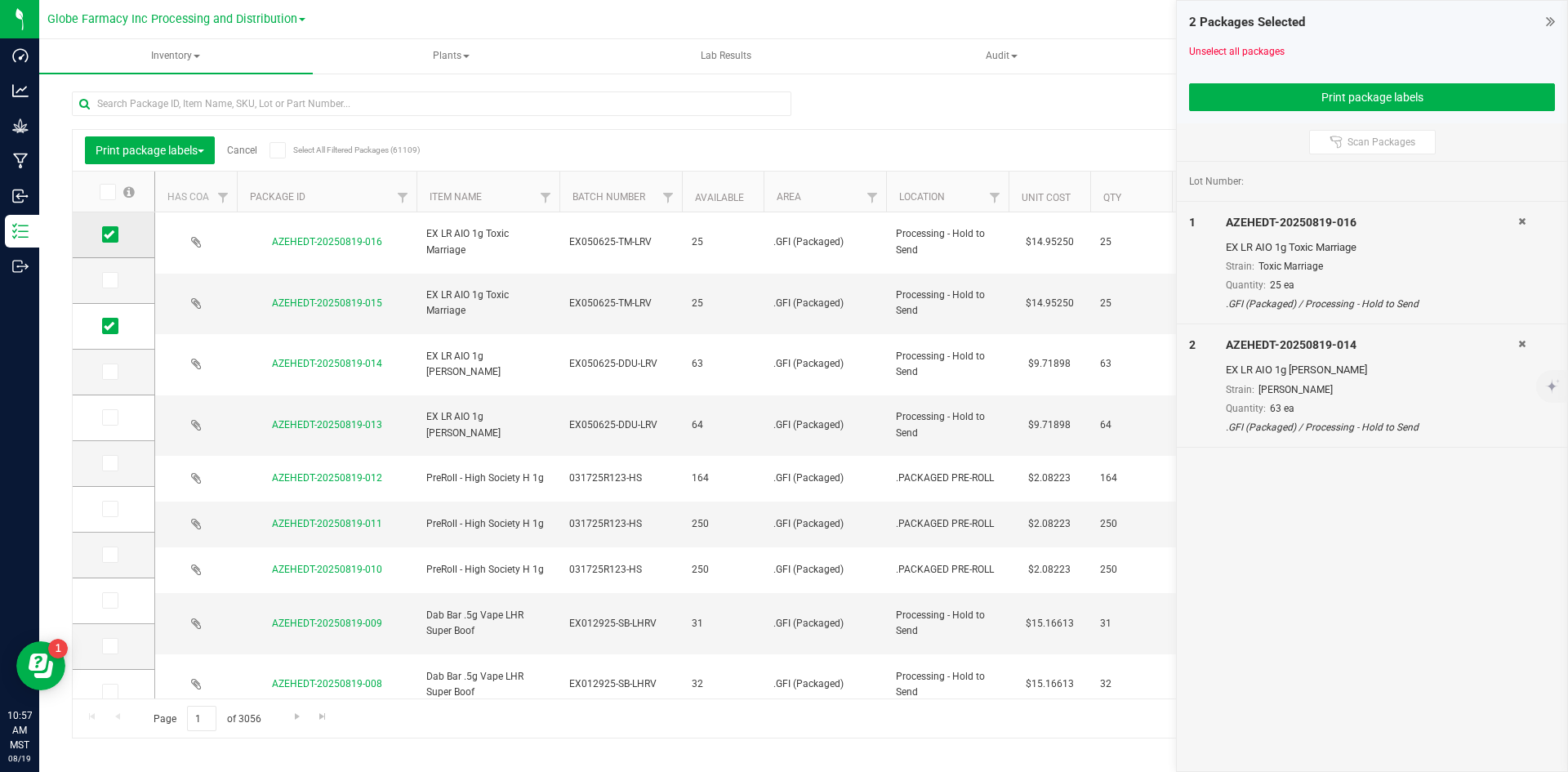
click at [114, 234] on icon at bounding box center [109, 234] width 11 height 0
click at [0, 0] on input "checkbox" at bounding box center [0, 0] width 0 height 0
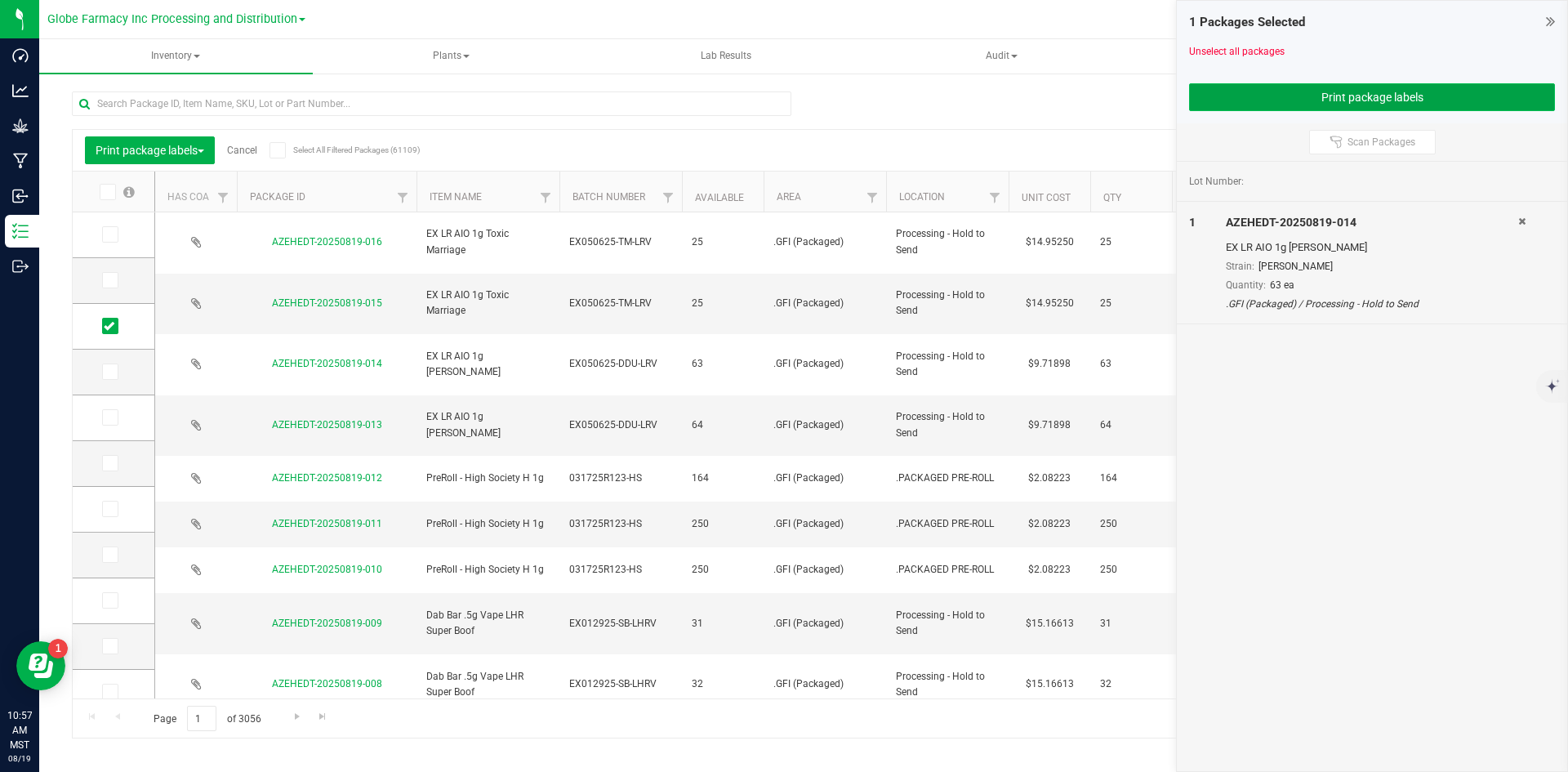
click at [1336, 87] on button "Print package labels" at bounding box center [1372, 97] width 366 height 28
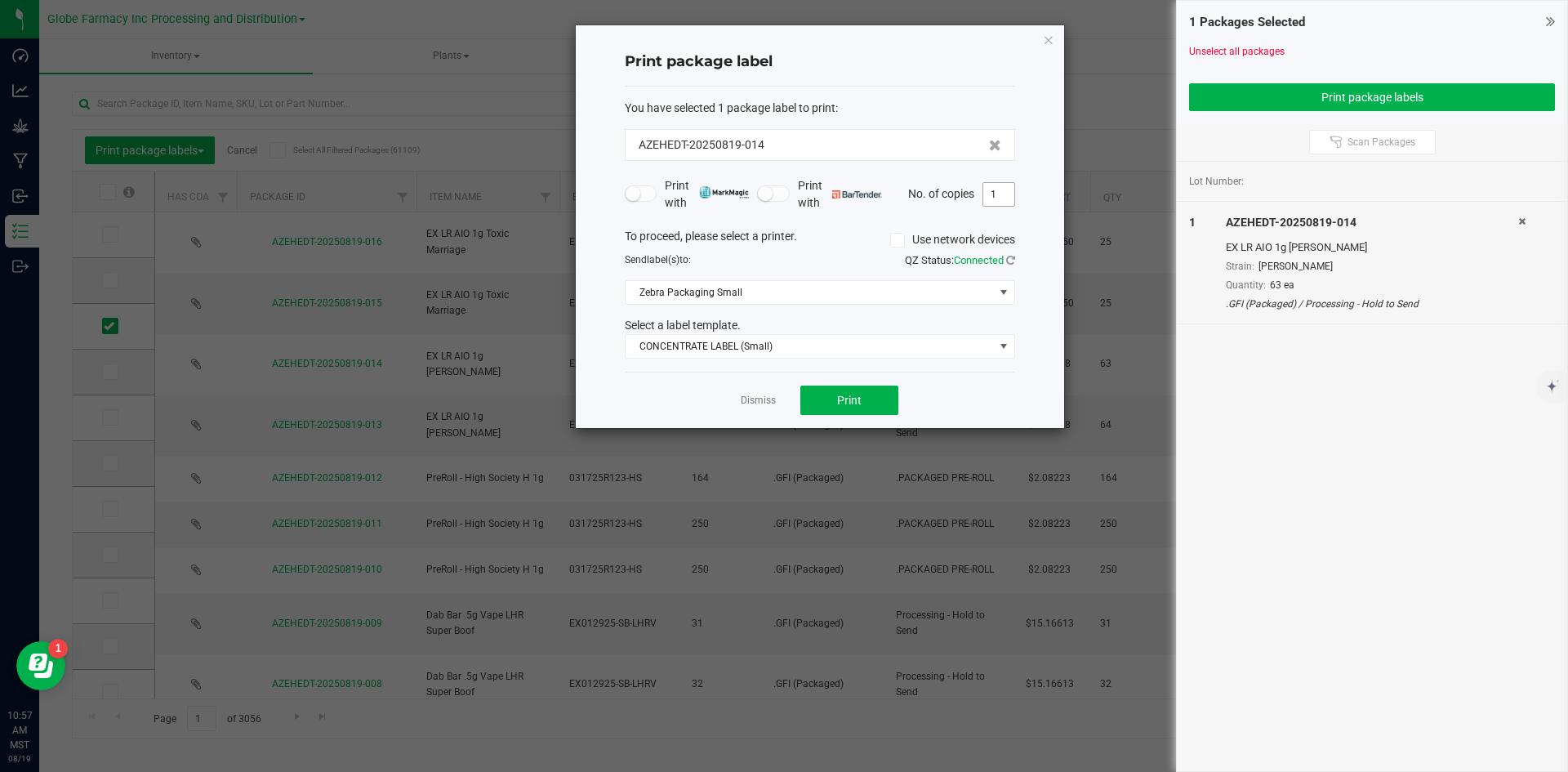
click at [995, 198] on input "1" at bounding box center [999, 194] width 31 height 23
click at [848, 397] on span "Print" at bounding box center [849, 400] width 25 height 13
click at [714, 353] on span "CONCENTRATE LABEL (Small)" at bounding box center [809, 346] width 368 height 23
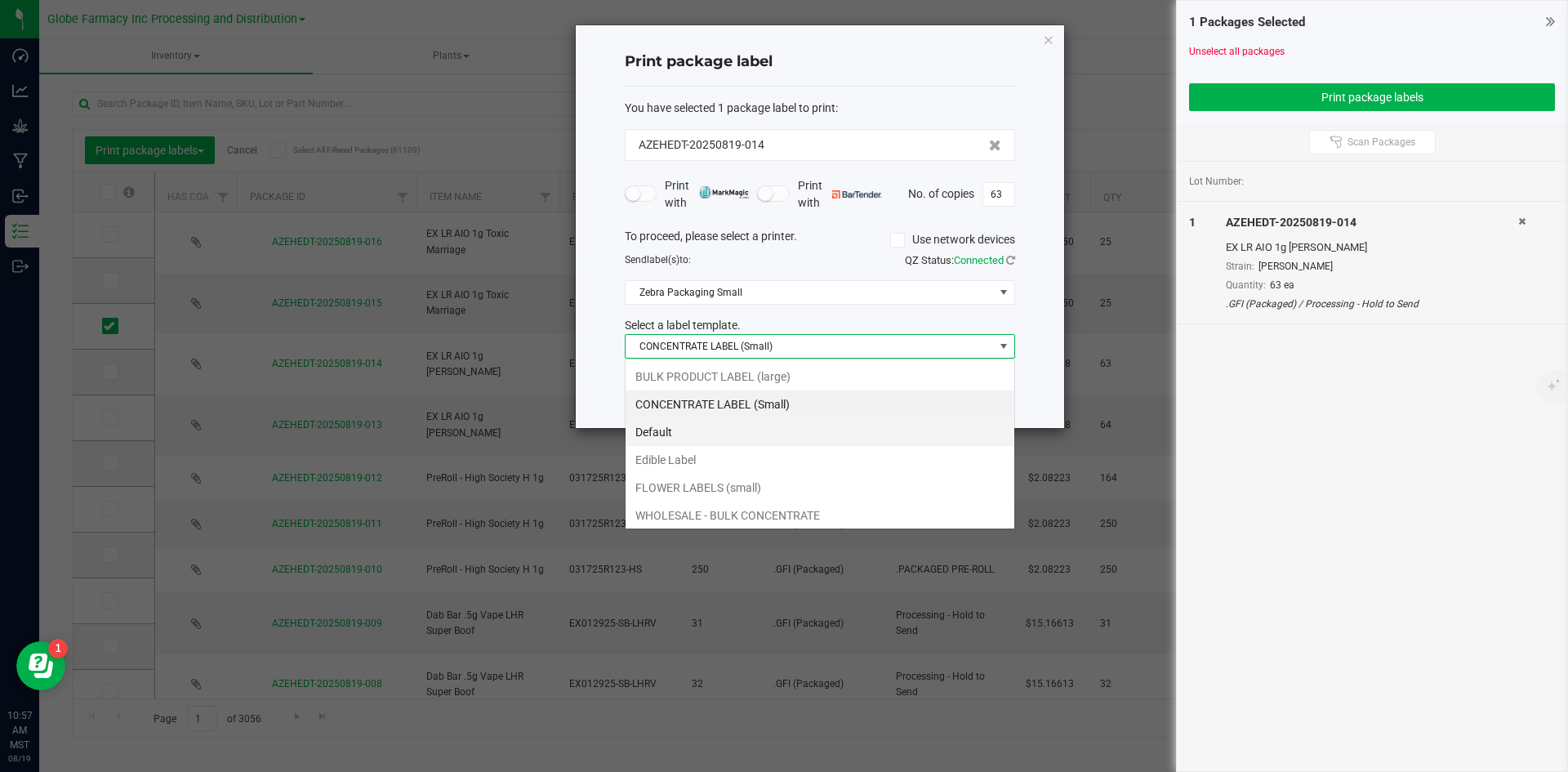
scroll to position [25, 390]
click at [702, 374] on li "BULK PRODUCT LABEL (large)" at bounding box center [820, 376] width 389 height 28
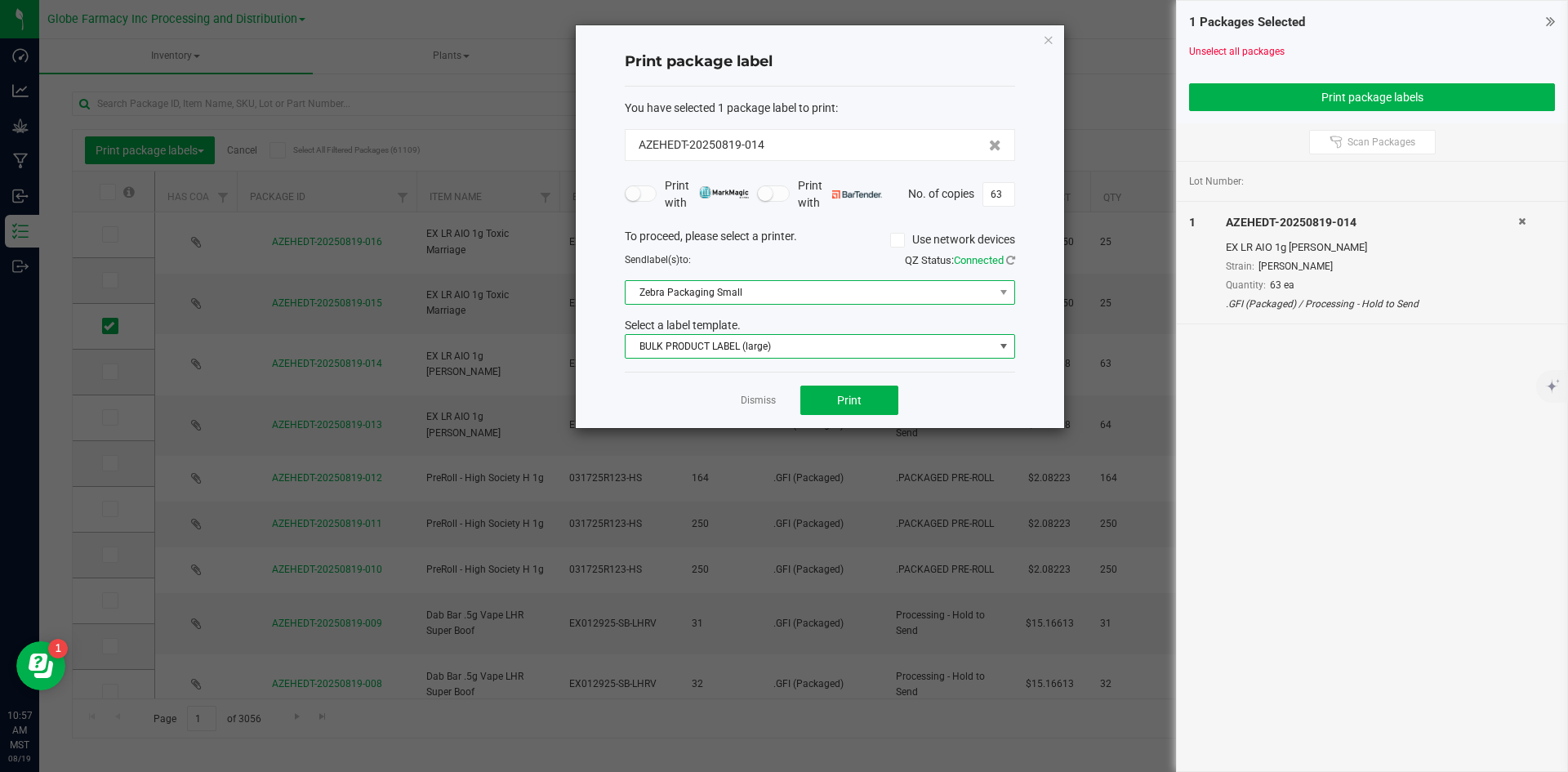
click at [706, 296] on span "Zebra Packaging Small" at bounding box center [809, 292] width 368 height 23
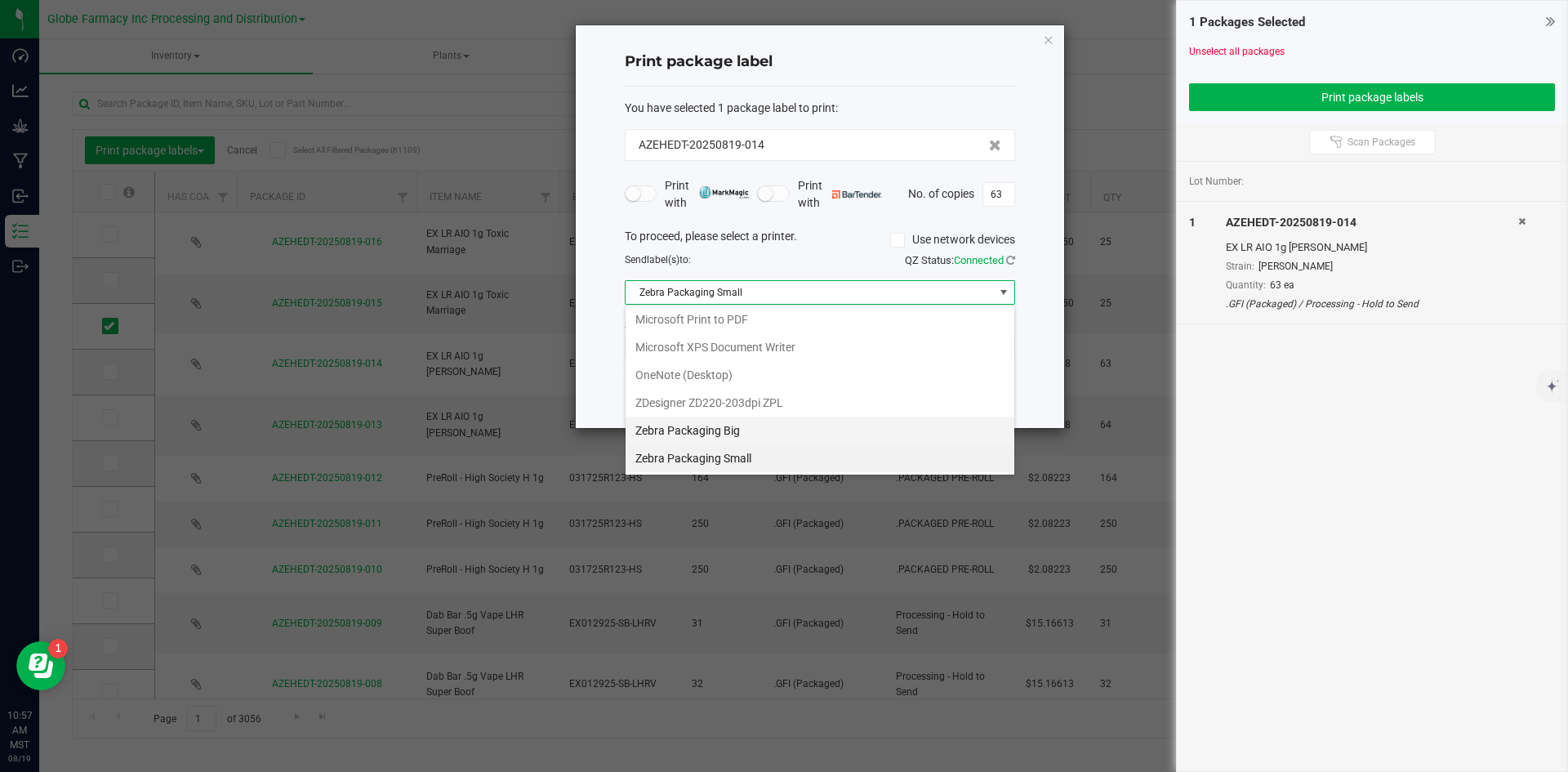
click at [735, 427] on Big "Zebra Packaging Big" at bounding box center [820, 431] width 389 height 28
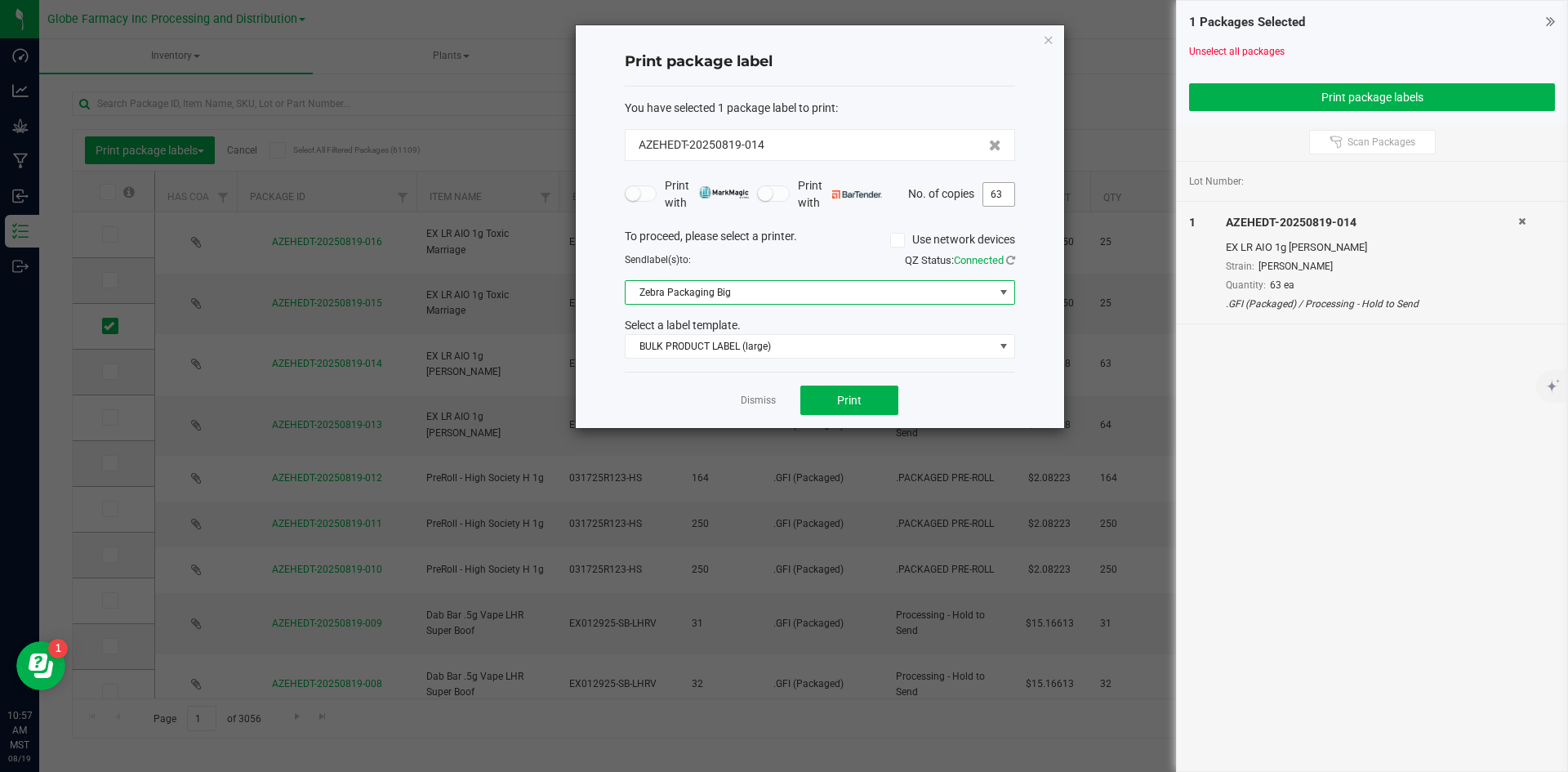
click at [1007, 195] on input "63" at bounding box center [999, 194] width 31 height 23
type input "1"
click at [840, 398] on span "Print" at bounding box center [849, 400] width 25 height 13
click at [749, 398] on link "Dismiss" at bounding box center [758, 400] width 35 height 14
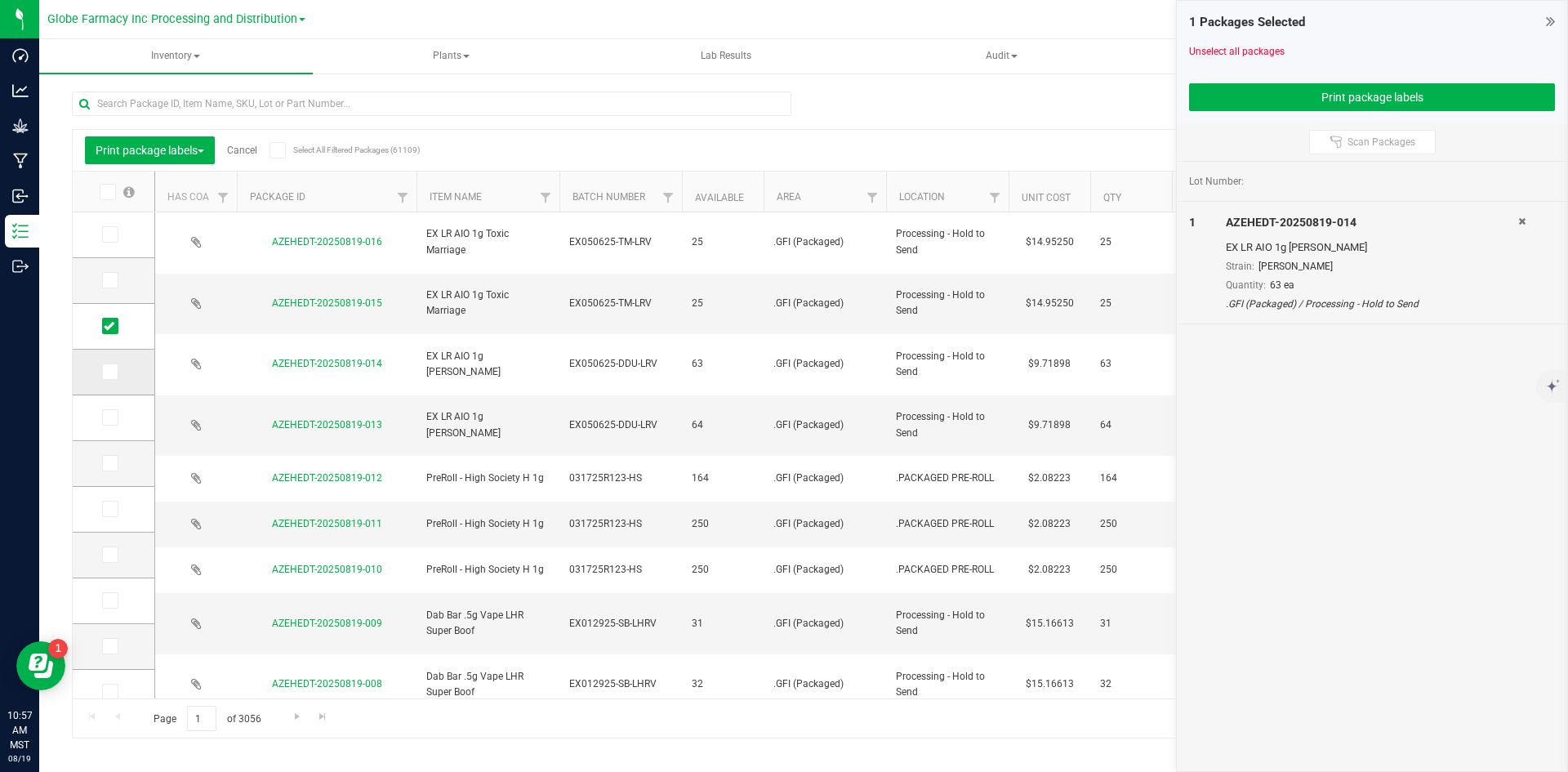
click at [107, 372] on icon at bounding box center [109, 372] width 11 height 0
click at [0, 0] on input "checkbox" at bounding box center [0, 0] width 0 height 0
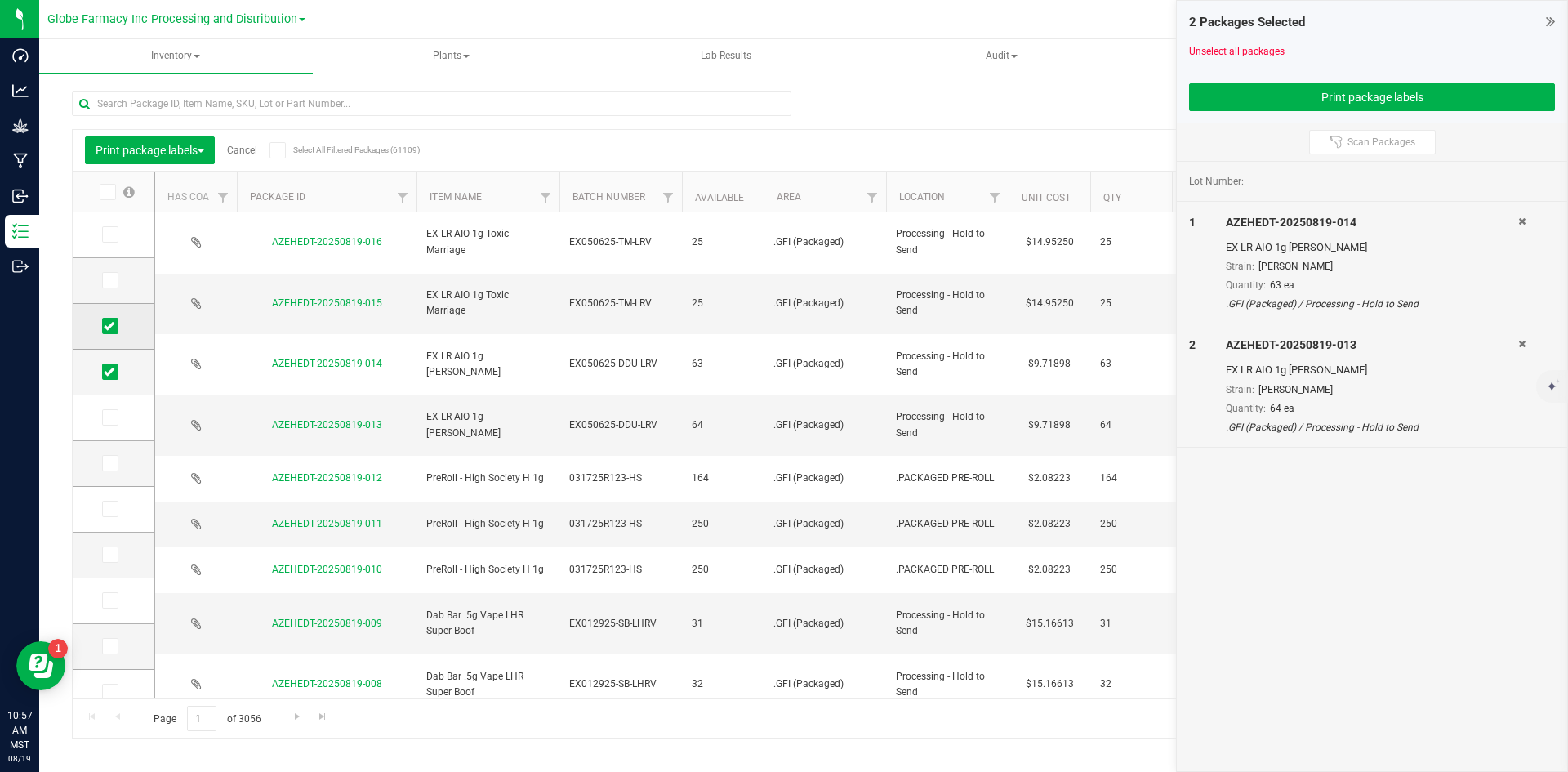
click at [107, 326] on icon at bounding box center [109, 326] width 11 height 0
click at [0, 0] on input "checkbox" at bounding box center [0, 0] width 0 height 0
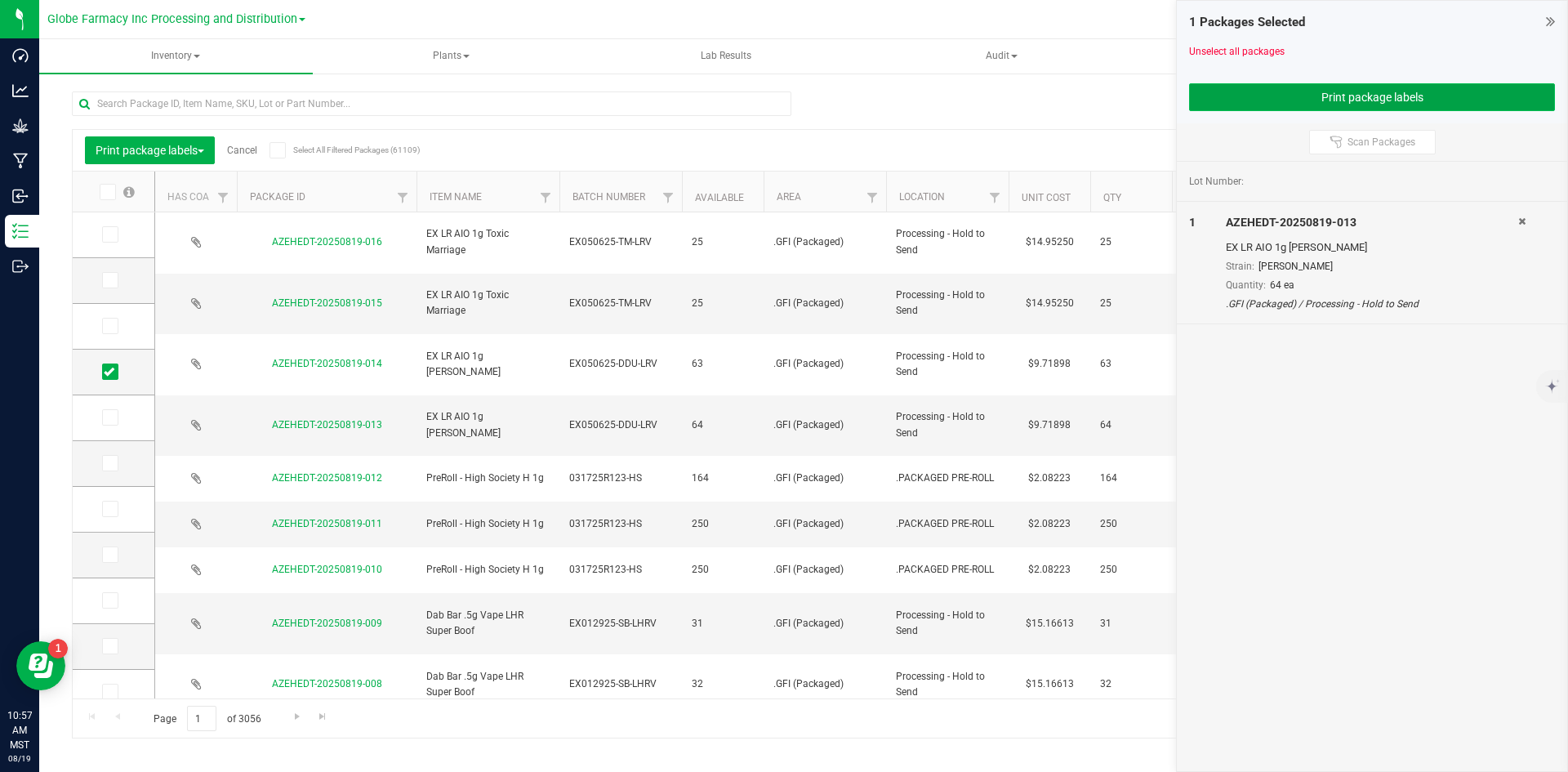
click at [1320, 93] on button "Print package labels" at bounding box center [1372, 97] width 366 height 28
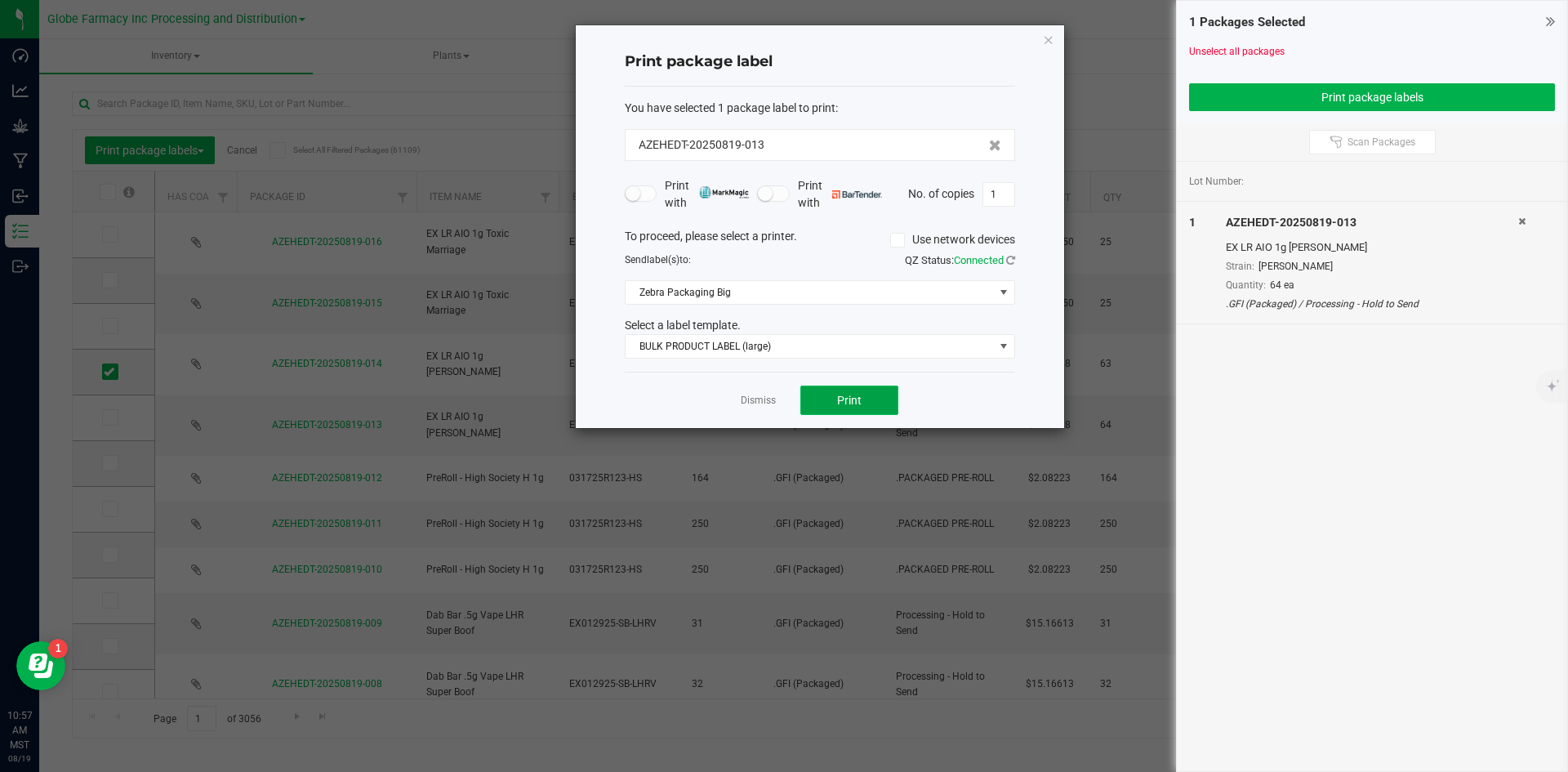
click at [872, 397] on button "Print" at bounding box center [849, 400] width 98 height 29
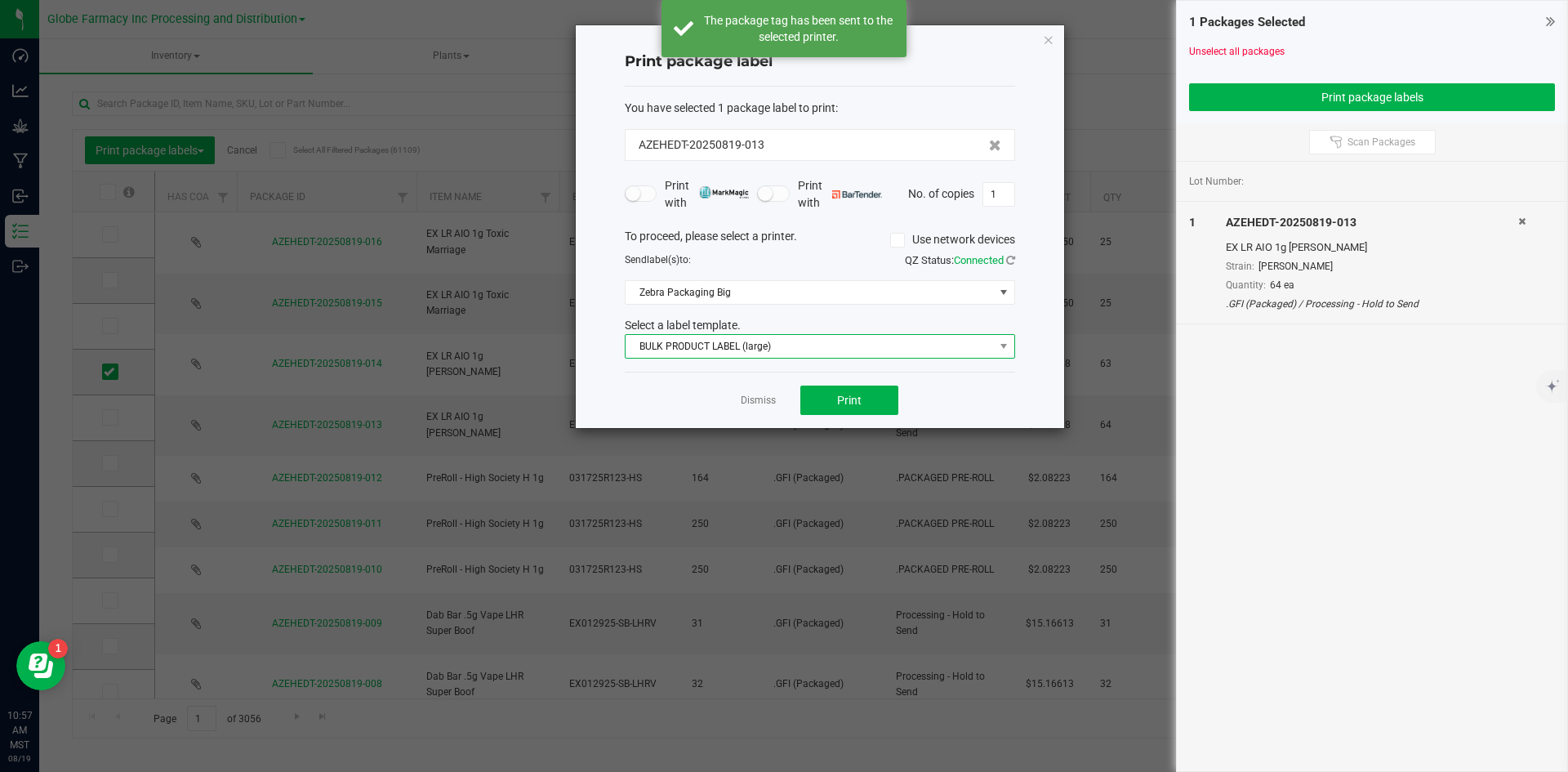
click at [817, 352] on span "BULK PRODUCT LABEL (large)" at bounding box center [809, 346] width 368 height 23
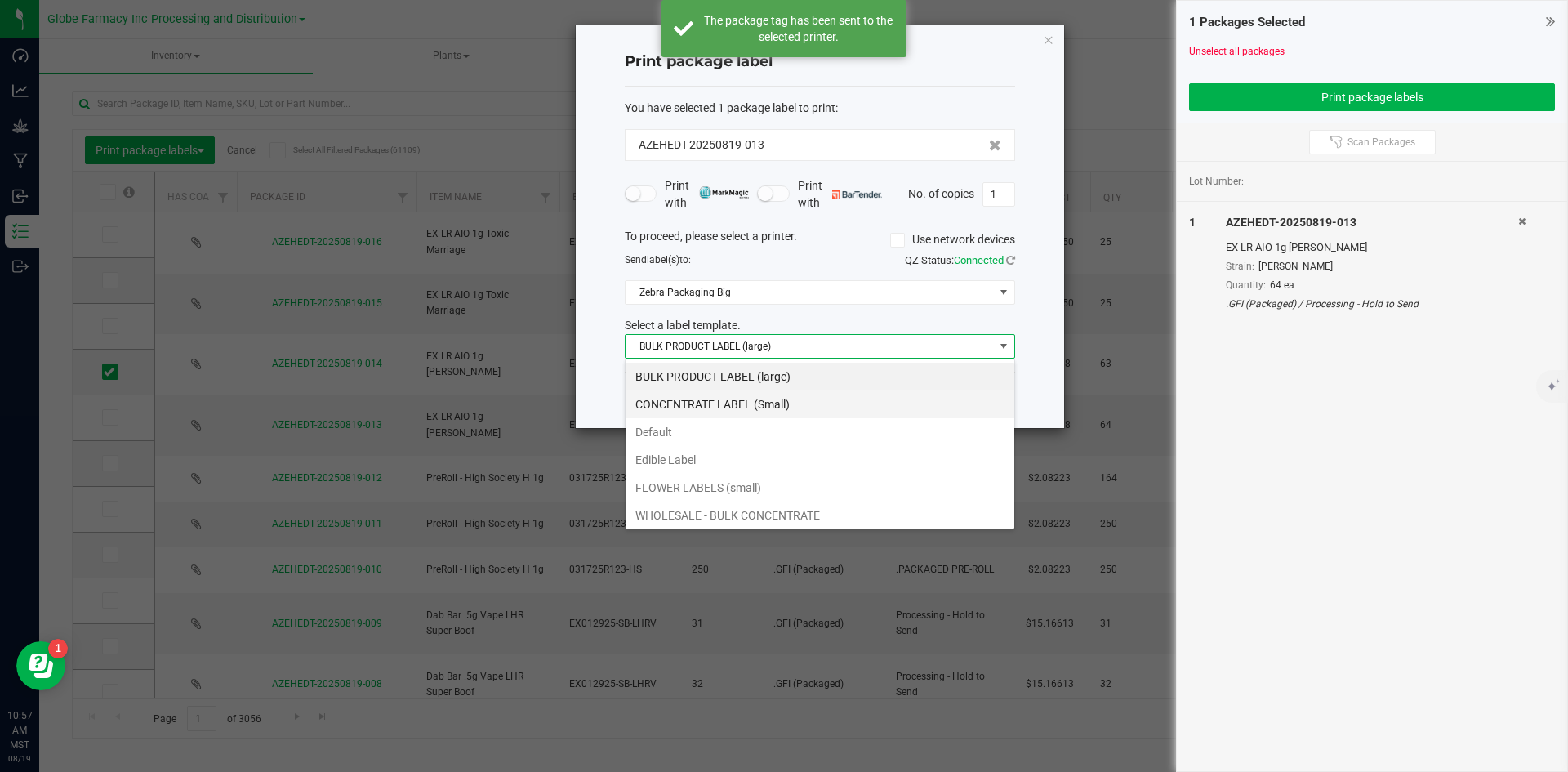
click at [781, 409] on li "CONCENTRATE LABEL (Small)" at bounding box center [820, 404] width 389 height 28
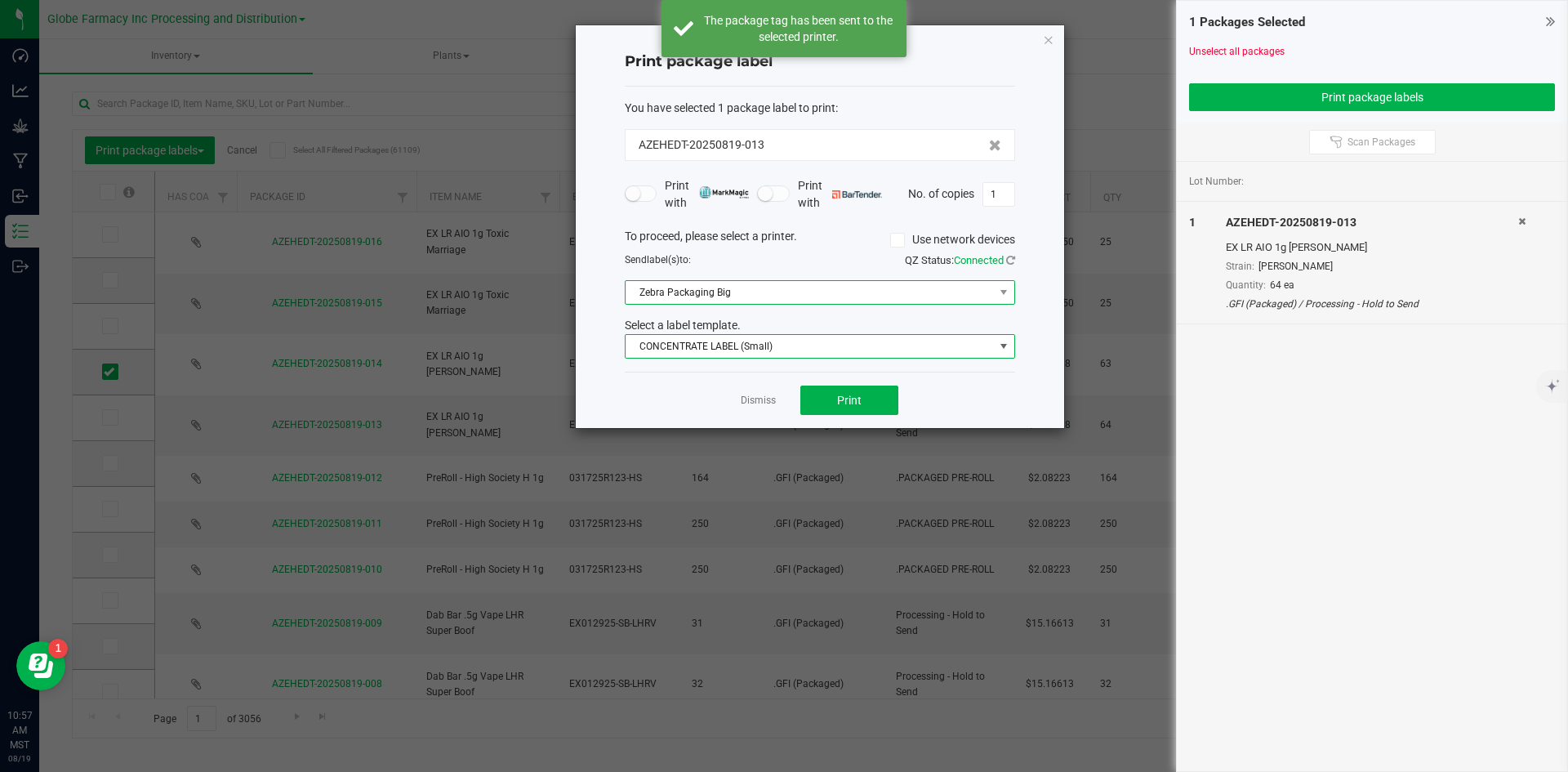
click at [743, 300] on span "Zebra Packaging Big" at bounding box center [809, 292] width 368 height 23
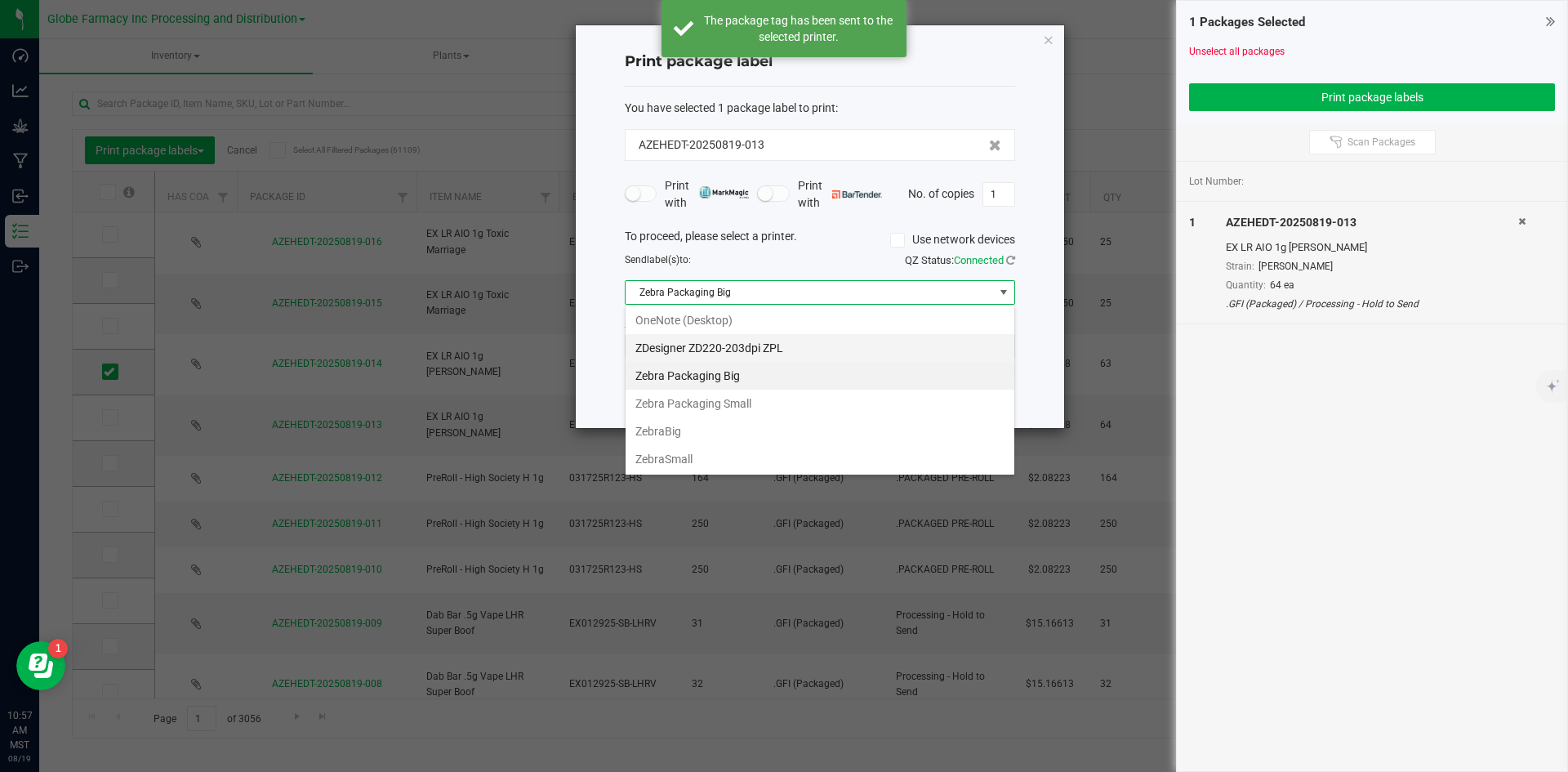
scroll to position [197, 0]
click at [751, 400] on Small "Zebra Packaging Small" at bounding box center [820, 403] width 389 height 28
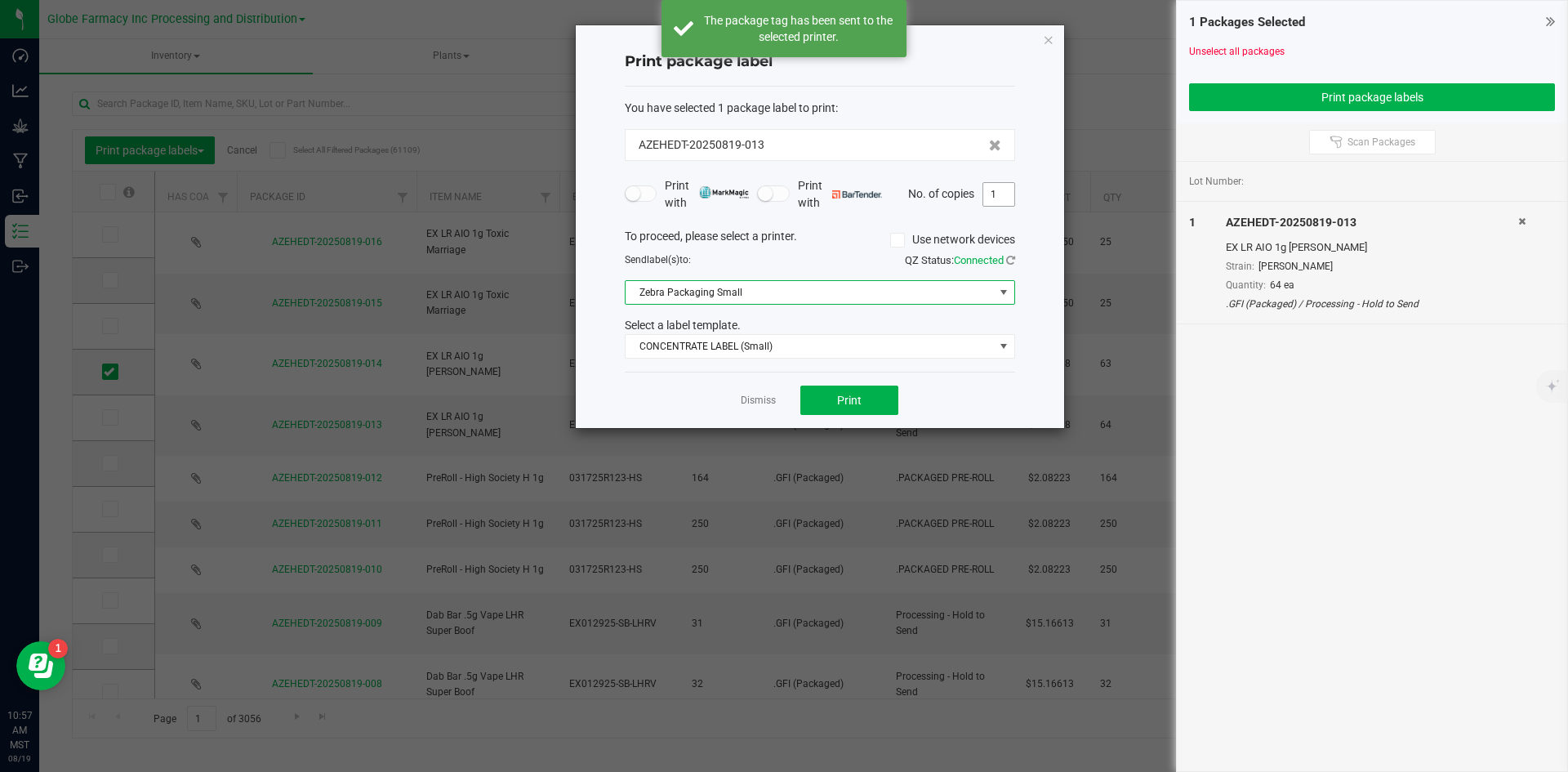
click at [1007, 197] on input "1" at bounding box center [999, 194] width 31 height 23
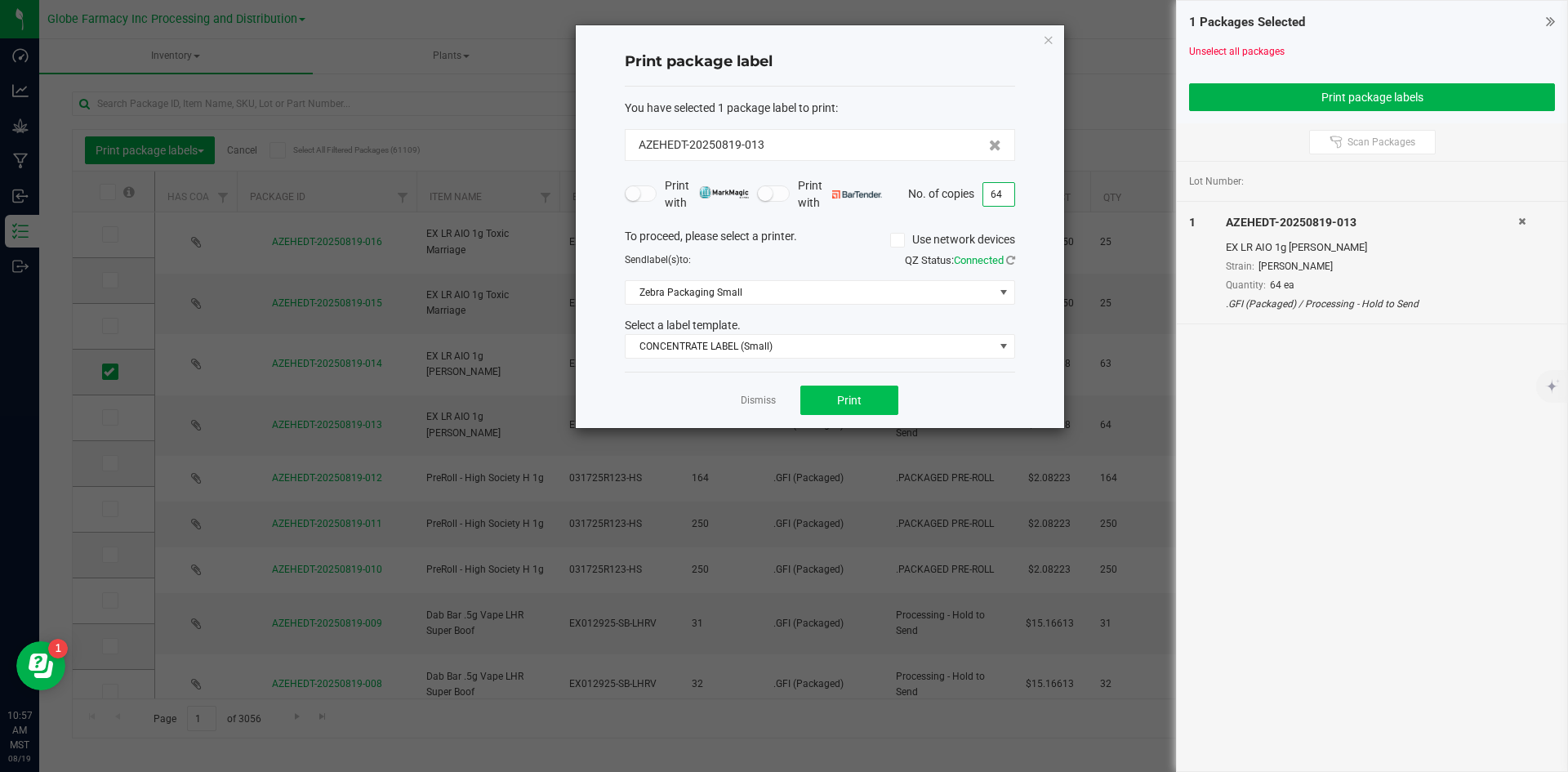
type input "64"
click at [830, 398] on button "Print" at bounding box center [849, 400] width 98 height 29
click at [755, 396] on link "Dismiss" at bounding box center [758, 400] width 35 height 14
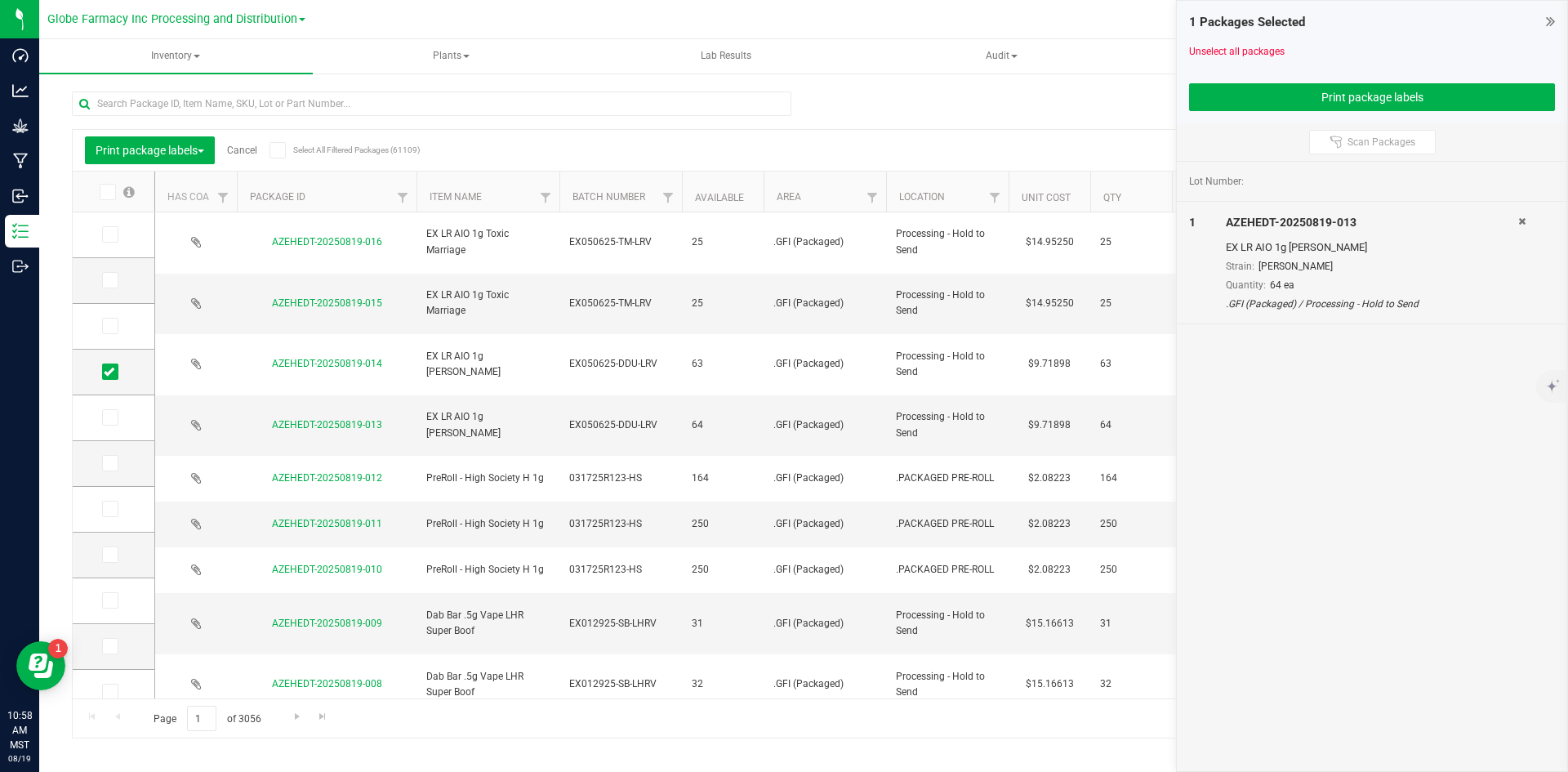
click at [238, 147] on link "Cancel" at bounding box center [241, 151] width 30 height 11
